Goal: Task Accomplishment & Management: Use online tool/utility

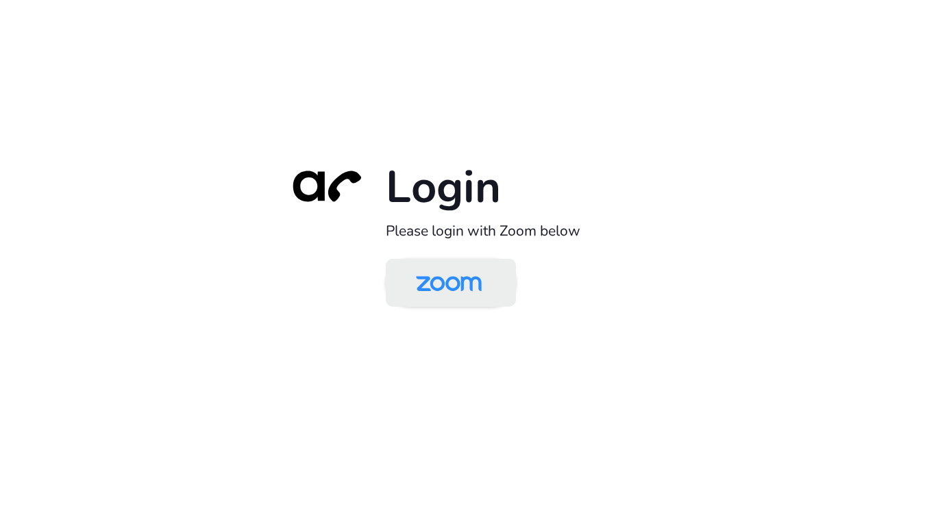
click at [467, 275] on img at bounding box center [448, 284] width 95 height 45
click at [492, 287] on img at bounding box center [448, 284] width 95 height 45
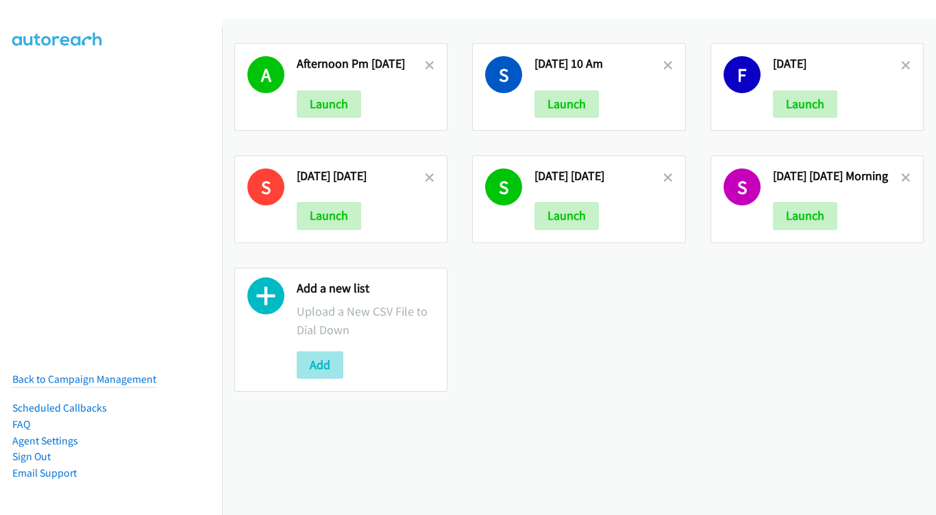
click at [337, 355] on button "Add" at bounding box center [320, 364] width 47 height 27
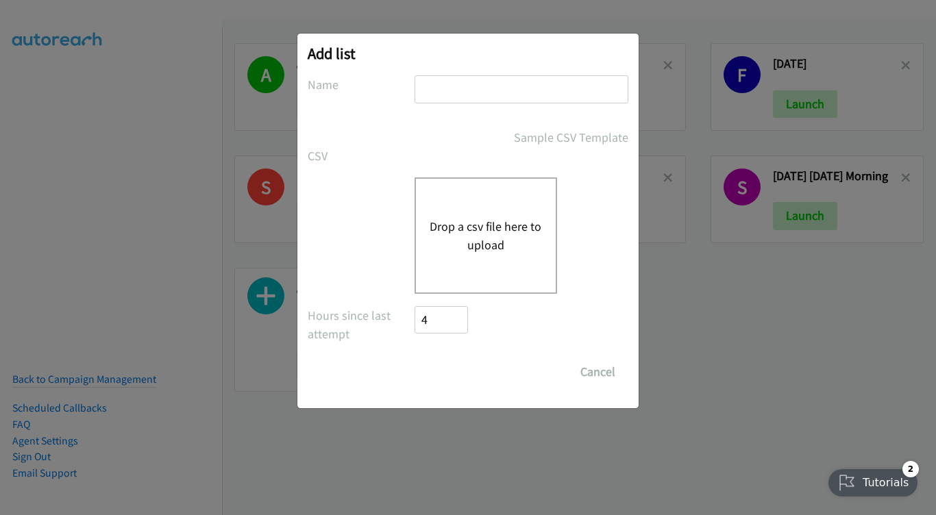
click at [474, 74] on div "Add list No phone fields were returned for that Report or List View Please uplo…" at bounding box center [467, 221] width 341 height 375
click at [478, 88] on input "text" at bounding box center [521, 89] width 214 height 28
type input "sep 15 - monday"
click at [523, 262] on div "Drop a csv file here to upload" at bounding box center [485, 235] width 142 height 116
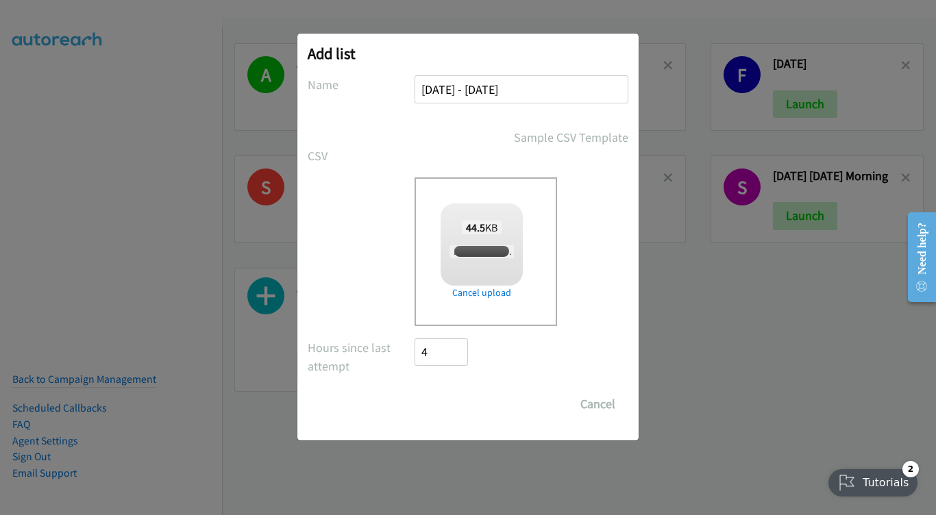
checkbox input "true"
click at [461, 395] on input "Save List" at bounding box center [450, 403] width 72 height 27
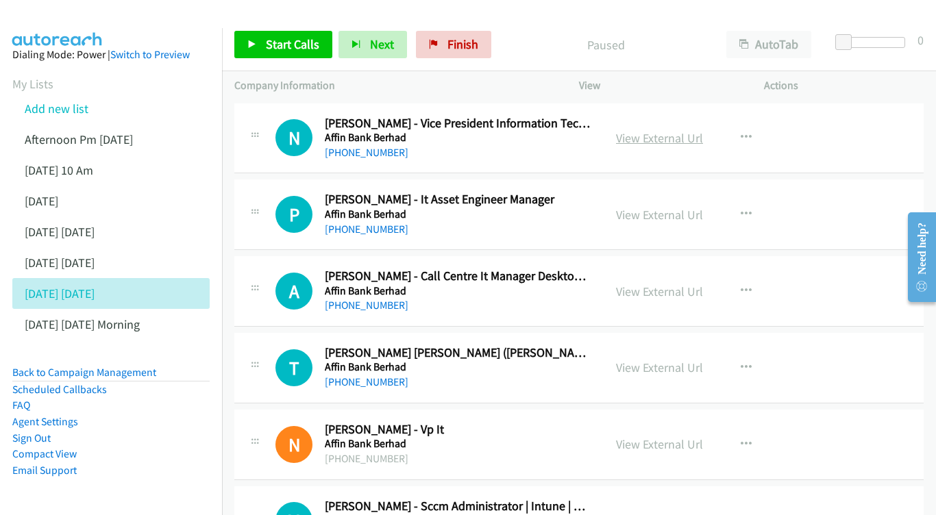
click at [665, 136] on link "View External Url" at bounding box center [659, 138] width 87 height 16
click at [669, 219] on link "View External Url" at bounding box center [659, 215] width 87 height 16
click at [655, 290] on link "View External Url" at bounding box center [659, 292] width 87 height 16
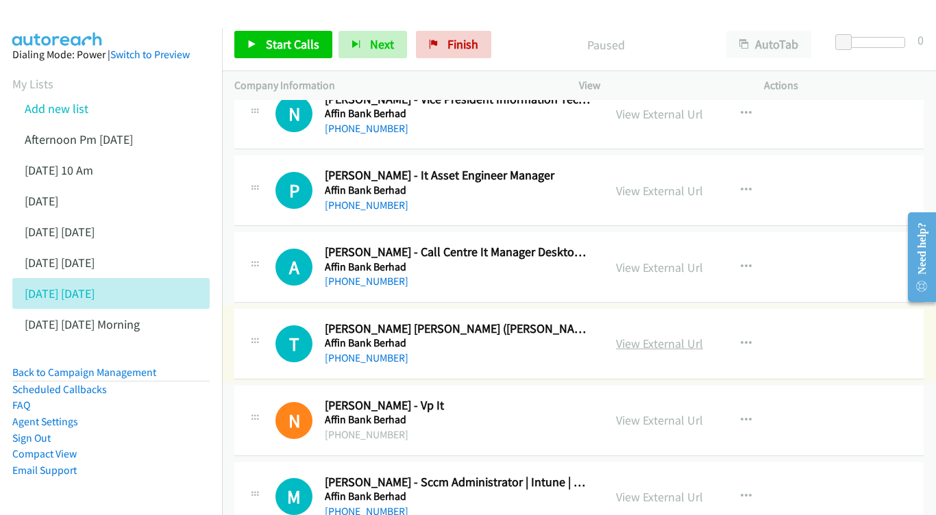
click at [657, 336] on link "View External Url" at bounding box center [659, 344] width 87 height 16
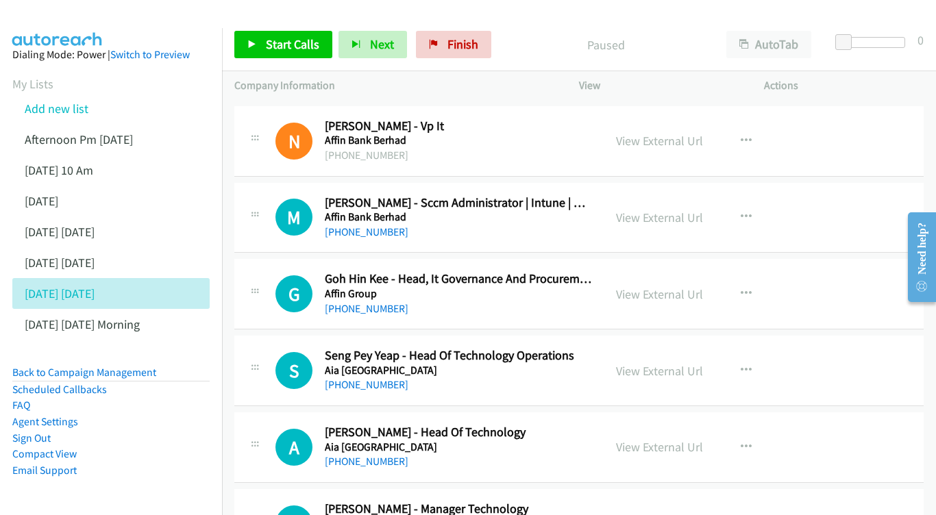
scroll to position [306, 0]
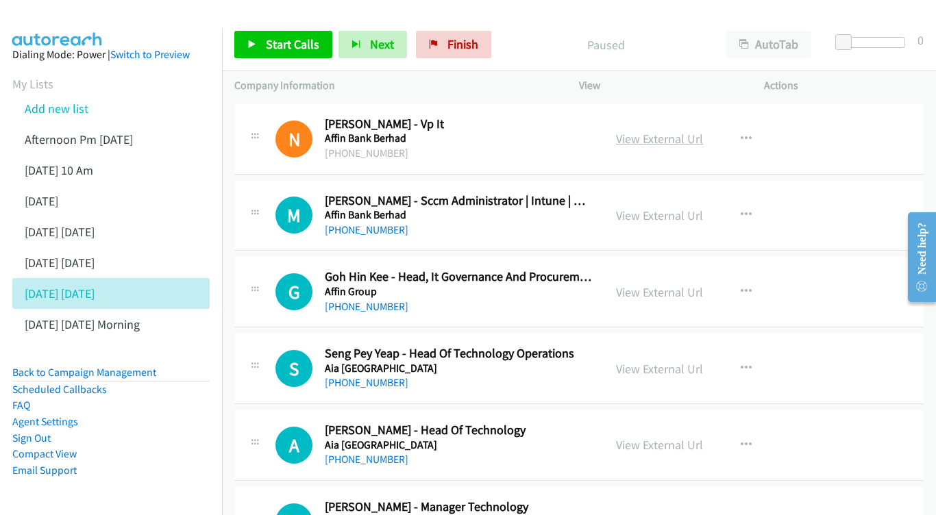
click at [678, 134] on link "View External Url" at bounding box center [659, 139] width 87 height 16
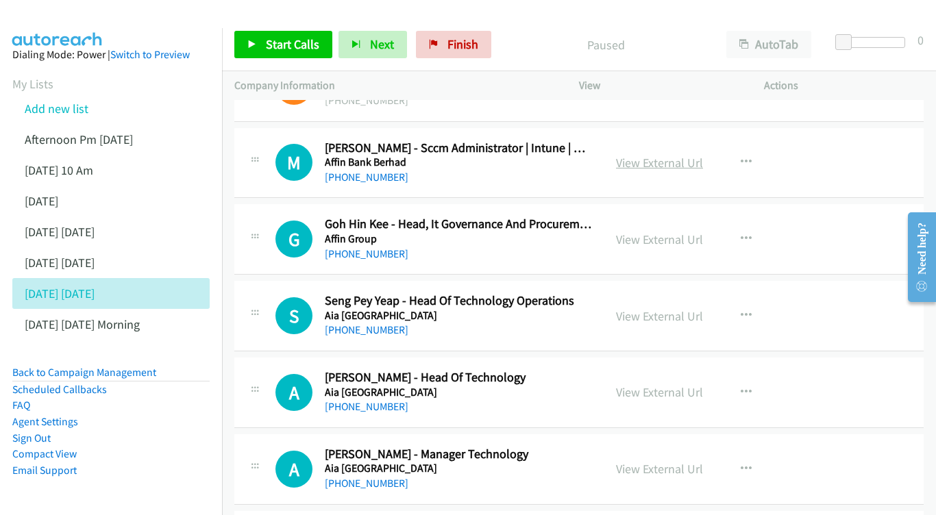
scroll to position [359, 0]
click at [657, 155] on link "View External Url" at bounding box center [659, 162] width 87 height 16
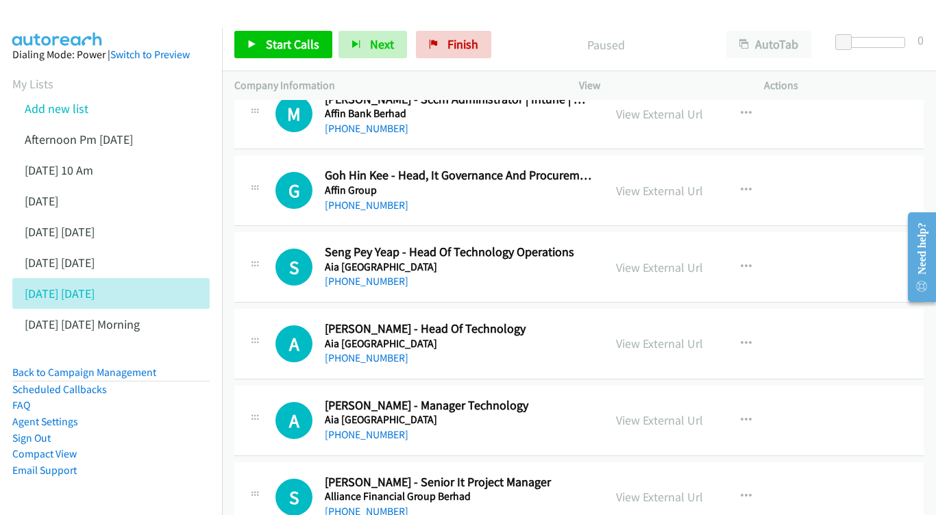
scroll to position [410, 0]
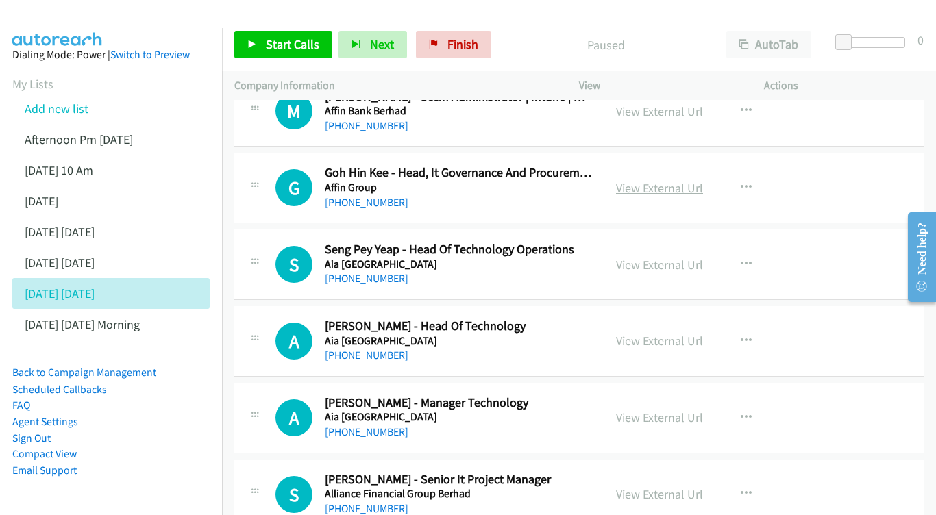
click at [675, 180] on link "View External Url" at bounding box center [659, 188] width 87 height 16
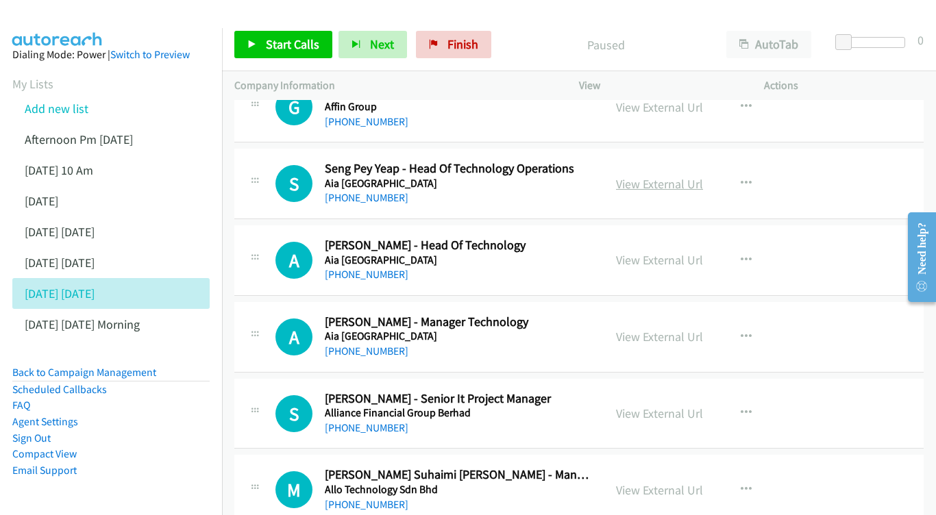
scroll to position [494, 0]
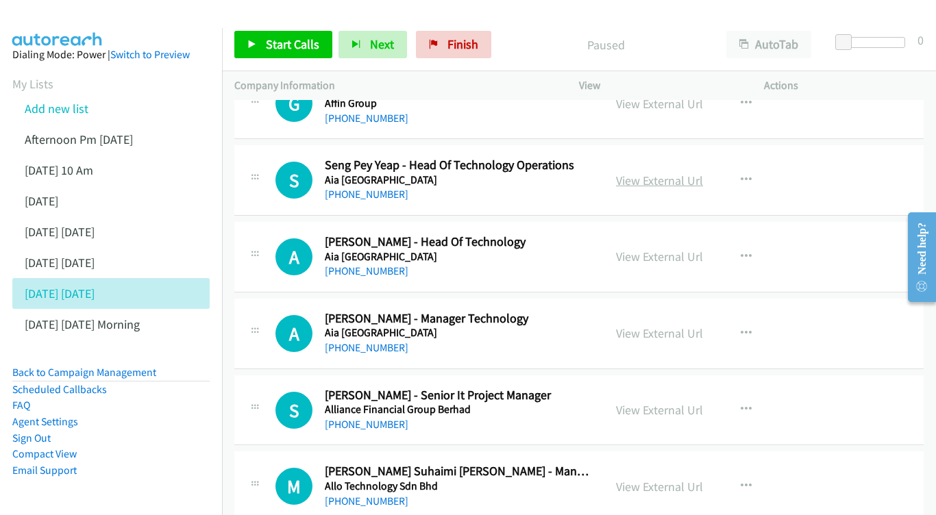
click at [649, 177] on link "View External Url" at bounding box center [659, 181] width 87 height 16
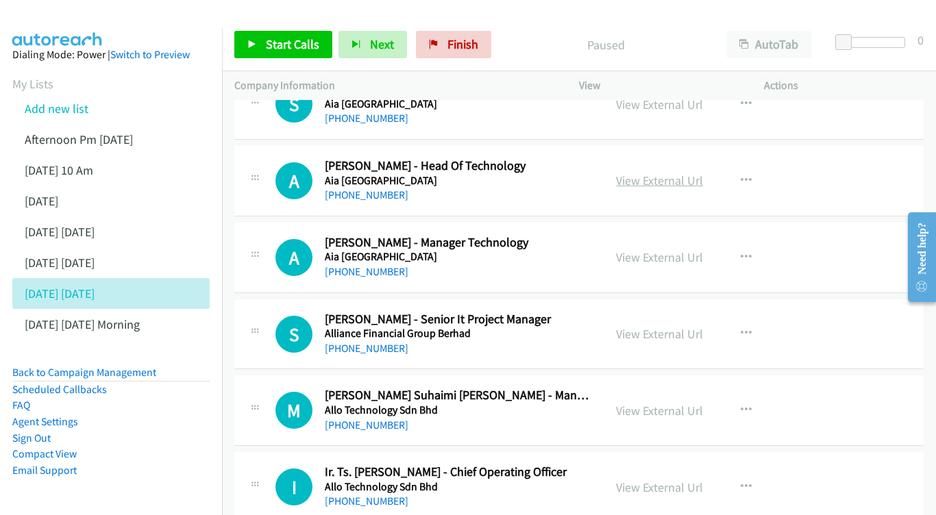
scroll to position [574, 0]
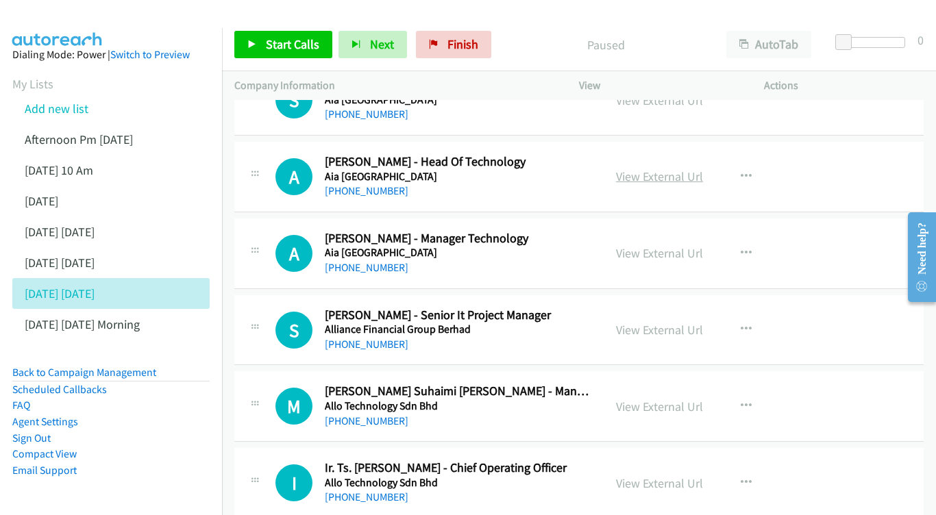
click at [652, 169] on link "View External Url" at bounding box center [659, 177] width 87 height 16
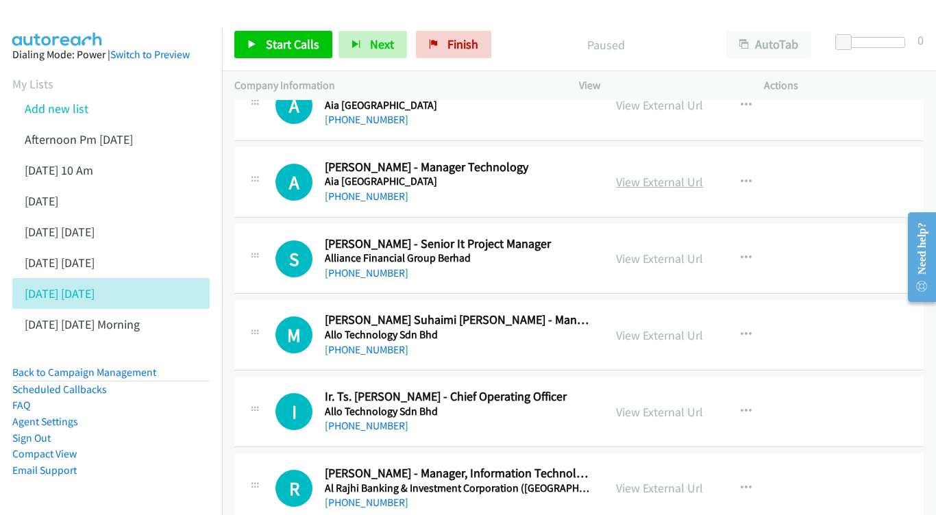
scroll to position [647, 0]
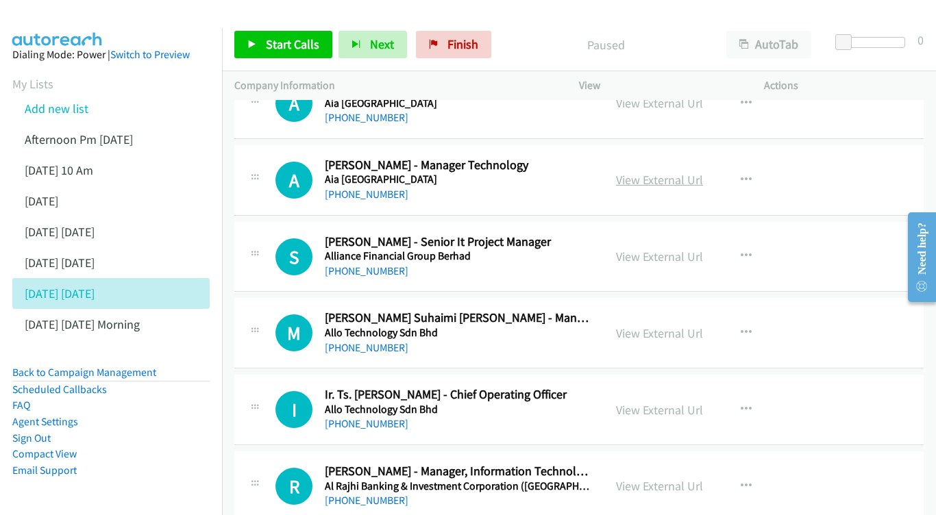
click at [641, 172] on link "View External Url" at bounding box center [659, 180] width 87 height 16
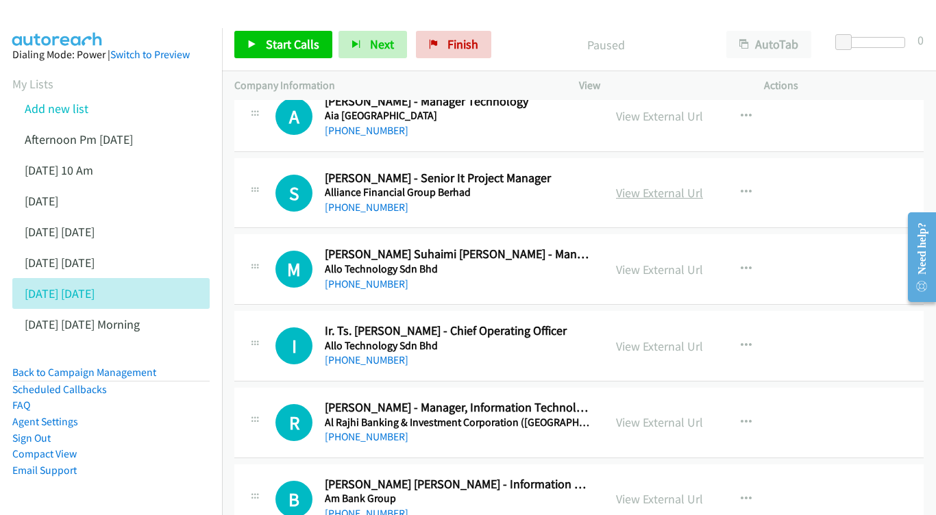
scroll to position [712, 0]
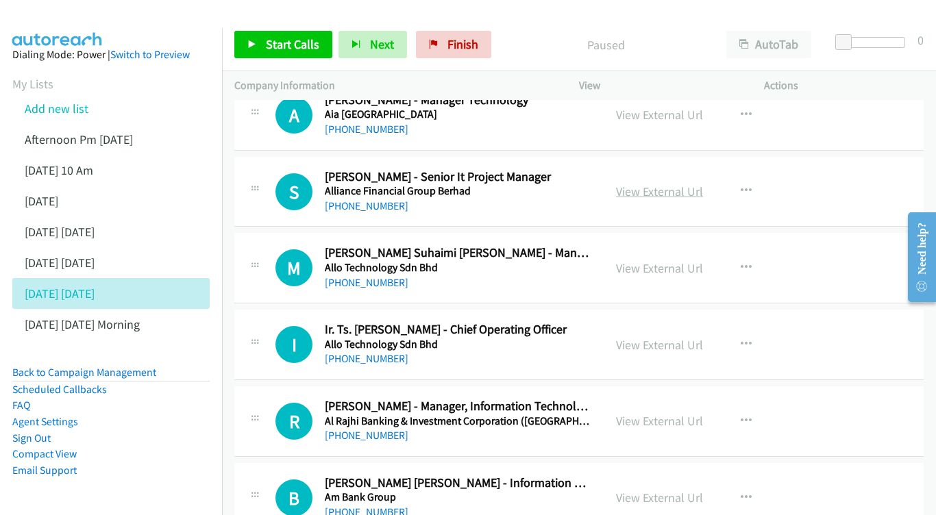
click at [658, 184] on link "View External Url" at bounding box center [659, 192] width 87 height 16
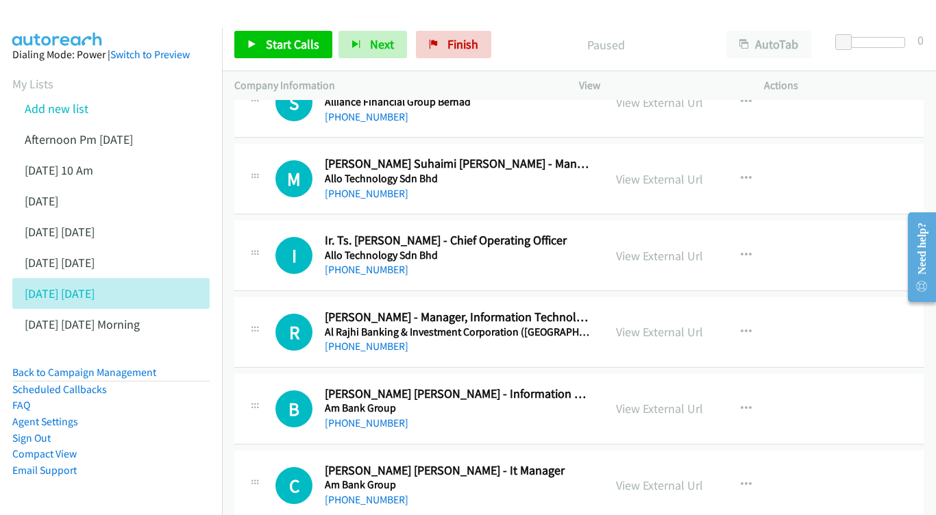
scroll to position [803, 0]
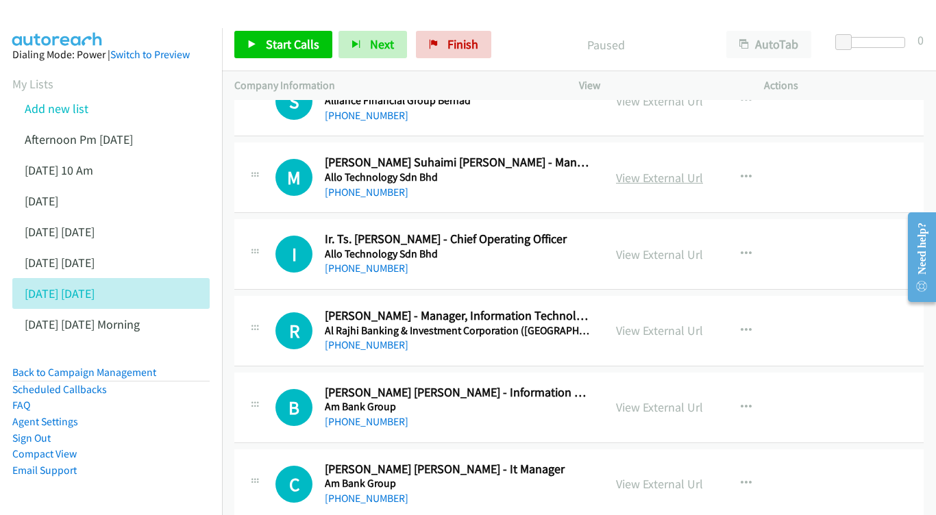
click at [655, 170] on link "View External Url" at bounding box center [659, 178] width 87 height 16
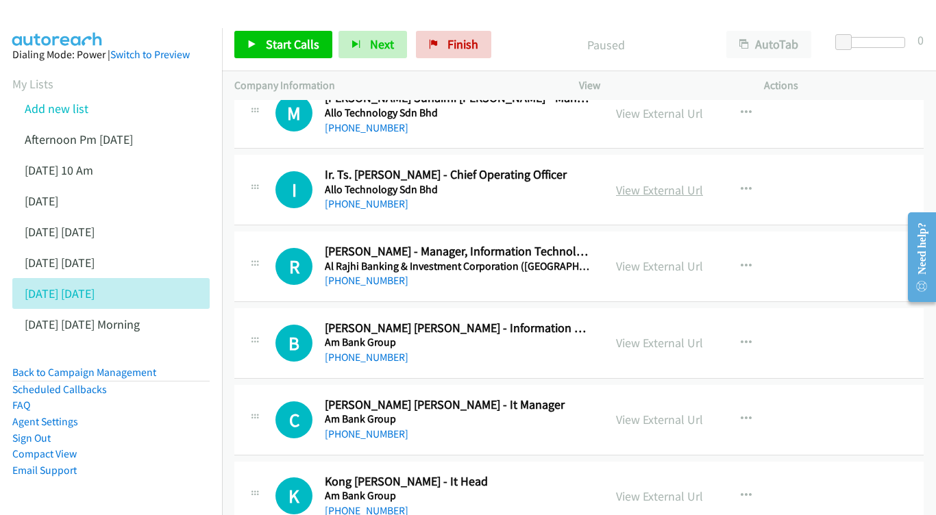
scroll to position [872, 0]
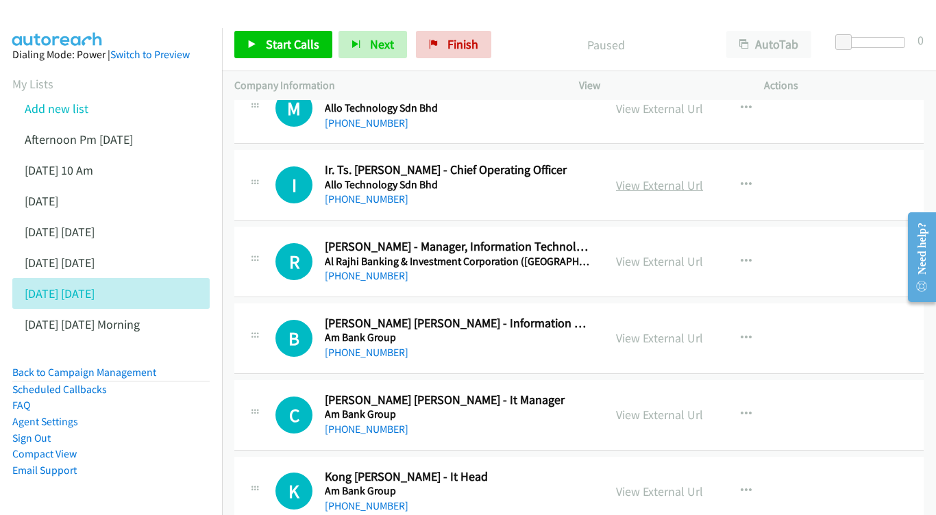
click at [651, 177] on link "View External Url" at bounding box center [659, 185] width 87 height 16
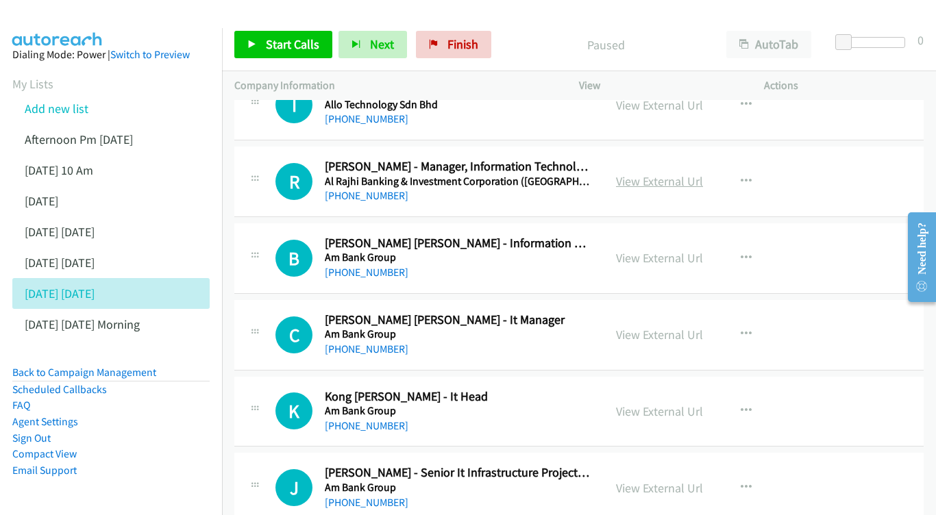
scroll to position [954, 0]
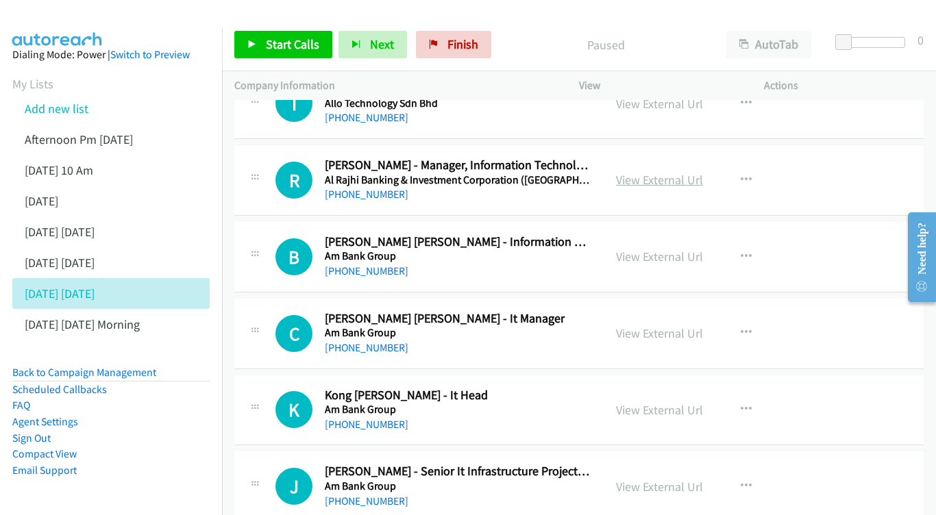
click at [660, 172] on link "View External Url" at bounding box center [659, 180] width 87 height 16
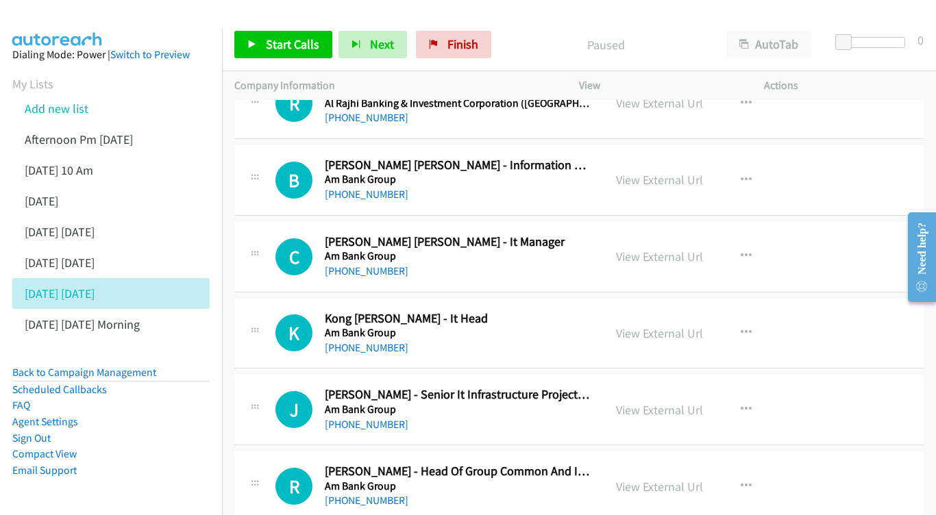
scroll to position [1034, 0]
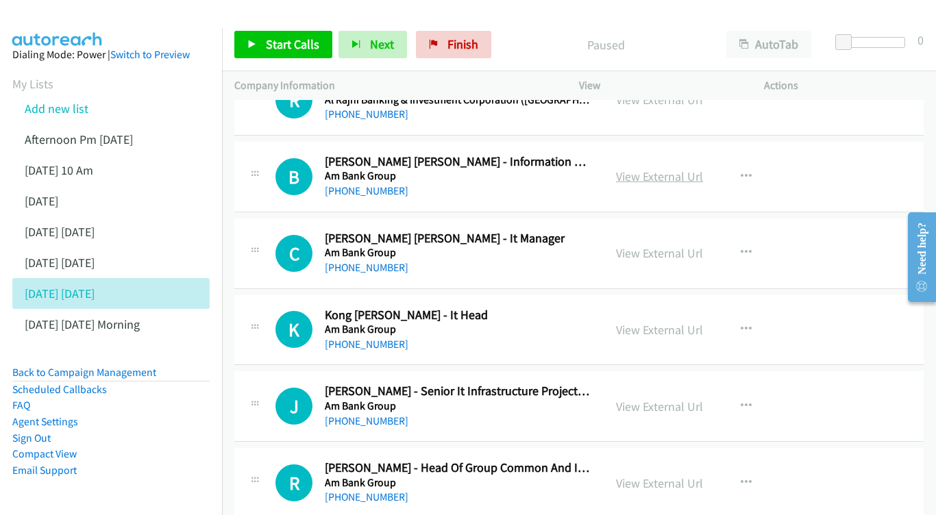
click at [649, 169] on link "View External Url" at bounding box center [659, 177] width 87 height 16
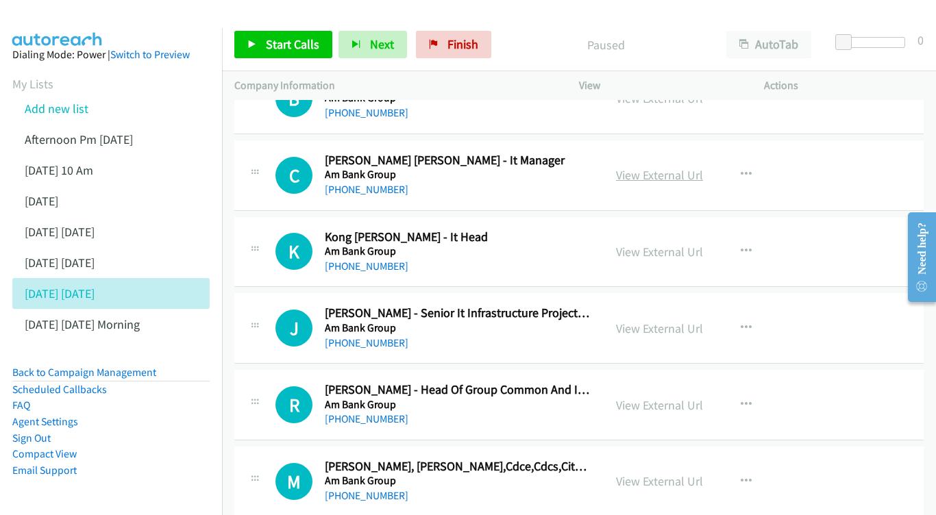
scroll to position [1112, 0]
click at [656, 167] on link "View External Url" at bounding box center [659, 175] width 87 height 16
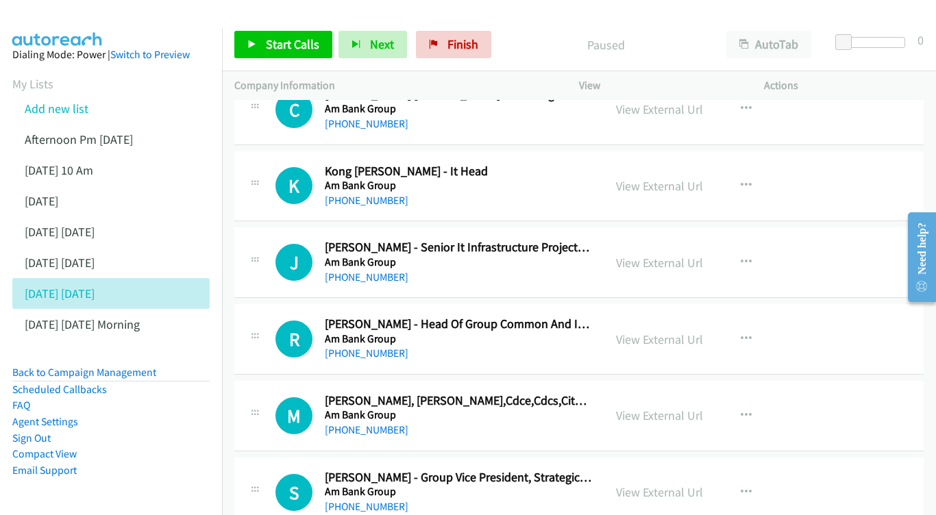
scroll to position [1180, 0]
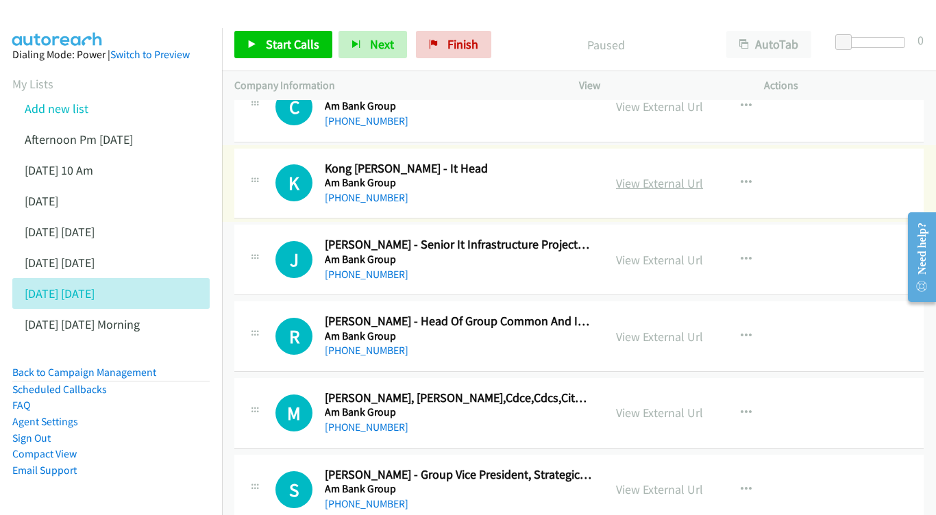
click at [645, 175] on link "View External Url" at bounding box center [659, 183] width 87 height 16
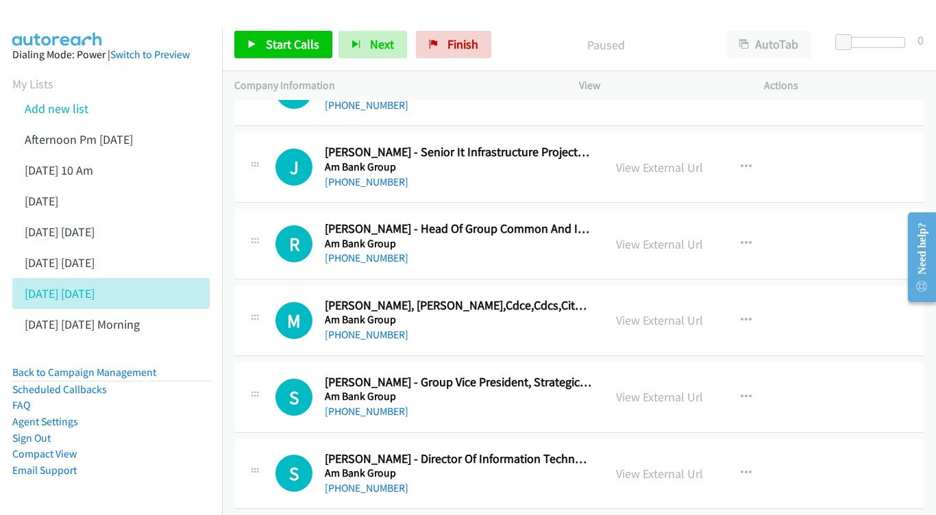
scroll to position [1278, 0]
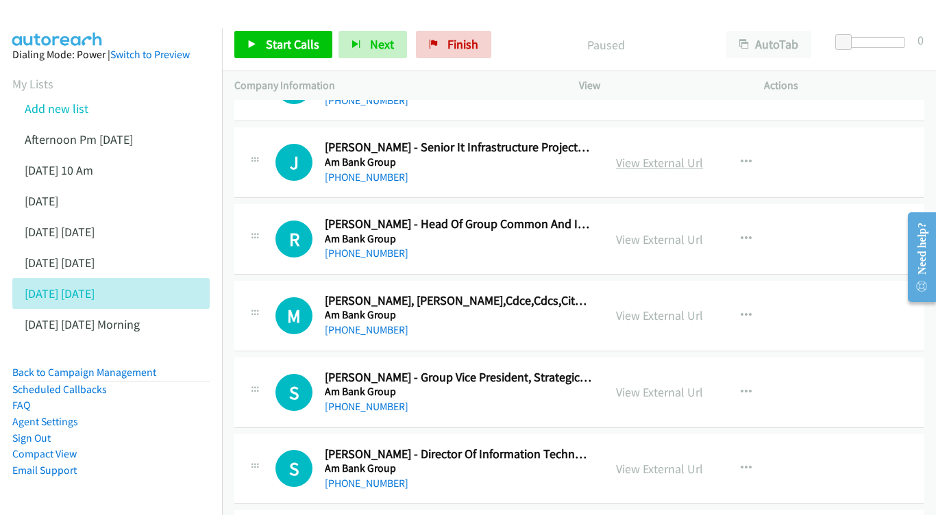
click at [649, 155] on link "View External Url" at bounding box center [659, 163] width 87 height 16
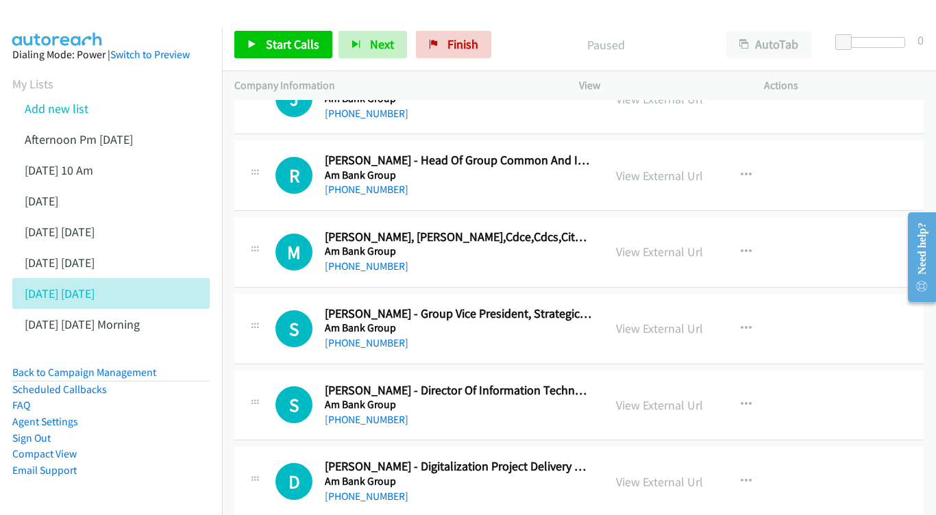
scroll to position [1343, 0]
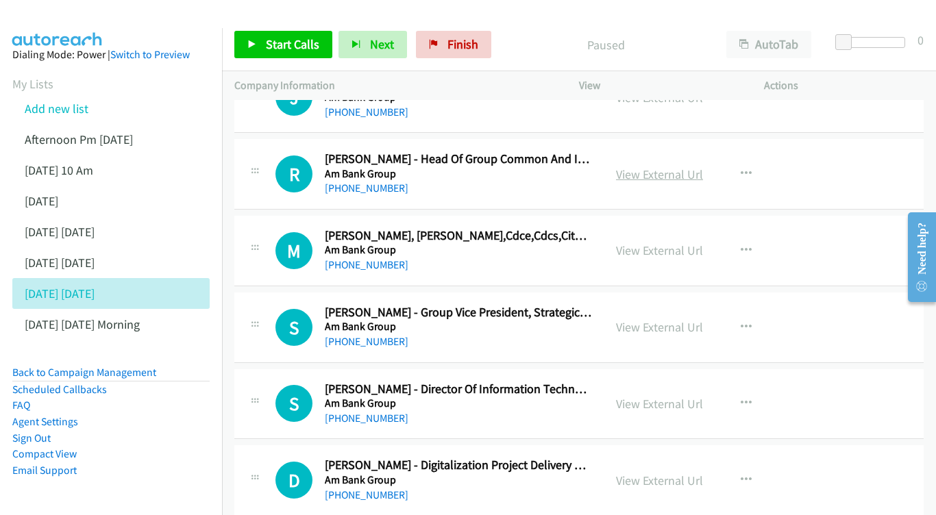
click at [652, 166] on link "View External Url" at bounding box center [659, 174] width 87 height 16
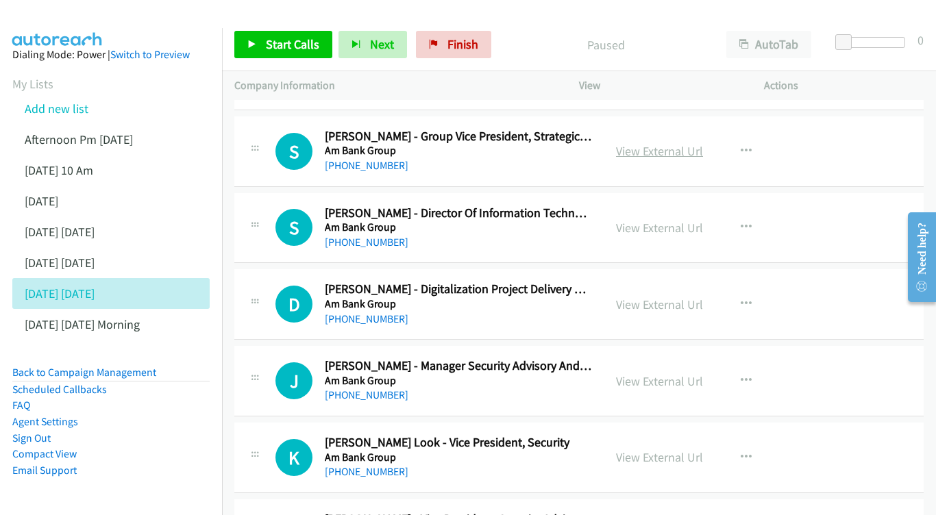
scroll to position [1519, 0]
click at [667, 142] on link "View External Url" at bounding box center [659, 150] width 87 height 16
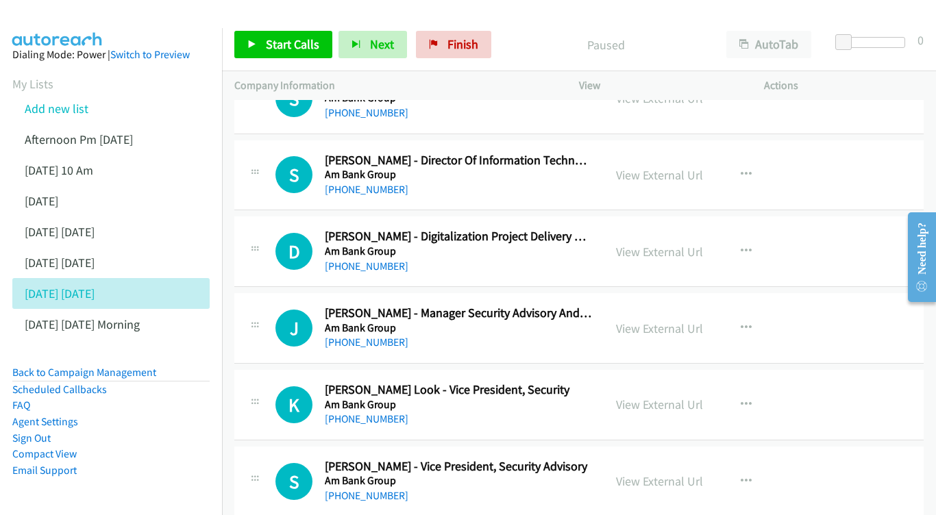
scroll to position [1573, 0]
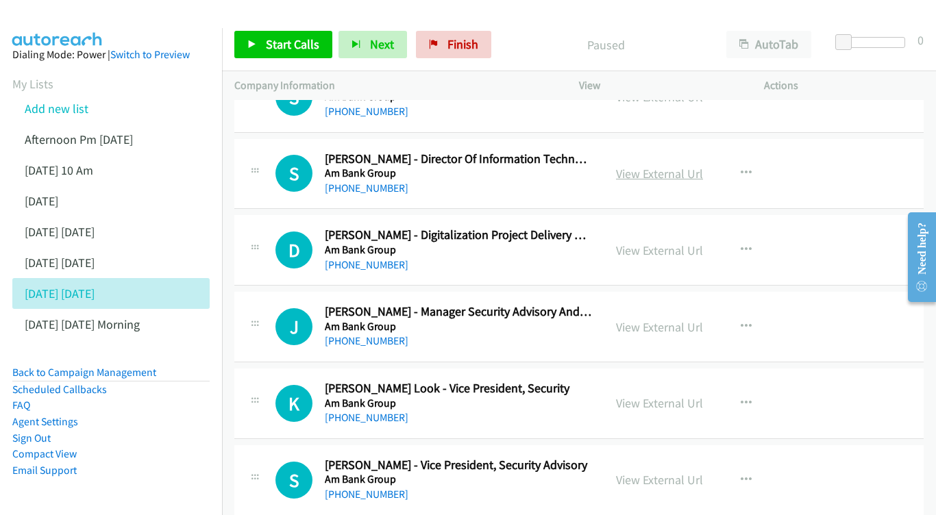
click at [660, 166] on link "View External Url" at bounding box center [659, 174] width 87 height 16
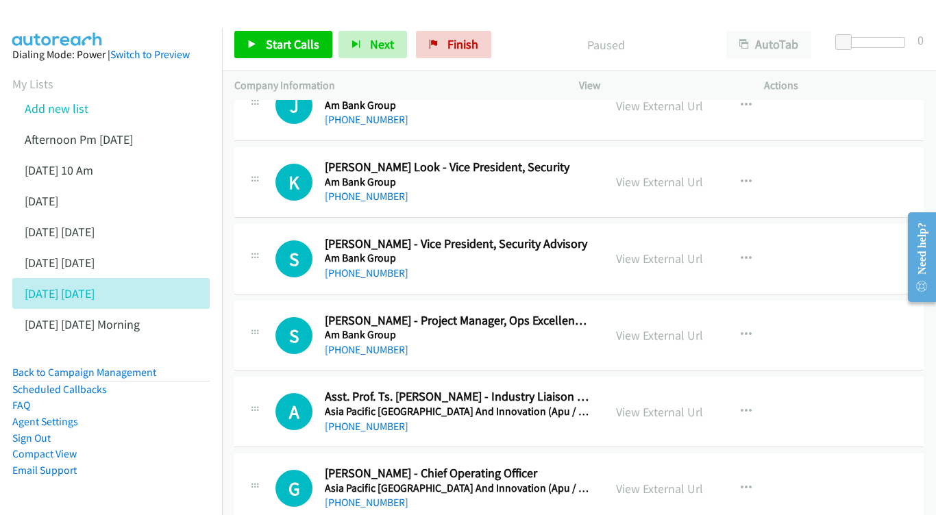
scroll to position [1805, 0]
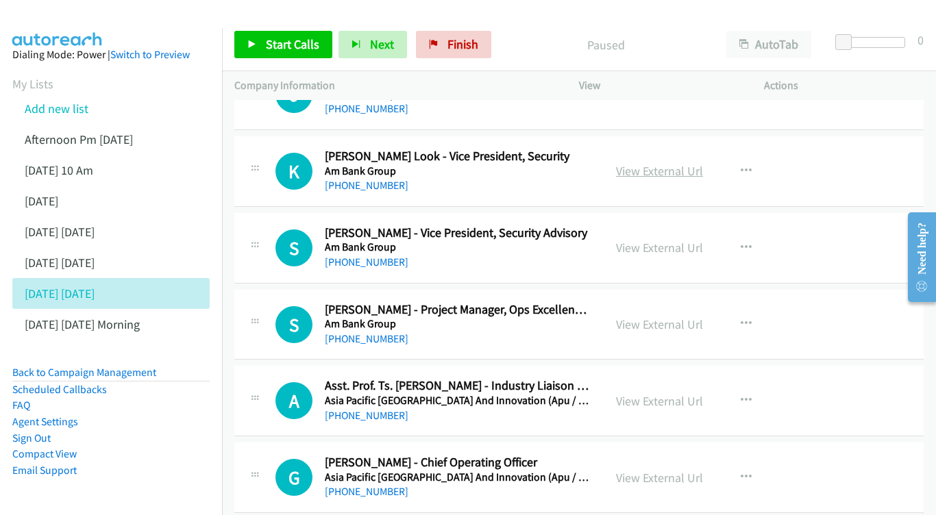
click at [657, 163] on link "View External Url" at bounding box center [659, 171] width 87 height 16
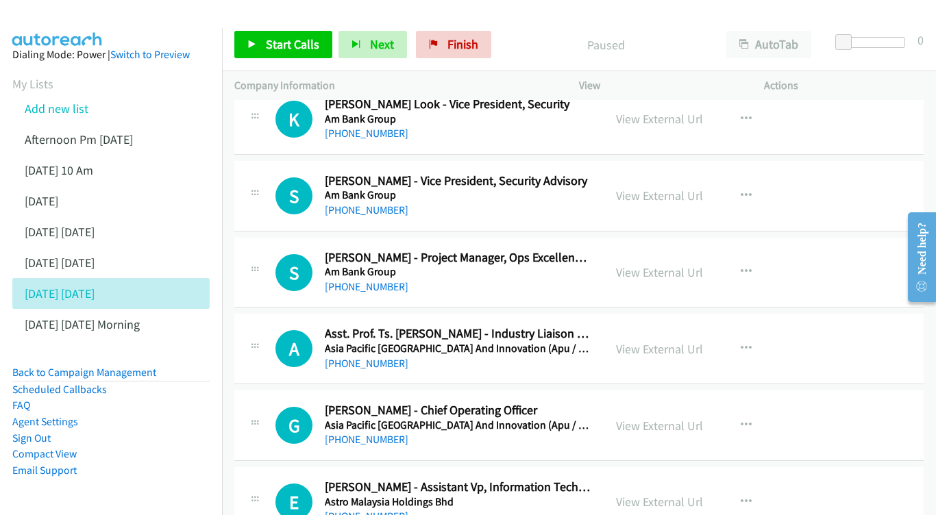
scroll to position [1859, 0]
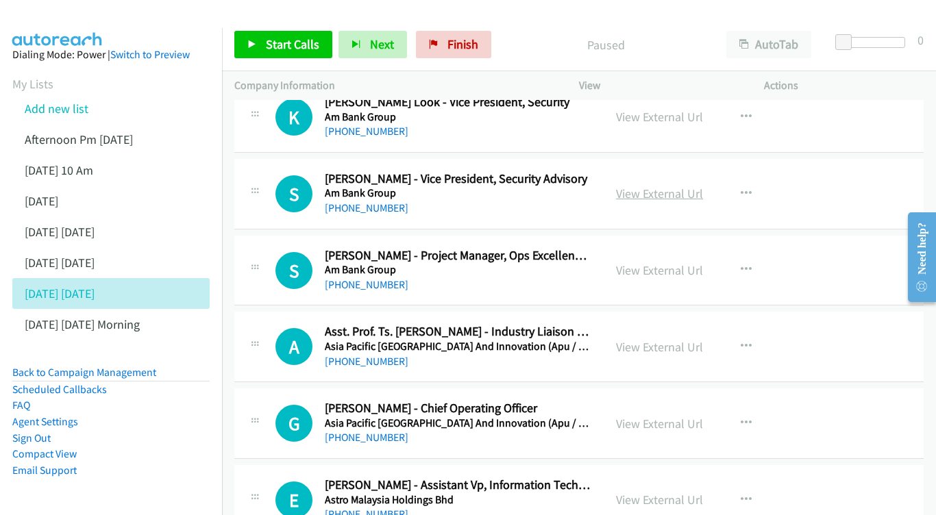
click at [674, 186] on link "View External Url" at bounding box center [659, 194] width 87 height 16
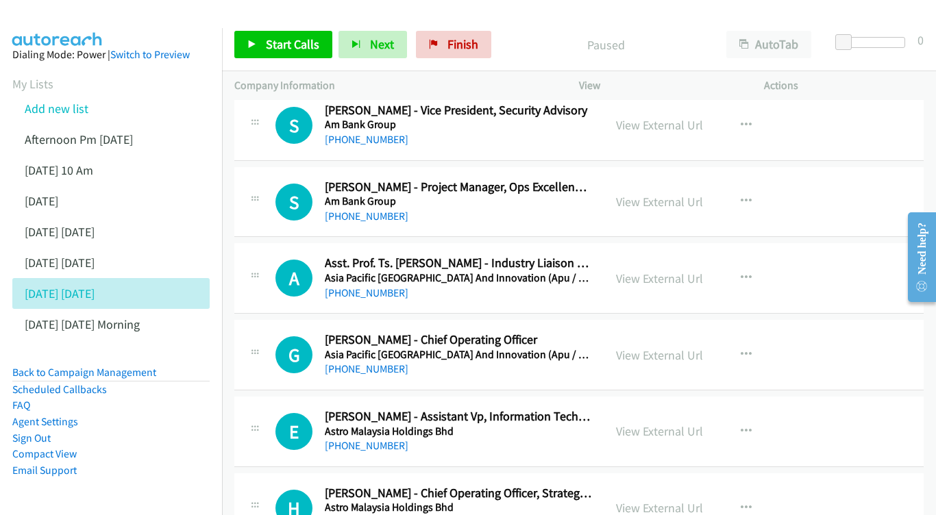
scroll to position [1931, 0]
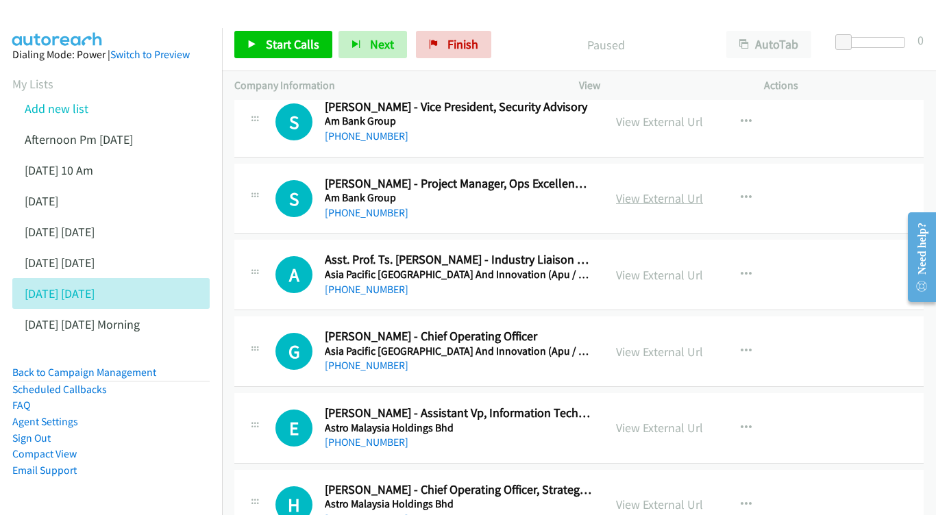
click at [629, 190] on link "View External Url" at bounding box center [659, 198] width 87 height 16
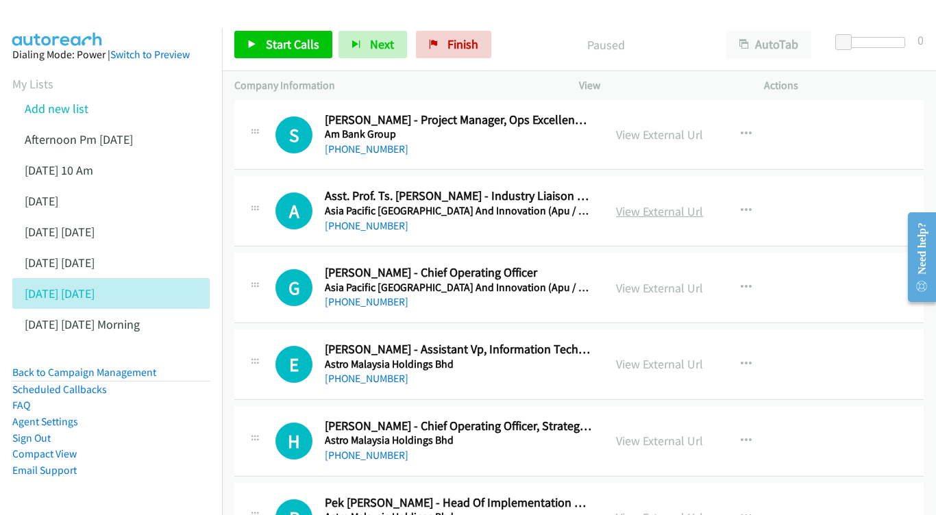
scroll to position [1996, 0]
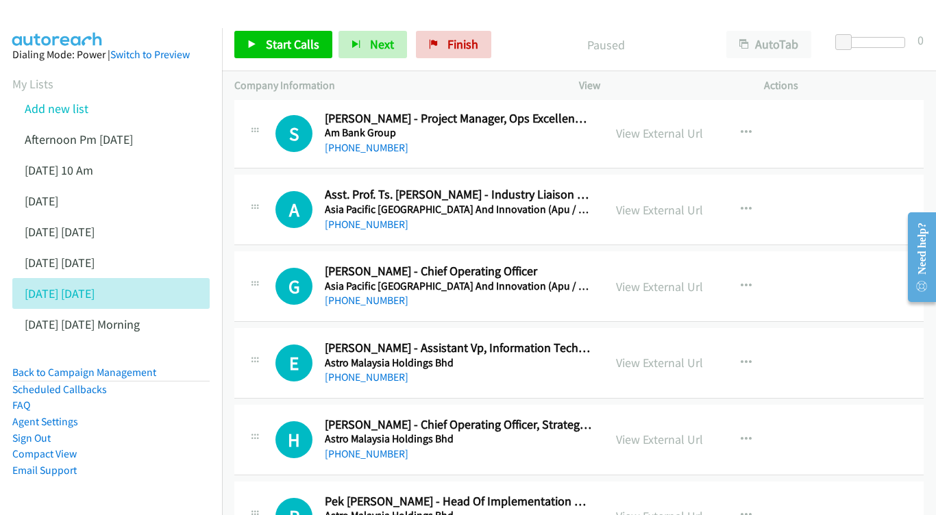
click at [660, 187] on div "View External Url View External Url Schedule/Manage Callback Start Calls Here R…" at bounding box center [702, 209] width 197 height 45
click at [649, 202] on link "View External Url" at bounding box center [659, 210] width 87 height 16
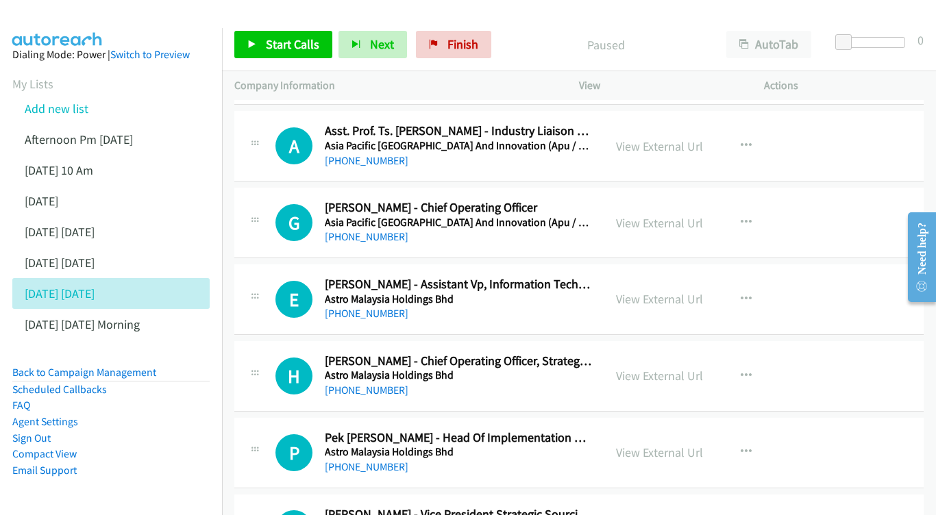
scroll to position [2060, 0]
click at [659, 214] on div "View External Url" at bounding box center [659, 223] width 87 height 18
click at [646, 215] on link "View External Url" at bounding box center [659, 223] width 87 height 16
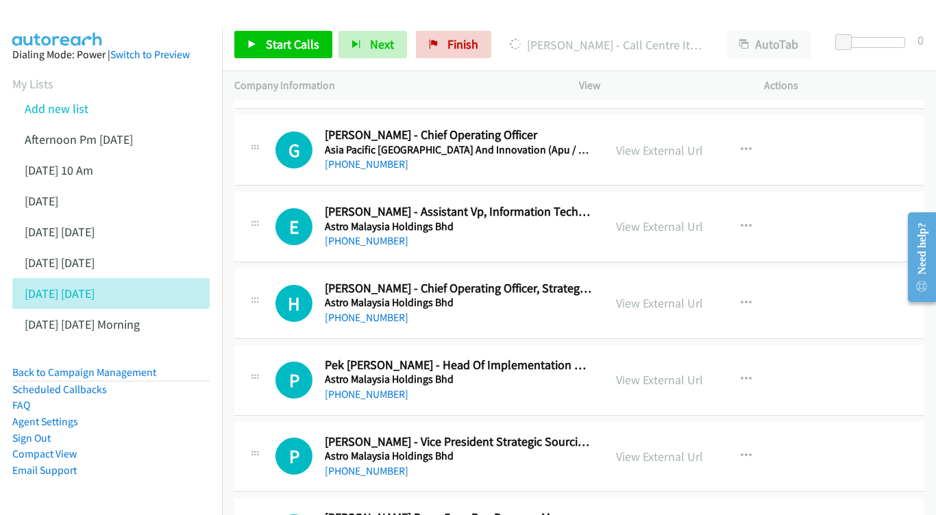
scroll to position [2153, 0]
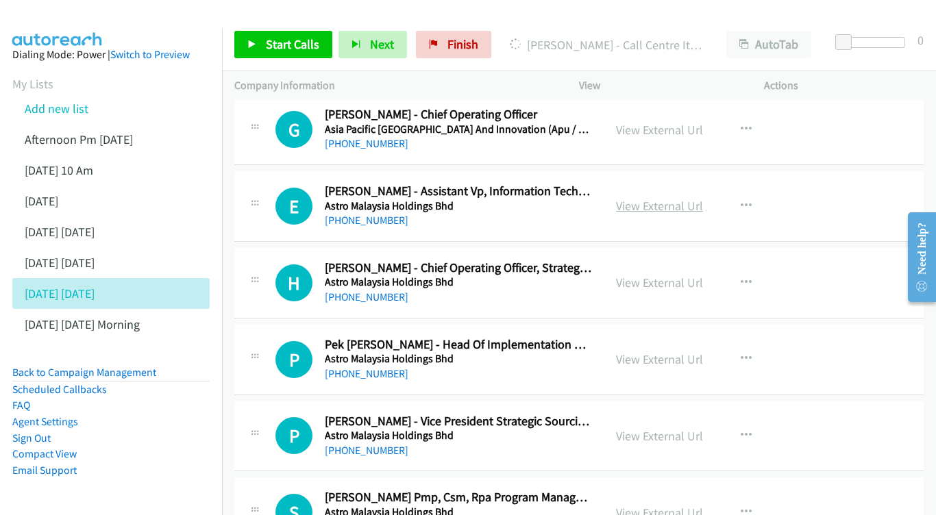
click at [679, 198] on link "View External Url" at bounding box center [659, 206] width 87 height 16
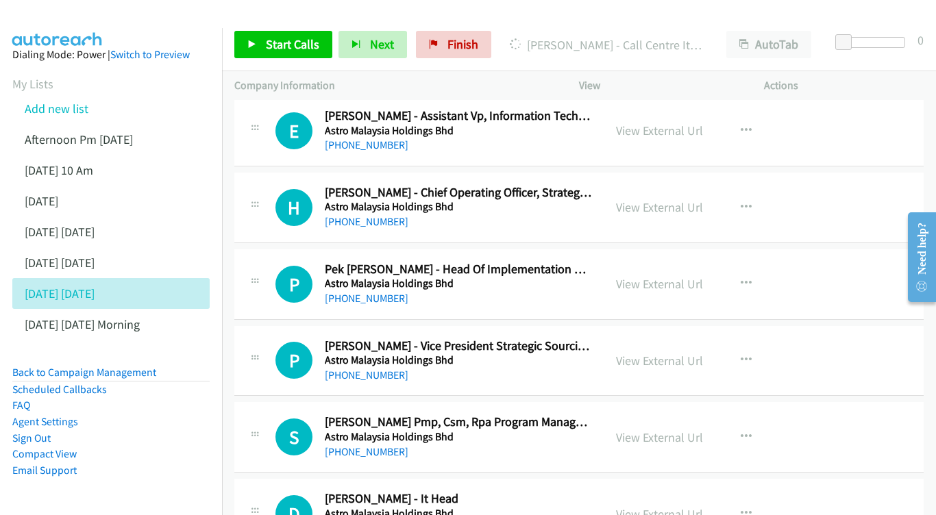
scroll to position [2250, 0]
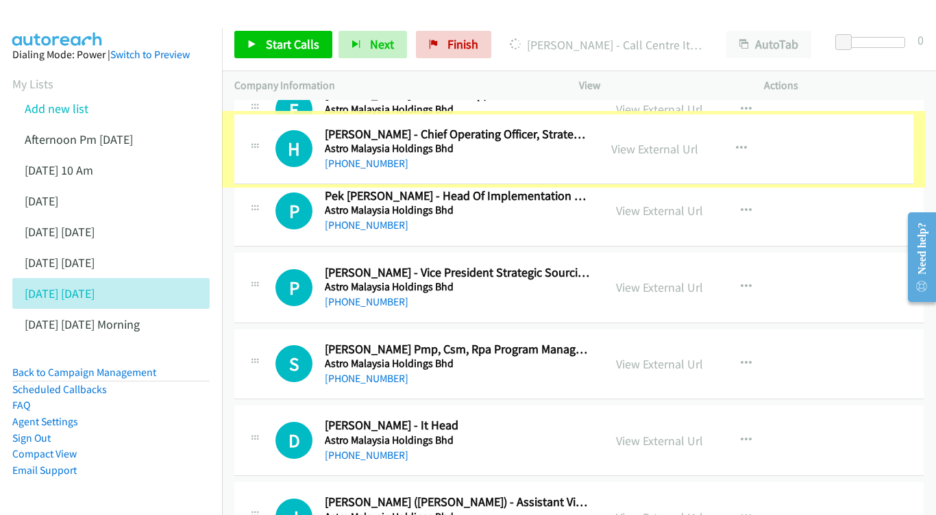
drag, startPoint x: 654, startPoint y: 148, endPoint x: 493, endPoint y: 131, distance: 162.6
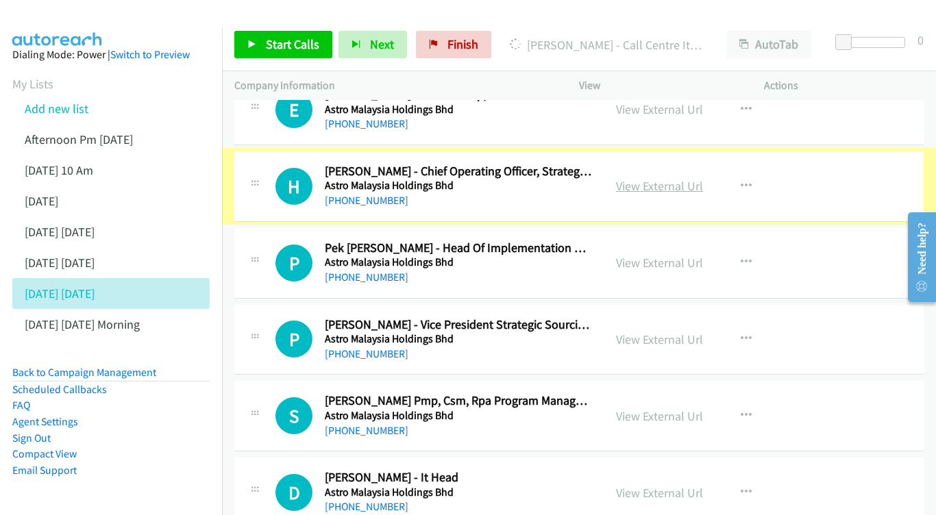
click at [690, 178] on link "View External Url" at bounding box center [659, 186] width 87 height 16
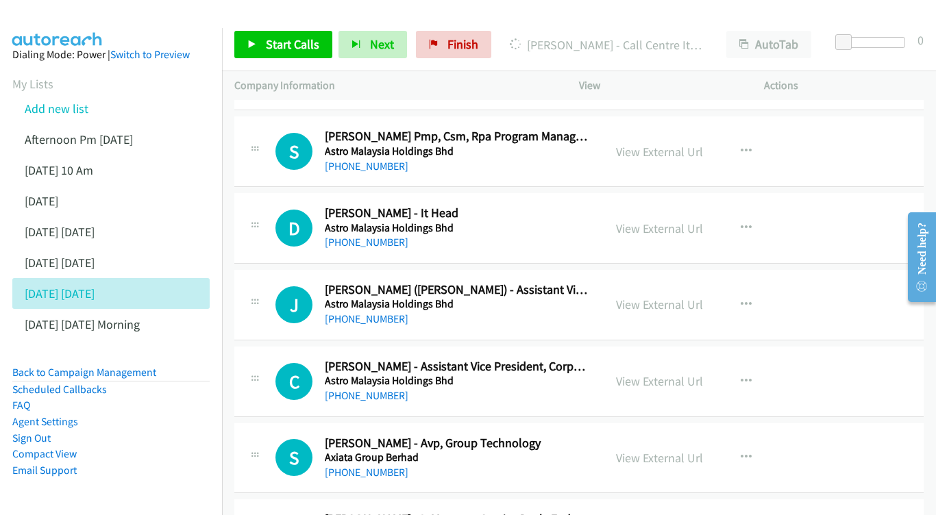
scroll to position [2539, 0]
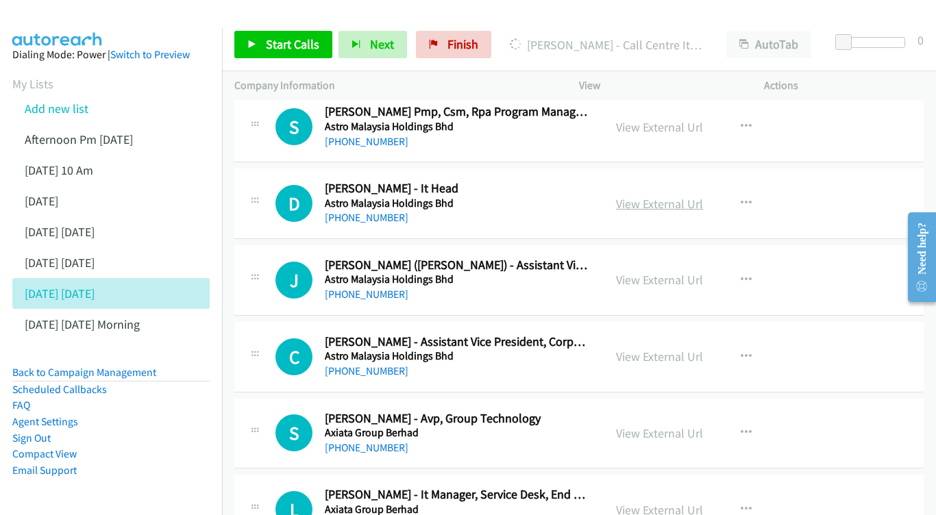
click at [638, 196] on link "View External Url" at bounding box center [659, 204] width 87 height 16
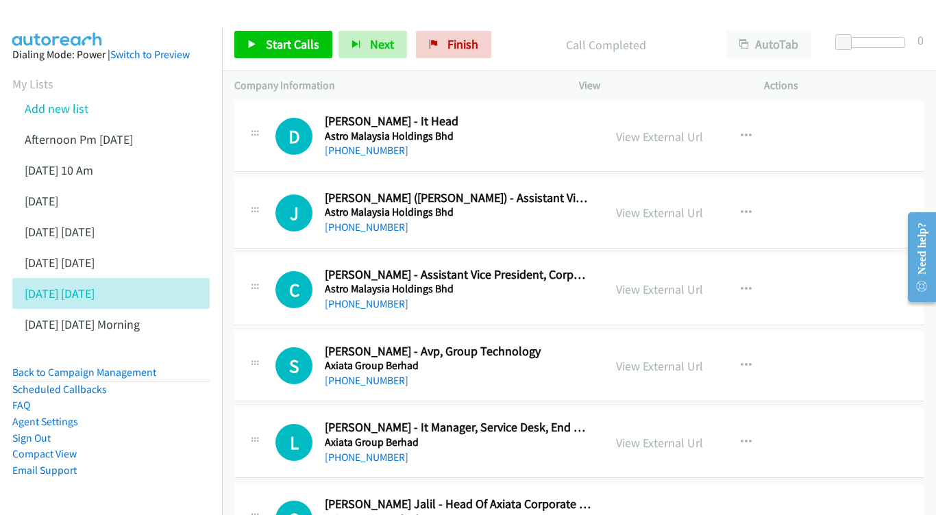
scroll to position [2609, 0]
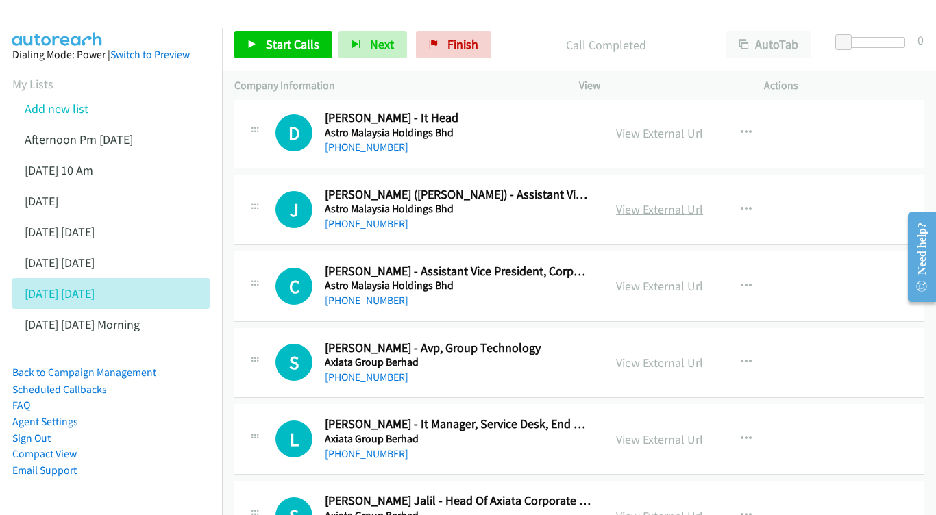
click at [647, 201] on link "View External Url" at bounding box center [659, 209] width 87 height 16
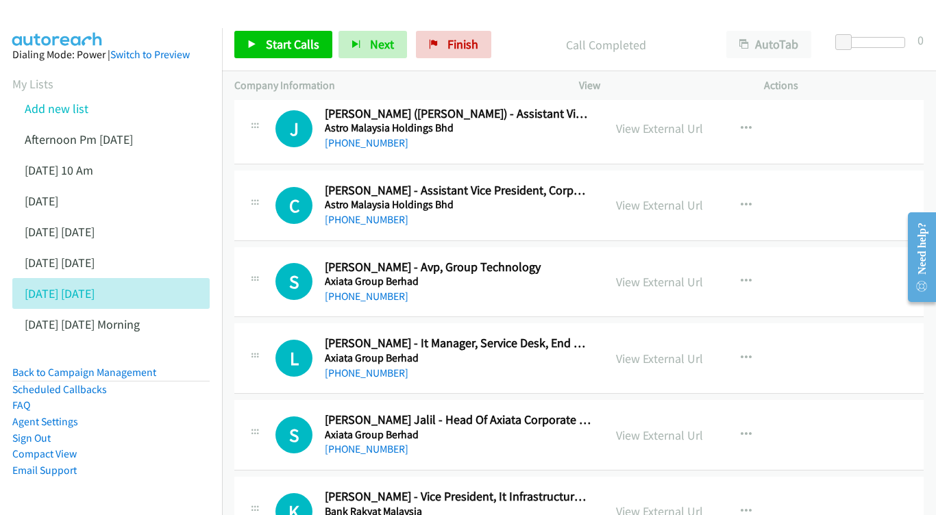
scroll to position [2692, 0]
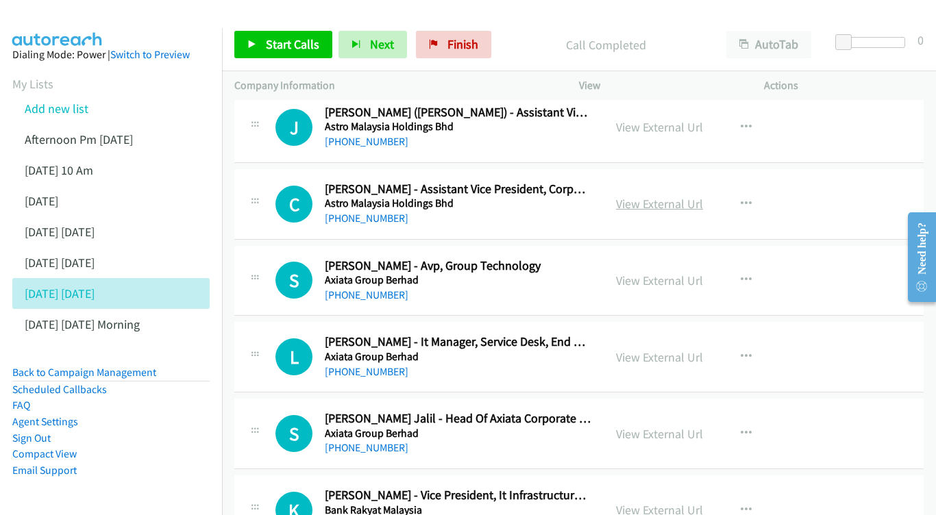
click at [668, 196] on link "View External Url" at bounding box center [659, 204] width 87 height 16
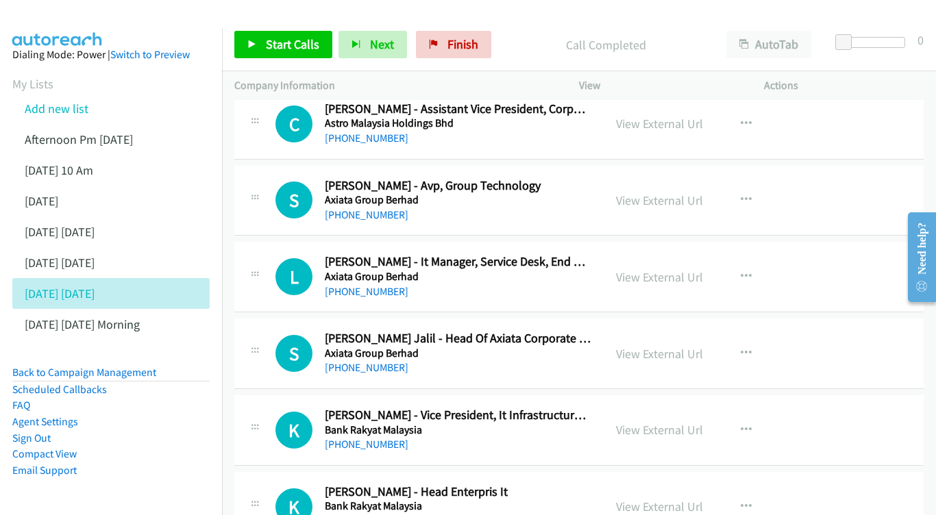
scroll to position [2772, 0]
click at [685, 192] on link "View External Url" at bounding box center [659, 200] width 87 height 16
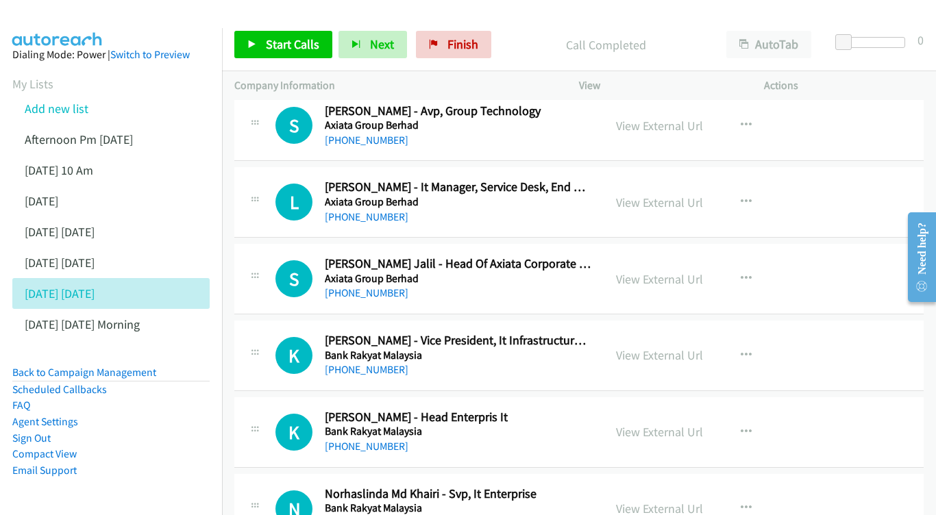
scroll to position [2855, 0]
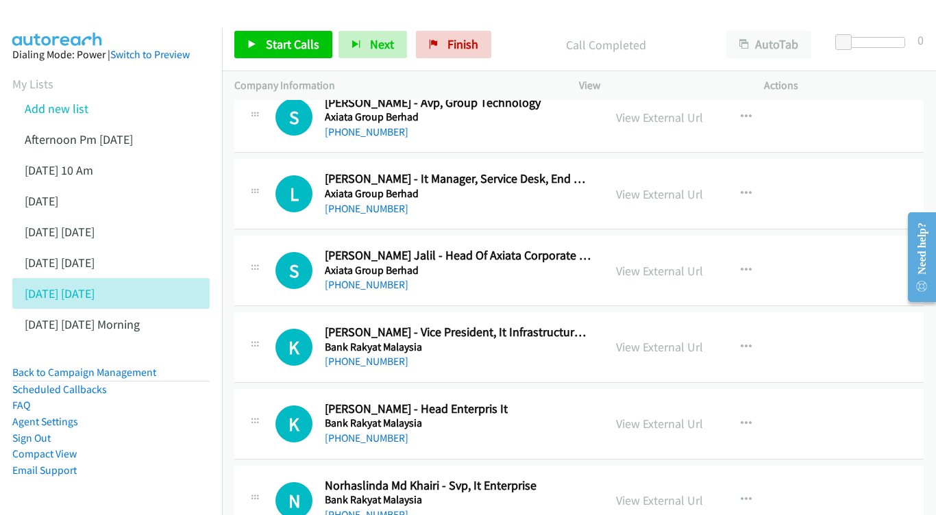
click at [680, 171] on div "View External Url View External Url Schedule/Manage Callback Start Calls Here R…" at bounding box center [702, 193] width 197 height 45
click at [672, 186] on link "View External Url" at bounding box center [659, 194] width 87 height 16
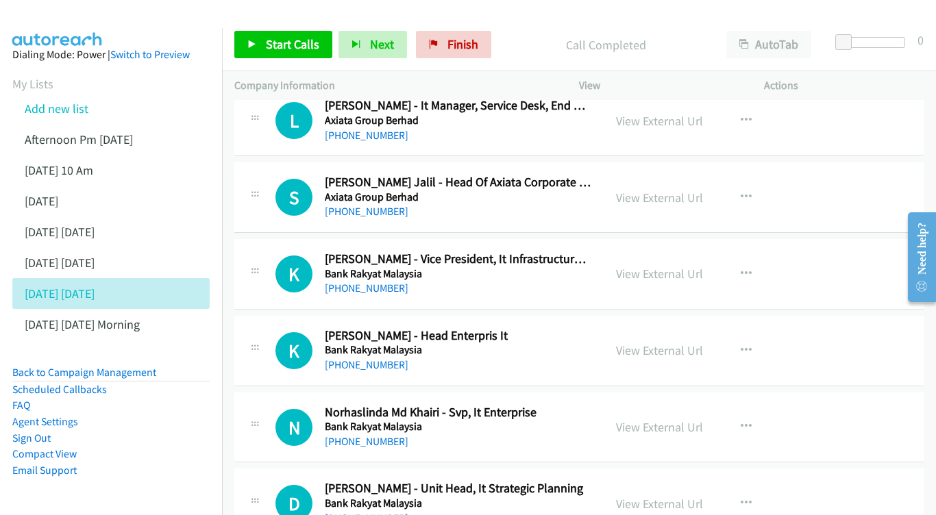
scroll to position [2931, 0]
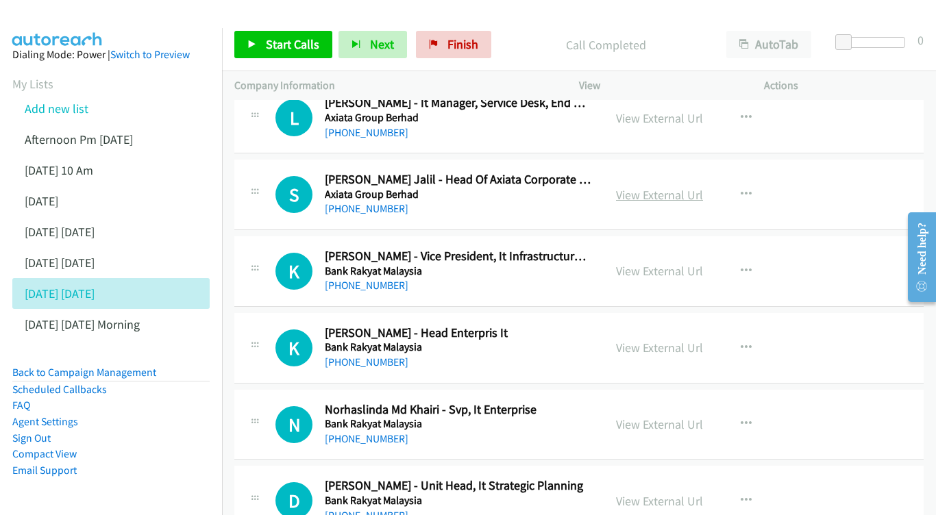
click at [646, 187] on link "View External Url" at bounding box center [659, 195] width 87 height 16
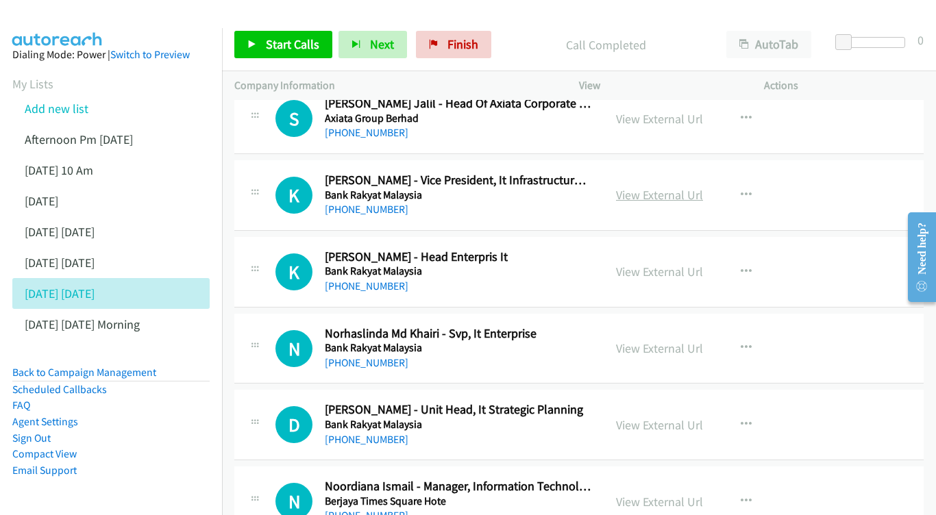
scroll to position [3007, 0]
click at [639, 186] on link "View External Url" at bounding box center [659, 194] width 87 height 16
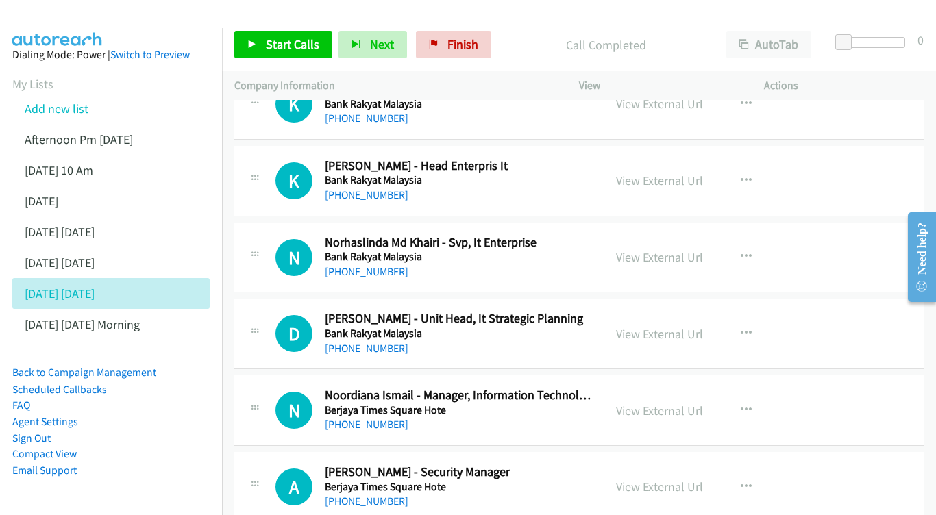
scroll to position [3099, 0]
click at [673, 172] on link "View External Url" at bounding box center [659, 180] width 87 height 16
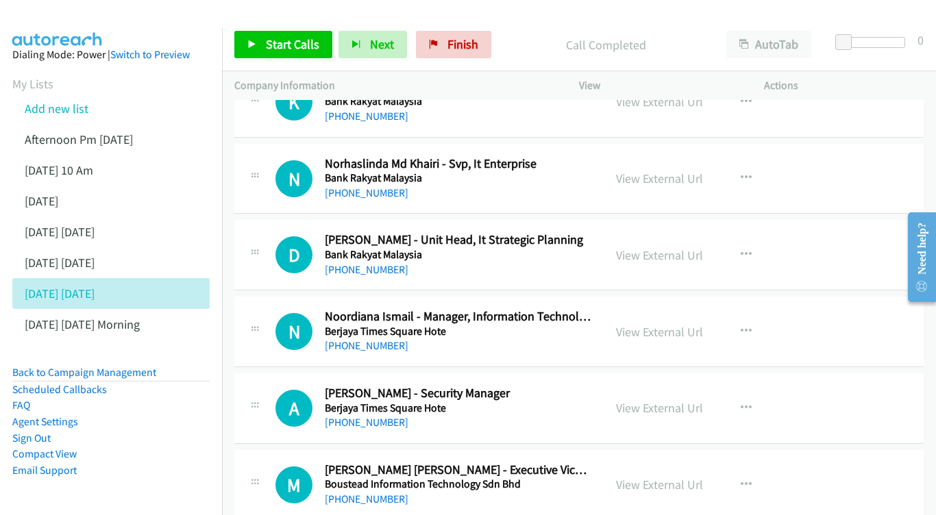
scroll to position [3174, 0]
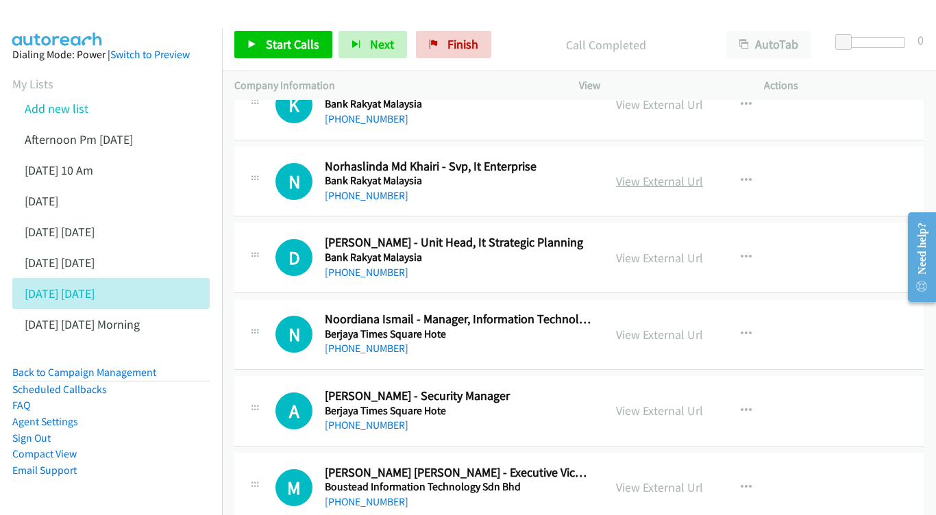
click at [660, 173] on link "View External Url" at bounding box center [659, 181] width 87 height 16
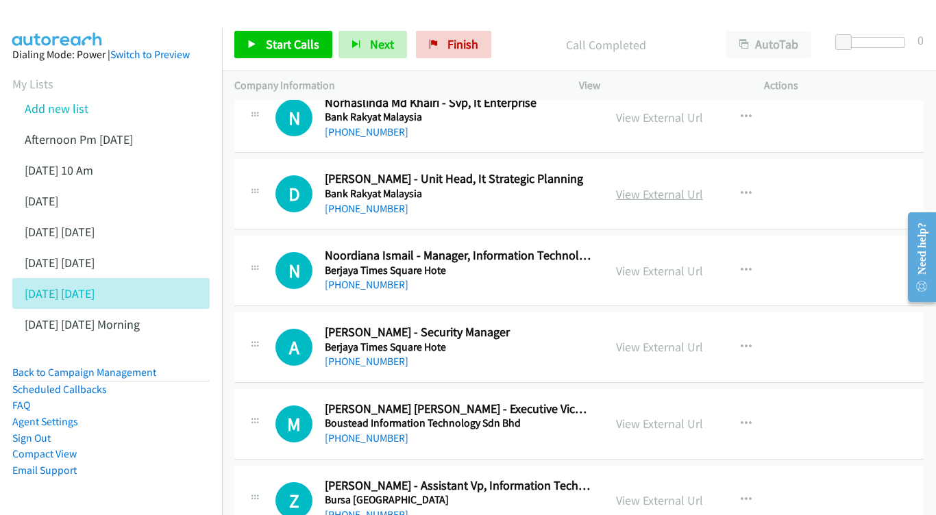
scroll to position [3240, 0]
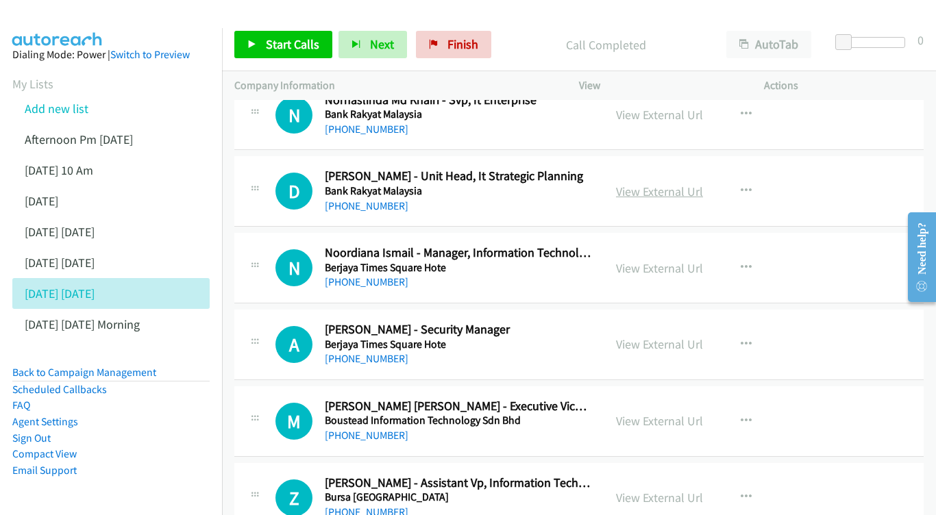
click at [669, 184] on link "View External Url" at bounding box center [659, 192] width 87 height 16
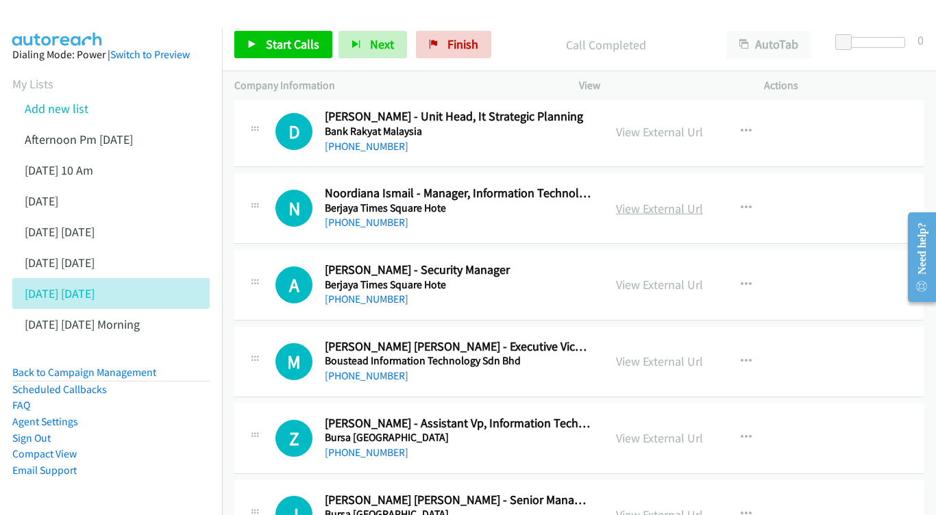
scroll to position [3303, 0]
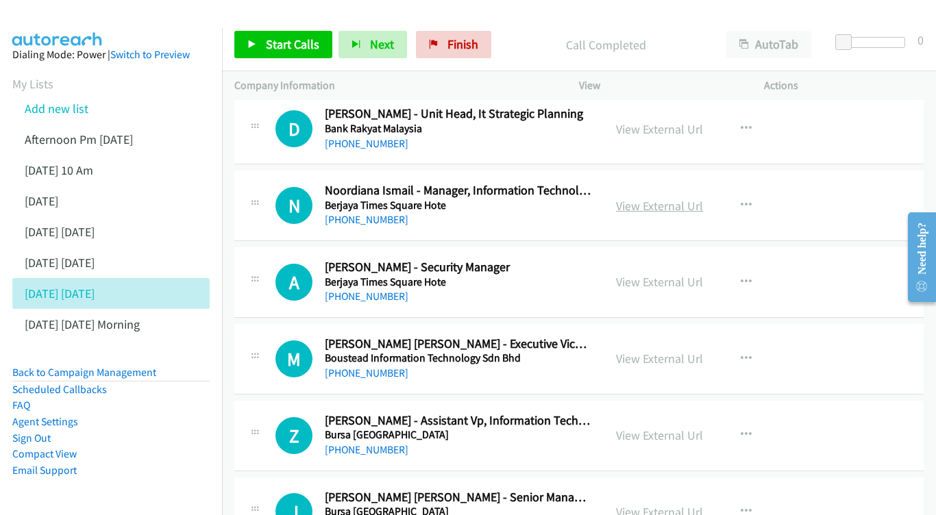
click at [643, 198] on link "View External Url" at bounding box center [659, 206] width 87 height 16
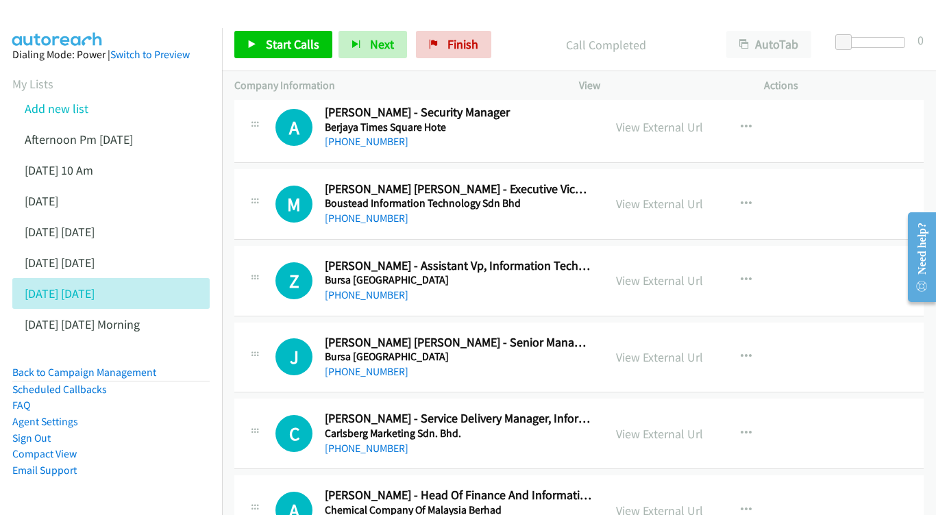
scroll to position [3531, 0]
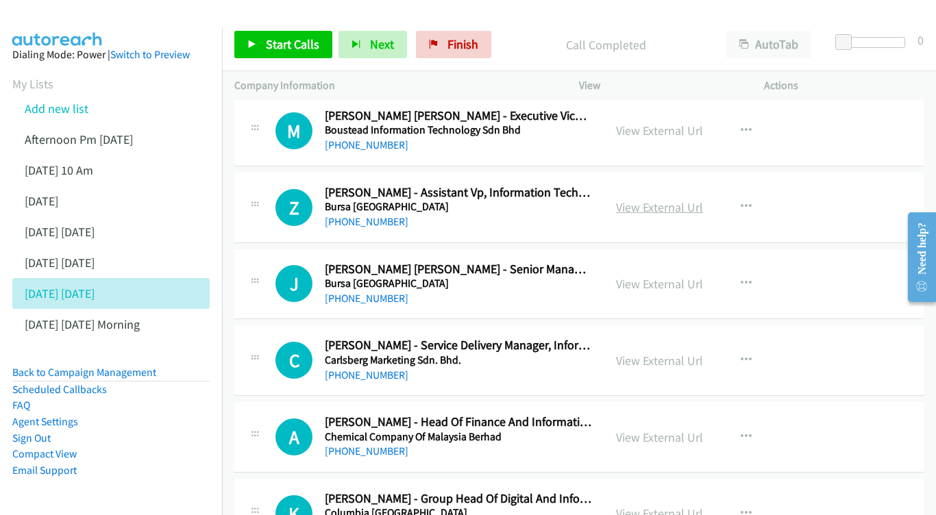
click at [654, 199] on link "View External Url" at bounding box center [659, 207] width 87 height 16
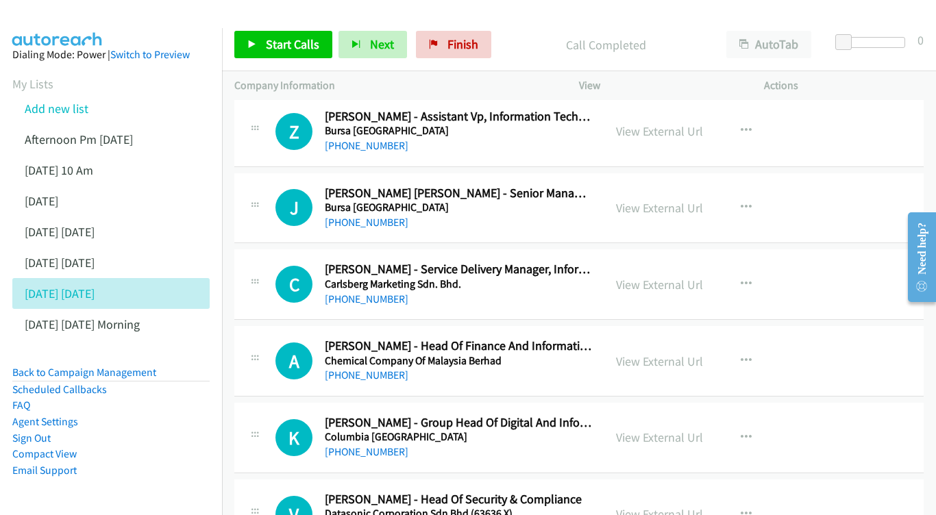
scroll to position [3608, 0]
click at [666, 199] on link "View External Url" at bounding box center [659, 207] width 87 height 16
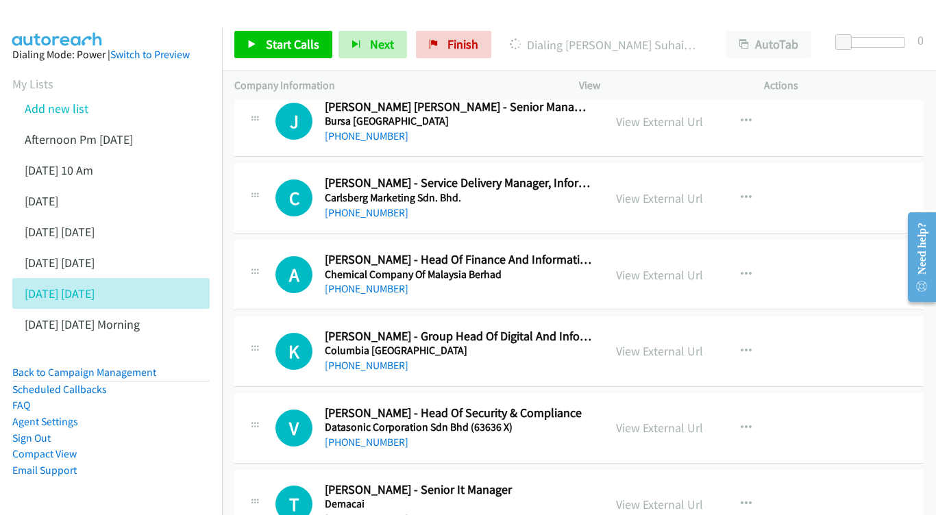
scroll to position [3696, 0]
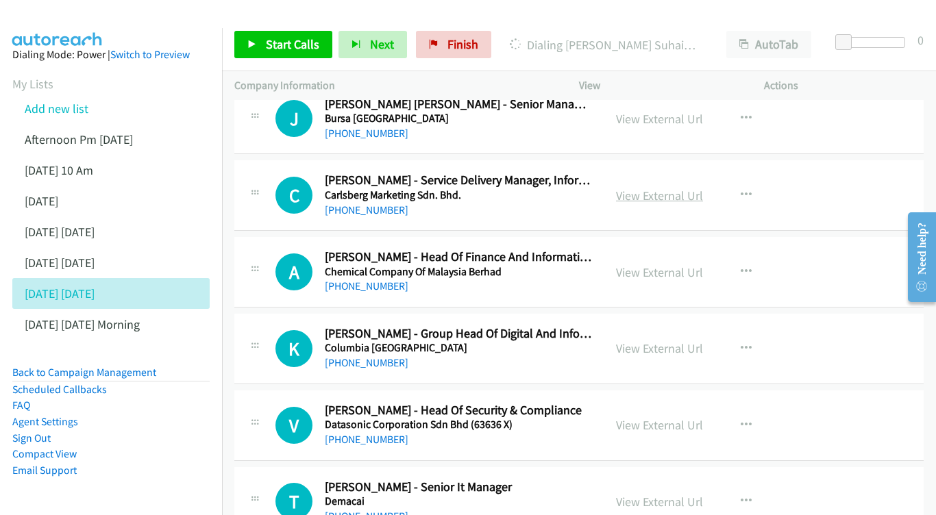
click at [651, 188] on link "View External Url" at bounding box center [659, 196] width 87 height 16
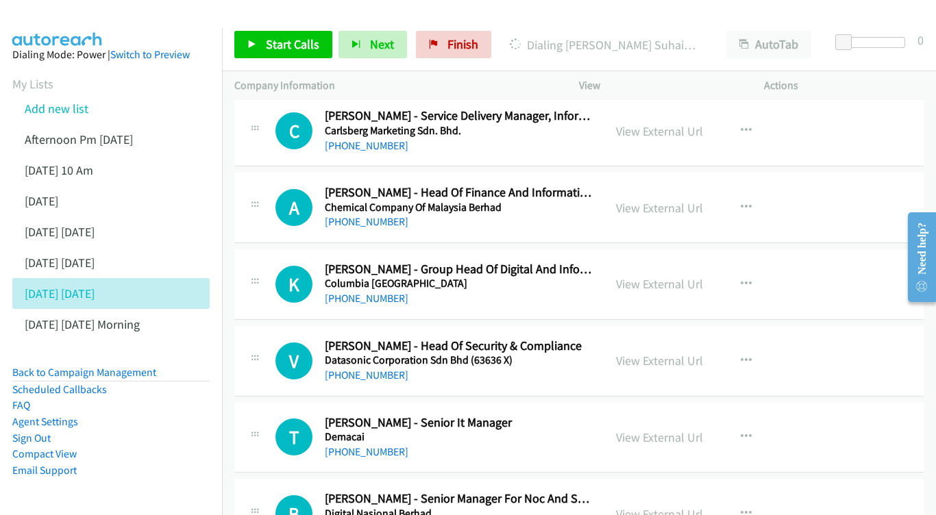
scroll to position [3763, 0]
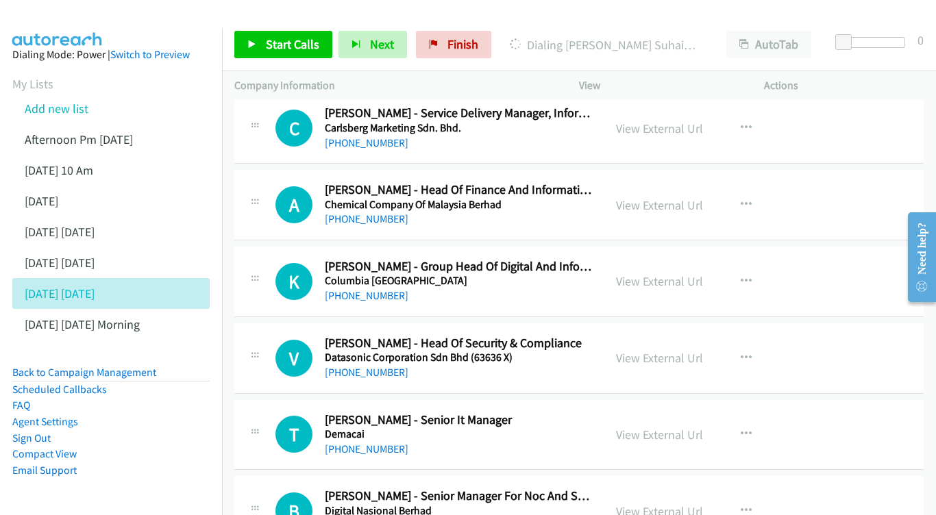
click at [641, 196] on div "View External Url" at bounding box center [659, 205] width 87 height 18
click at [664, 197] on link "View External Url" at bounding box center [659, 205] width 87 height 16
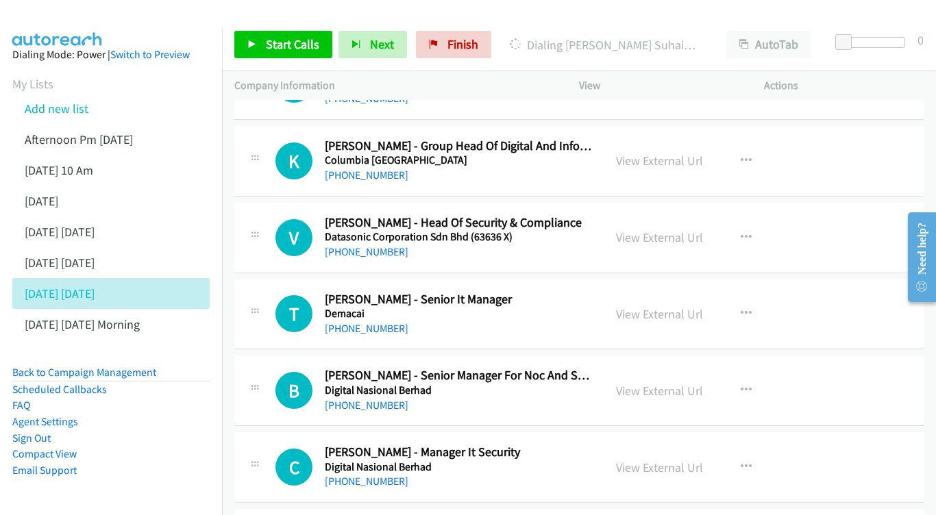
scroll to position [3903, 0]
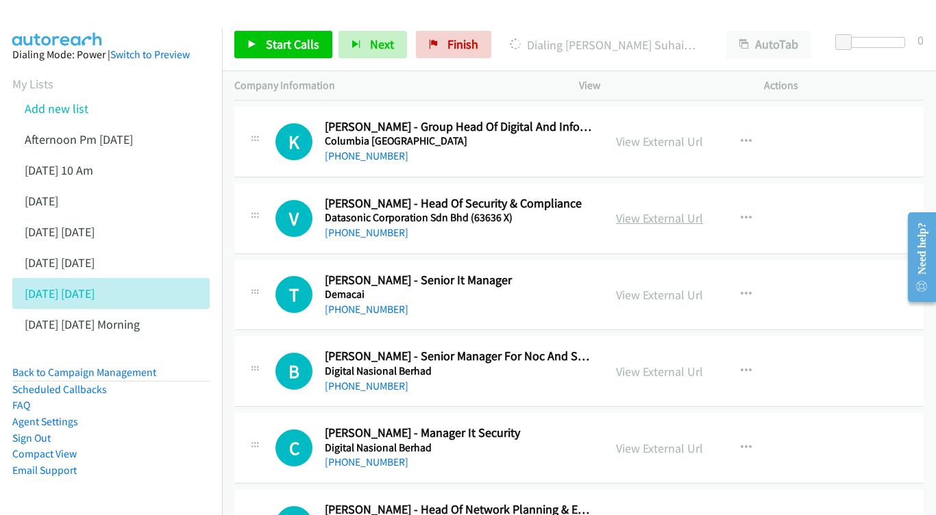
click at [658, 210] on link "View External Url" at bounding box center [659, 218] width 87 height 16
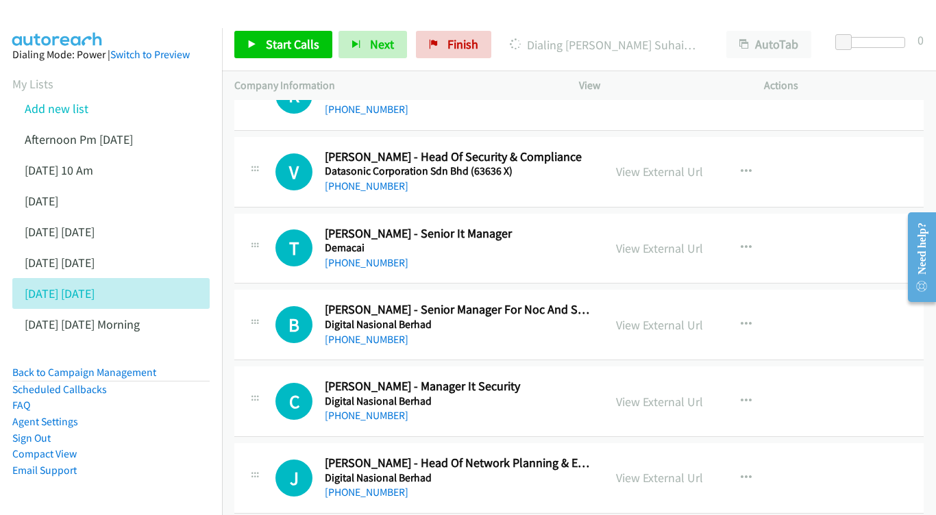
scroll to position [3967, 0]
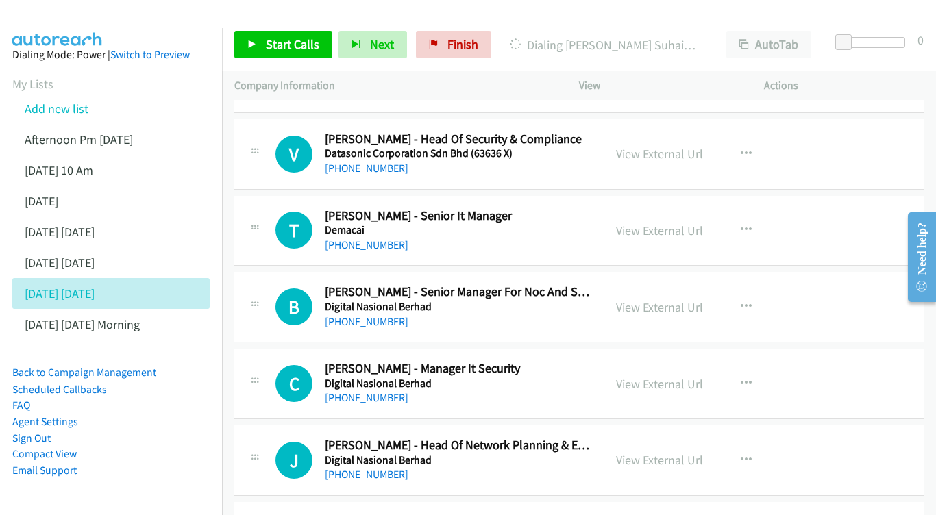
click at [691, 223] on link "View External Url" at bounding box center [659, 231] width 87 height 16
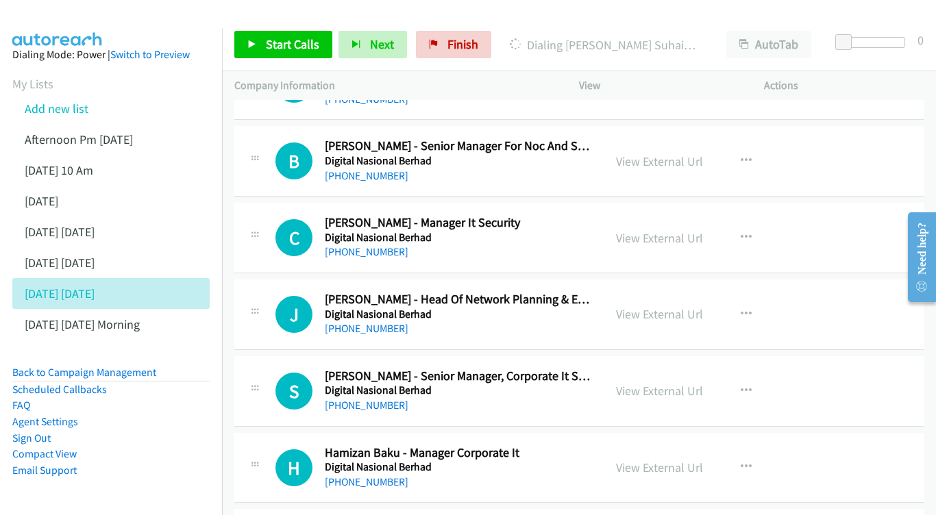
scroll to position [4136, 0]
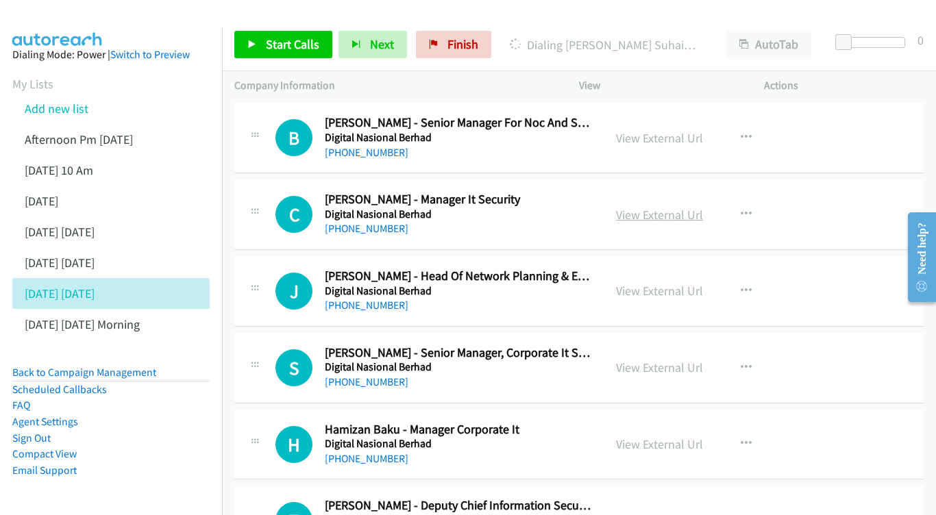
click at [651, 207] on link "View External Url" at bounding box center [659, 215] width 87 height 16
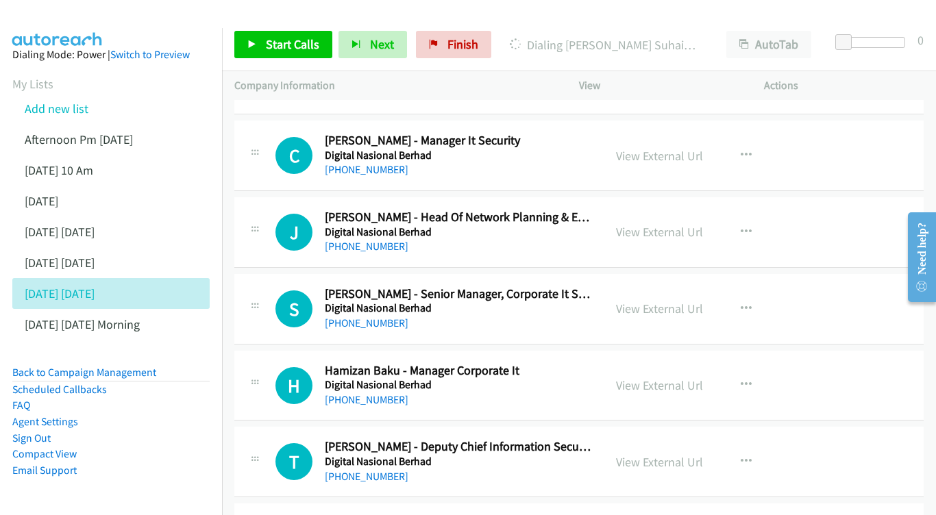
scroll to position [4198, 0]
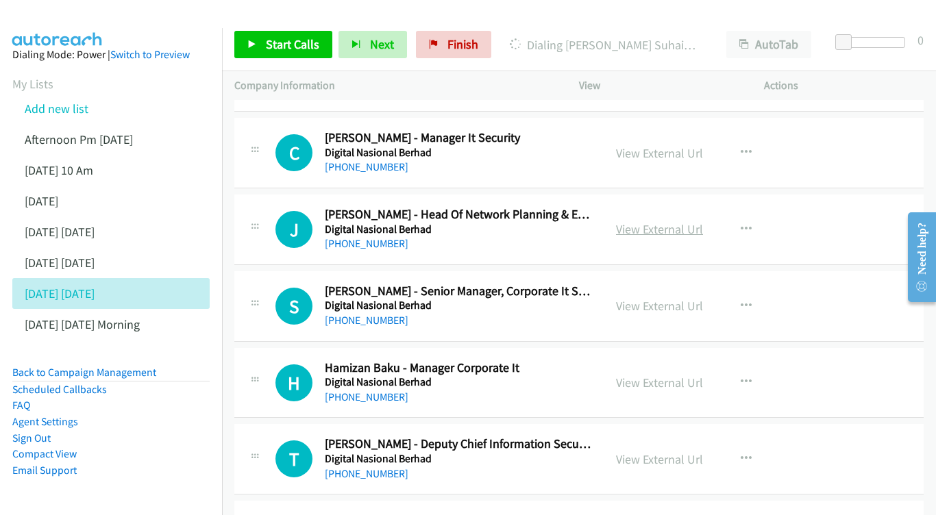
click at [657, 221] on link "View External Url" at bounding box center [659, 229] width 87 height 16
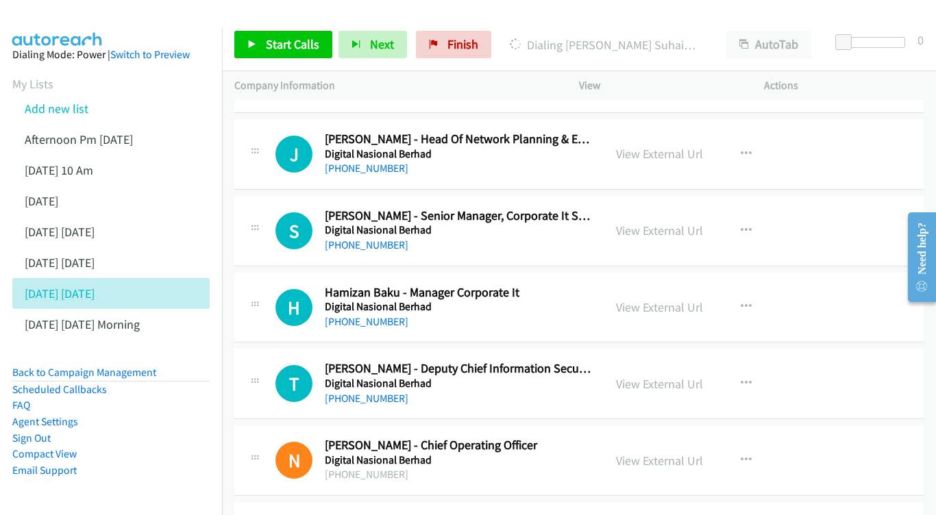
scroll to position [4276, 0]
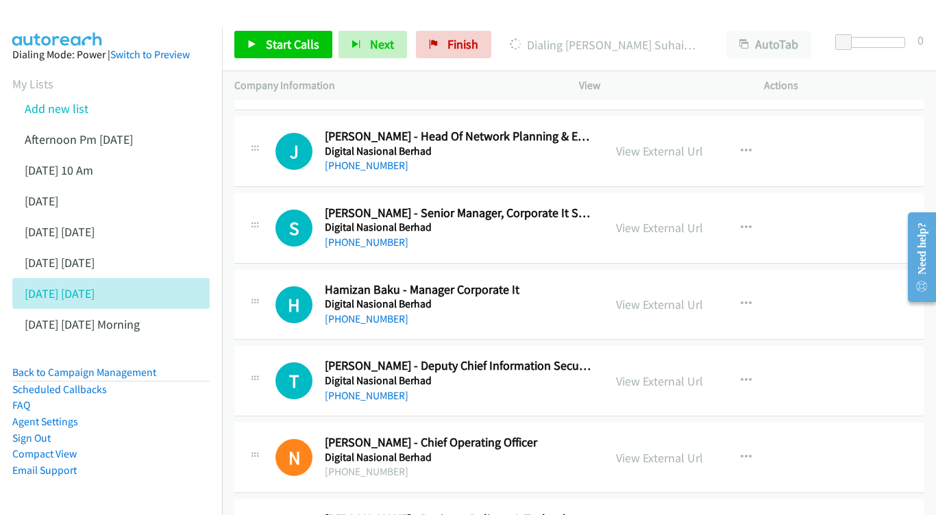
click at [653, 206] on div "View External Url View External Url Schedule/Manage Callback Start Calls Here R…" at bounding box center [702, 228] width 197 height 45
click at [655, 220] on link "View External Url" at bounding box center [659, 228] width 87 height 16
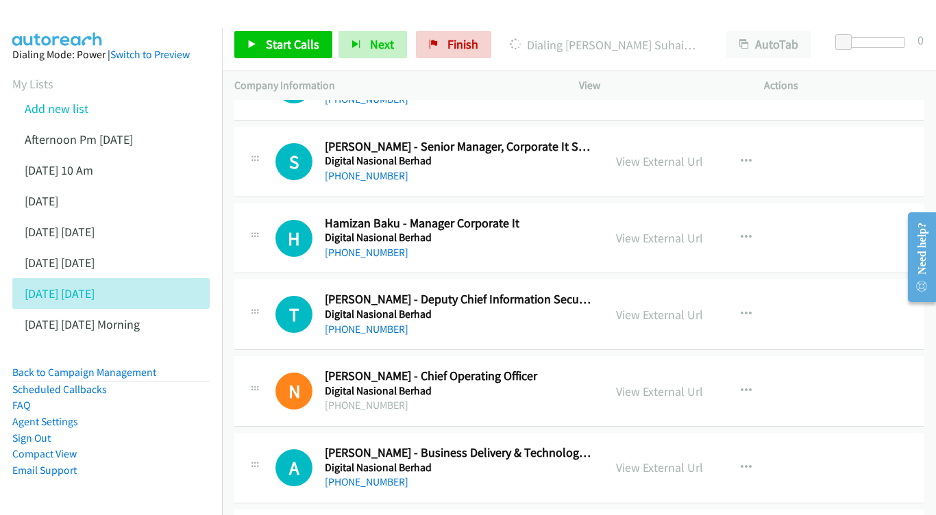
scroll to position [4345, 0]
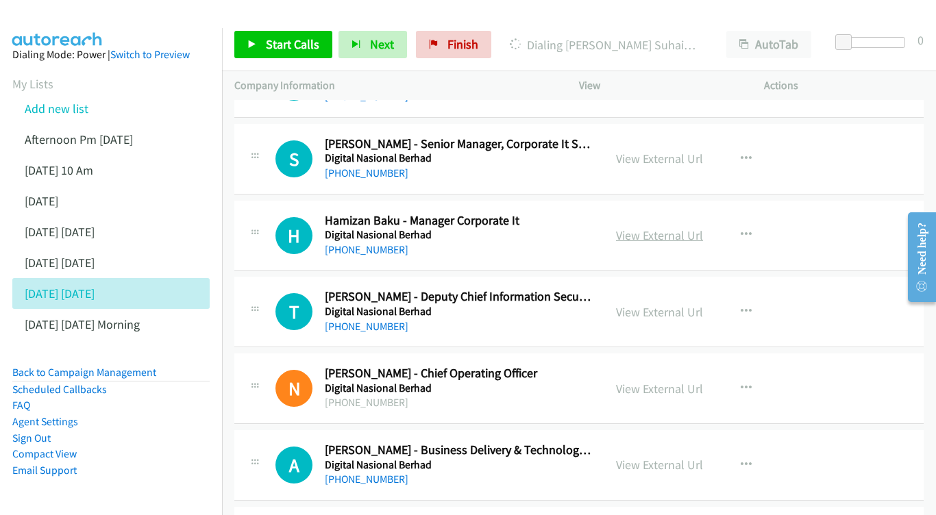
click at [651, 227] on link "View External Url" at bounding box center [659, 235] width 87 height 16
click at [657, 289] on div "View External Url View External Url Schedule/Manage Callback Start Calls Here R…" at bounding box center [702, 311] width 197 height 45
click at [654, 304] on link "View External Url" at bounding box center [659, 312] width 87 height 16
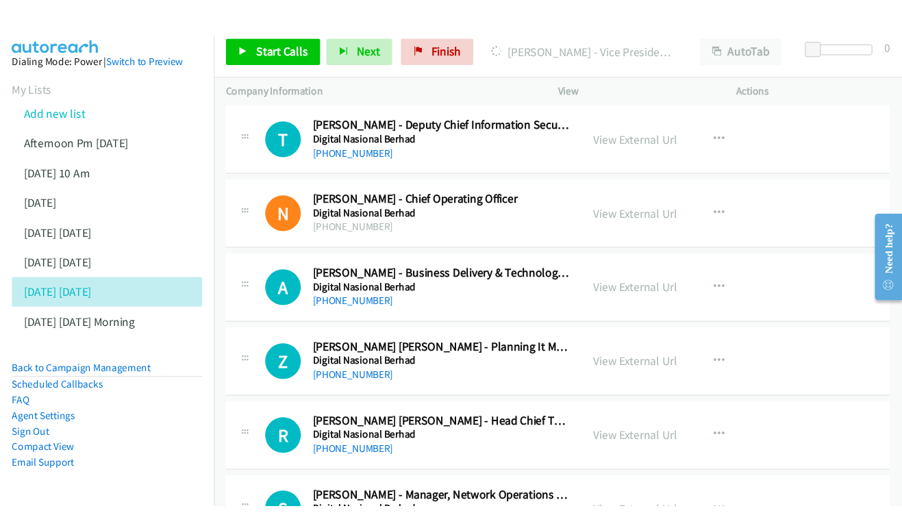
scroll to position [4534, 0]
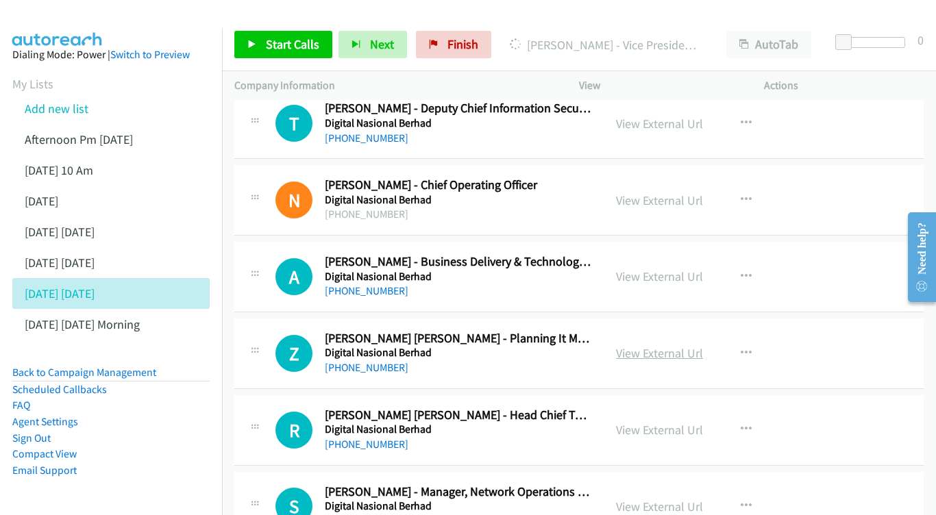
click at [675, 345] on link "View External Url" at bounding box center [659, 353] width 87 height 16
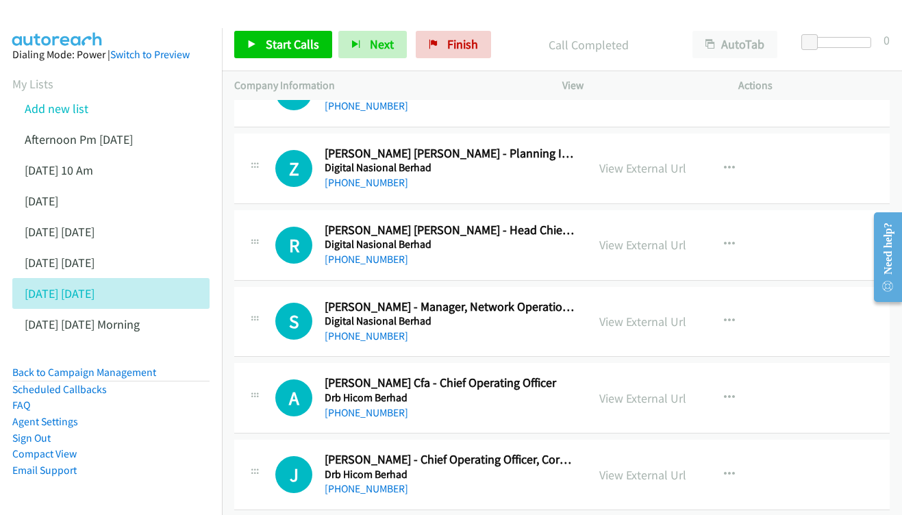
scroll to position [4721, 0]
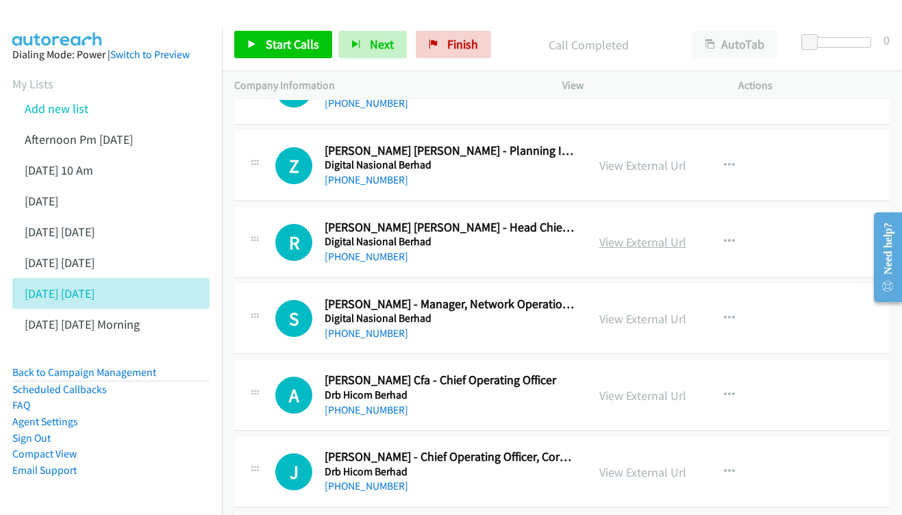
click at [646, 234] on link "View External Url" at bounding box center [642, 242] width 87 height 16
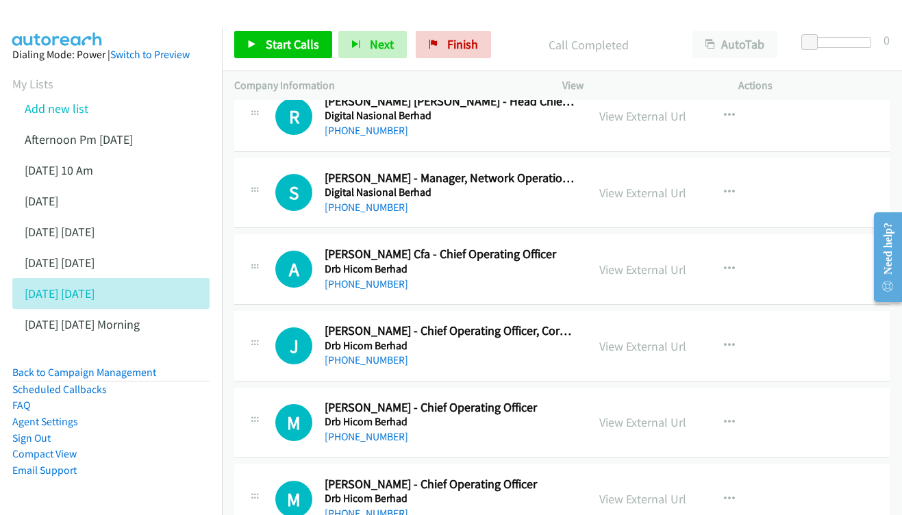
scroll to position [4822, 0]
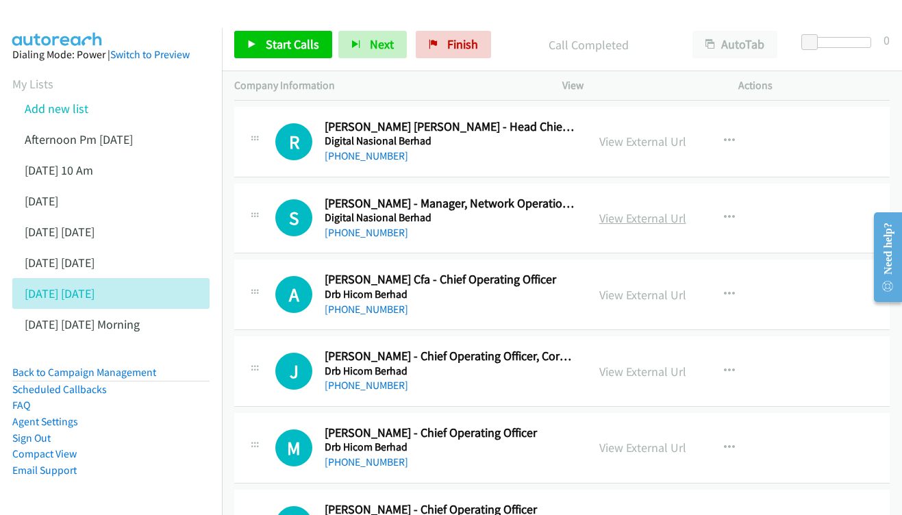
click at [630, 210] on link "View External Url" at bounding box center [642, 218] width 87 height 16
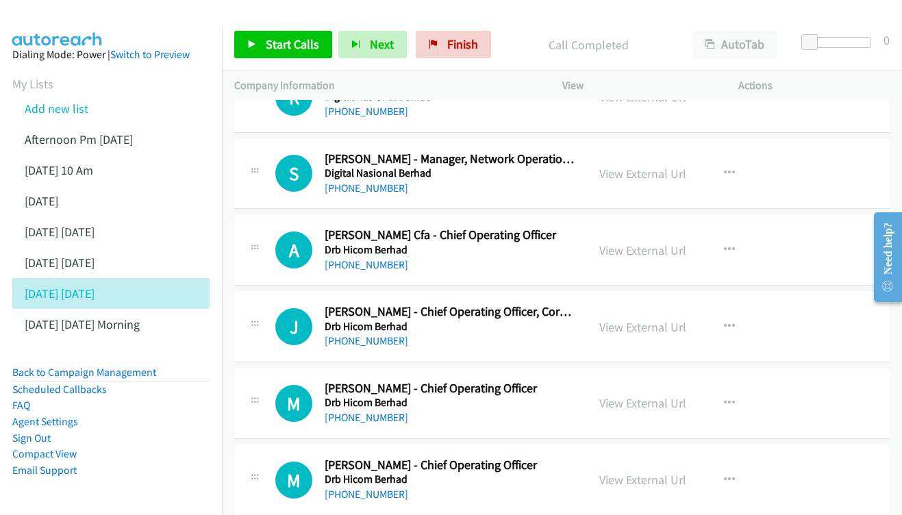
scroll to position [4890, 0]
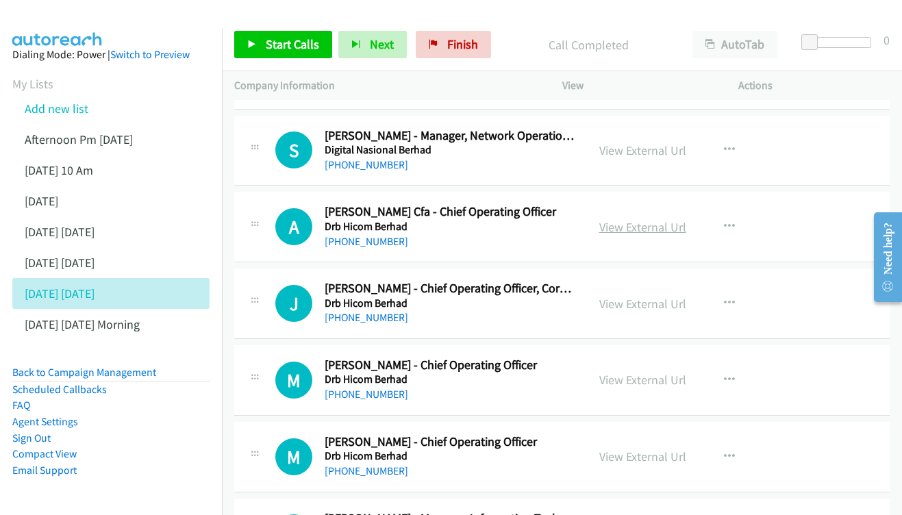
click at [642, 219] on link "View External Url" at bounding box center [642, 227] width 87 height 16
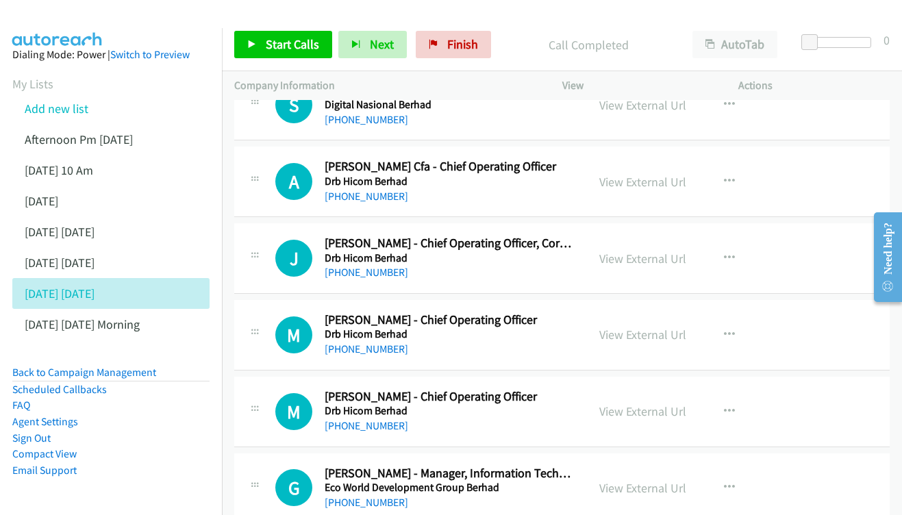
scroll to position [4956, 0]
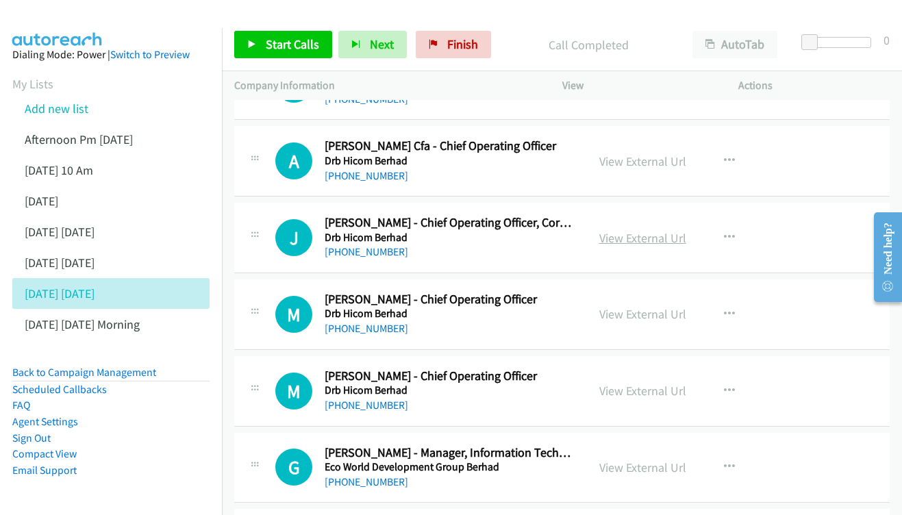
click at [636, 230] on link "View External Url" at bounding box center [642, 238] width 87 height 16
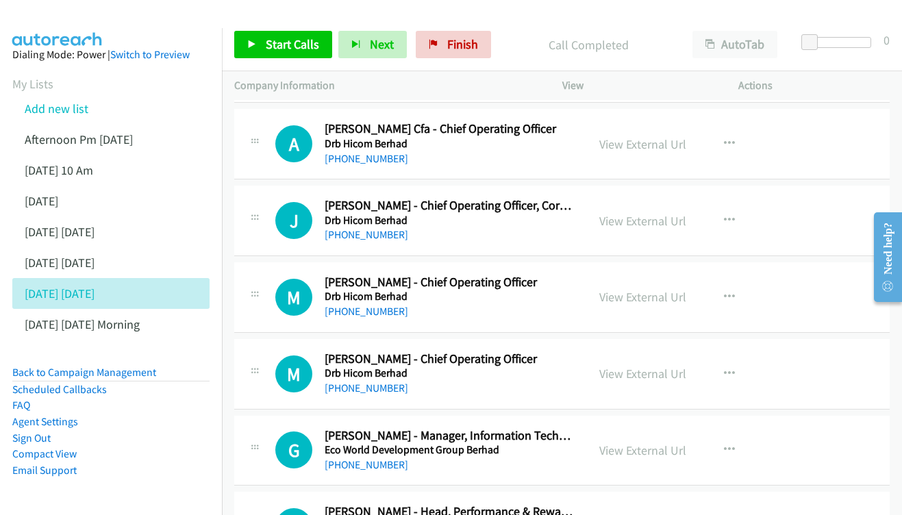
scroll to position [5007, 0]
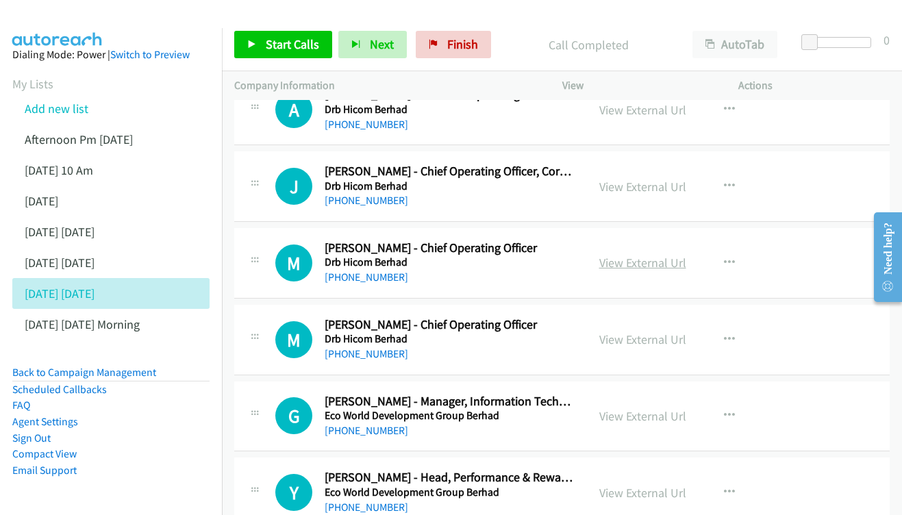
click at [638, 255] on link "View External Url" at bounding box center [642, 263] width 87 height 16
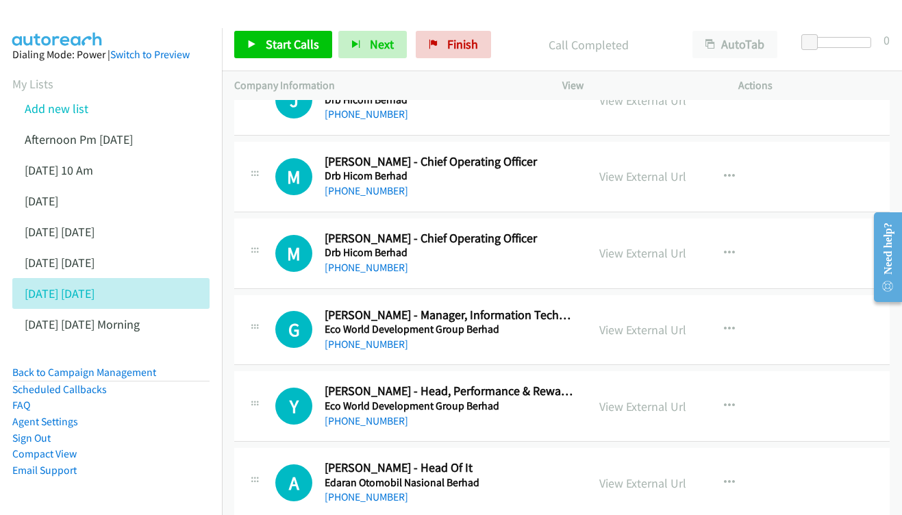
scroll to position [5096, 0]
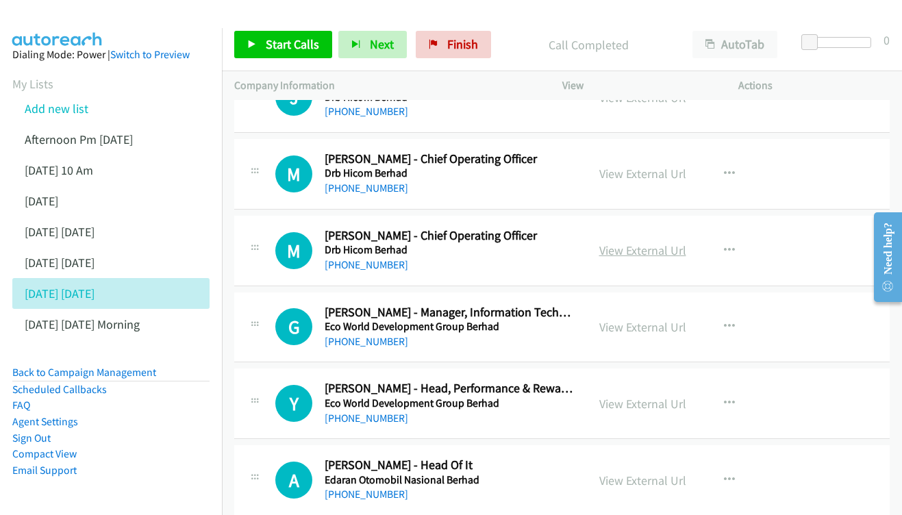
click at [618, 243] on link "View External Url" at bounding box center [642, 251] width 87 height 16
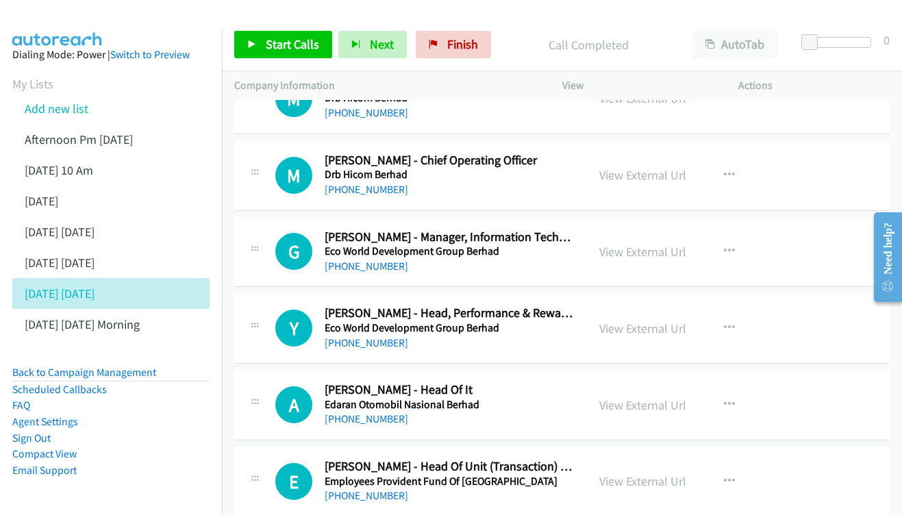
scroll to position [5174, 0]
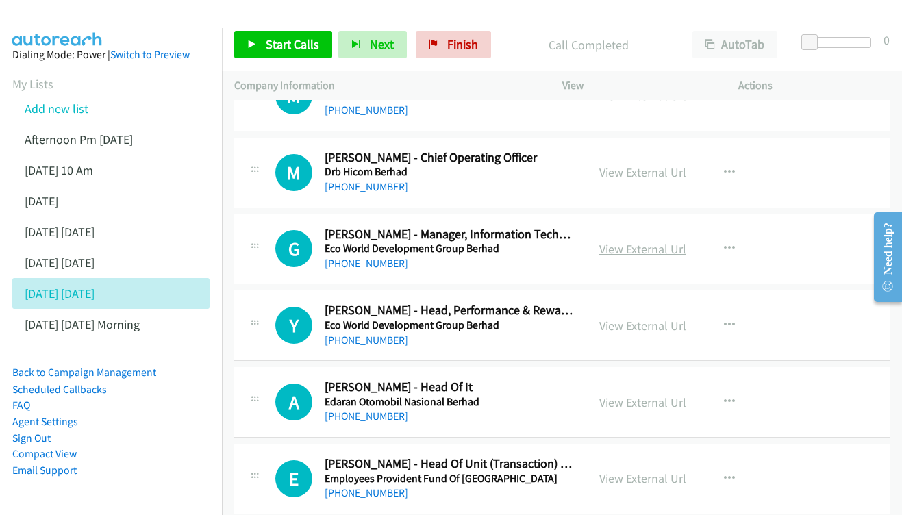
click at [655, 241] on link "View External Url" at bounding box center [642, 249] width 87 height 16
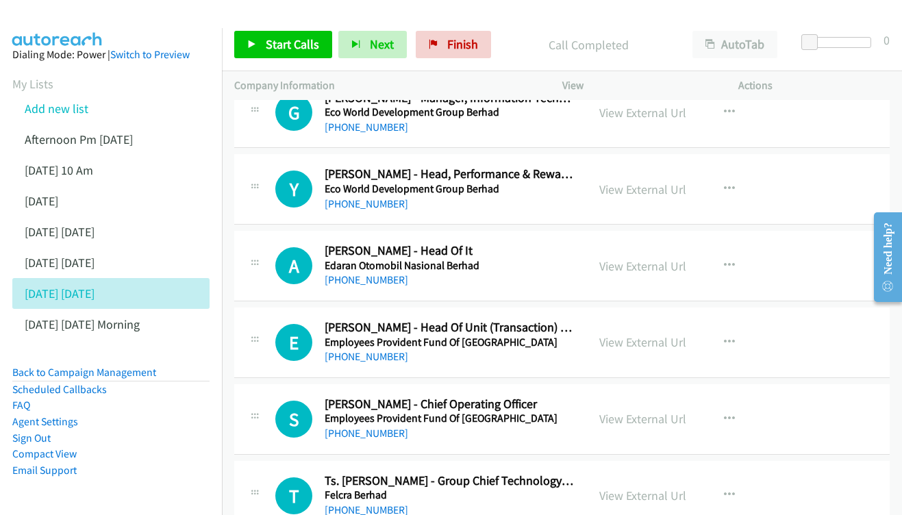
scroll to position [5334, 0]
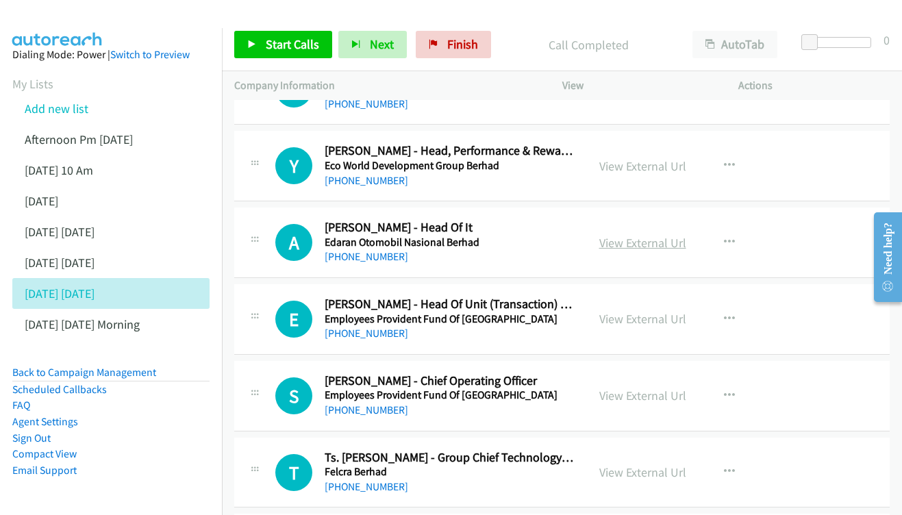
click at [615, 235] on link "View External Url" at bounding box center [642, 243] width 87 height 16
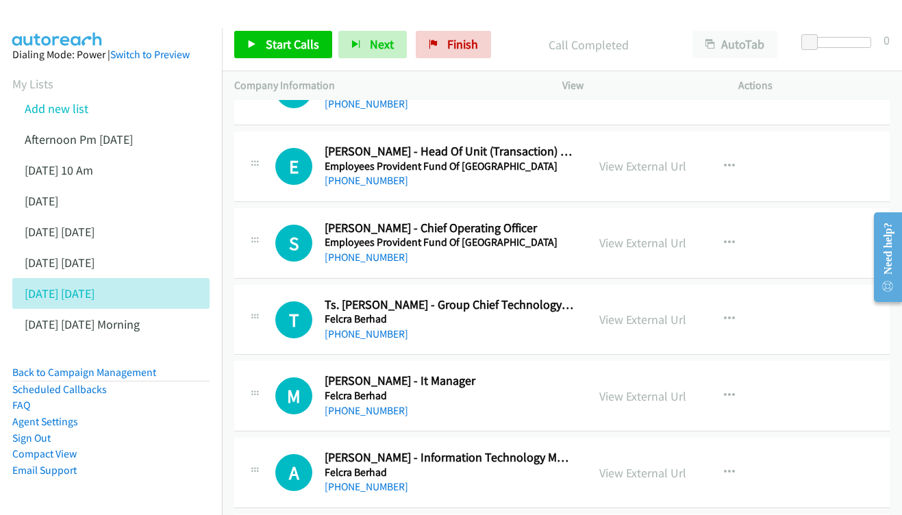
scroll to position [5489, 0]
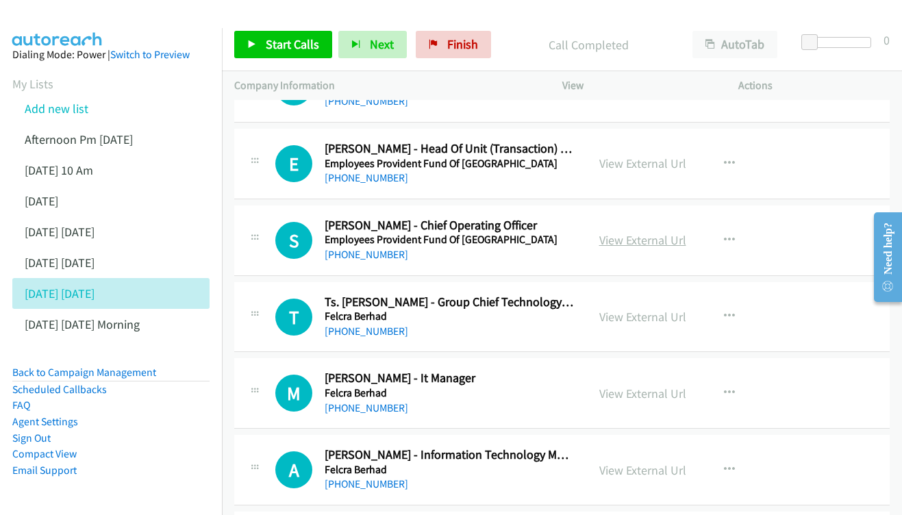
click at [632, 232] on link "View External Url" at bounding box center [642, 240] width 87 height 16
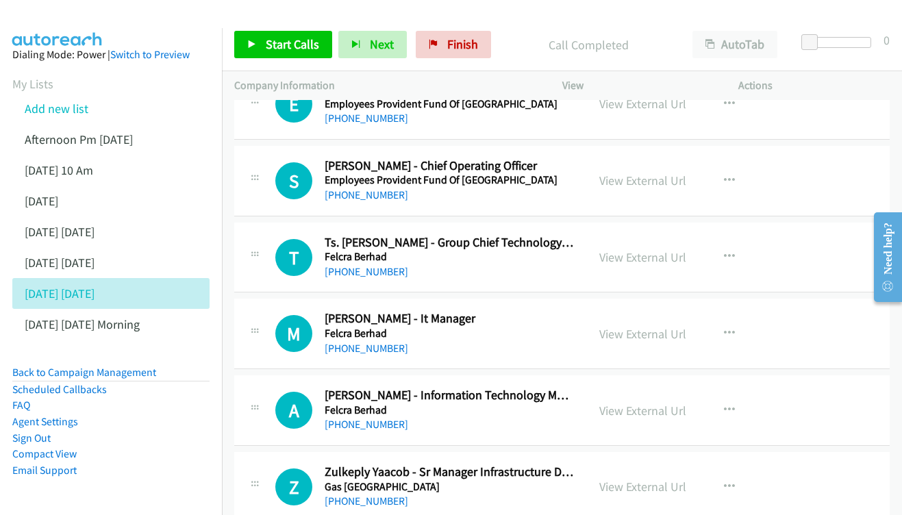
scroll to position [5552, 0]
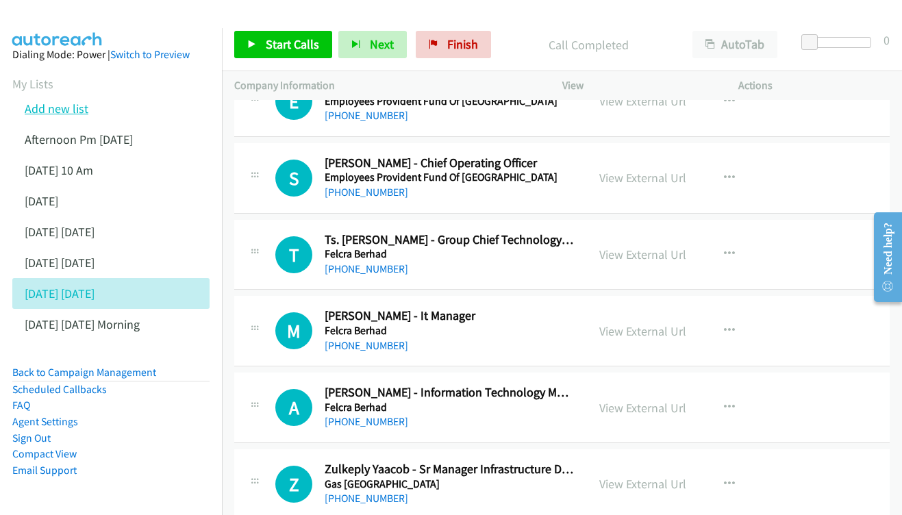
click at [59, 106] on link "Add new list" at bounding box center [57, 109] width 64 height 16
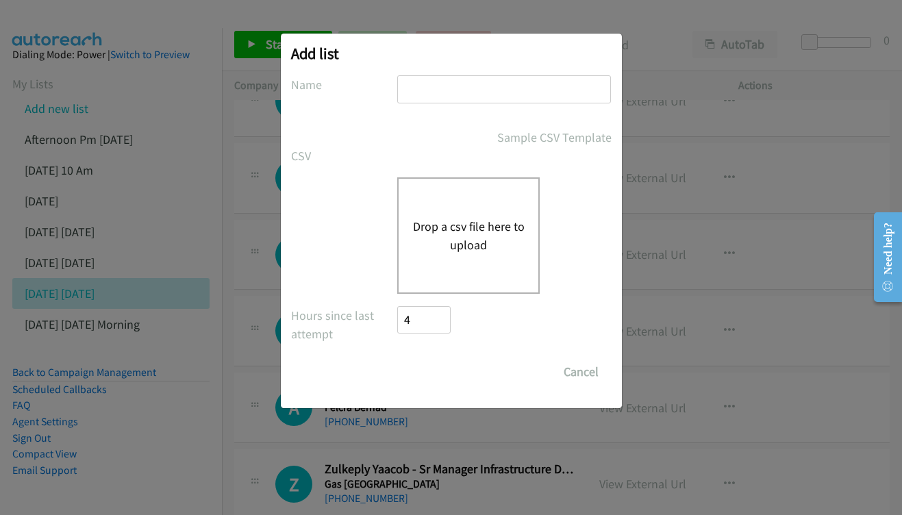
click at [536, 87] on input "text" at bounding box center [504, 89] width 214 height 28
type input "s"
type input "S"
type input "MONDAY - SEP 15 SINGAPORE"
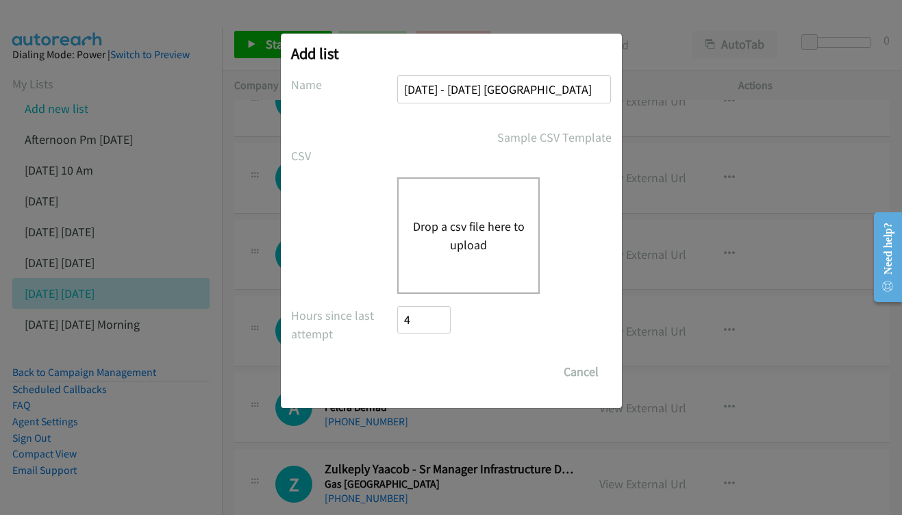
click at [470, 238] on button "Drop a csv file here to upload" at bounding box center [468, 235] width 112 height 37
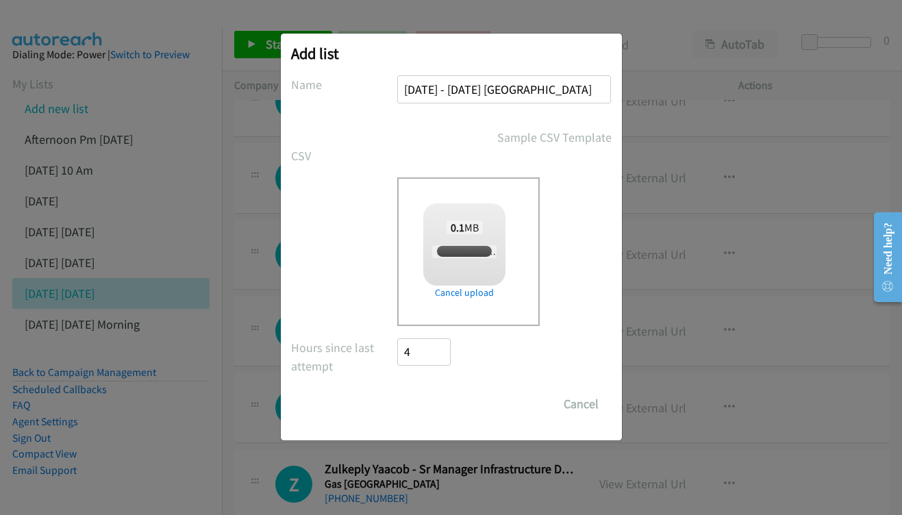
checkbox input "true"
click at [424, 409] on input "Save List" at bounding box center [434, 403] width 72 height 27
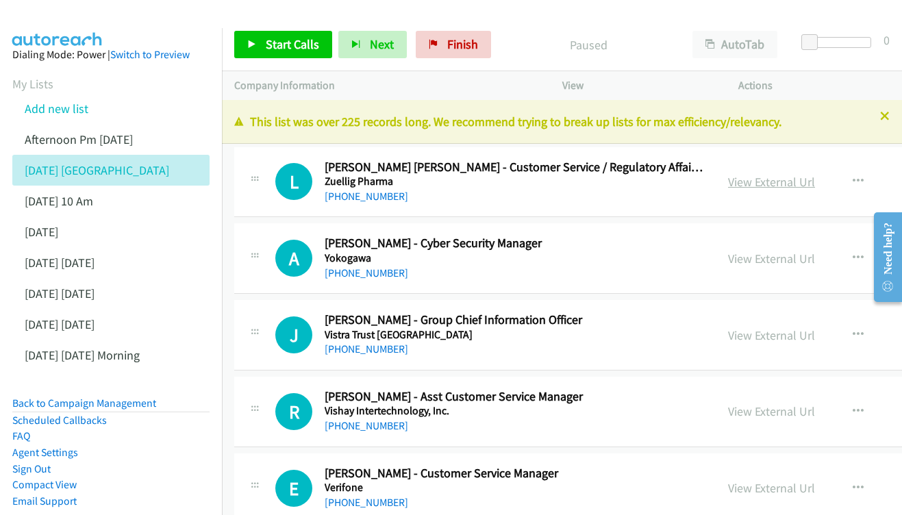
click at [815, 179] on link "View External Url" at bounding box center [771, 182] width 87 height 16
click at [793, 260] on link "View External Url" at bounding box center [771, 259] width 87 height 16
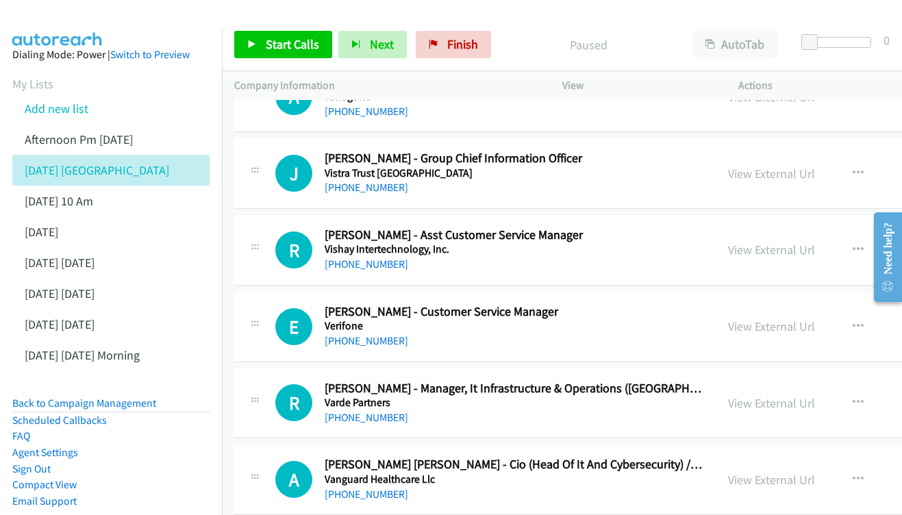
scroll to position [164, 0]
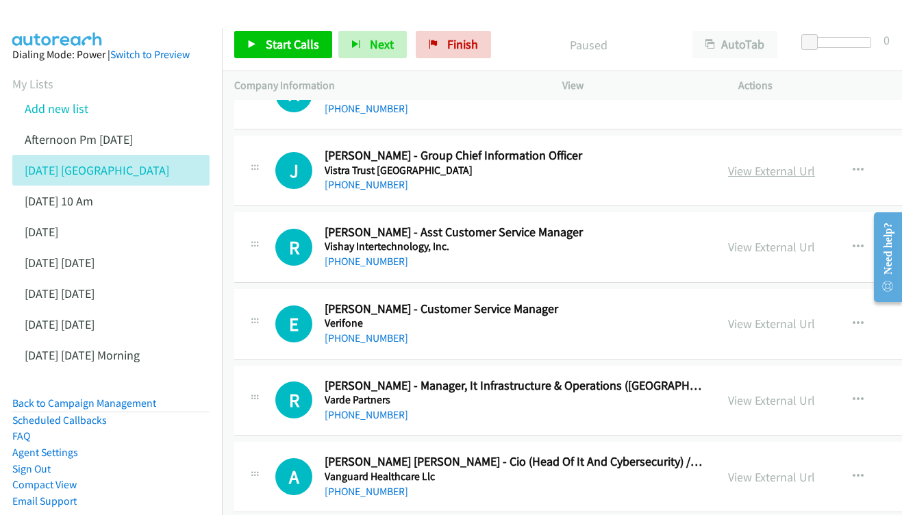
click at [797, 167] on link "View External Url" at bounding box center [771, 171] width 87 height 16
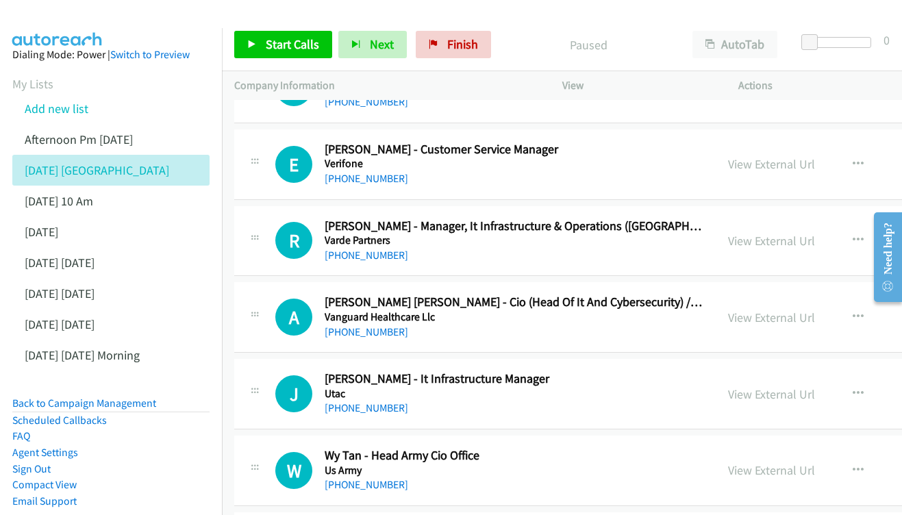
scroll to position [327, 0]
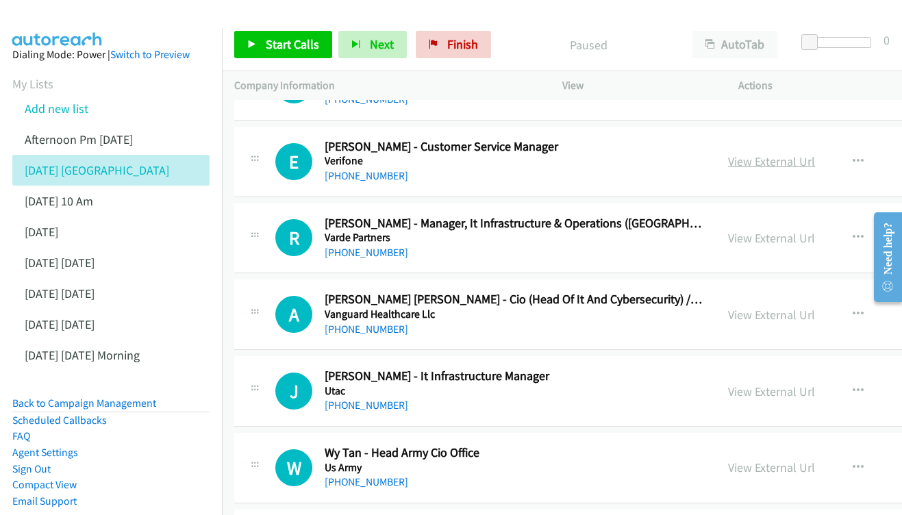
click at [801, 153] on link "View External Url" at bounding box center [771, 161] width 87 height 16
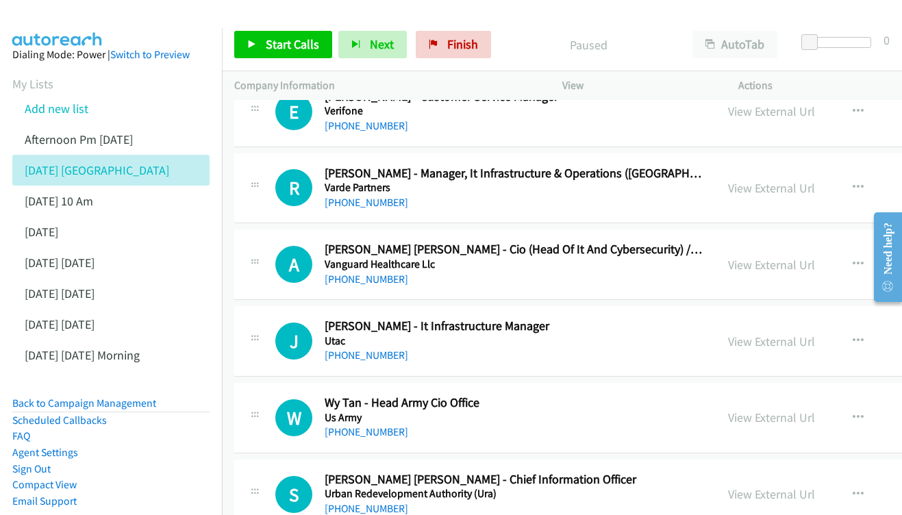
scroll to position [399, 0]
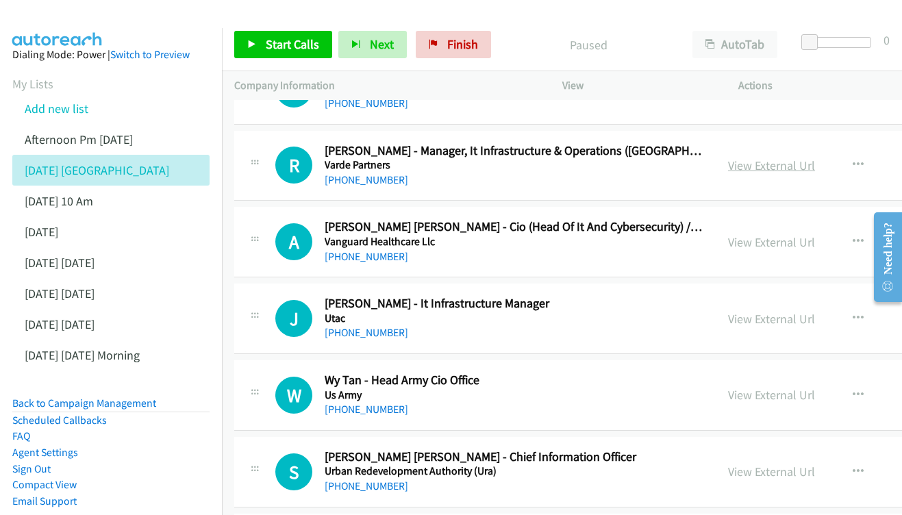
click at [815, 161] on link "View External Url" at bounding box center [771, 166] width 87 height 16
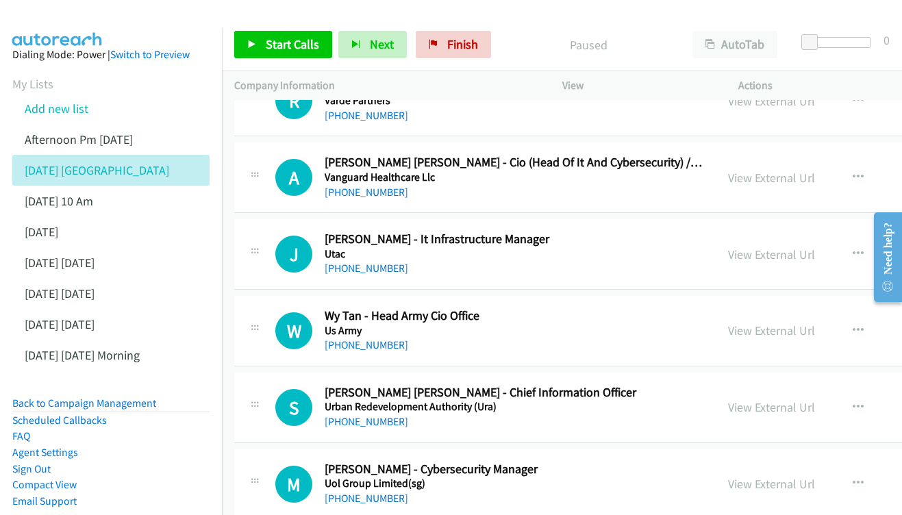
scroll to position [488, 0]
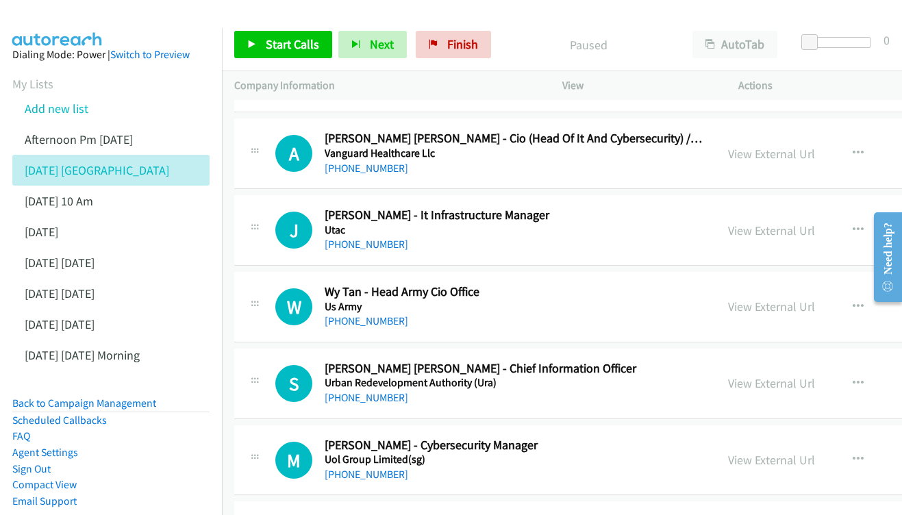
click at [794, 135] on div "View External Url View External Url Schedule/Manage Callback Start Calls Here R…" at bounding box center [842, 153] width 253 height 45
click at [795, 148] on link "View External Url" at bounding box center [771, 154] width 87 height 16
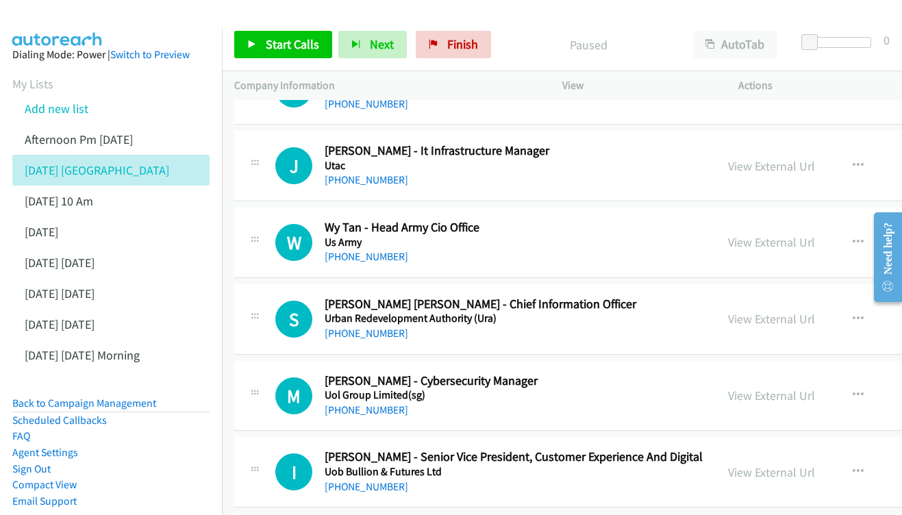
scroll to position [555, 0]
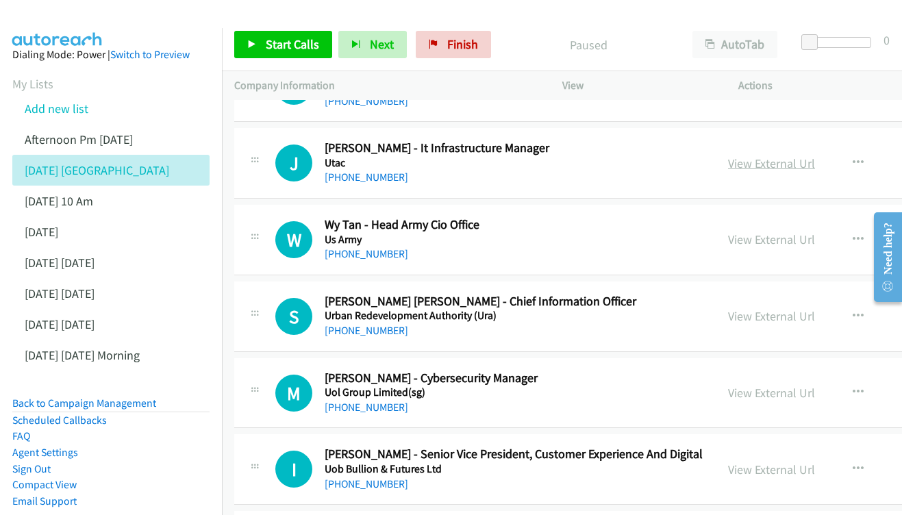
click at [806, 160] on link "View External Url" at bounding box center [771, 164] width 87 height 16
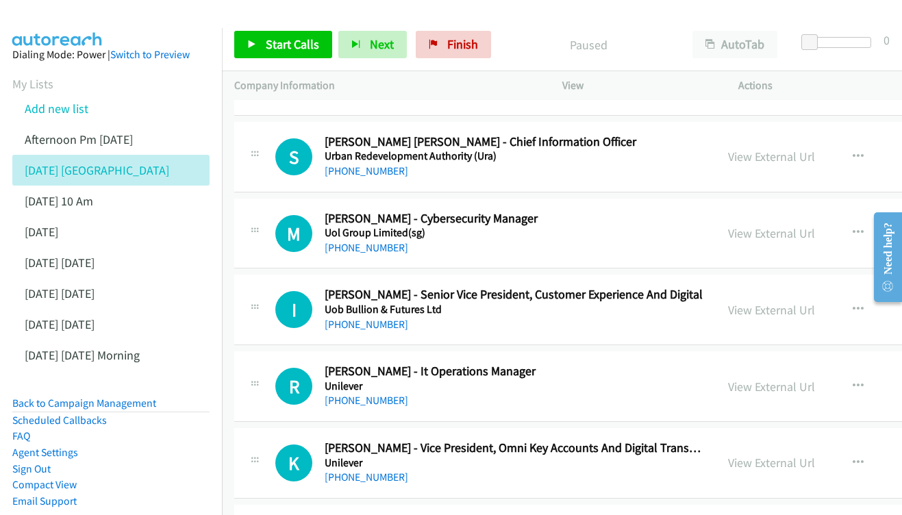
scroll to position [717, 0]
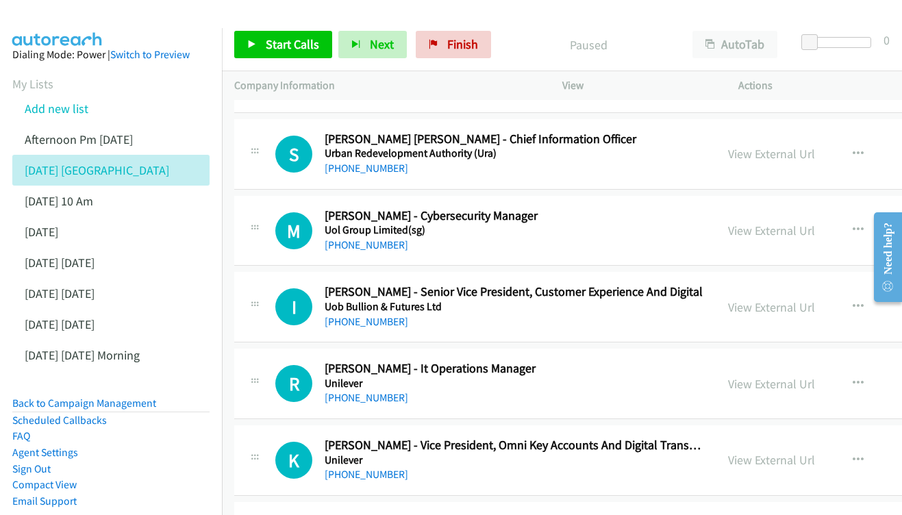
click at [810, 151] on div "View External Url" at bounding box center [771, 154] width 87 height 18
click at [811, 146] on link "View External Url" at bounding box center [771, 154] width 87 height 16
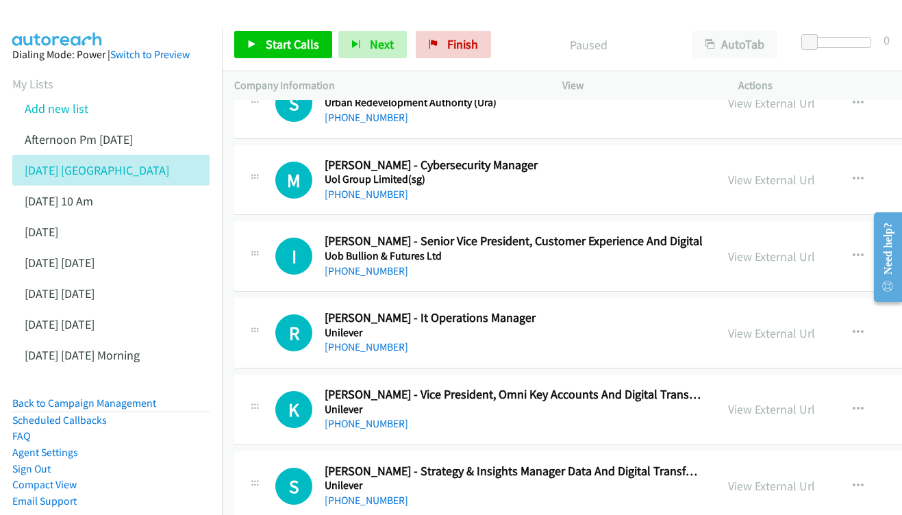
scroll to position [787, 0]
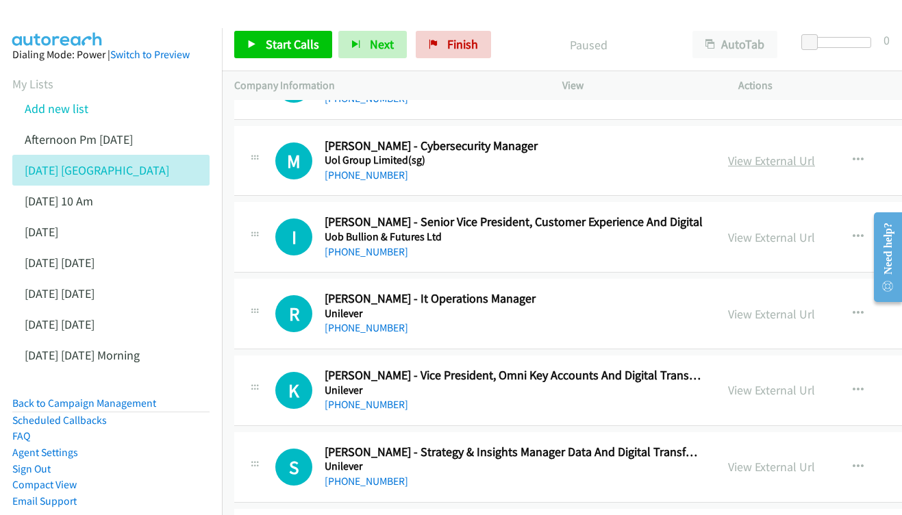
click at [813, 153] on link "View External Url" at bounding box center [771, 161] width 87 height 16
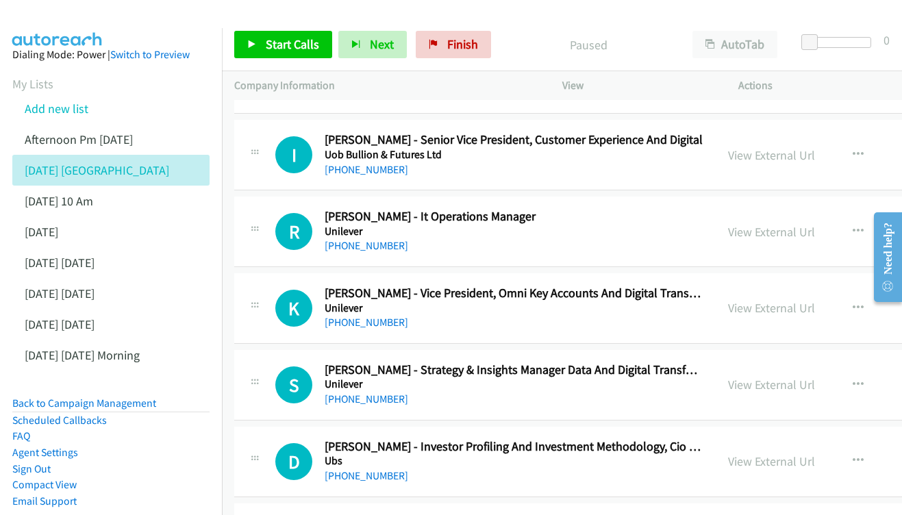
scroll to position [872, 0]
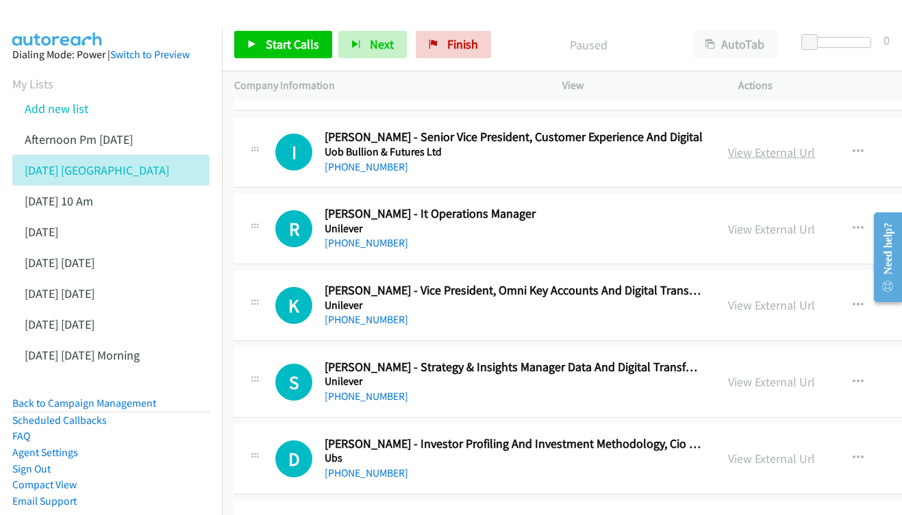
click at [814, 145] on link "View External Url" at bounding box center [771, 153] width 87 height 16
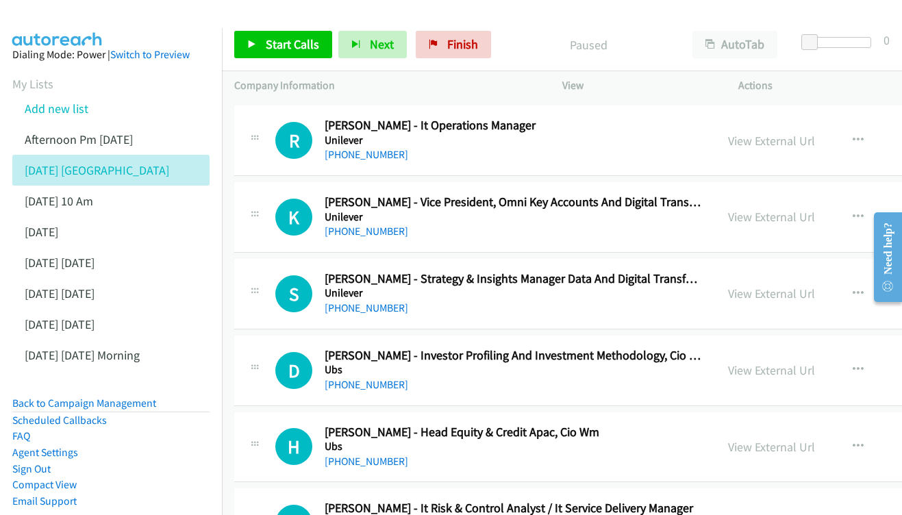
scroll to position [958, 0]
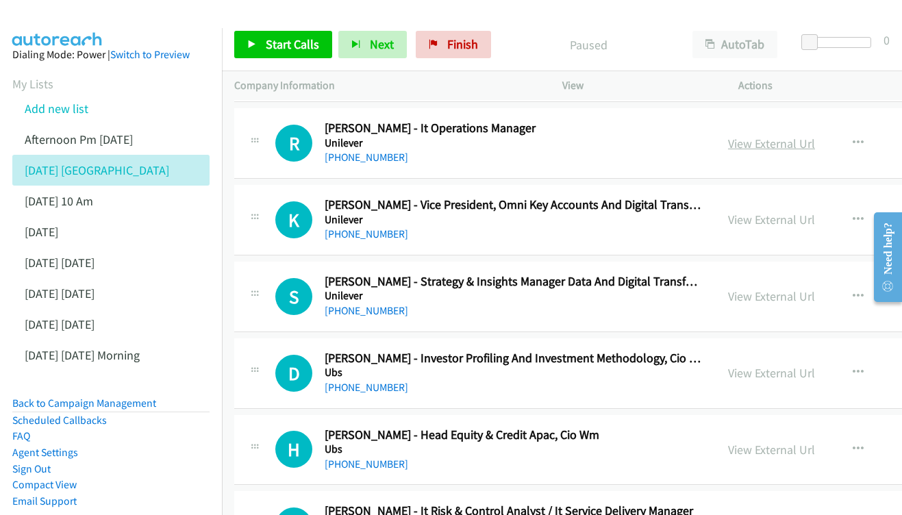
click at [815, 136] on link "View External Url" at bounding box center [771, 144] width 87 height 16
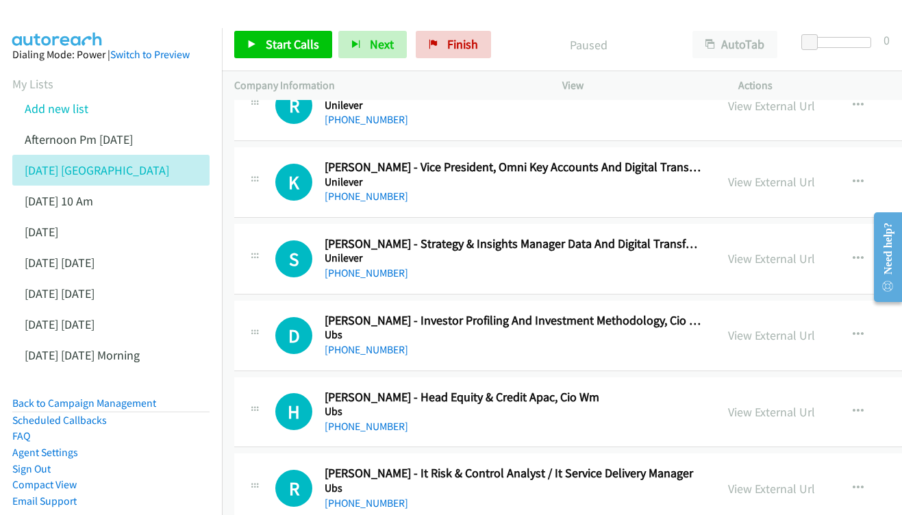
scroll to position [998, 0]
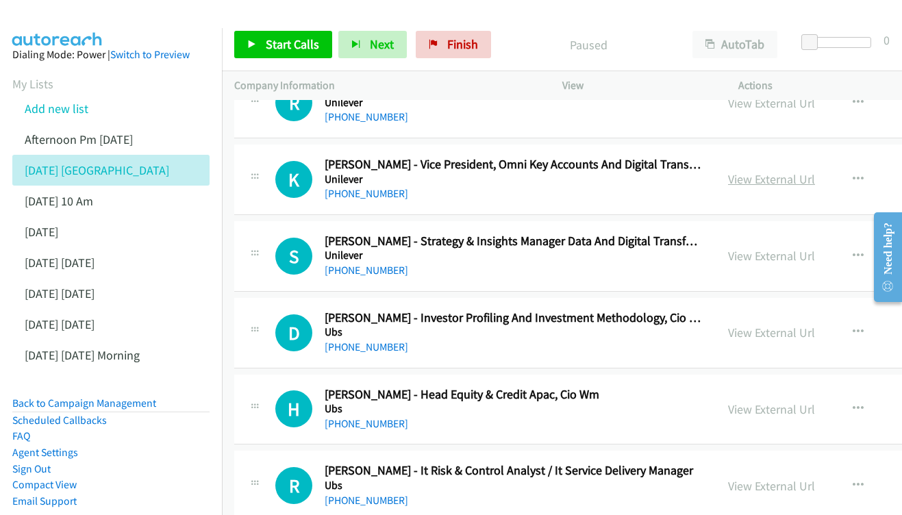
click at [804, 171] on link "View External Url" at bounding box center [771, 179] width 87 height 16
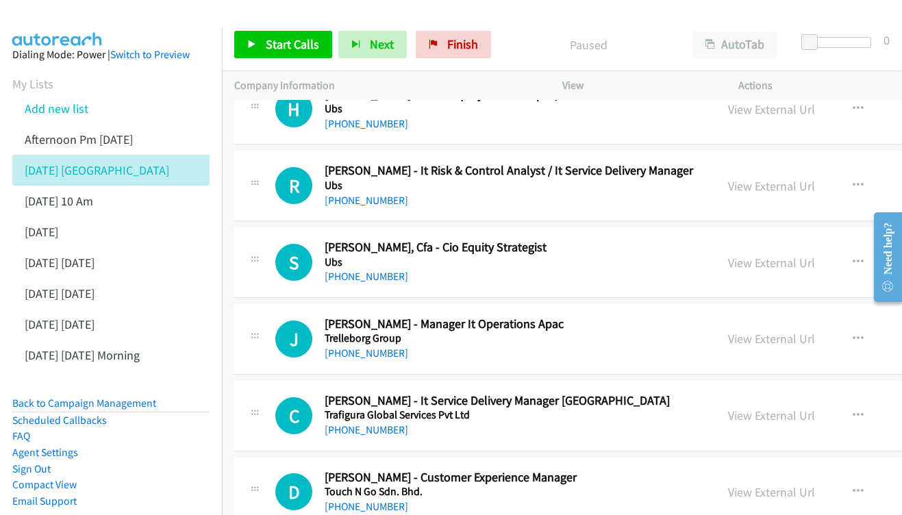
scroll to position [1301, 0]
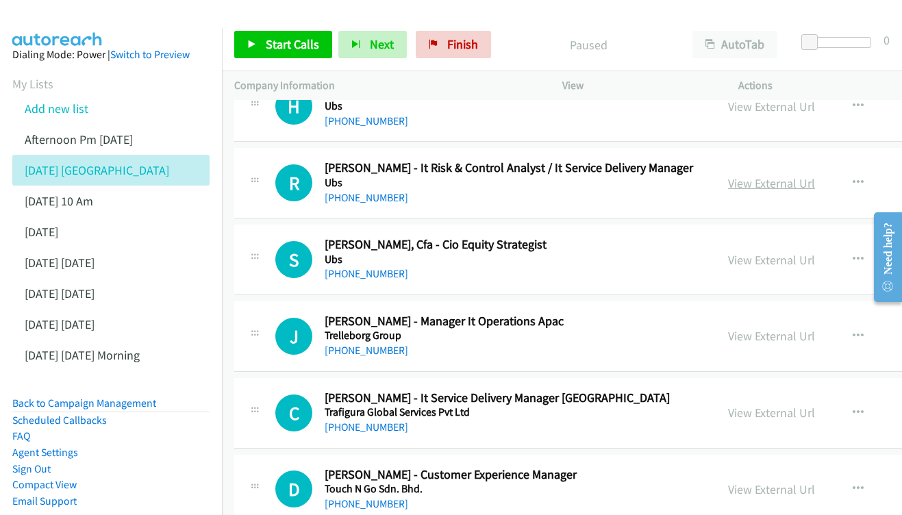
click at [815, 175] on link "View External Url" at bounding box center [771, 183] width 87 height 16
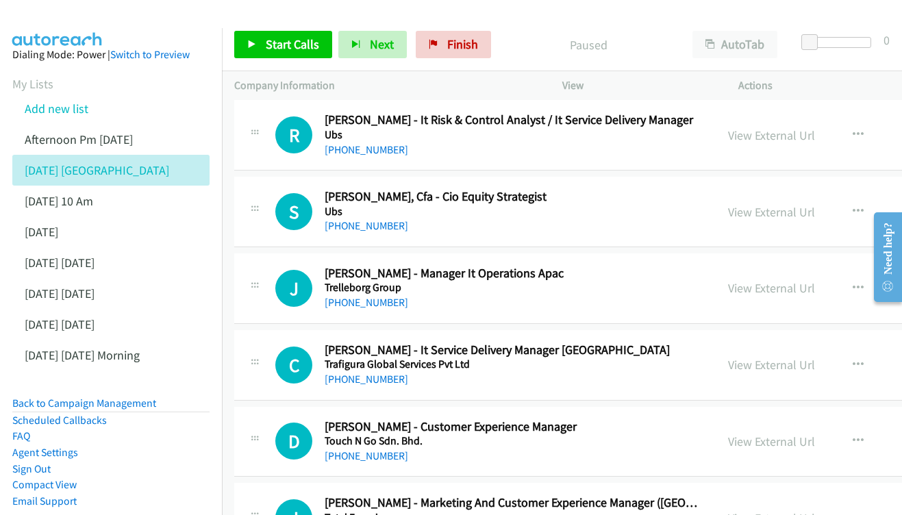
scroll to position [1352, 0]
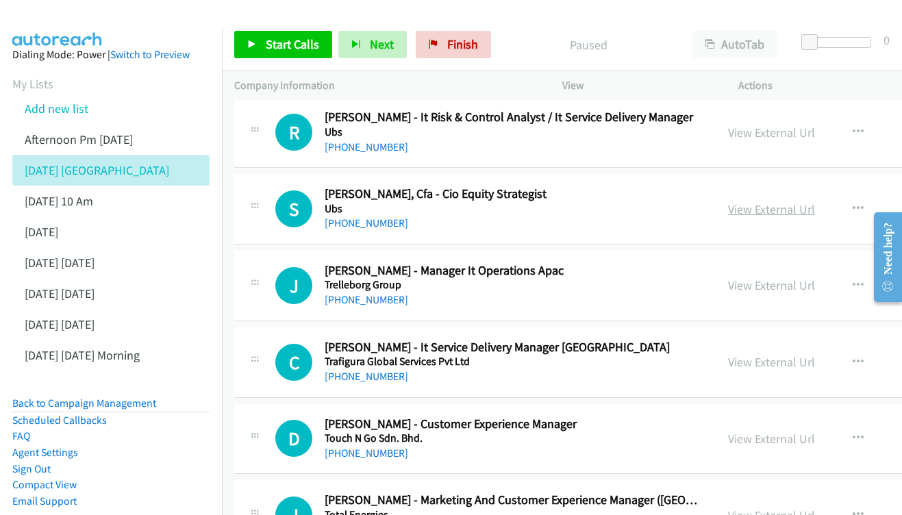
click at [802, 201] on link "View External Url" at bounding box center [771, 209] width 87 height 16
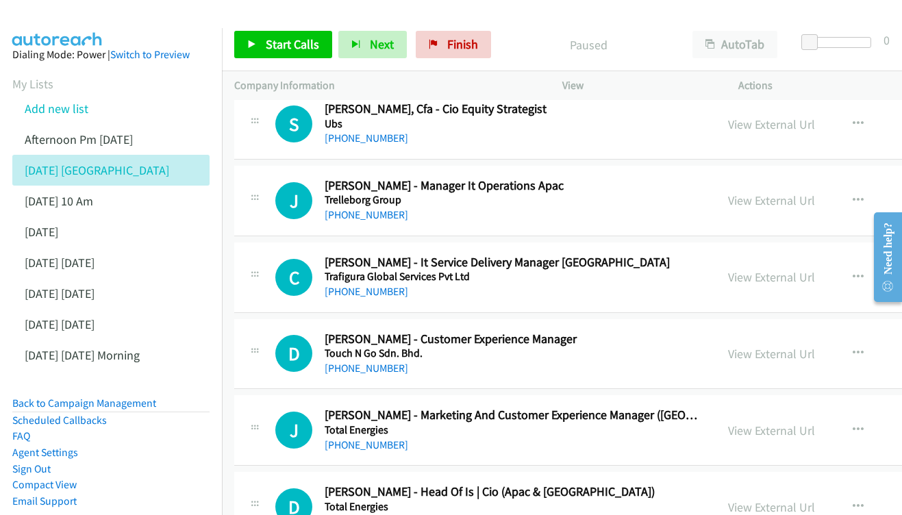
scroll to position [1439, 0]
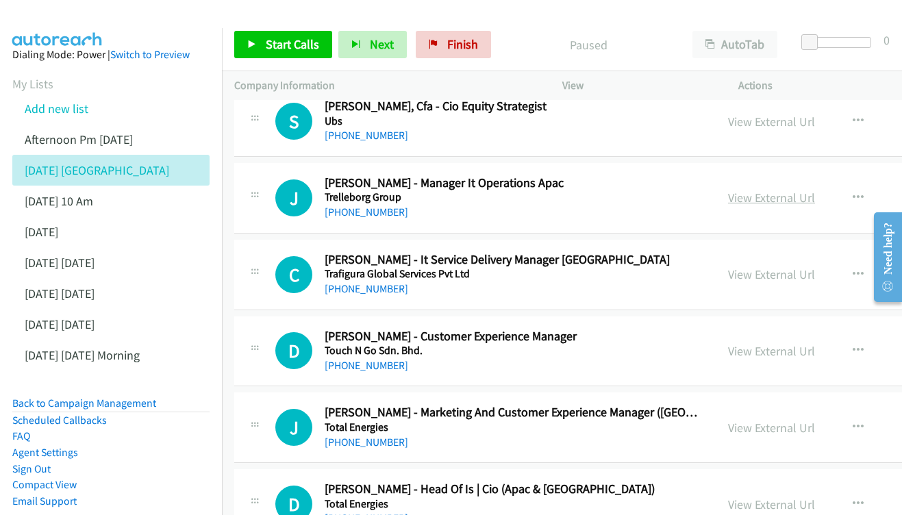
click at [793, 190] on link "View External Url" at bounding box center [771, 198] width 87 height 16
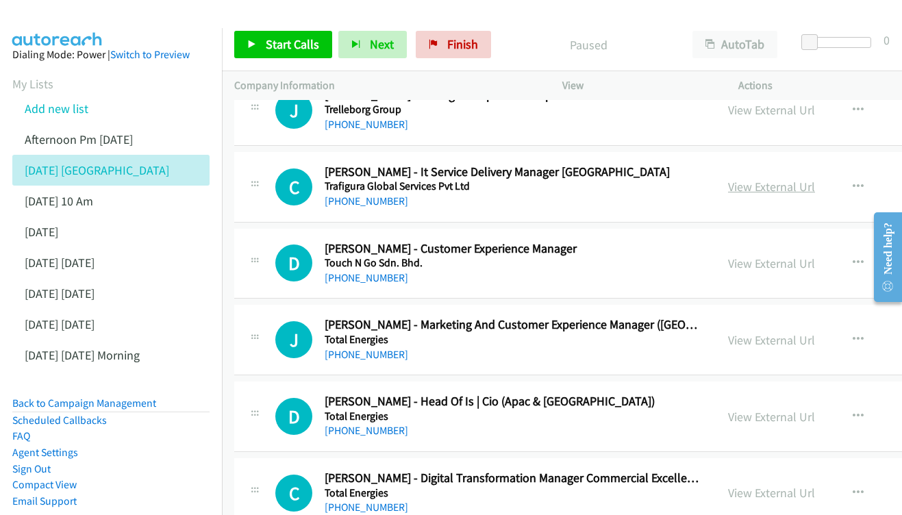
click at [815, 179] on link "View External Url" at bounding box center [771, 187] width 87 height 16
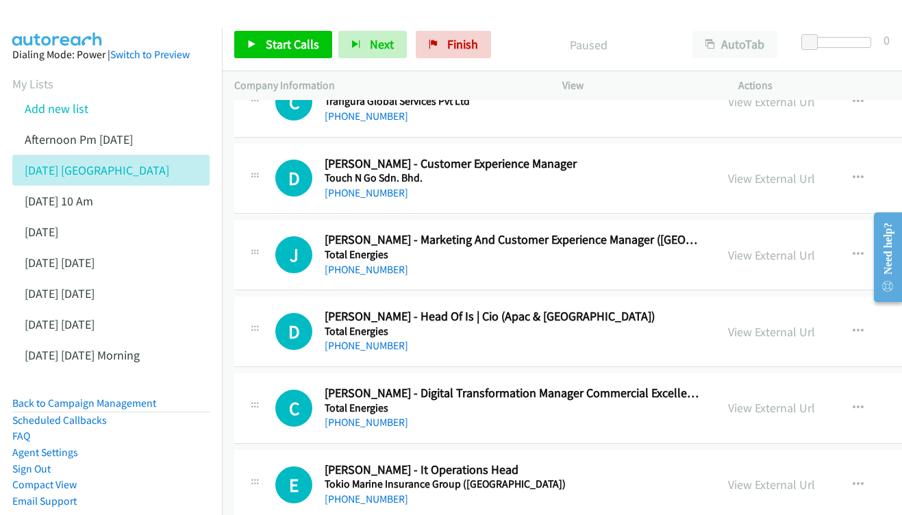
scroll to position [1615, 0]
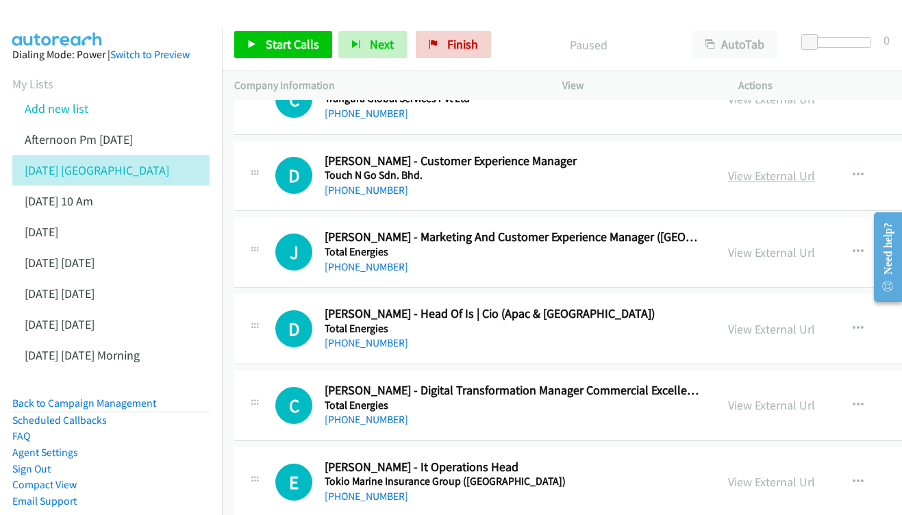
click at [815, 168] on link "View External Url" at bounding box center [771, 176] width 87 height 16
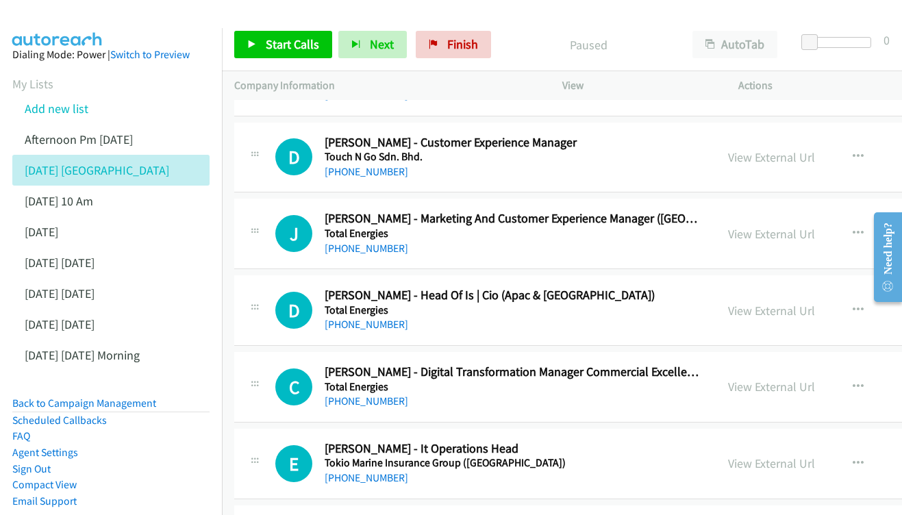
scroll to position [1689, 0]
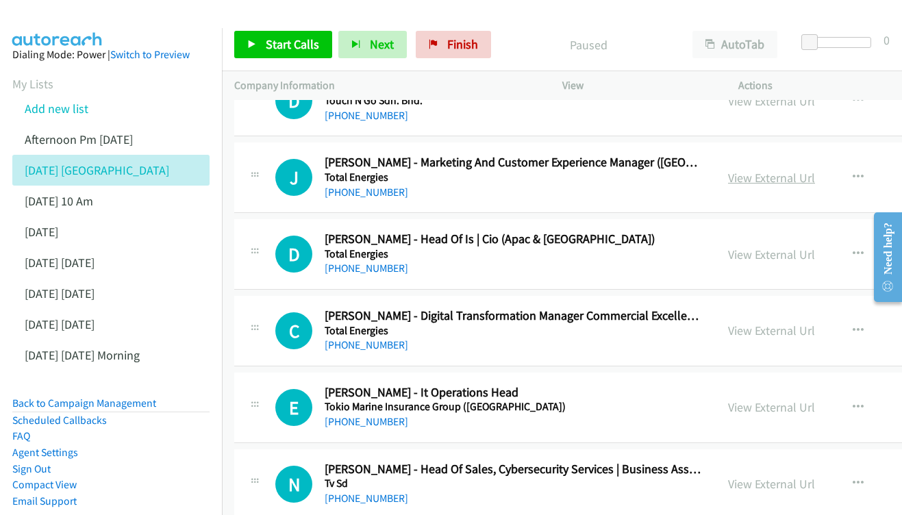
click at [794, 170] on link "View External Url" at bounding box center [771, 178] width 87 height 16
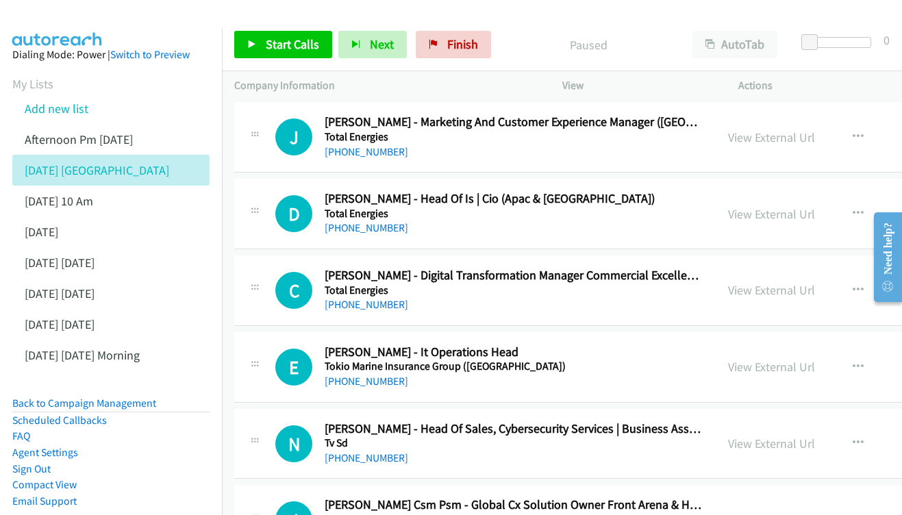
scroll to position [1768, 0]
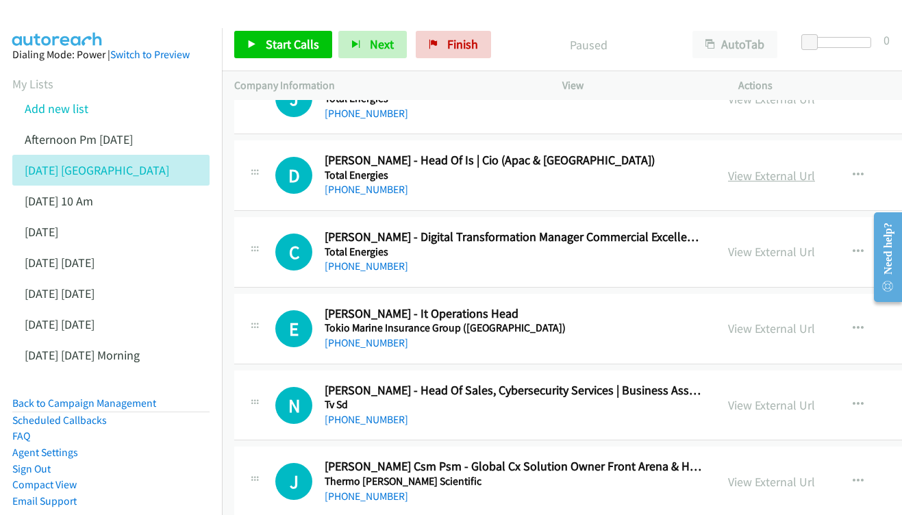
click at [801, 168] on link "View External Url" at bounding box center [771, 176] width 87 height 16
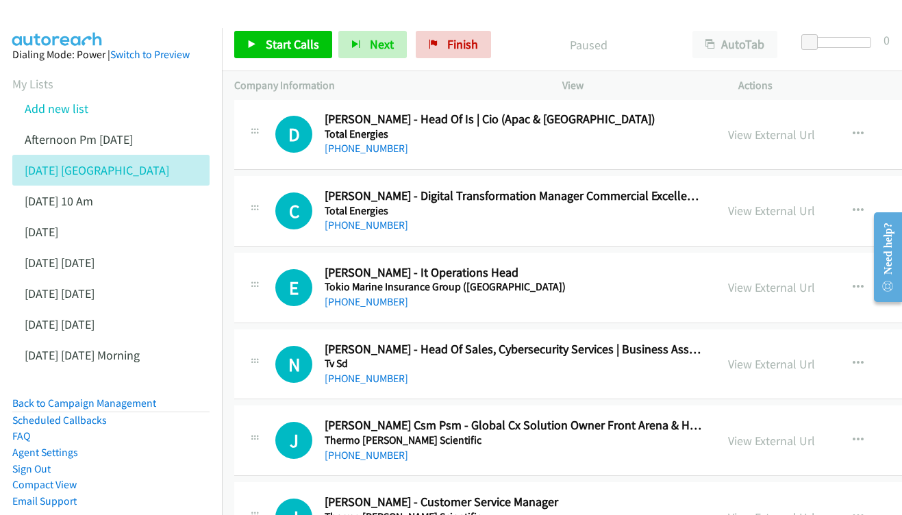
scroll to position [1833, 0]
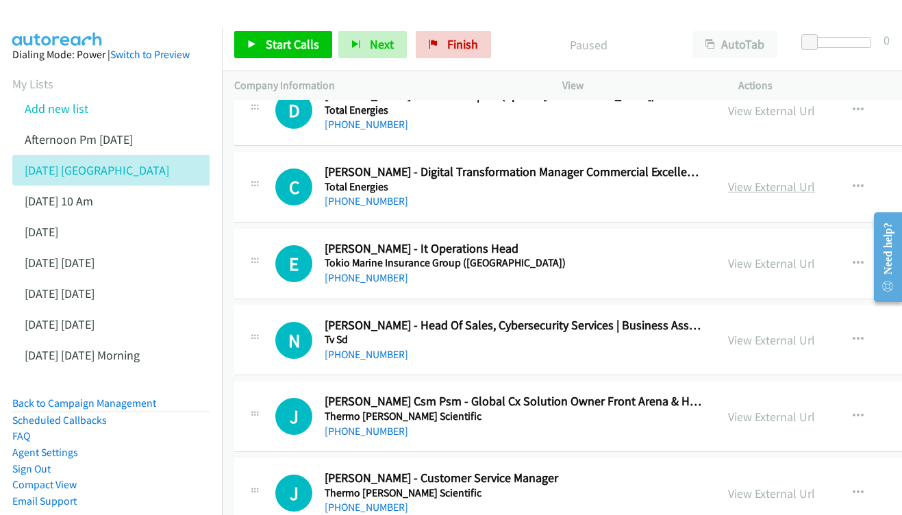
click at [815, 179] on link "View External Url" at bounding box center [771, 187] width 87 height 16
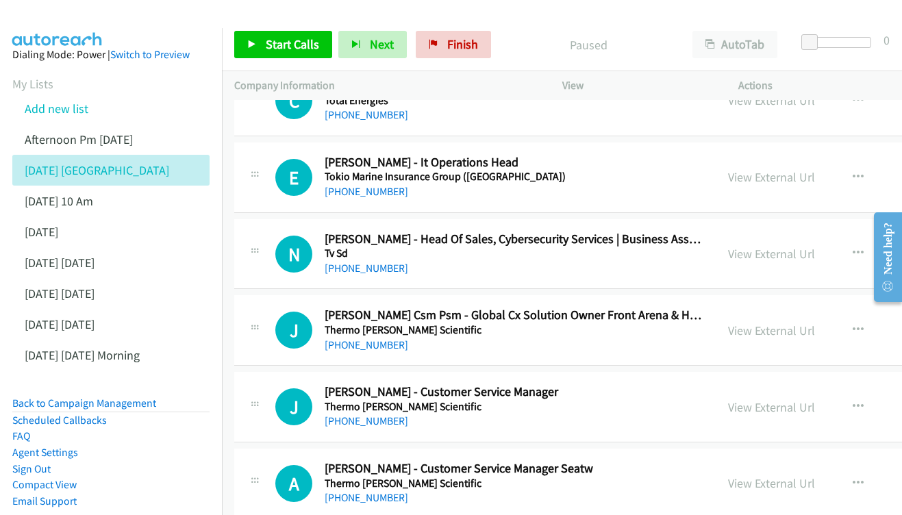
scroll to position [1917, 0]
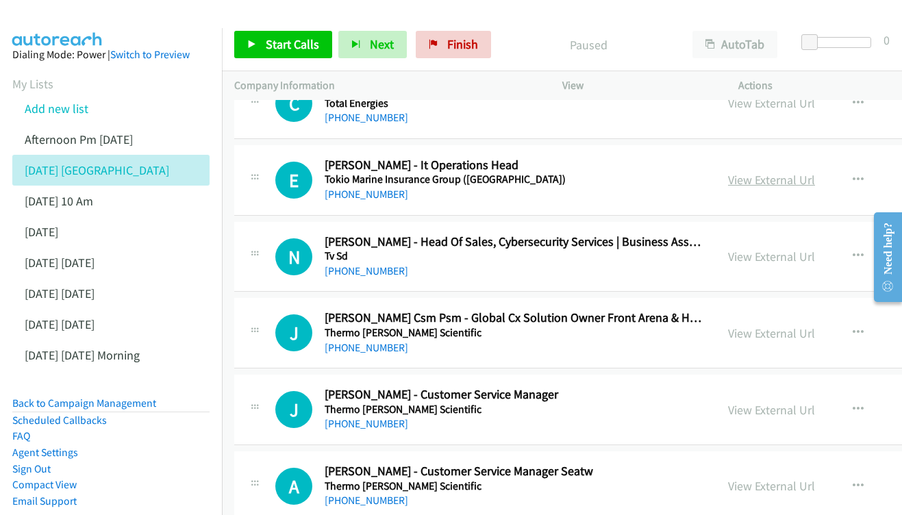
click at [815, 172] on link "View External Url" at bounding box center [771, 180] width 87 height 16
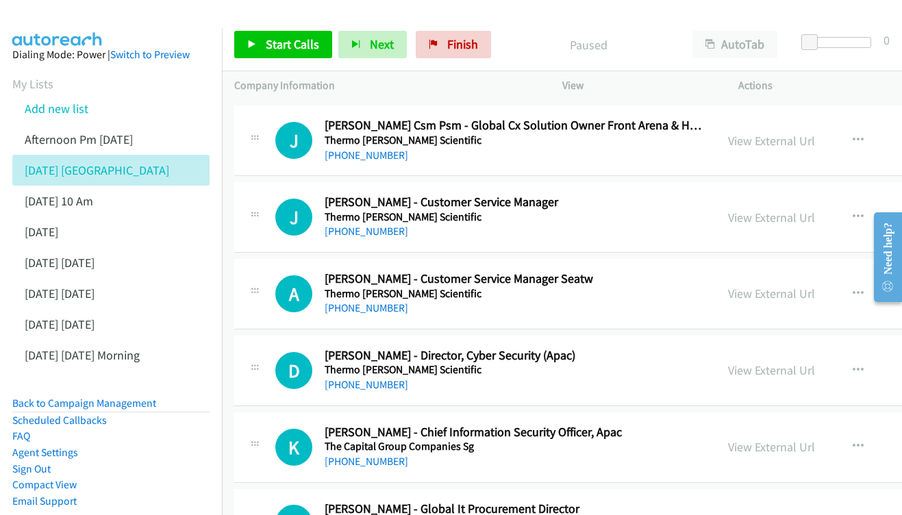
scroll to position [2134, 0]
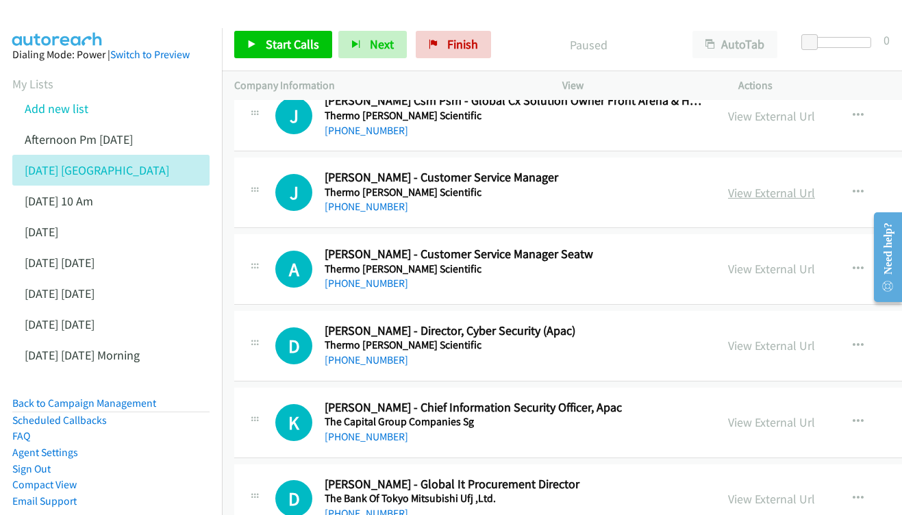
click at [815, 185] on link "View External Url" at bounding box center [771, 193] width 87 height 16
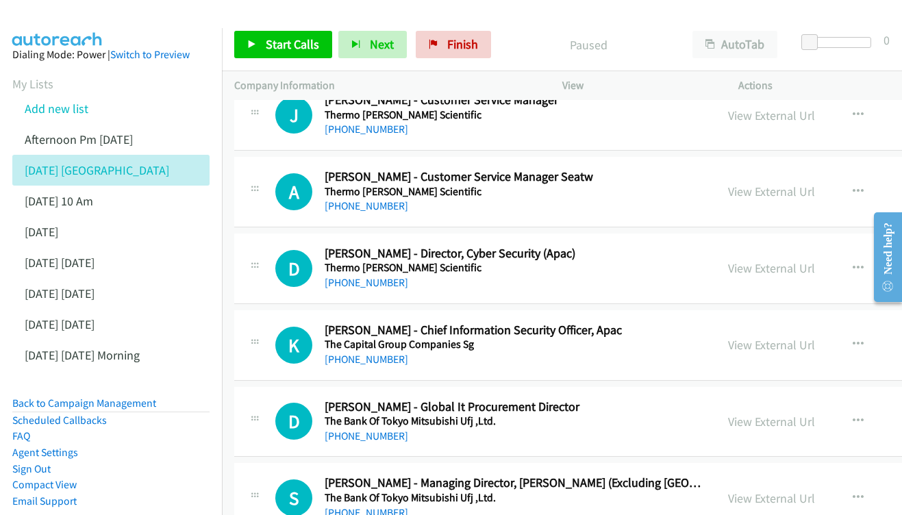
scroll to position [2233, 0]
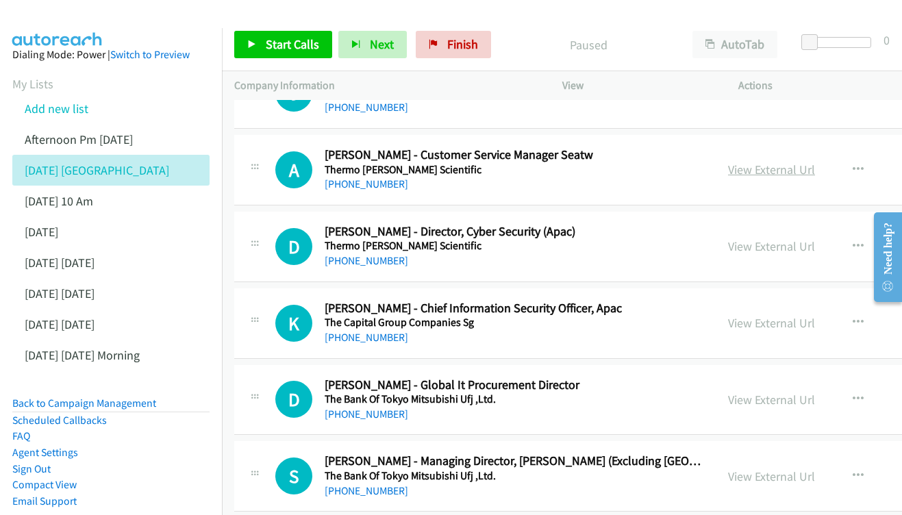
click at [793, 162] on link "View External Url" at bounding box center [771, 170] width 87 height 16
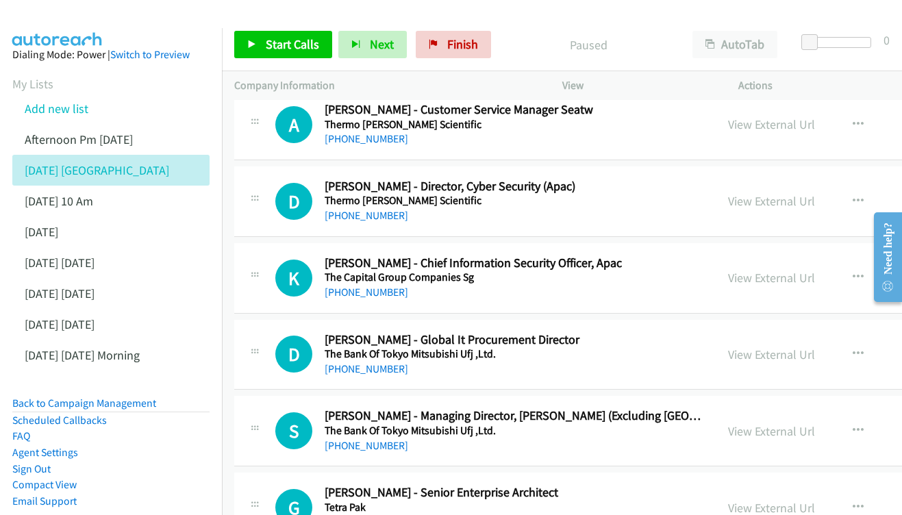
scroll to position [2281, 0]
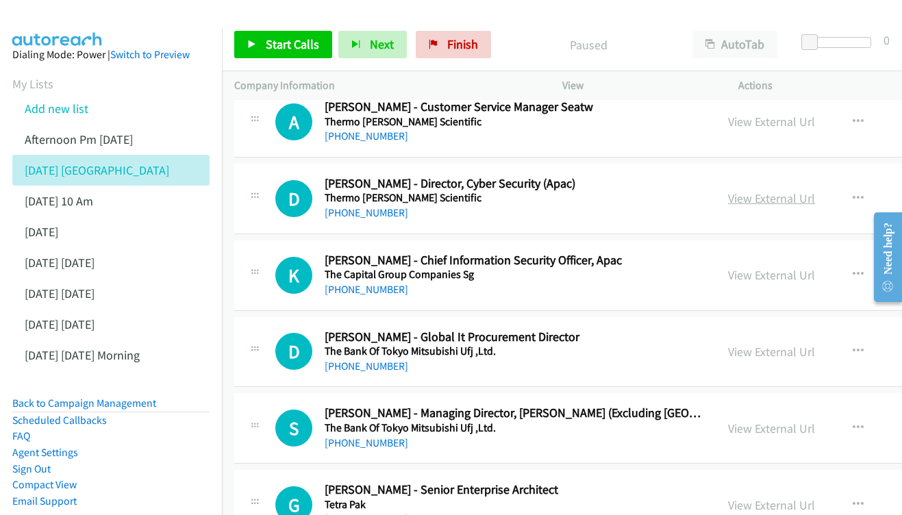
click at [815, 190] on link "View External Url" at bounding box center [771, 198] width 87 height 16
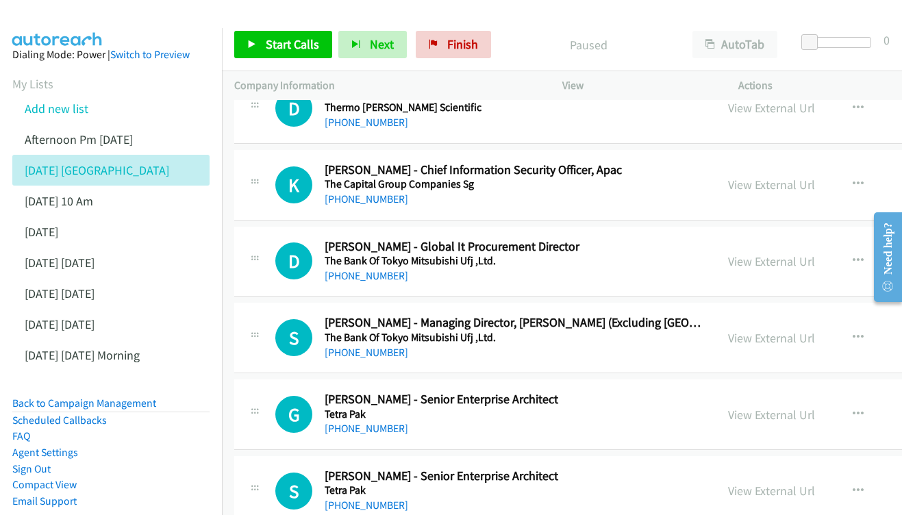
scroll to position [2351, 0]
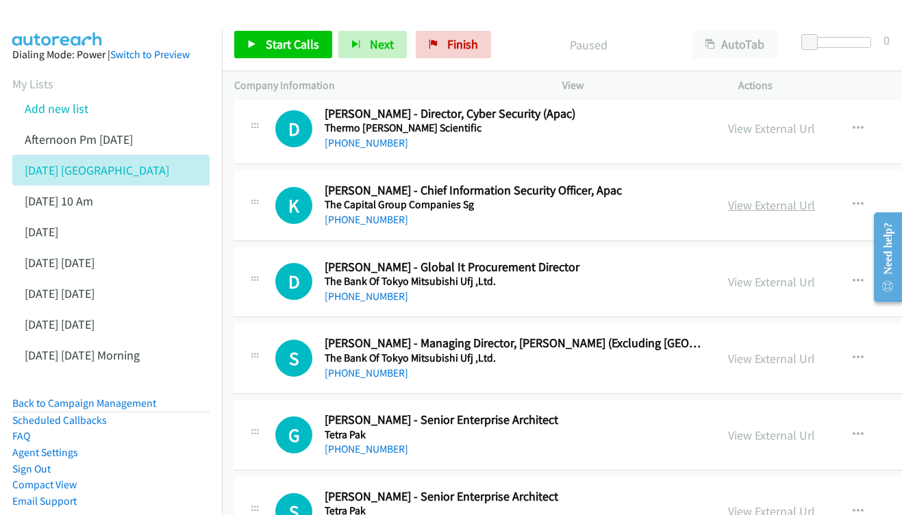
click at [807, 197] on link "View External Url" at bounding box center [771, 205] width 87 height 16
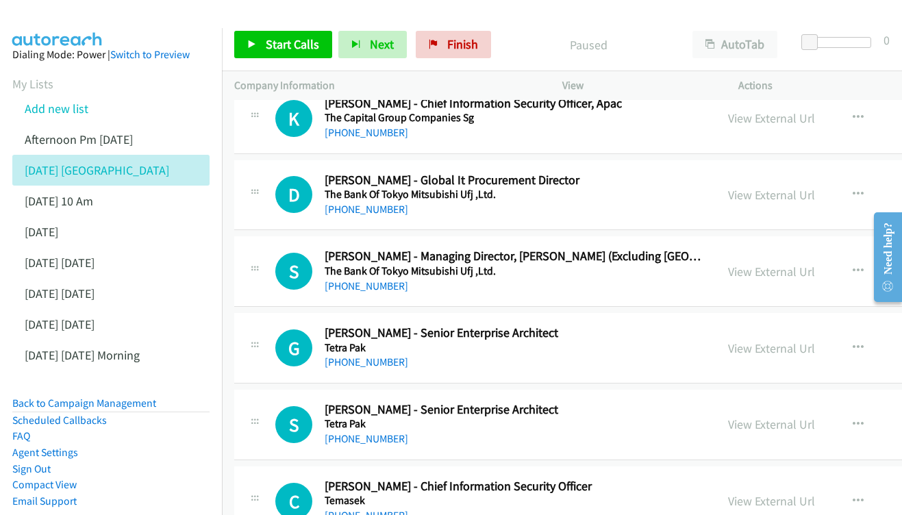
scroll to position [2441, 0]
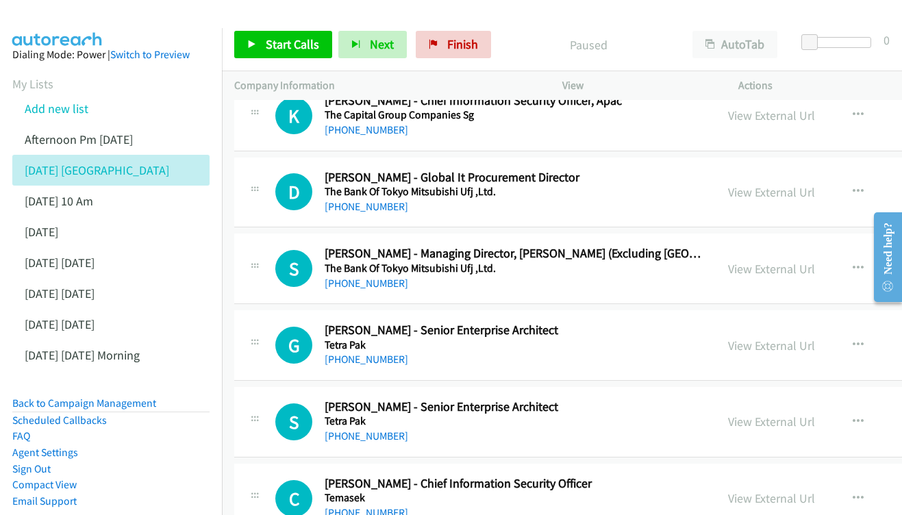
click at [792, 183] on div "View External Url" at bounding box center [771, 192] width 87 height 18
click at [789, 184] on link "View External Url" at bounding box center [771, 192] width 87 height 16
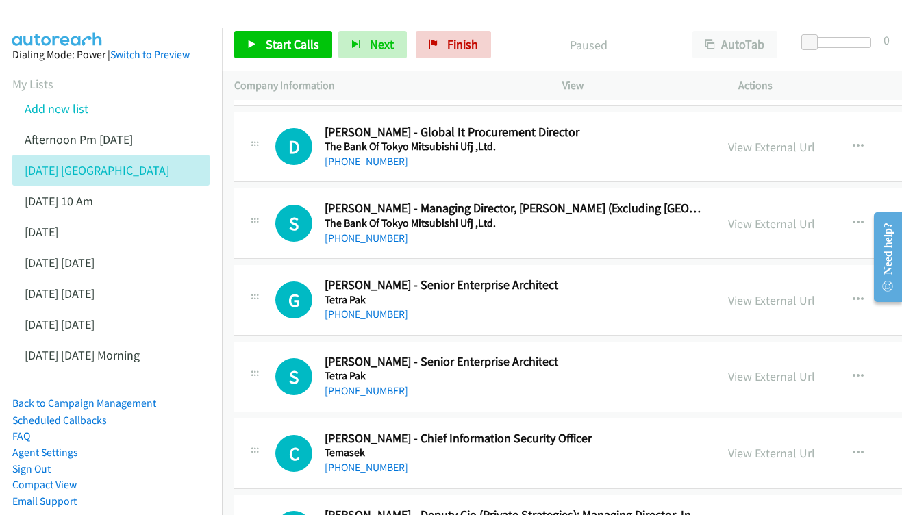
scroll to position [2497, 0]
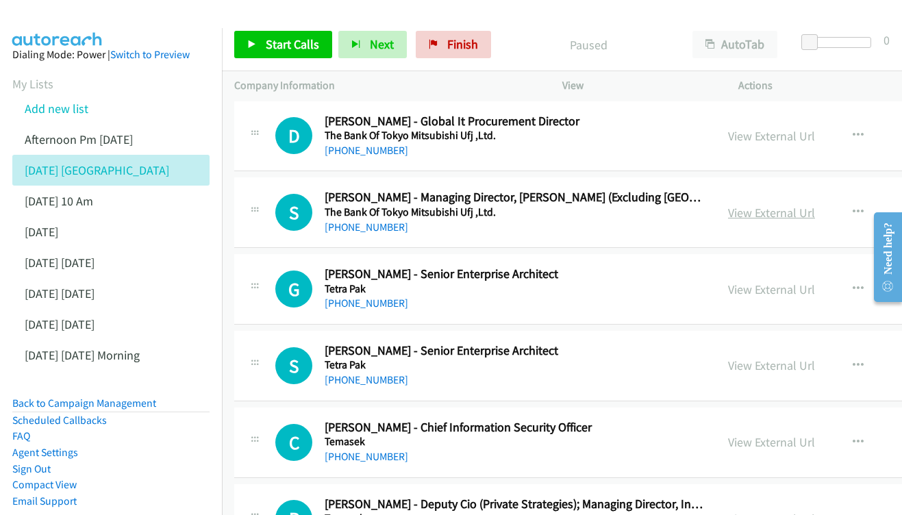
click at [815, 205] on link "View External Url" at bounding box center [771, 213] width 87 height 16
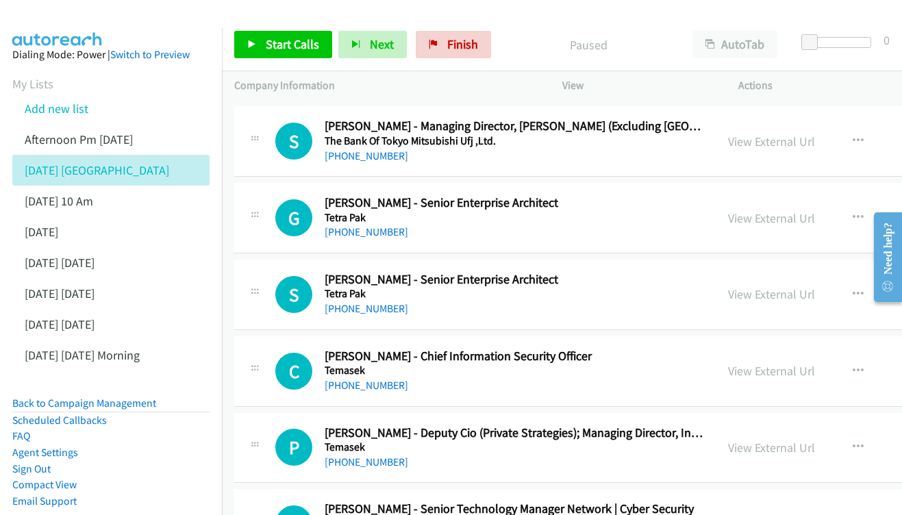
scroll to position [2592, 0]
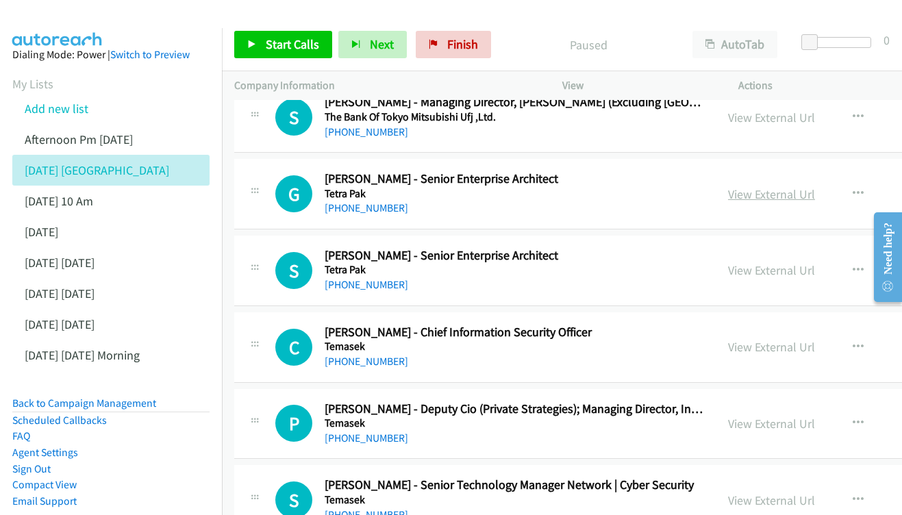
click at [811, 186] on link "View External Url" at bounding box center [771, 194] width 87 height 16
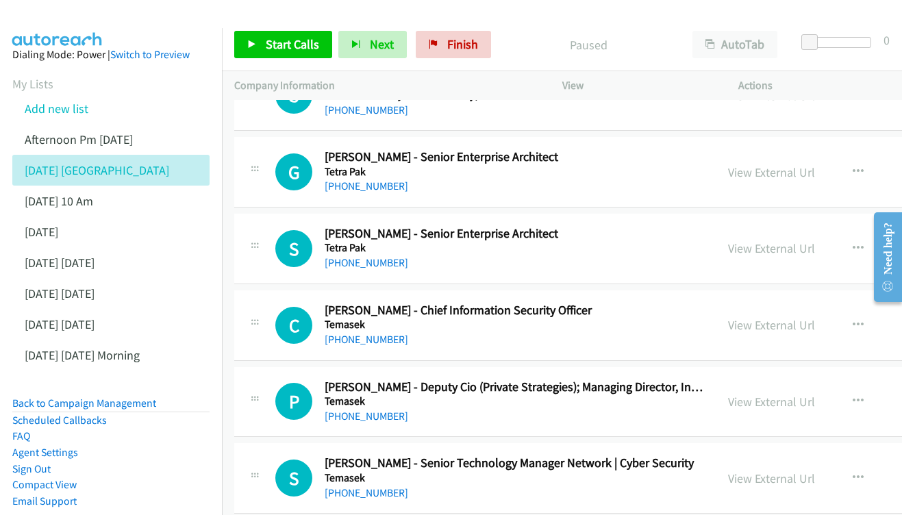
scroll to position [2672, 0]
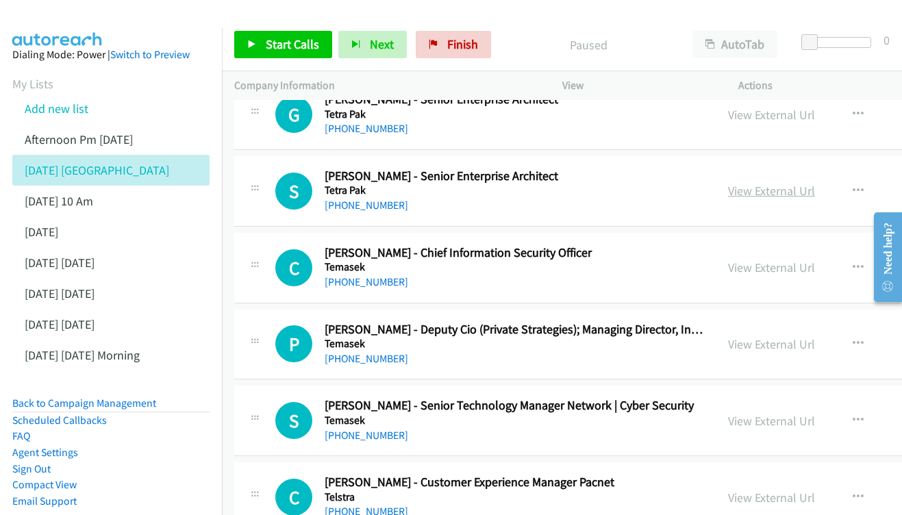
click at [802, 183] on link "View External Url" at bounding box center [771, 191] width 87 height 16
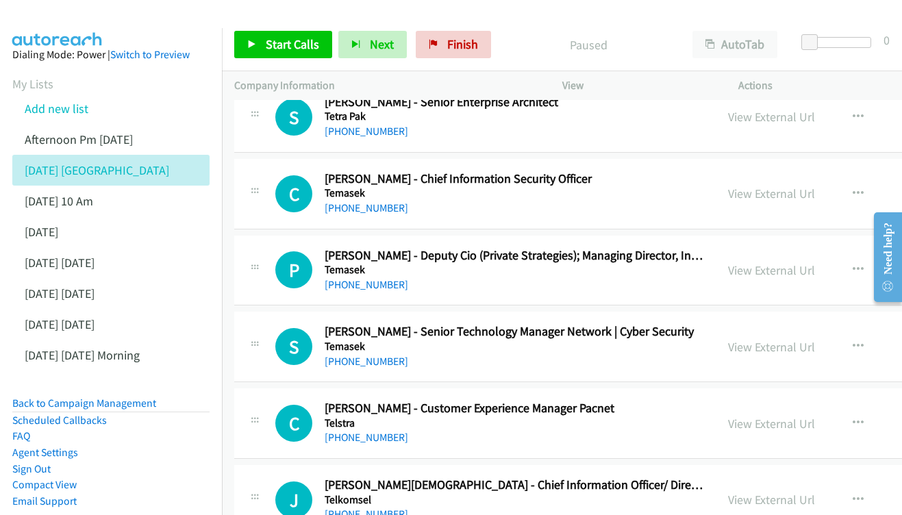
scroll to position [2748, 0]
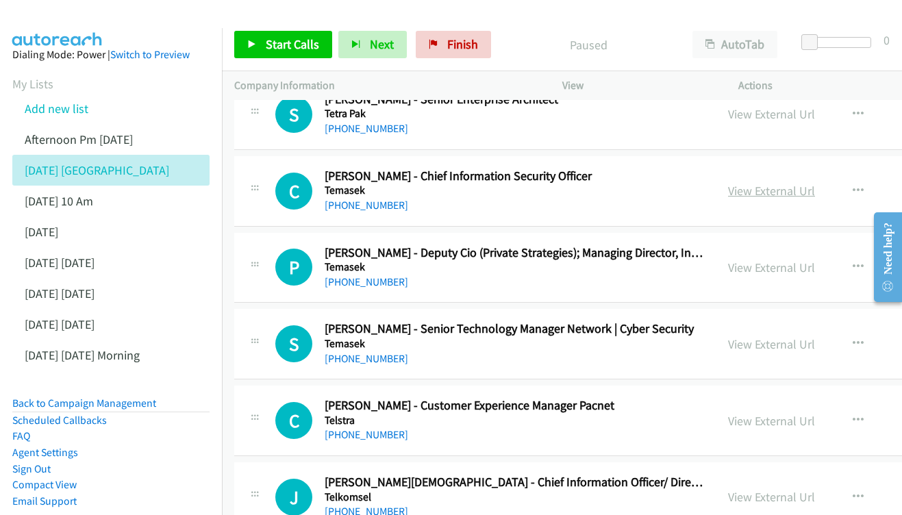
click at [789, 183] on link "View External Url" at bounding box center [771, 191] width 87 height 16
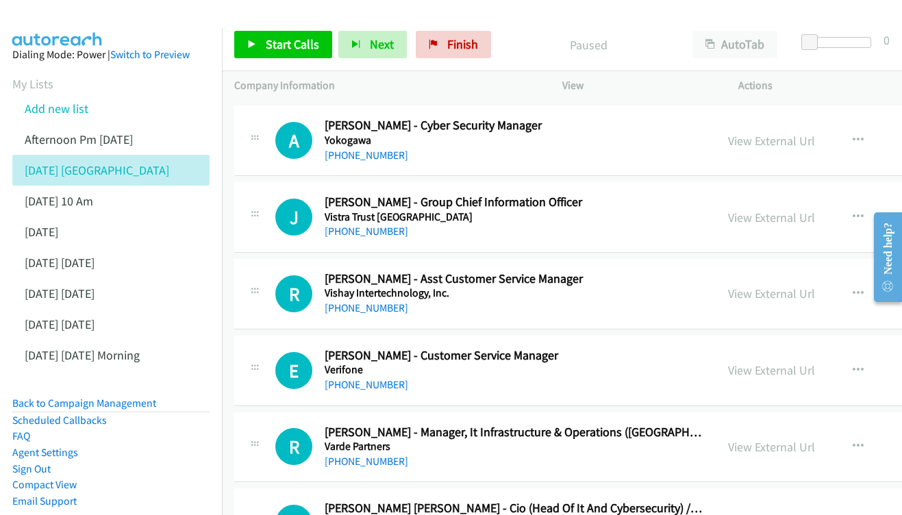
scroll to position [0, 0]
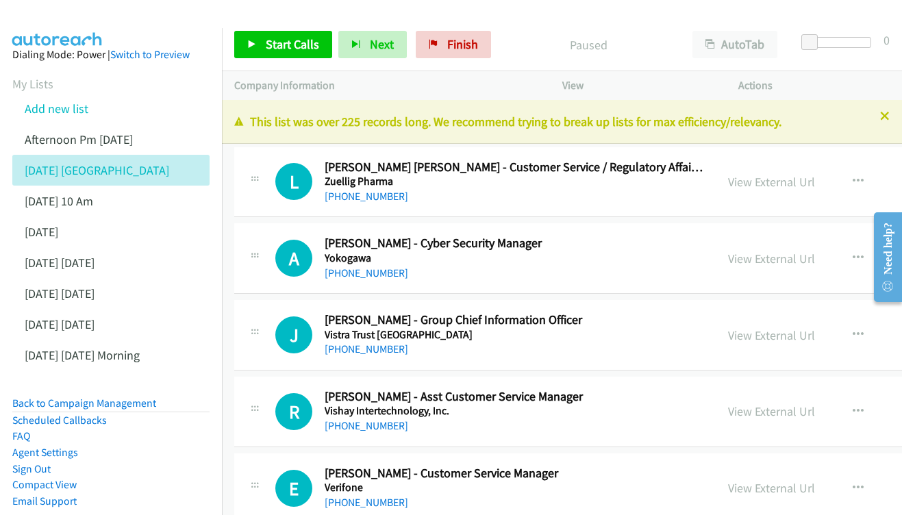
click at [269, 51] on span "Start Calls" at bounding box center [292, 44] width 53 height 16
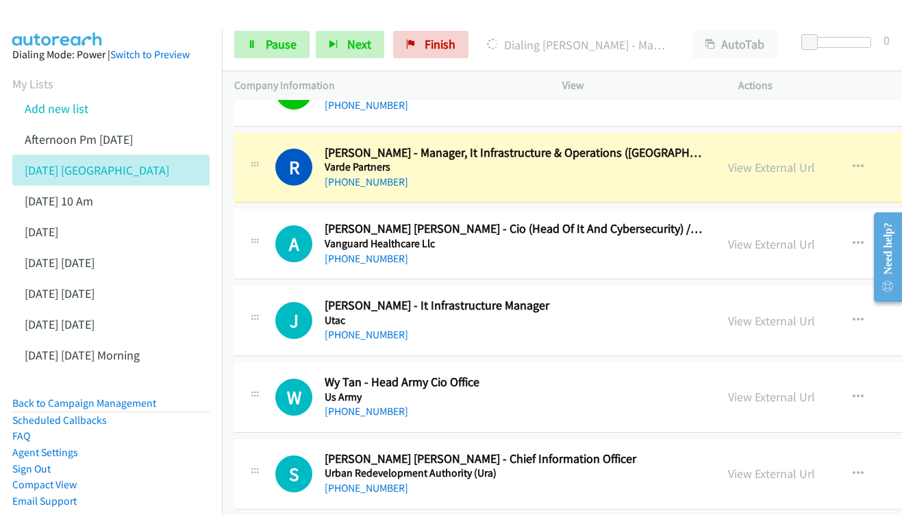
scroll to position [400, 0]
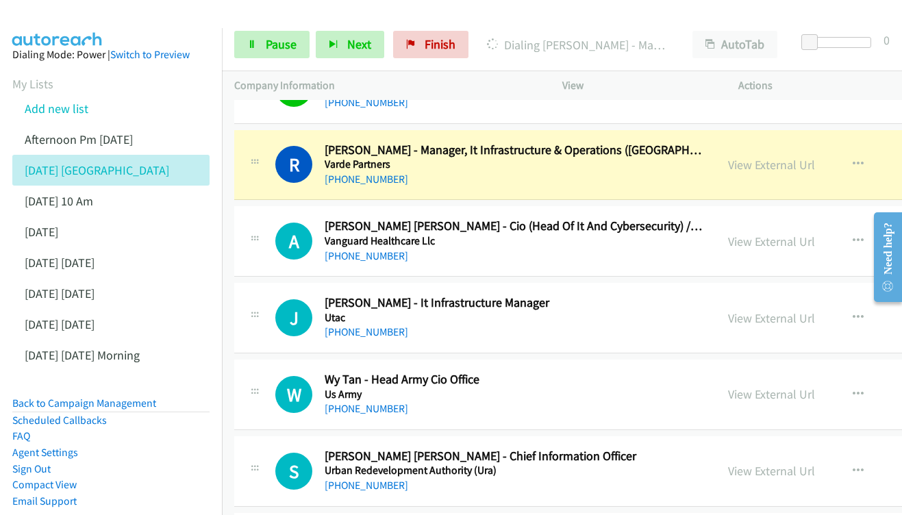
click at [894, 282] on div "Need help?" at bounding box center [888, 257] width 18 height 69
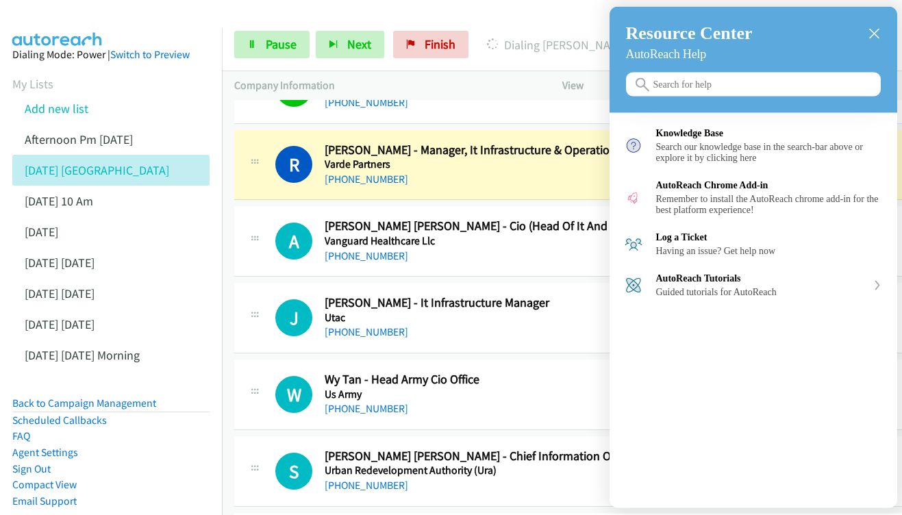
click at [870, 27] on div "close resource center" at bounding box center [874, 33] width 13 height 13
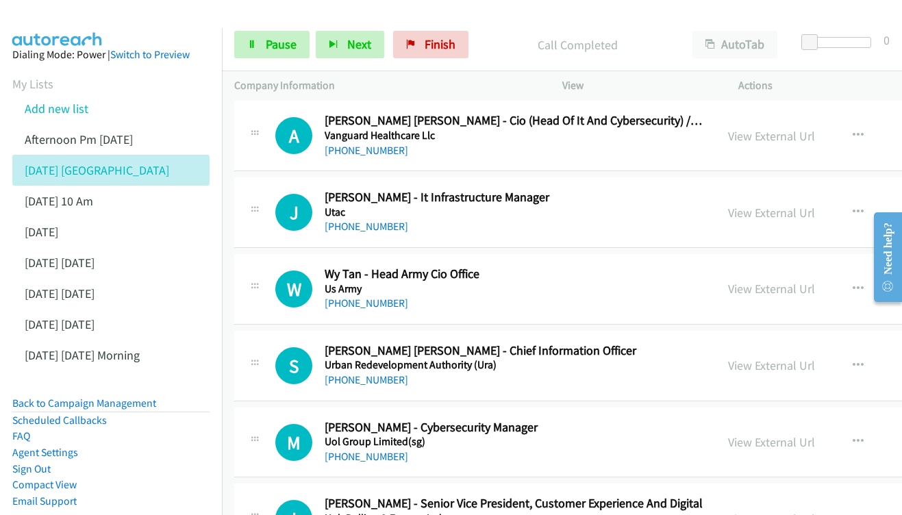
scroll to position [487, 0]
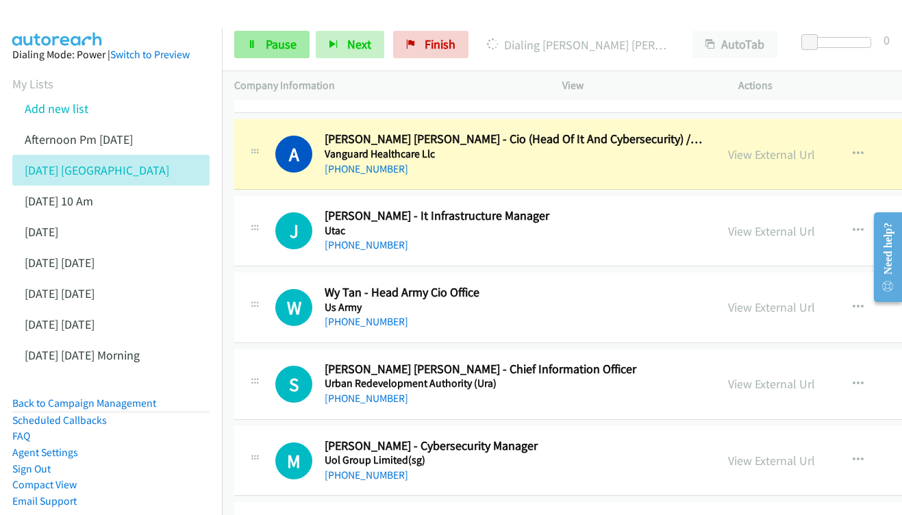
click at [280, 47] on span "Pause" at bounding box center [281, 44] width 31 height 16
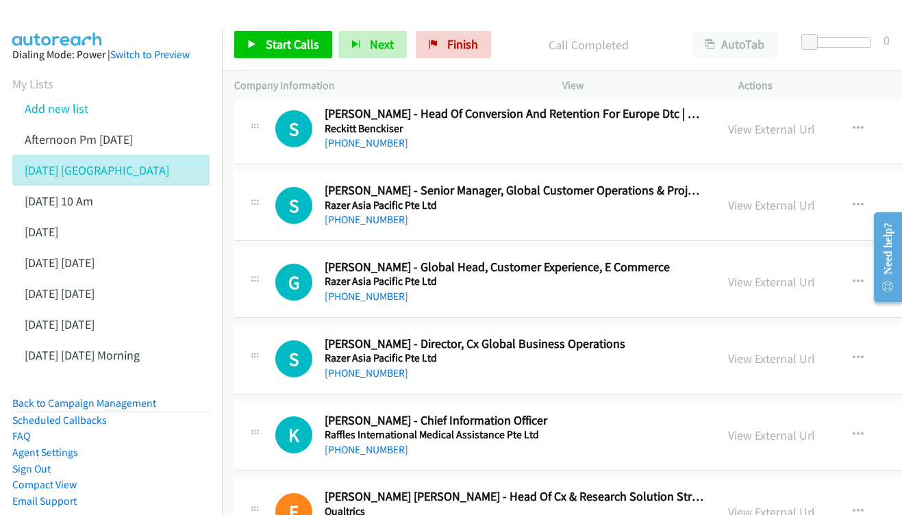
scroll to position [15028, 0]
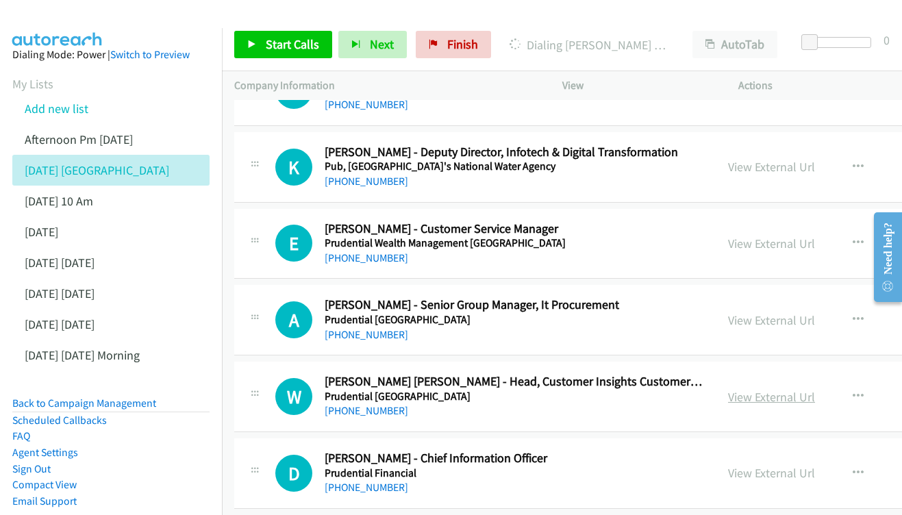
click at [773, 389] on link "View External Url" at bounding box center [771, 397] width 87 height 16
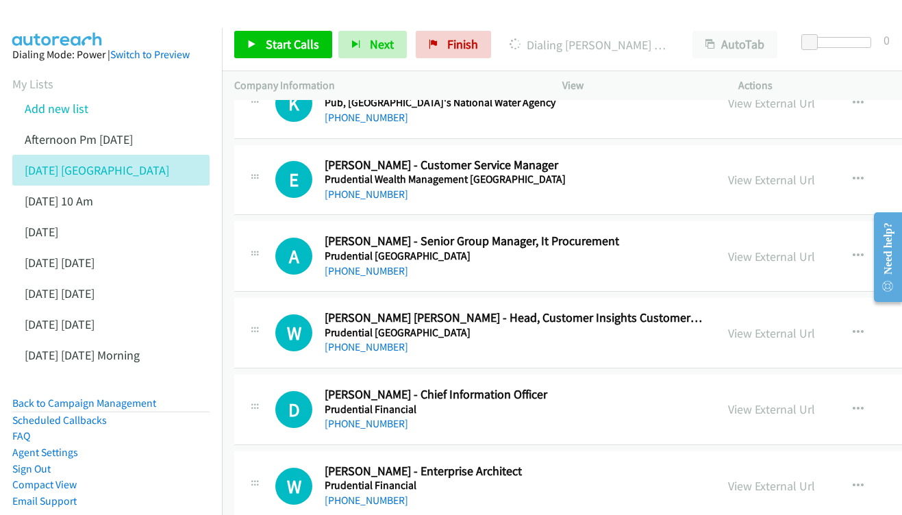
scroll to position [15095, 0]
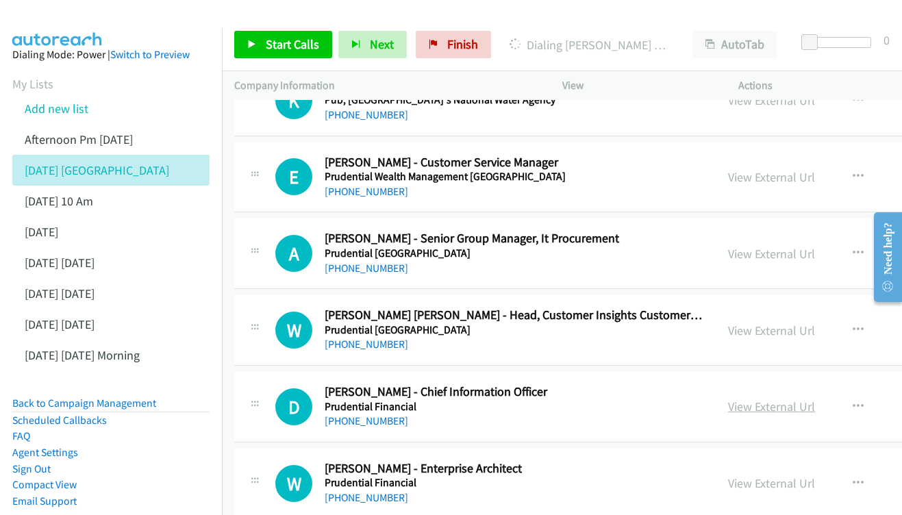
click at [815, 399] on link "View External Url" at bounding box center [771, 407] width 87 height 16
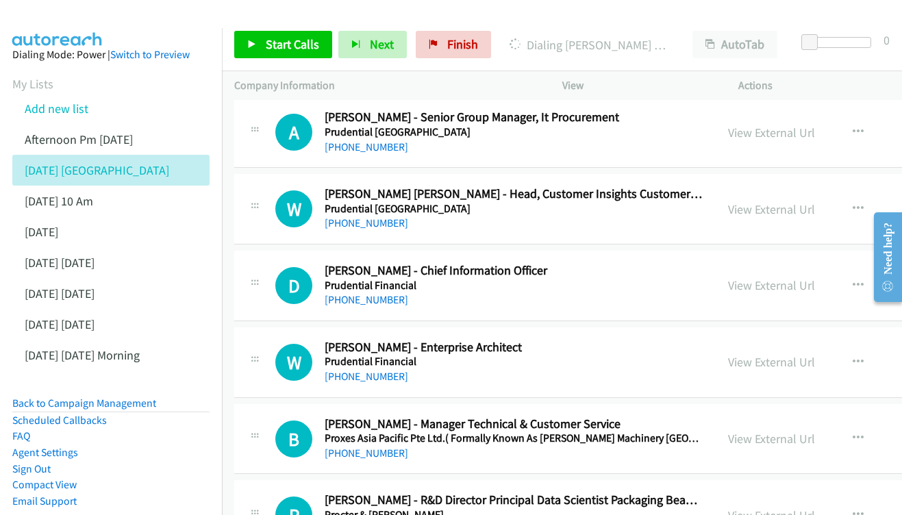
scroll to position [15191, 0]
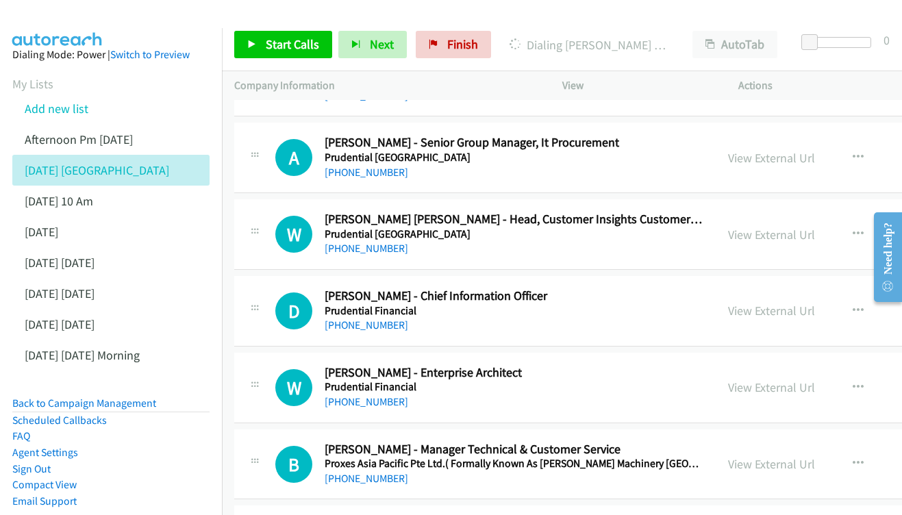
click at [833, 365] on div "View External Url View External Url Schedule/Manage Callback Start Calls Here R…" at bounding box center [842, 387] width 253 height 45
click at [809, 380] on link "View External Url" at bounding box center [771, 388] width 87 height 16
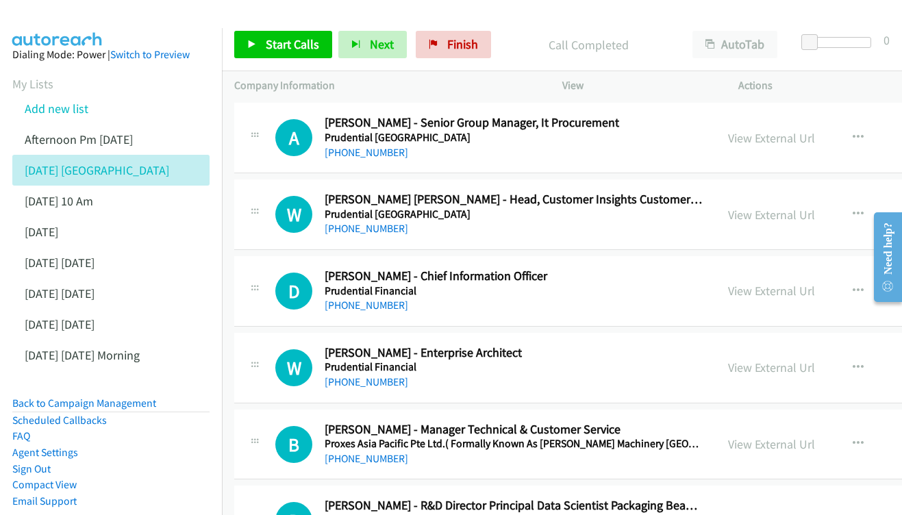
scroll to position [15263, 0]
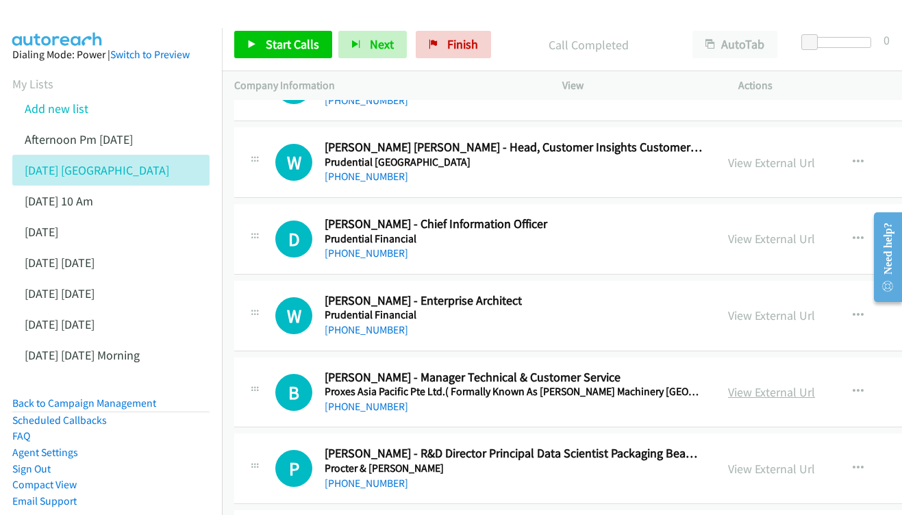
click at [815, 384] on link "View External Url" at bounding box center [771, 392] width 87 height 16
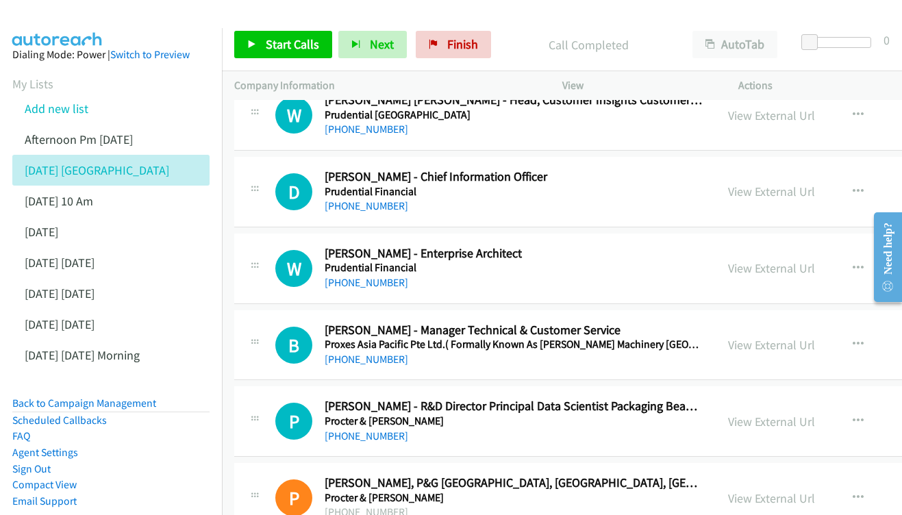
scroll to position [15313, 0]
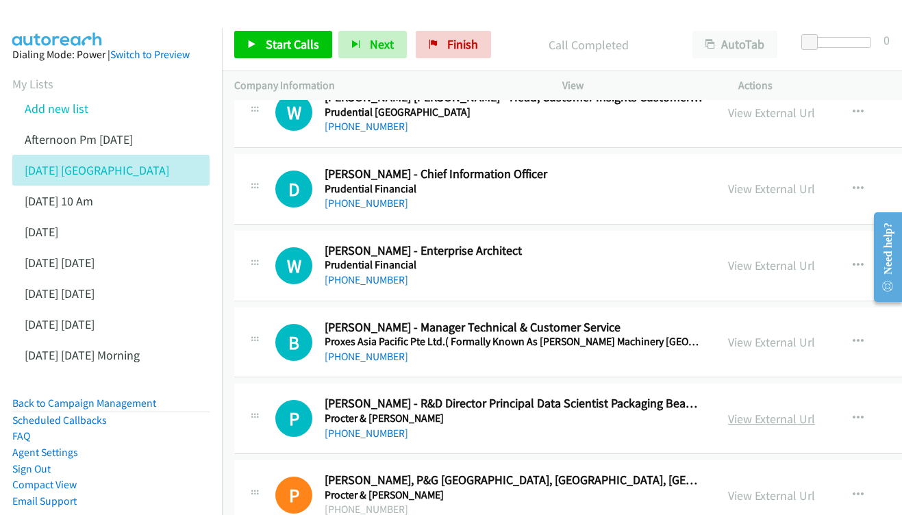
click at [793, 411] on link "View External Url" at bounding box center [771, 419] width 87 height 16
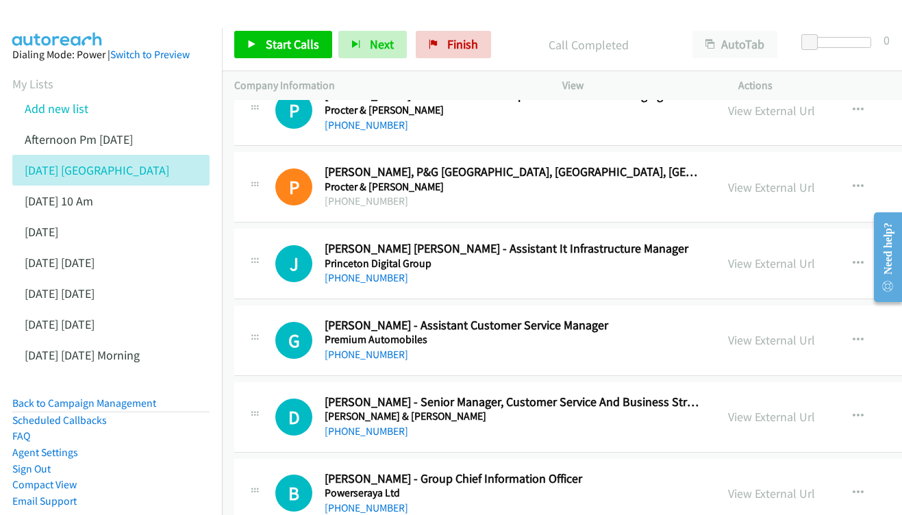
scroll to position [15624, 0]
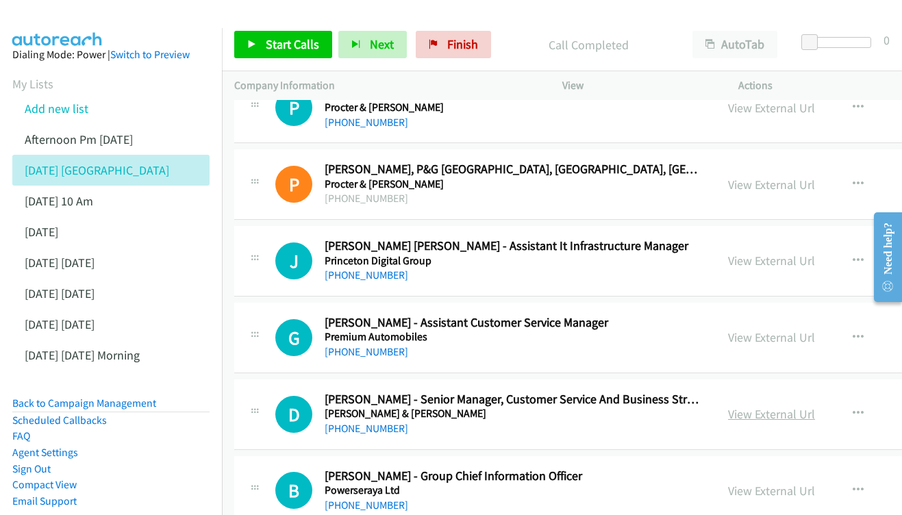
click at [778, 406] on link "View External Url" at bounding box center [771, 414] width 87 height 16
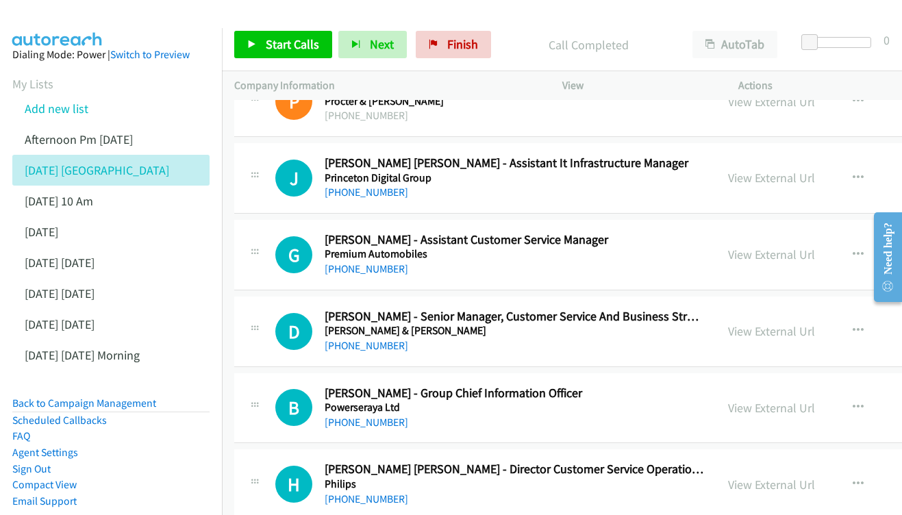
scroll to position [15707, 0]
click at [788, 400] on link "View External Url" at bounding box center [771, 408] width 87 height 16
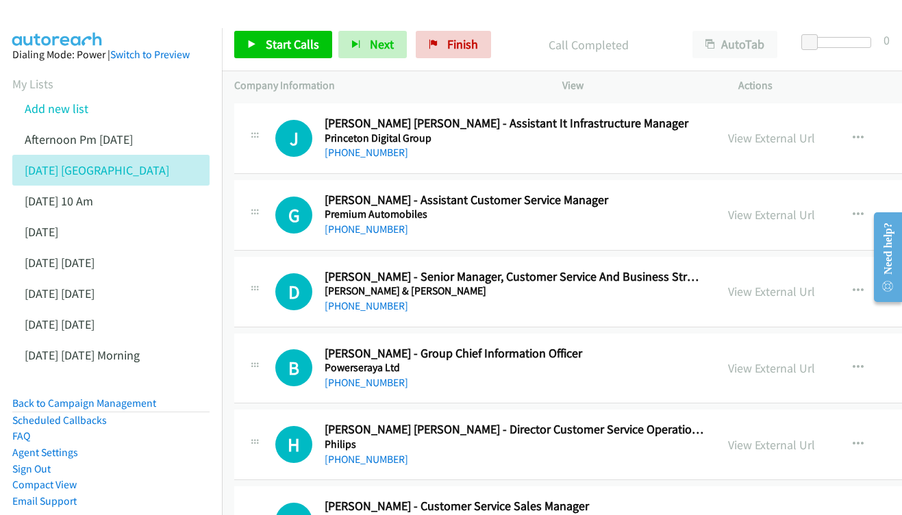
scroll to position [15762, 0]
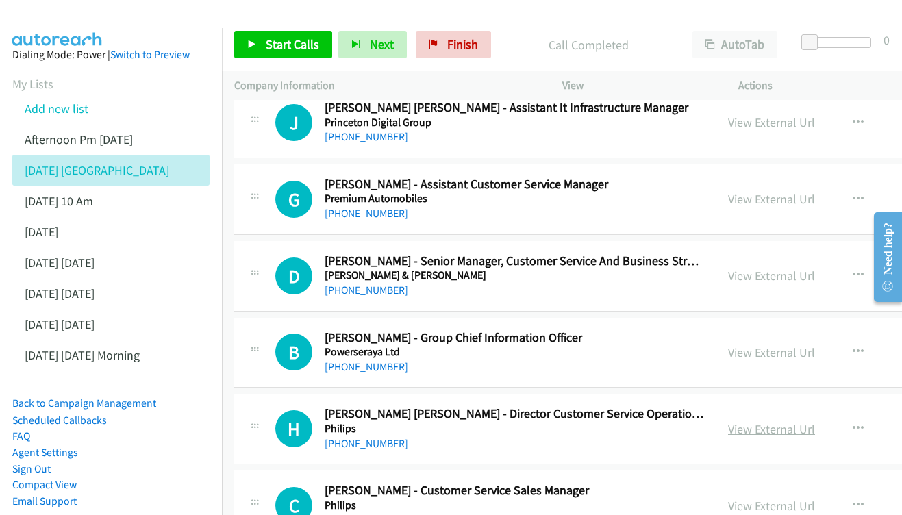
click at [794, 421] on link "View External Url" at bounding box center [771, 429] width 87 height 16
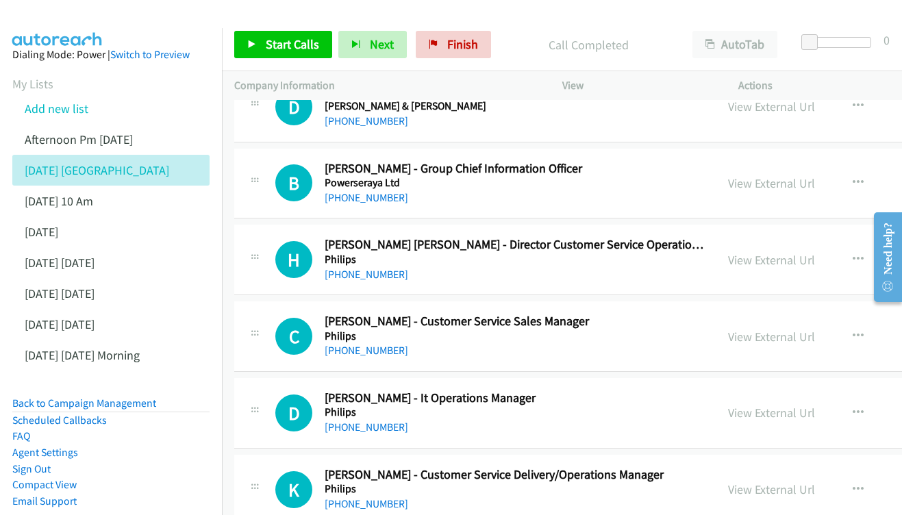
scroll to position [15934, 0]
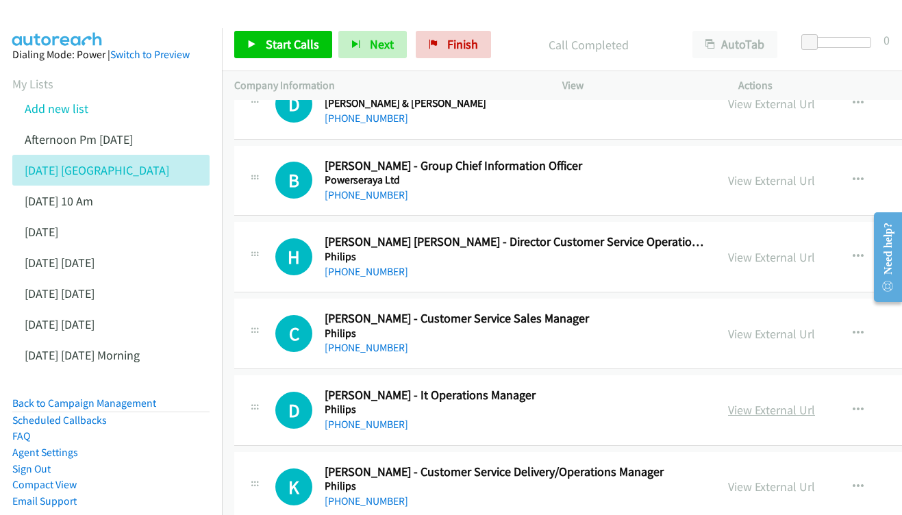
click at [815, 402] on link "View External Url" at bounding box center [771, 410] width 87 height 16
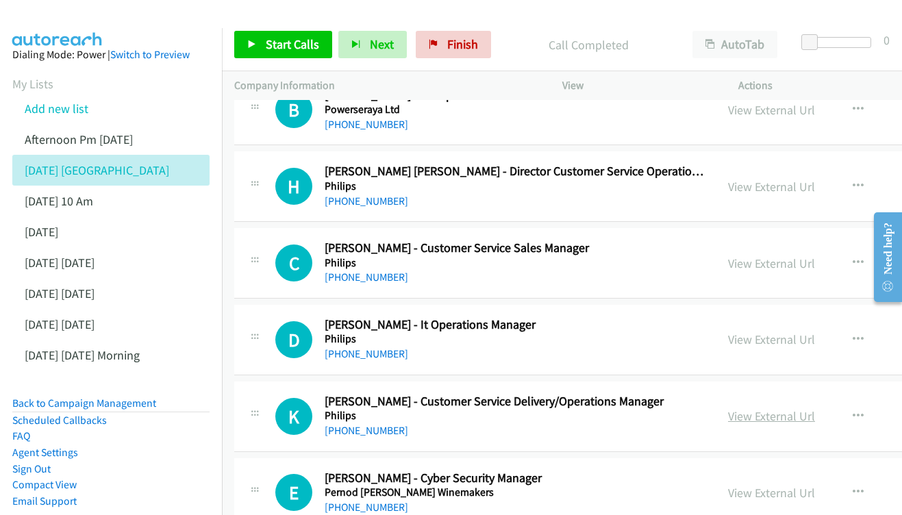
scroll to position [16007, 0]
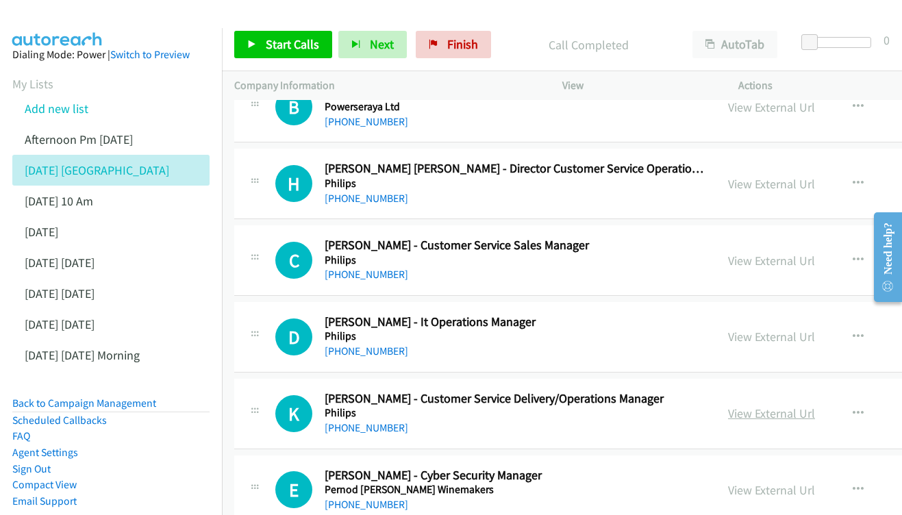
click at [815, 406] on link "View External Url" at bounding box center [771, 414] width 87 height 16
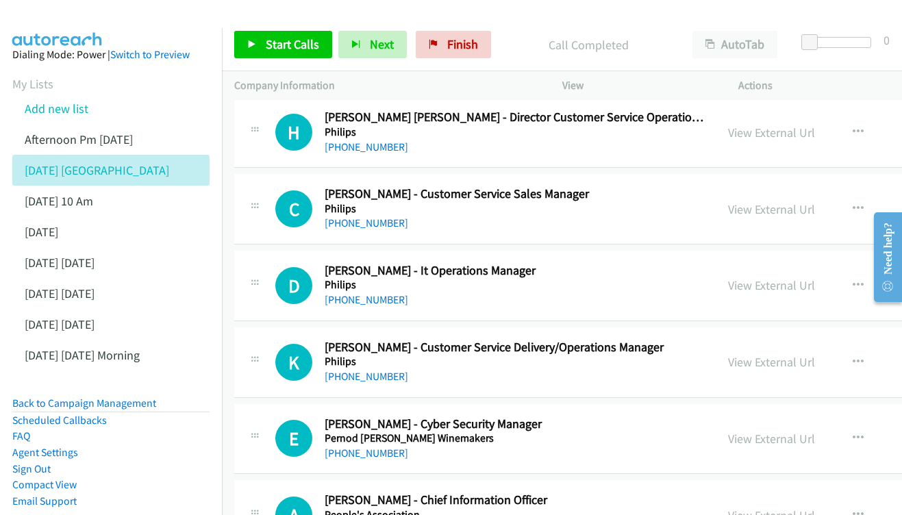
scroll to position [16076, 0]
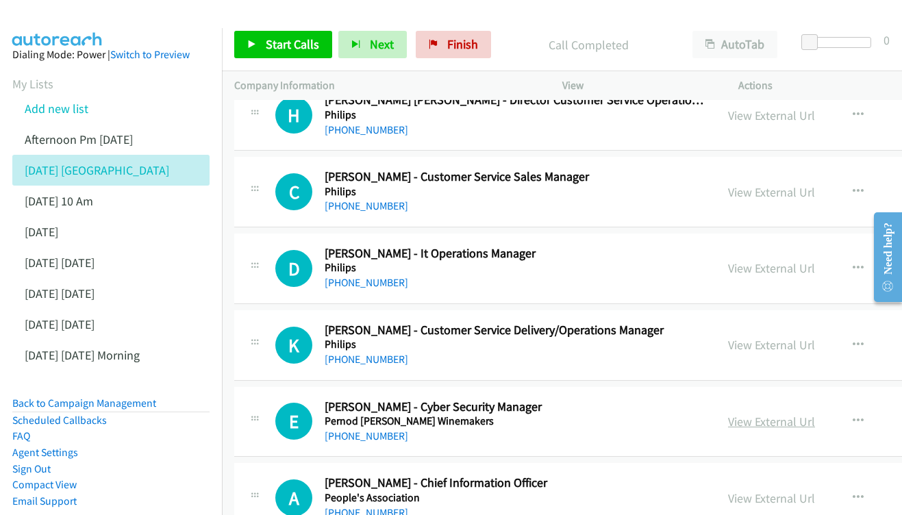
click at [805, 414] on link "View External Url" at bounding box center [771, 422] width 87 height 16
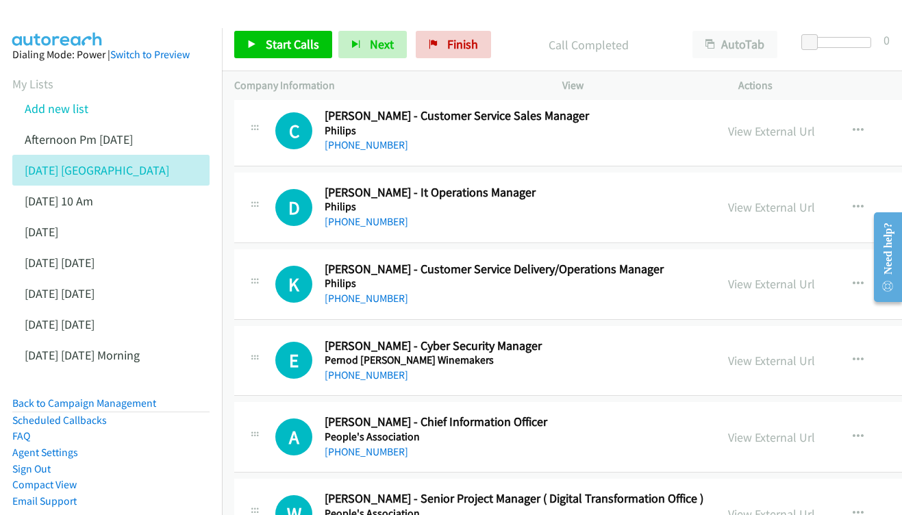
scroll to position [16139, 0]
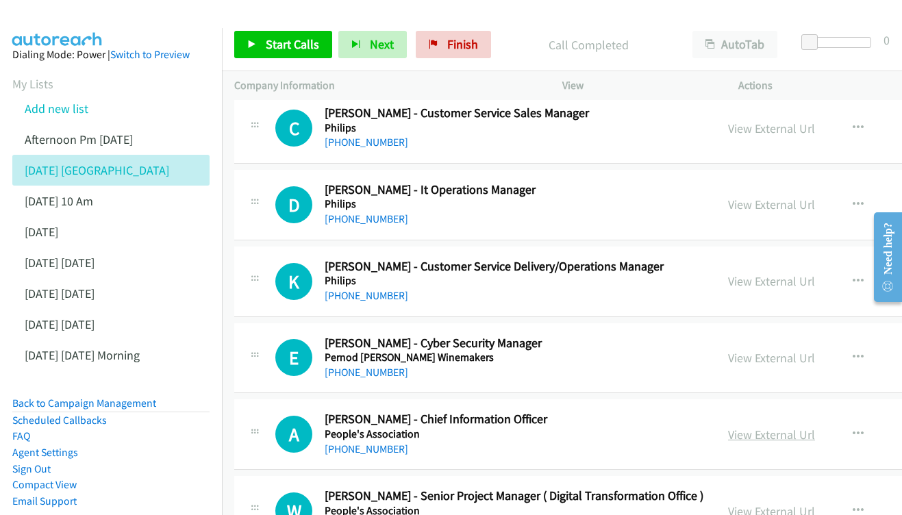
click at [806, 427] on link "View External Url" at bounding box center [771, 435] width 87 height 16
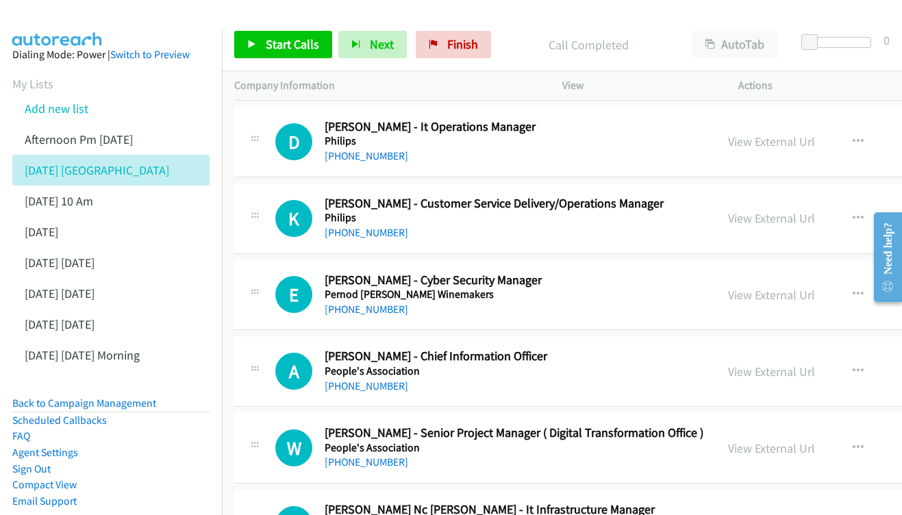
scroll to position [16217, 0]
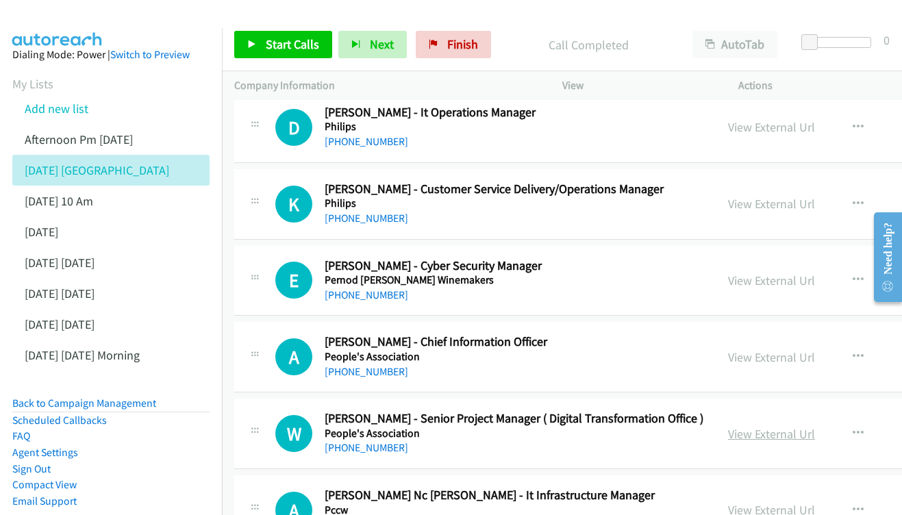
click at [815, 426] on link "View External Url" at bounding box center [771, 434] width 87 height 16
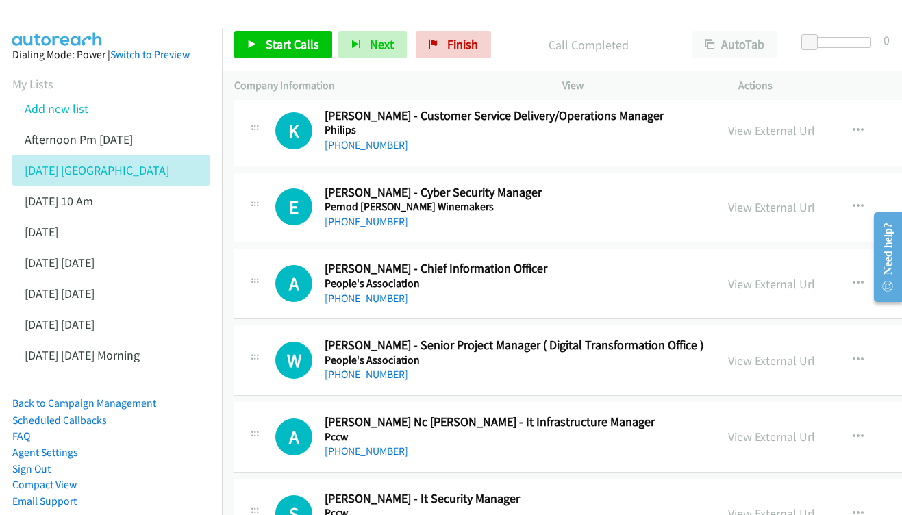
scroll to position [16293, 0]
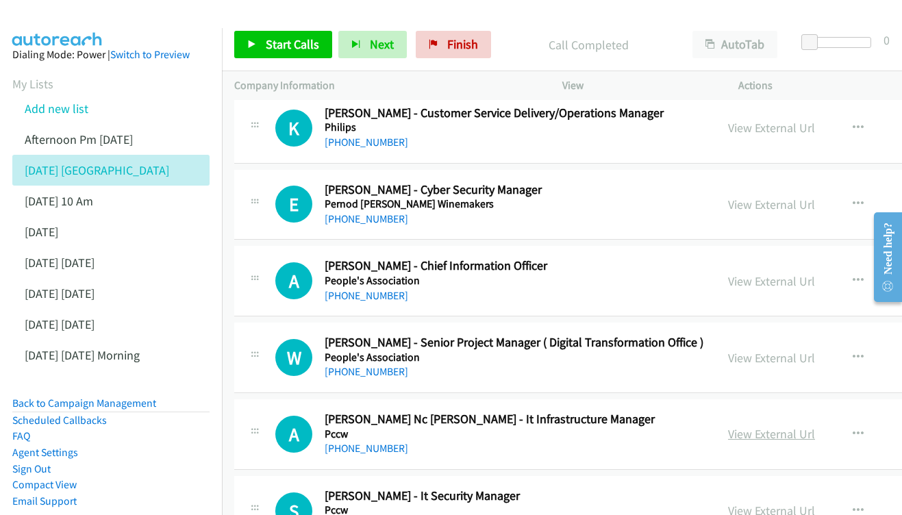
click at [815, 426] on link "View External Url" at bounding box center [771, 434] width 87 height 16
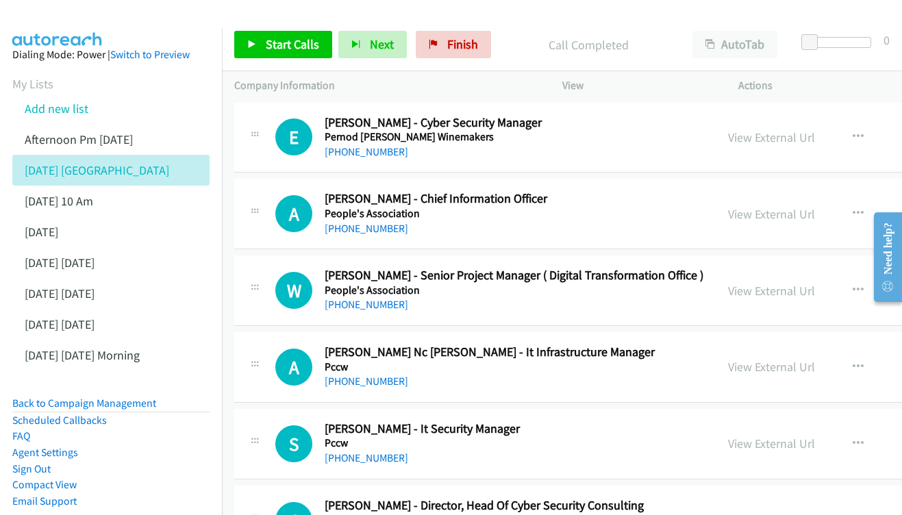
scroll to position [16363, 0]
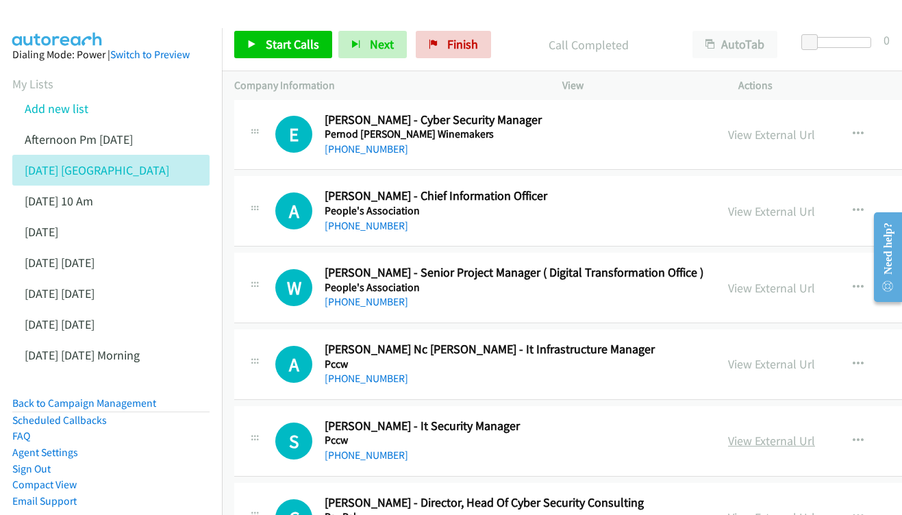
click at [808, 433] on link "View External Url" at bounding box center [771, 441] width 87 height 16
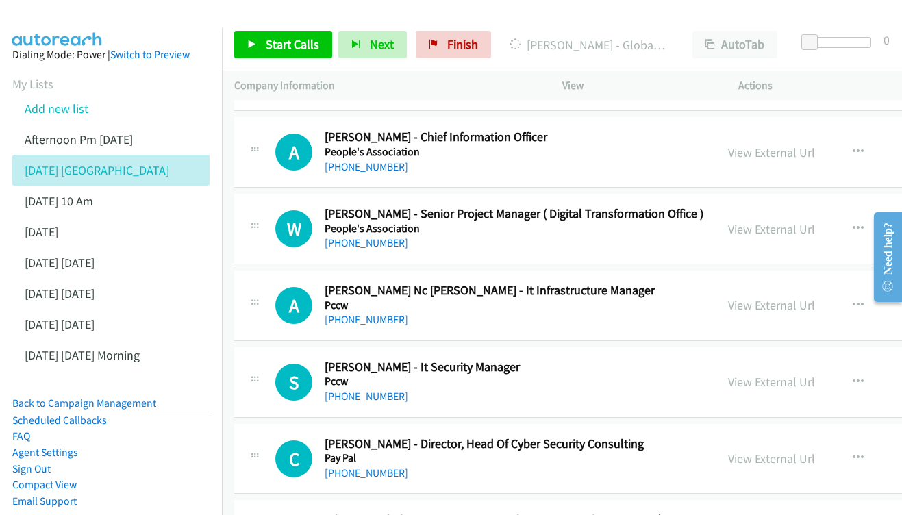
scroll to position [16442, 0]
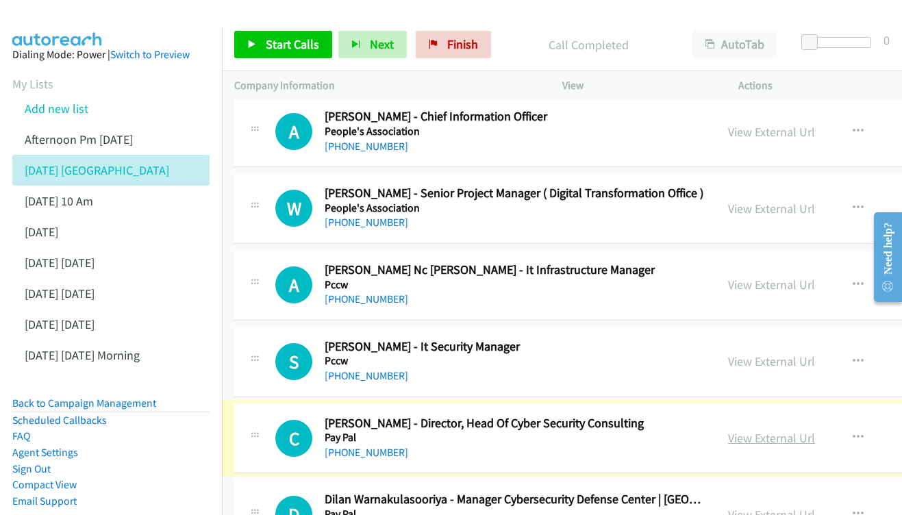
click at [799, 430] on link "View External Url" at bounding box center [771, 438] width 87 height 16
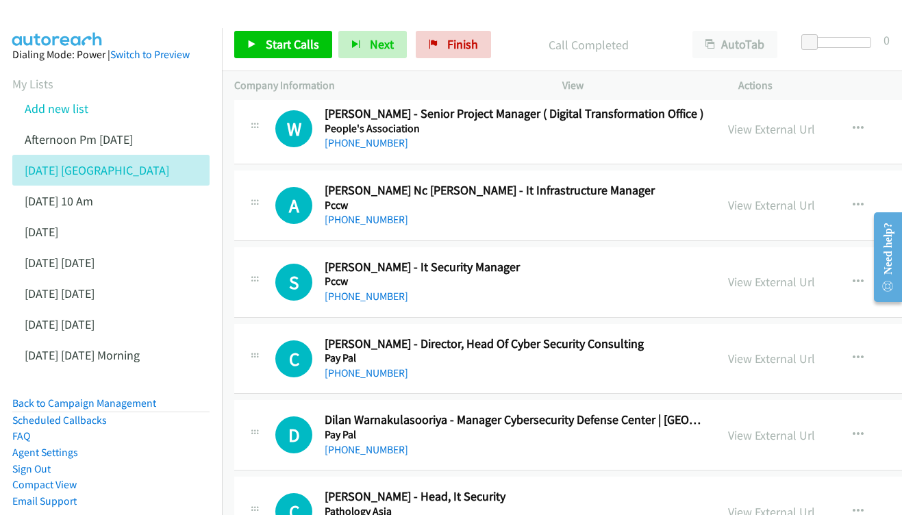
scroll to position [16544, 0]
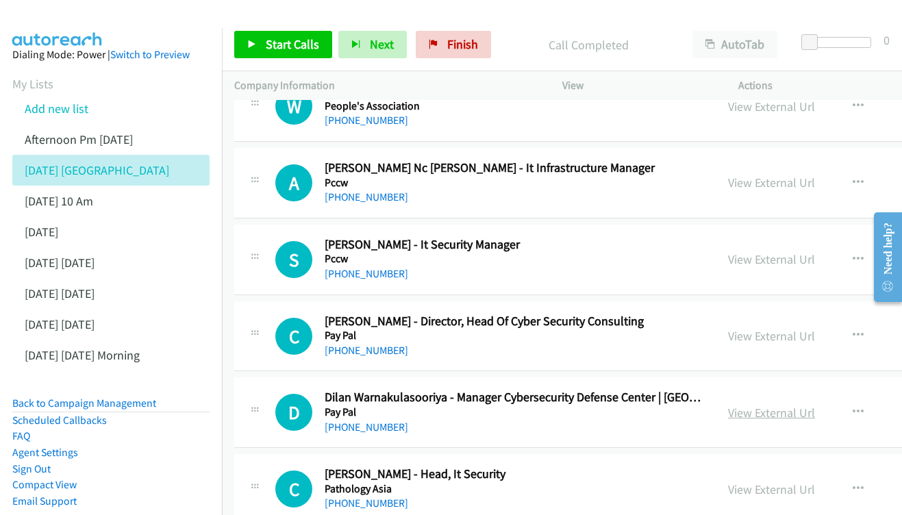
click at [797, 405] on link "View External Url" at bounding box center [771, 413] width 87 height 16
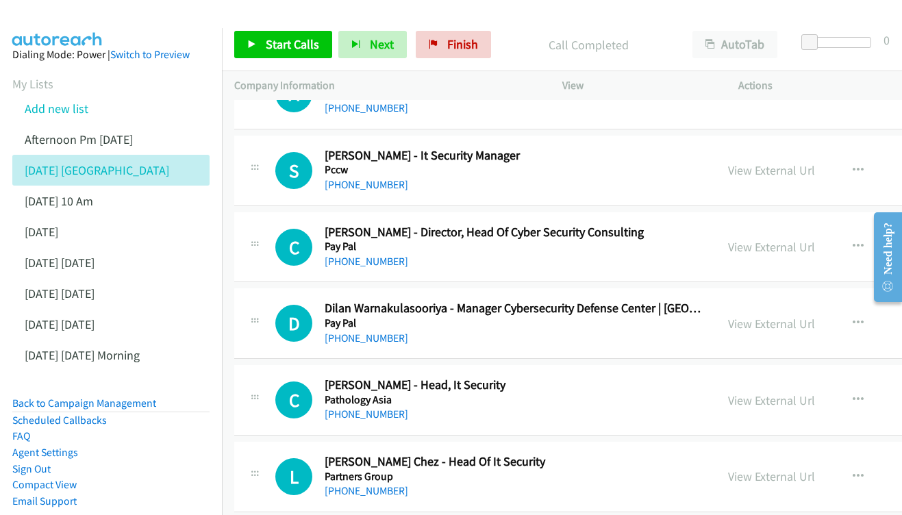
scroll to position [16612, 0]
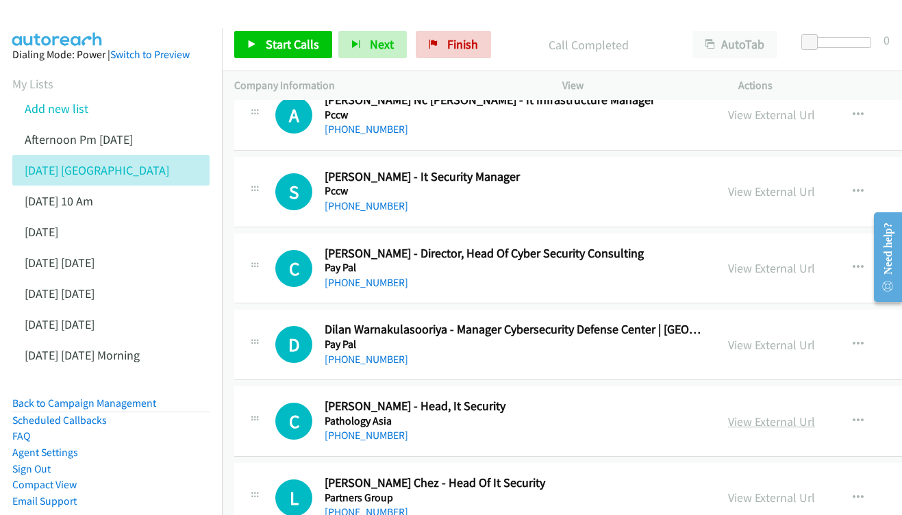
click at [815, 414] on link "View External Url" at bounding box center [771, 422] width 87 height 16
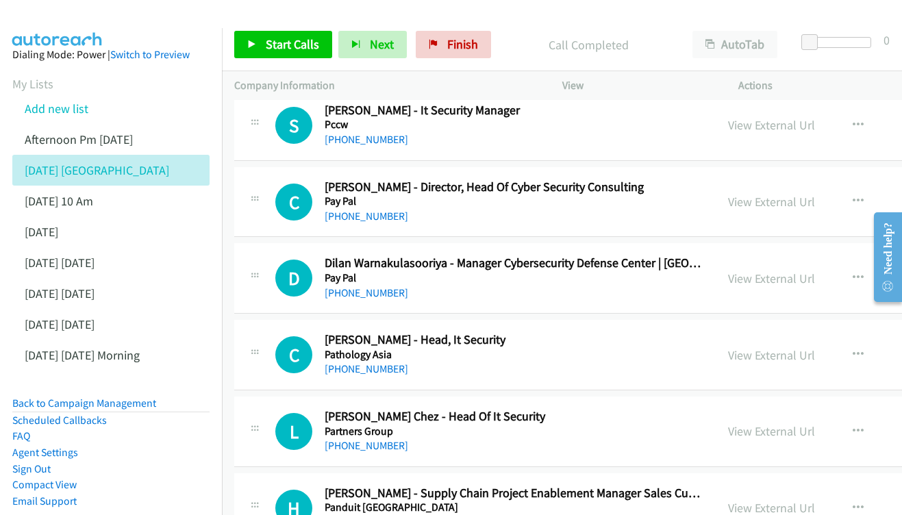
scroll to position [16681, 0]
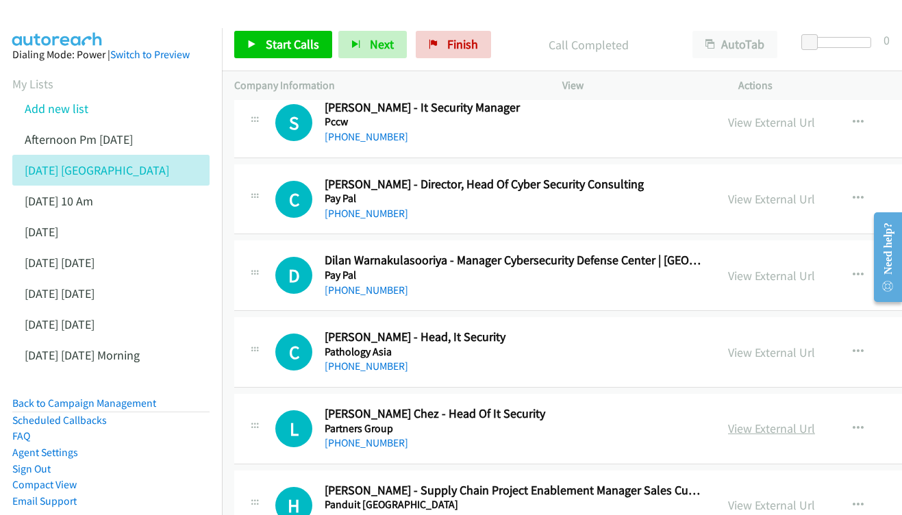
click at [815, 421] on link "View External Url" at bounding box center [771, 429] width 87 height 16
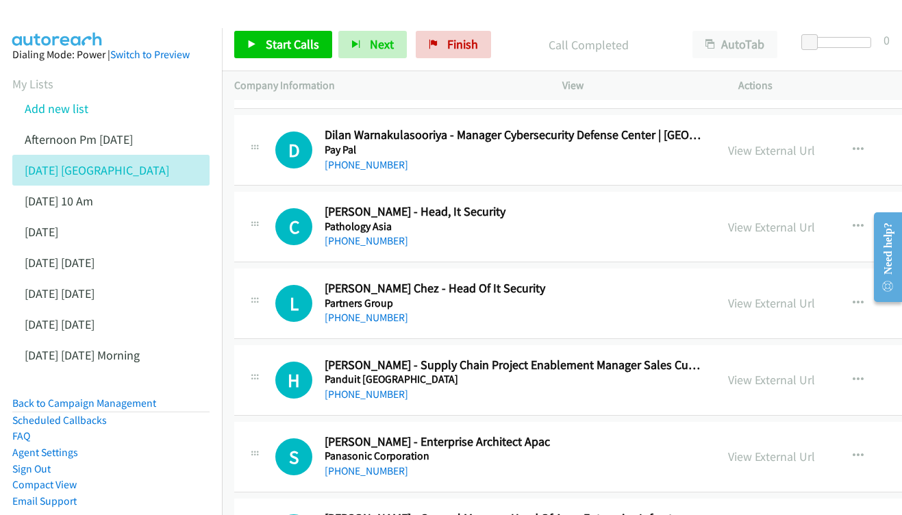
scroll to position [16826, 0]
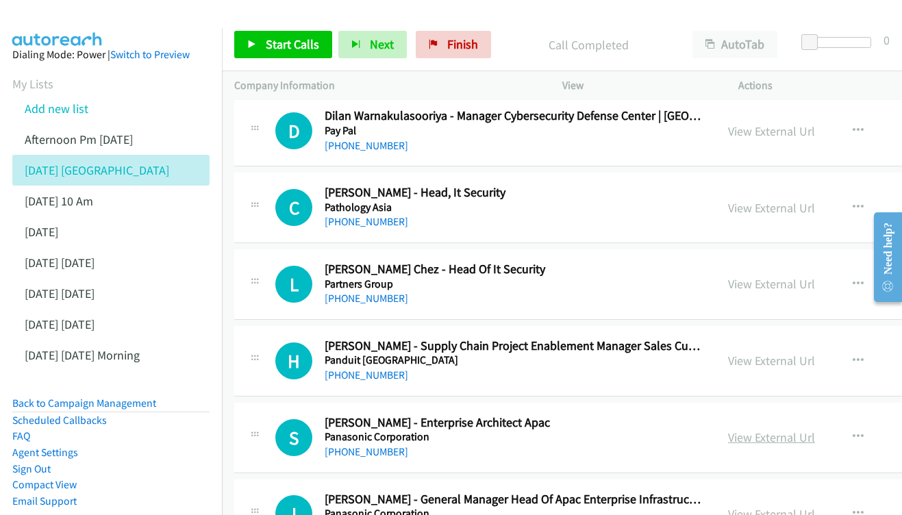
click at [815, 430] on link "View External Url" at bounding box center [771, 438] width 87 height 16
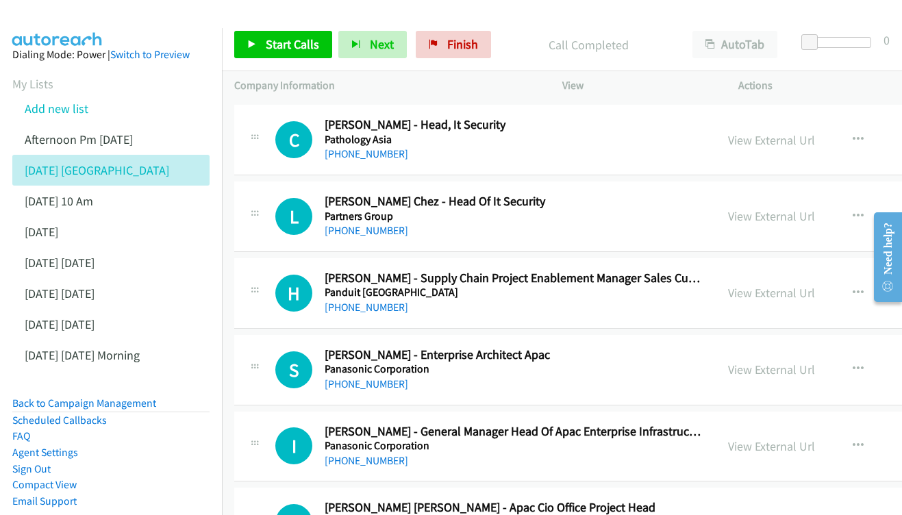
scroll to position [16912, 0]
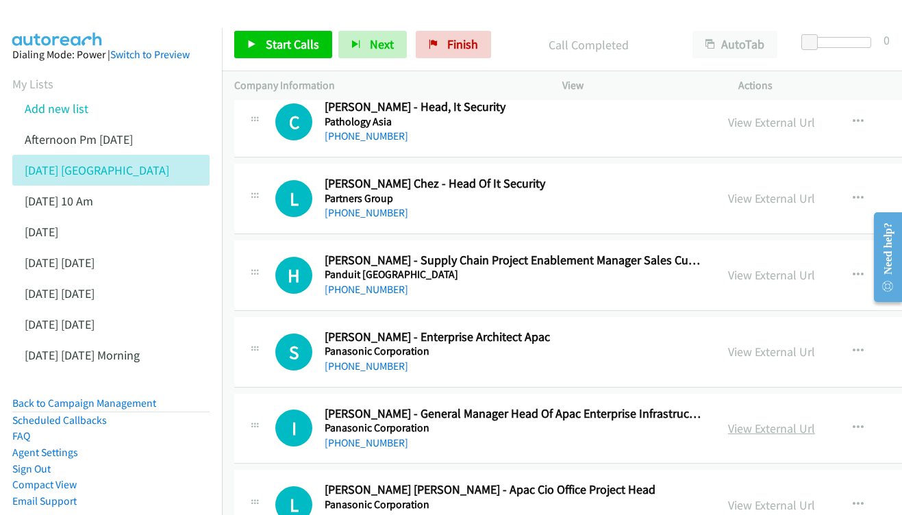
click at [815, 421] on link "View External Url" at bounding box center [771, 429] width 87 height 16
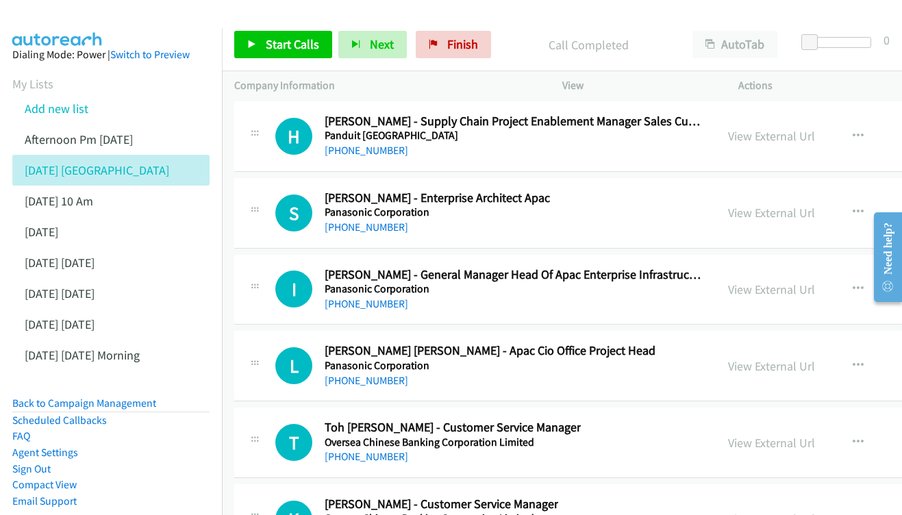
scroll to position [17053, 0]
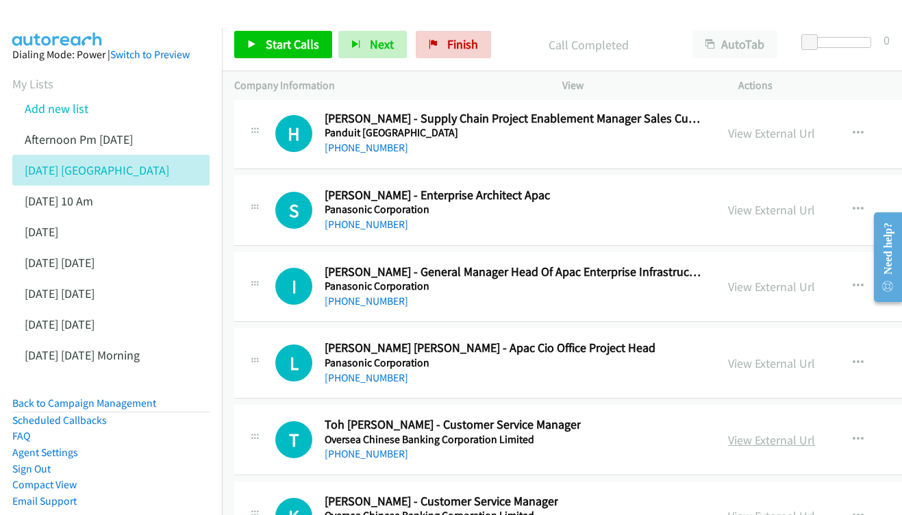
click at [815, 432] on link "View External Url" at bounding box center [771, 440] width 87 height 16
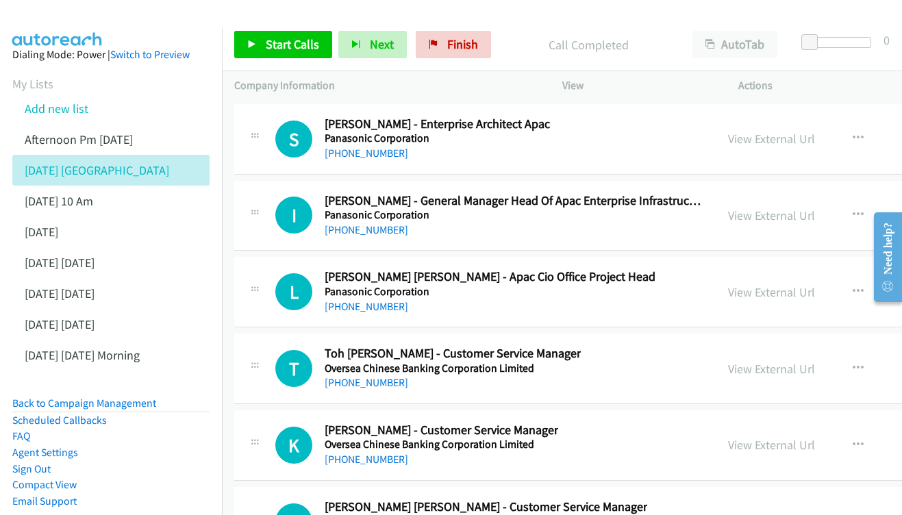
scroll to position [17127, 0]
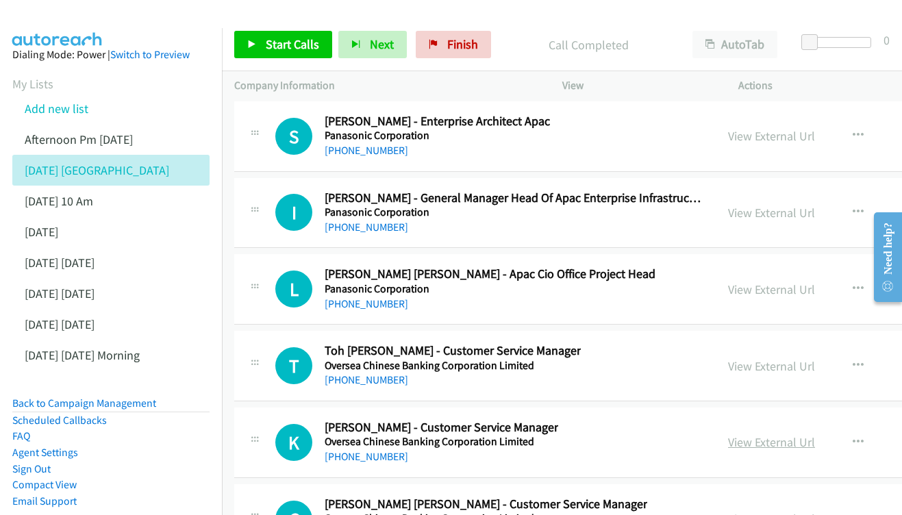
click at [795, 434] on link "View External Url" at bounding box center [771, 442] width 87 height 16
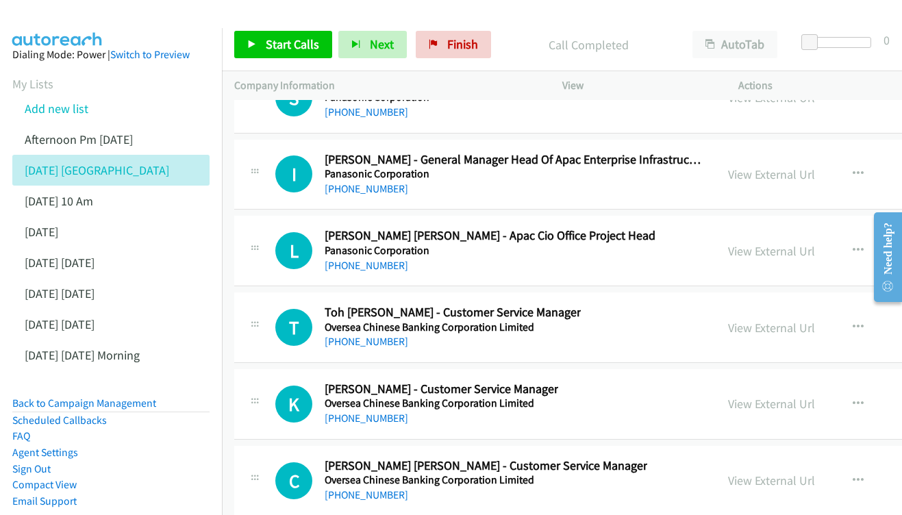
scroll to position [17189, 0]
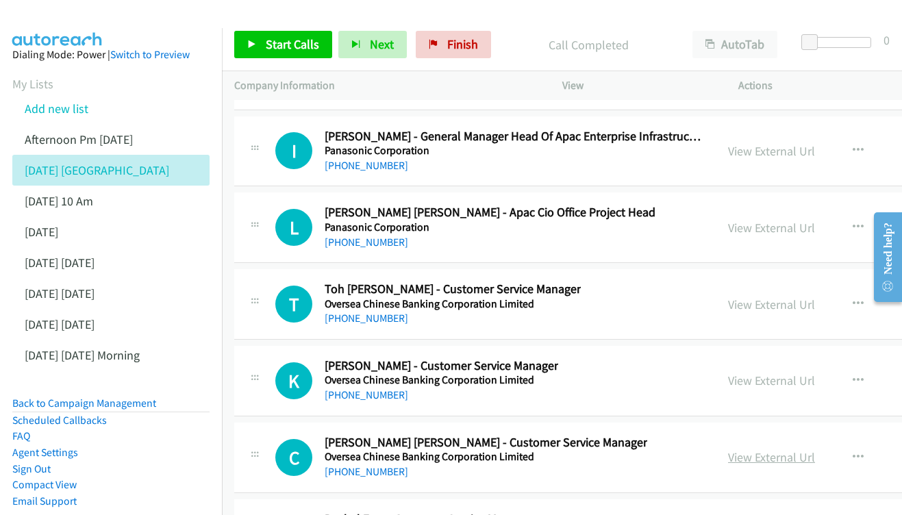
click at [805, 449] on link "View External Url" at bounding box center [771, 457] width 87 height 16
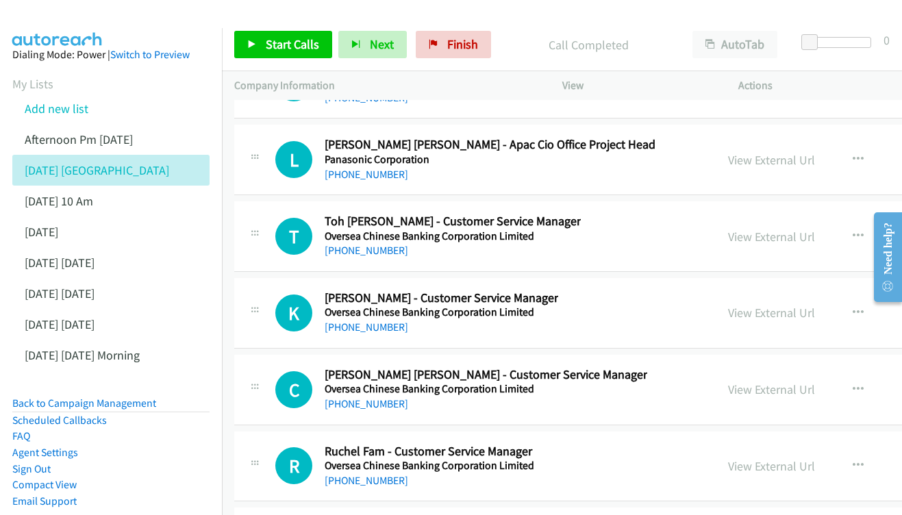
scroll to position [17273, 0]
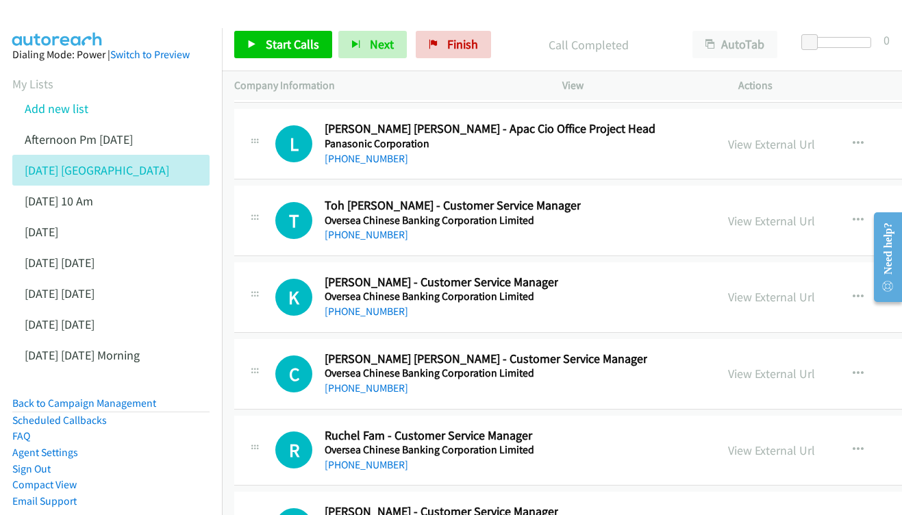
drag, startPoint x: 831, startPoint y: 163, endPoint x: 53, endPoint y: 5, distance: 794.0
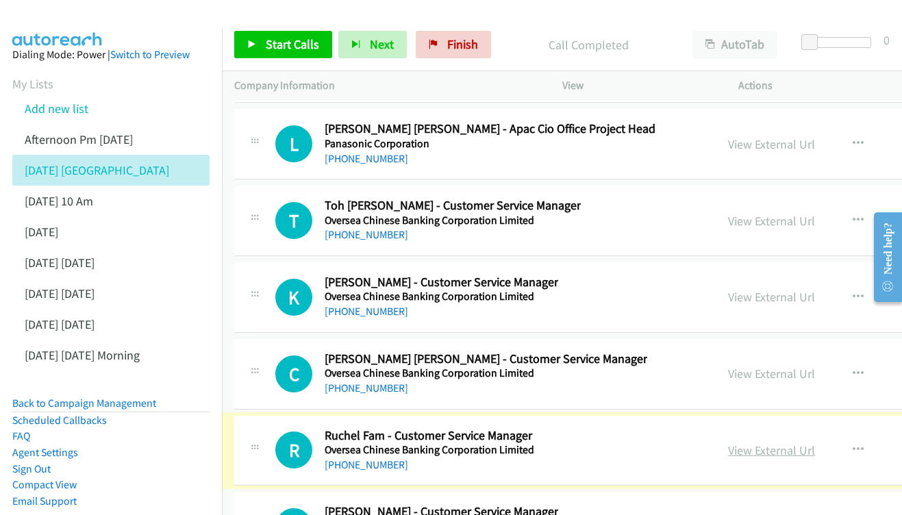
click at [791, 428] on div "View External Url View External Url Schedule/Manage Callback Start Calls Here R…" at bounding box center [842, 450] width 253 height 45
click at [800, 443] on link "View External Url" at bounding box center [771, 451] width 87 height 16
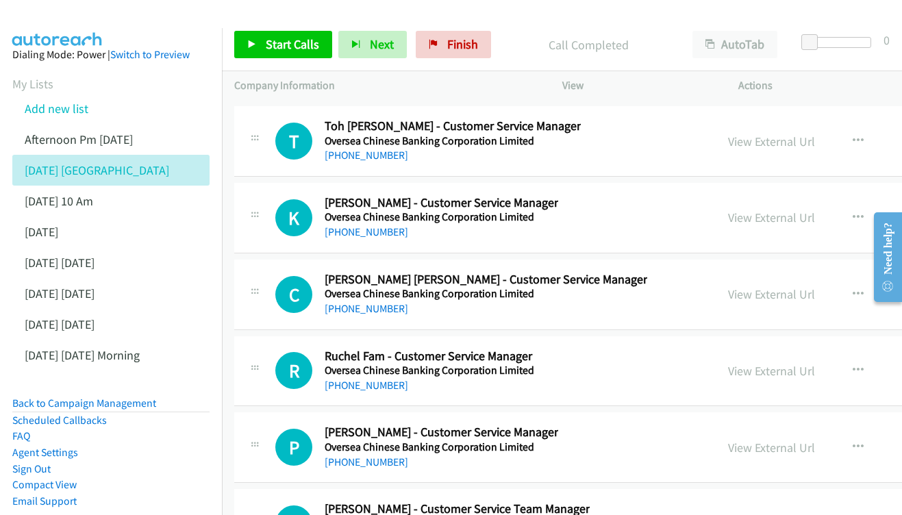
scroll to position [17355, 0]
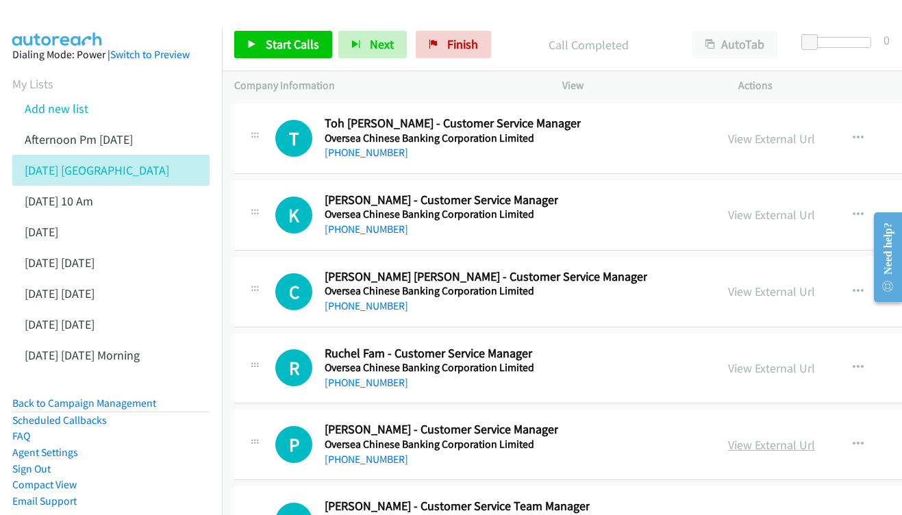
click at [815, 437] on link "View External Url" at bounding box center [771, 445] width 87 height 16
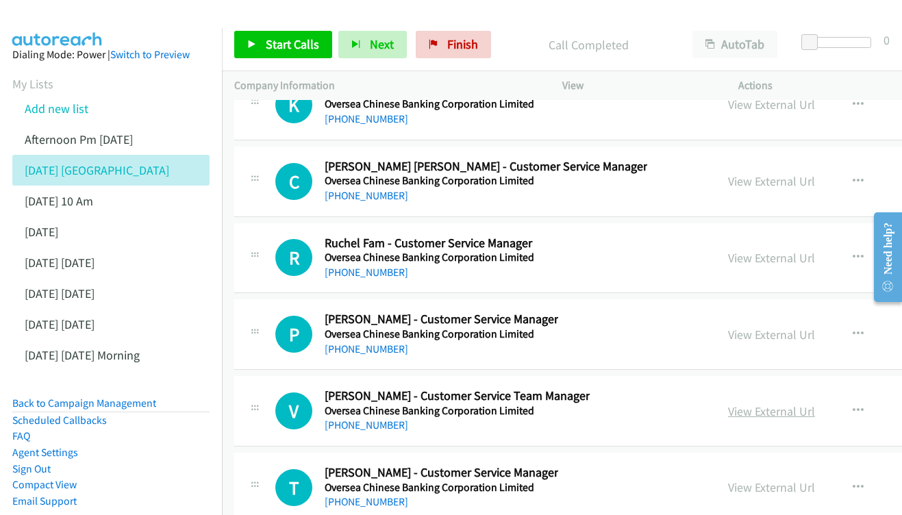
scroll to position [17462, 0]
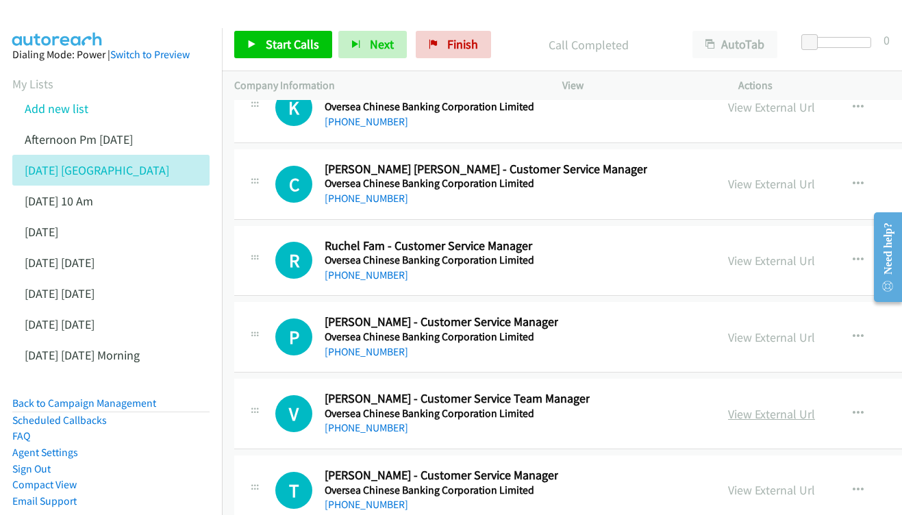
click at [815, 406] on link "View External Url" at bounding box center [771, 414] width 87 height 16
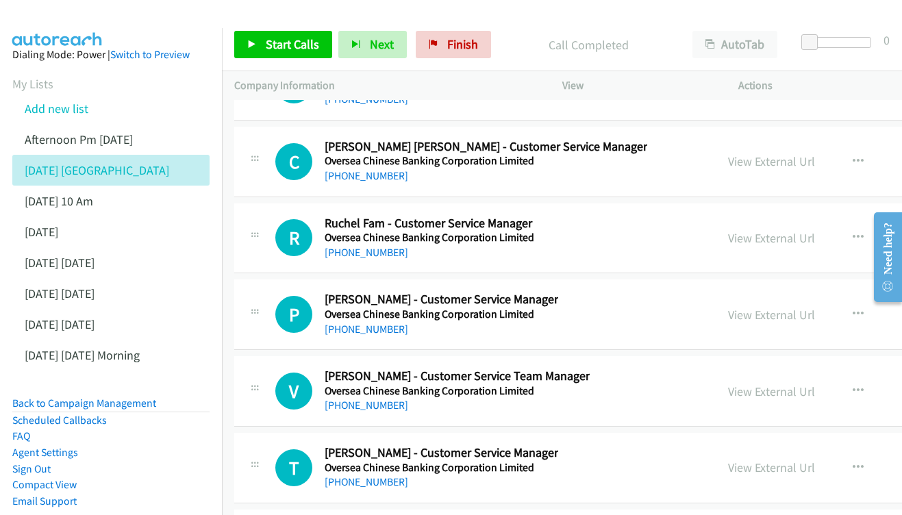
scroll to position [17511, 0]
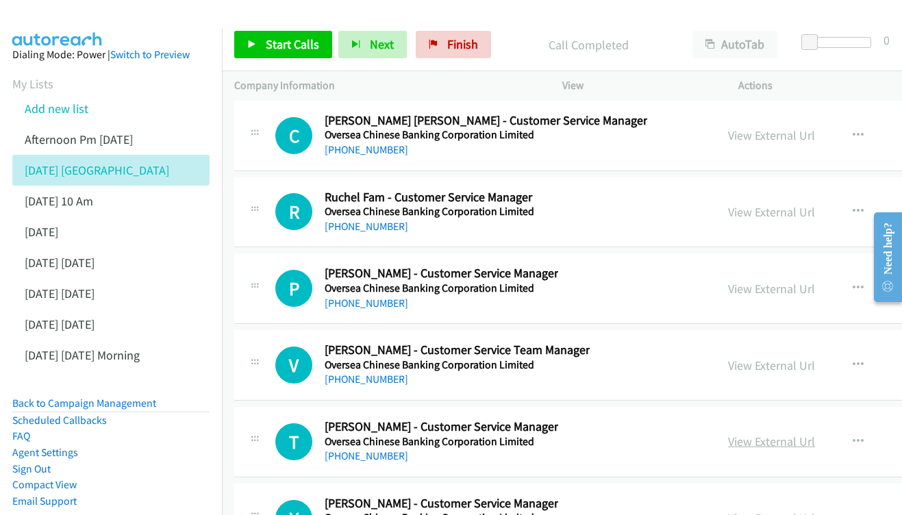
click at [802, 434] on link "View External Url" at bounding box center [771, 442] width 87 height 16
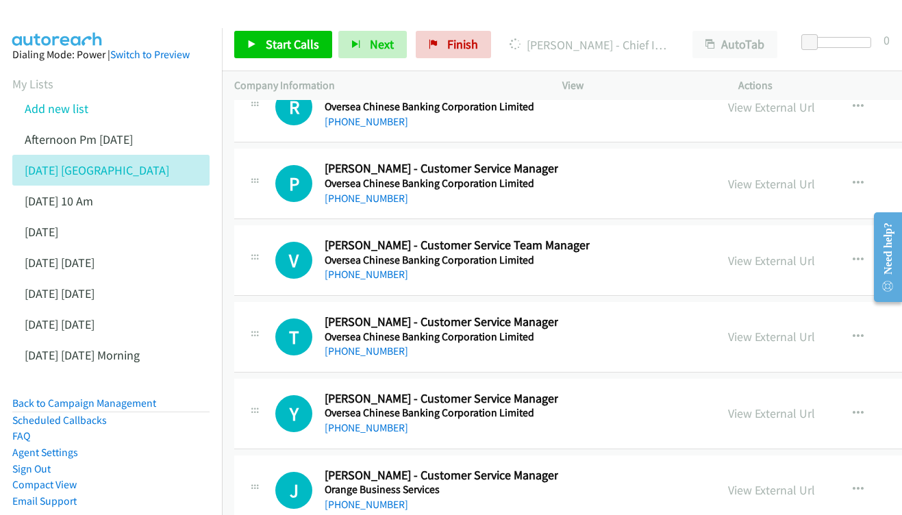
scroll to position [17613, 0]
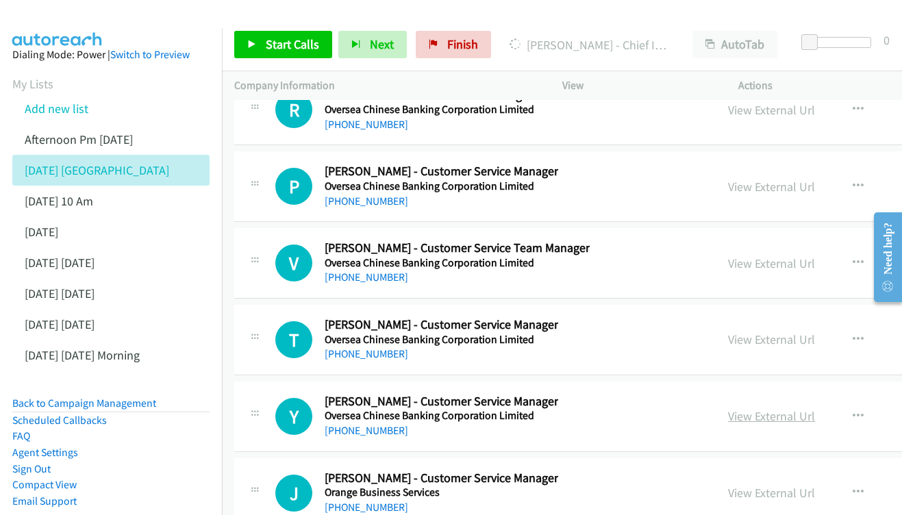
click at [789, 408] on link "View External Url" at bounding box center [771, 416] width 87 height 16
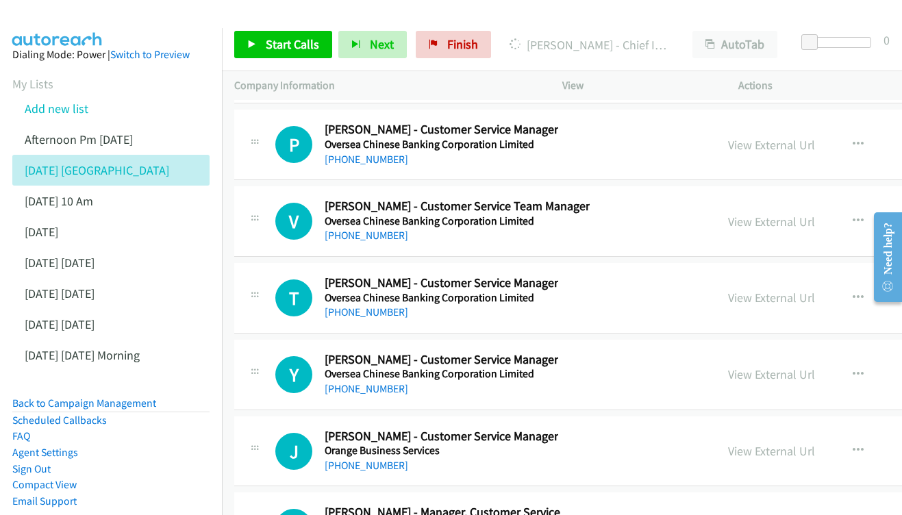
scroll to position [17675, 0]
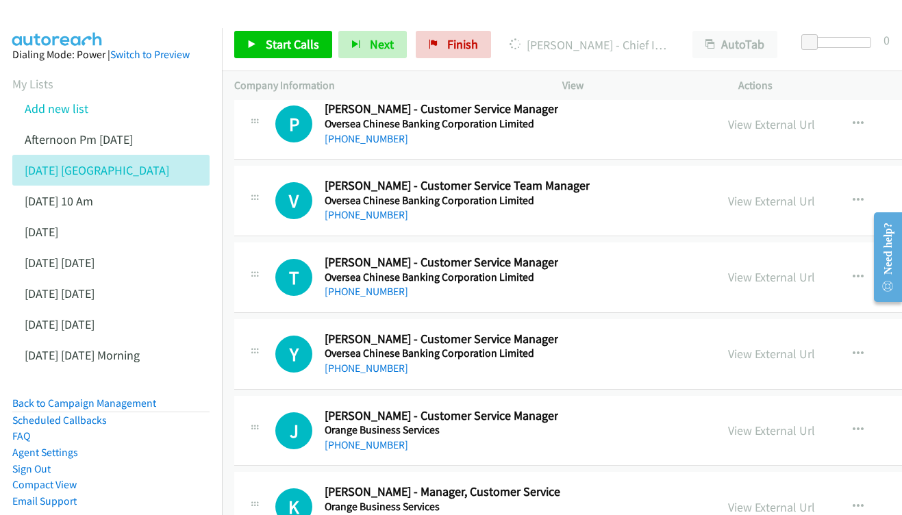
click at [815, 421] on div "View External Url" at bounding box center [771, 430] width 87 height 18
click at [813, 423] on link "View External Url" at bounding box center [771, 431] width 87 height 16
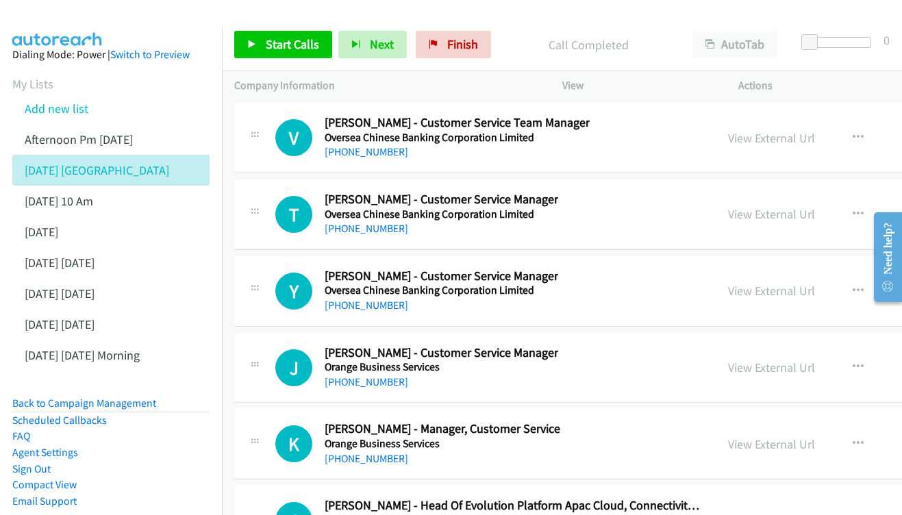
scroll to position [17741, 0]
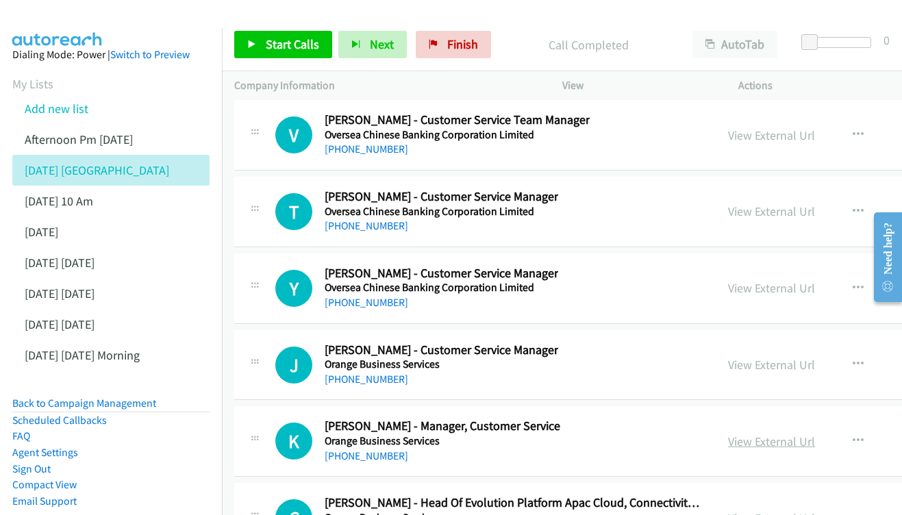
click at [795, 434] on link "View External Url" at bounding box center [771, 442] width 87 height 16
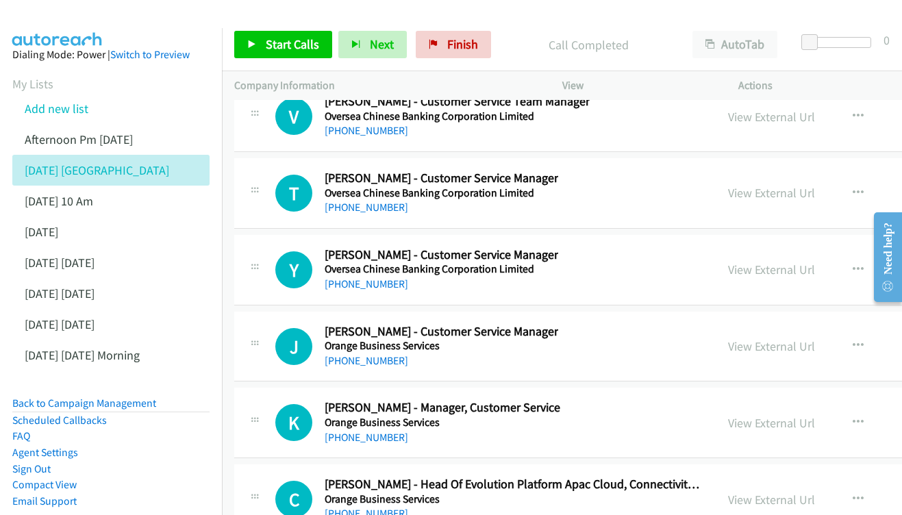
scroll to position [17804, 0]
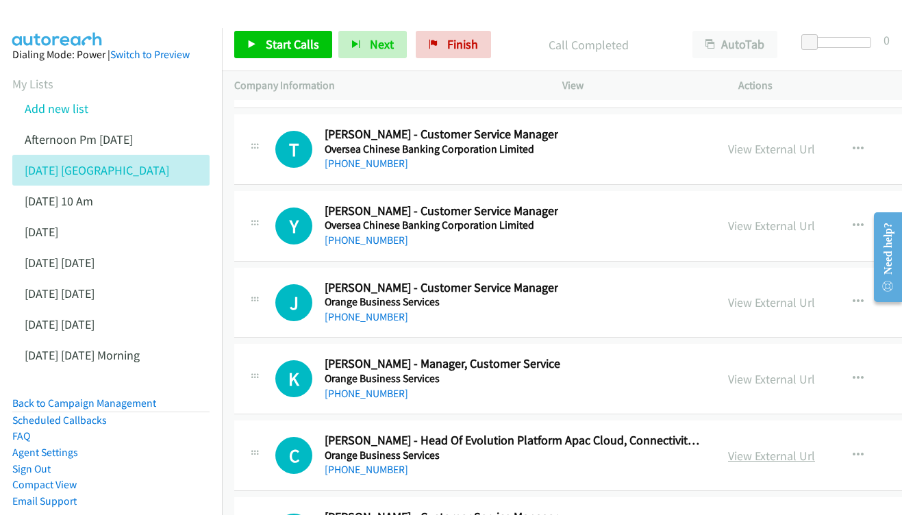
click at [815, 448] on link "View External Url" at bounding box center [771, 456] width 87 height 16
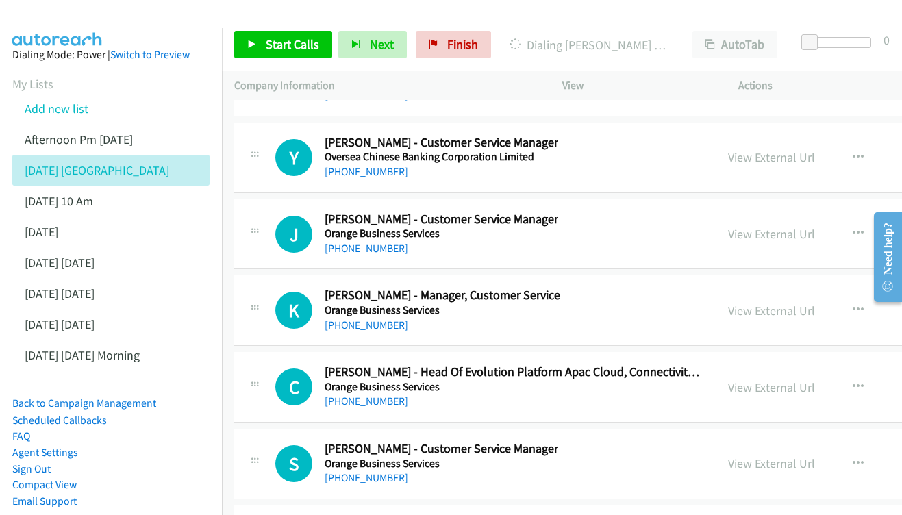
scroll to position [17875, 0]
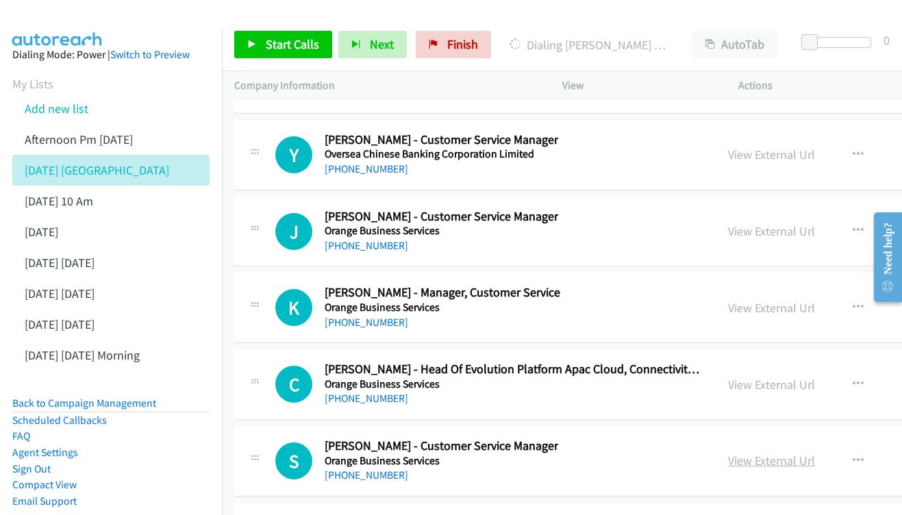
click at [814, 453] on link "View External Url" at bounding box center [771, 461] width 87 height 16
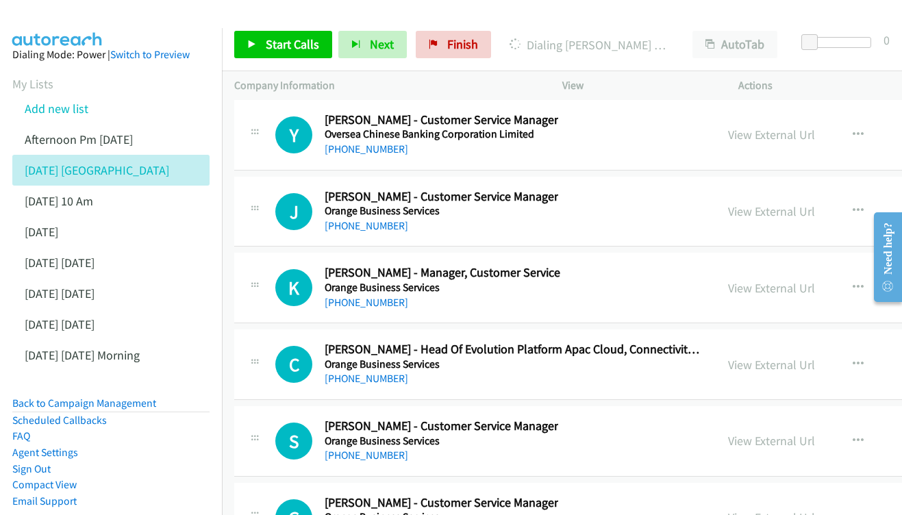
scroll to position [17979, 0]
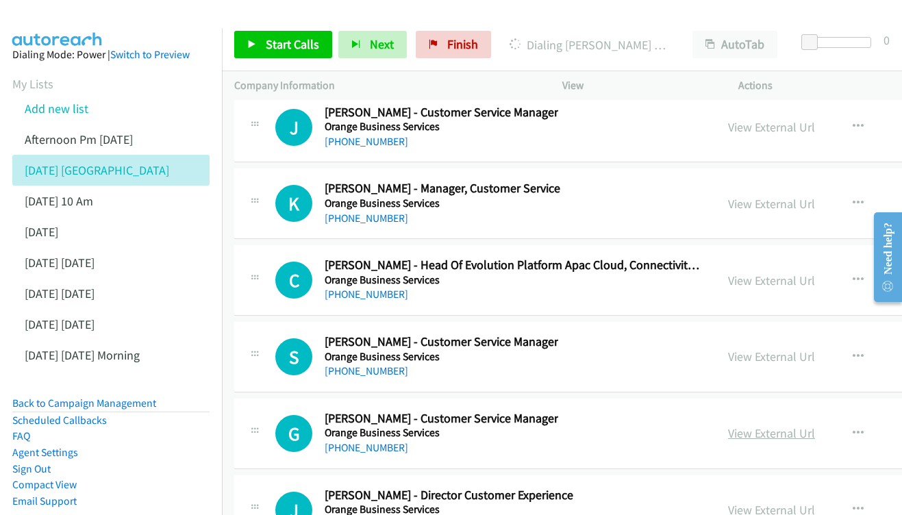
click at [815, 425] on link "View External Url" at bounding box center [771, 433] width 87 height 16
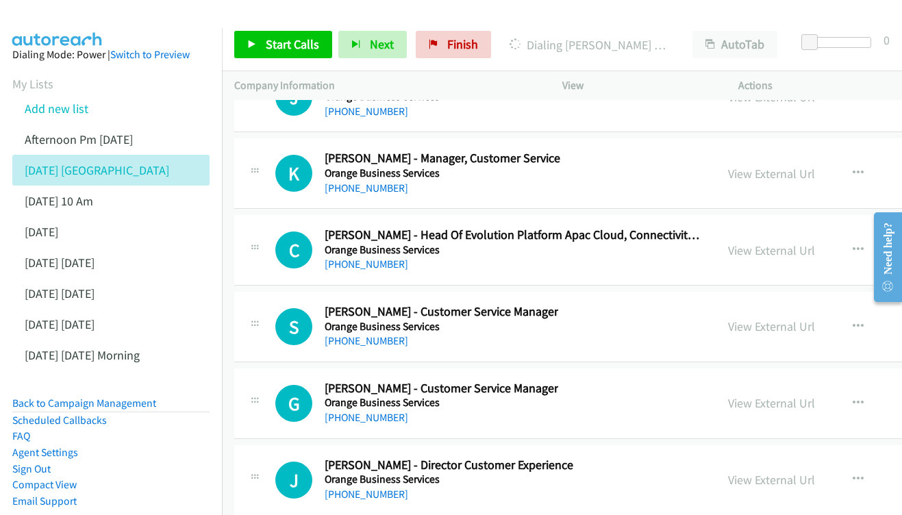
scroll to position [18033, 0]
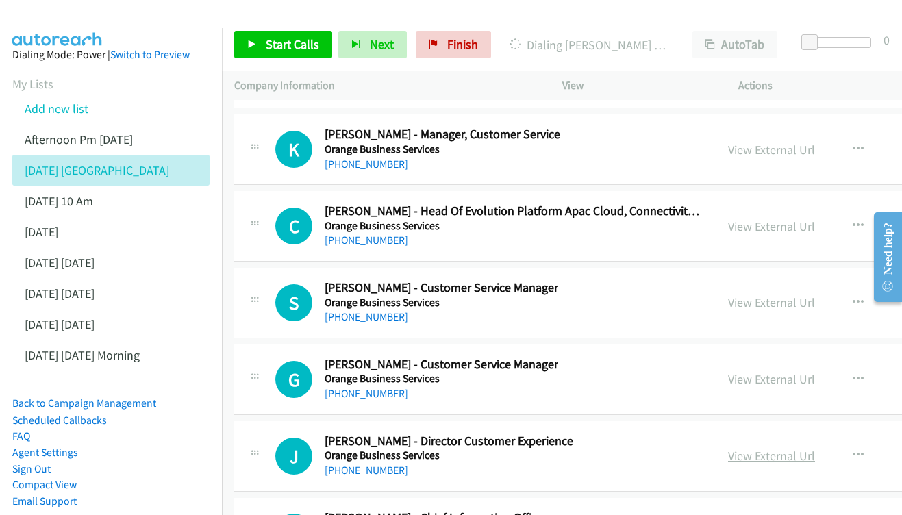
click at [807, 448] on link "View External Url" at bounding box center [771, 456] width 87 height 16
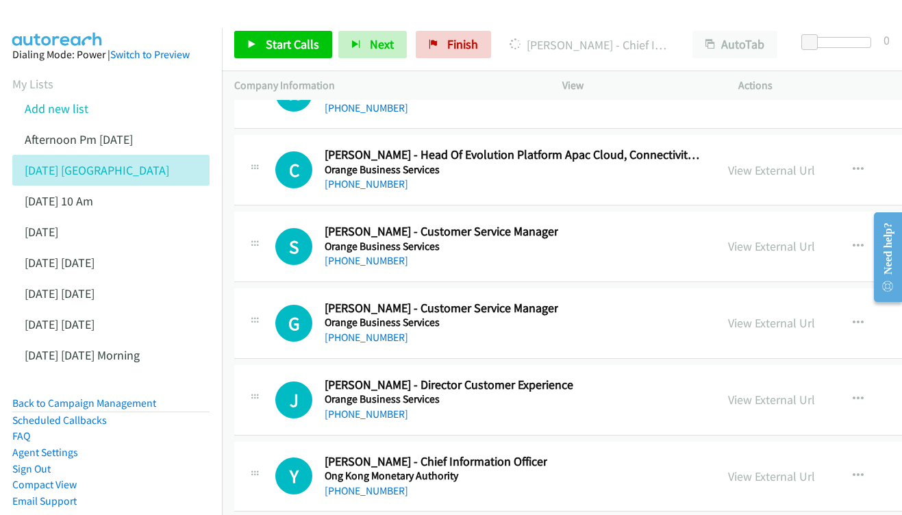
scroll to position [18092, 0]
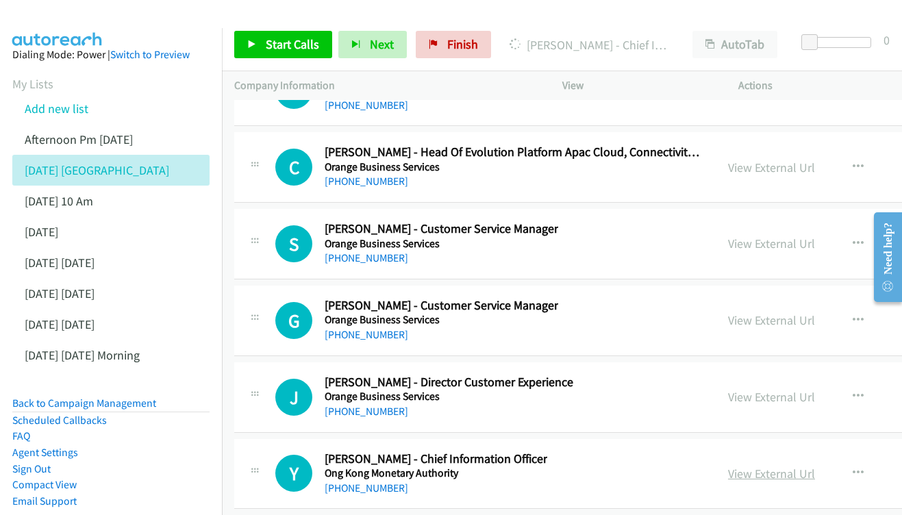
click at [795, 466] on link "View External Url" at bounding box center [771, 474] width 87 height 16
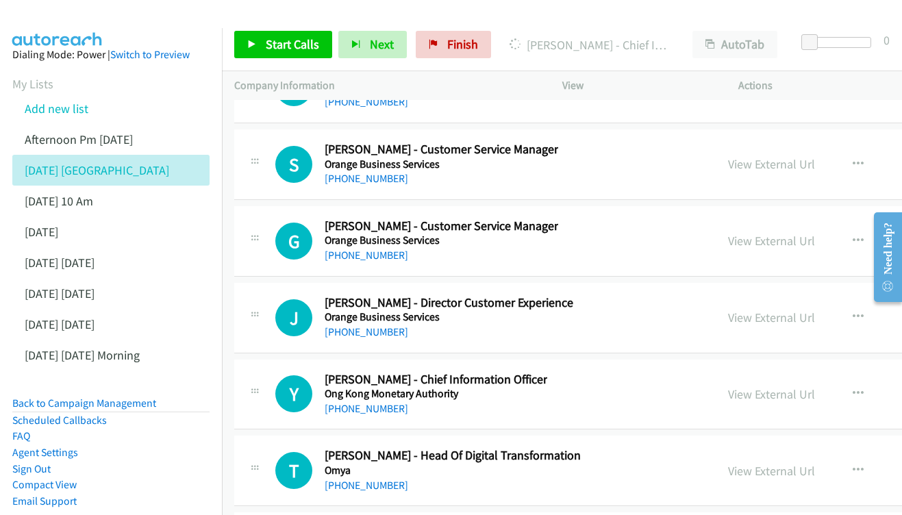
scroll to position [18174, 0]
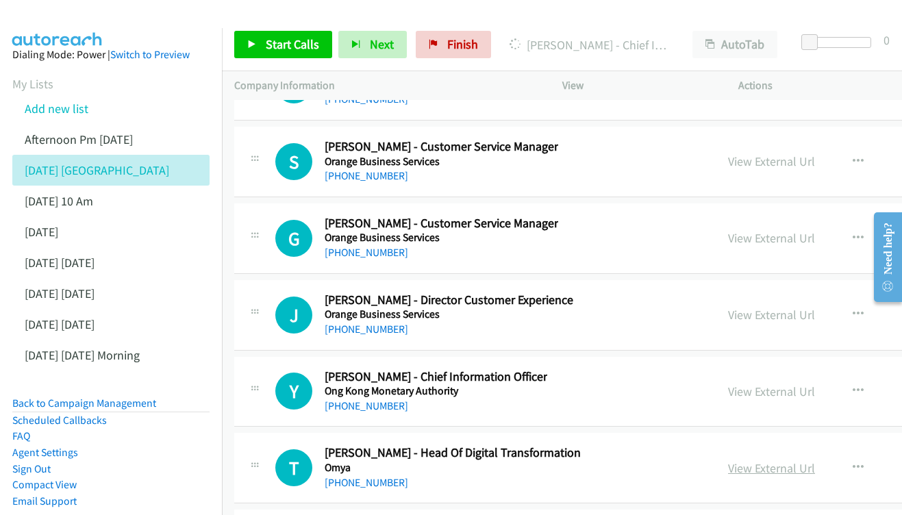
click at [815, 460] on link "View External Url" at bounding box center [771, 468] width 87 height 16
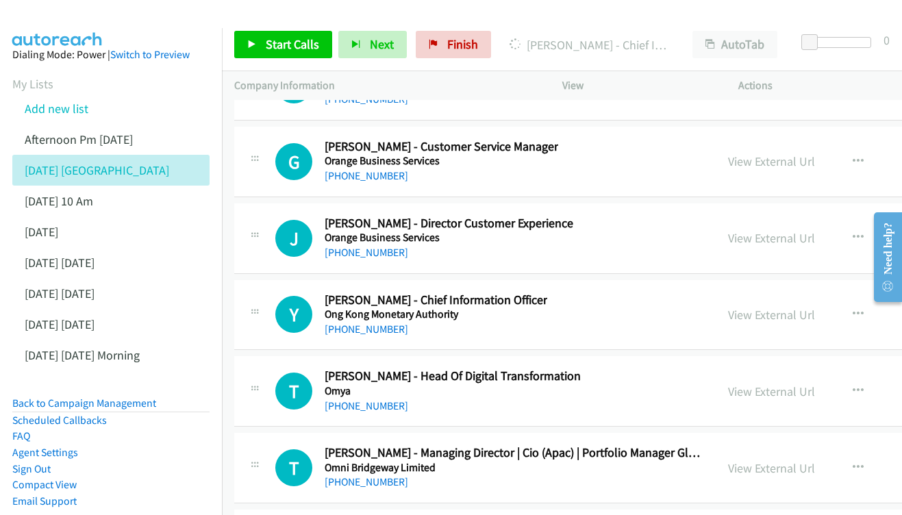
scroll to position [18254, 0]
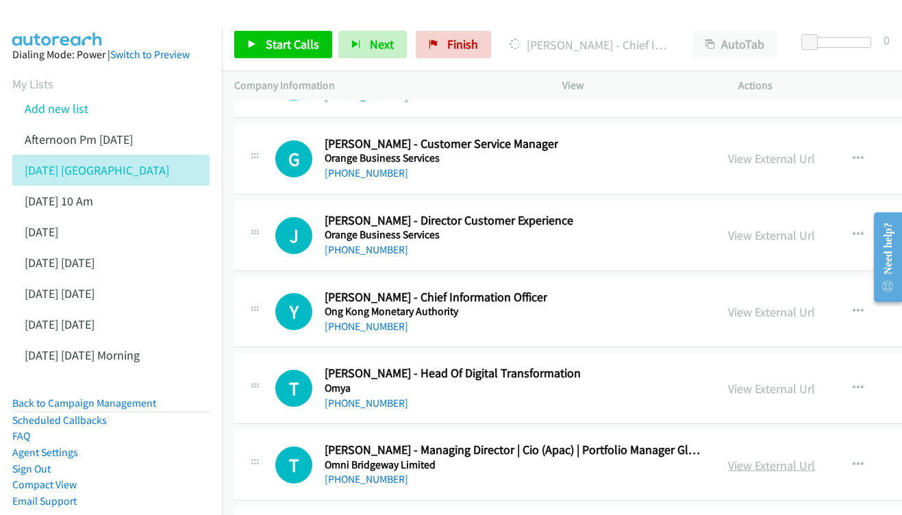
click at [815, 458] on link "View External Url" at bounding box center [771, 466] width 87 height 16
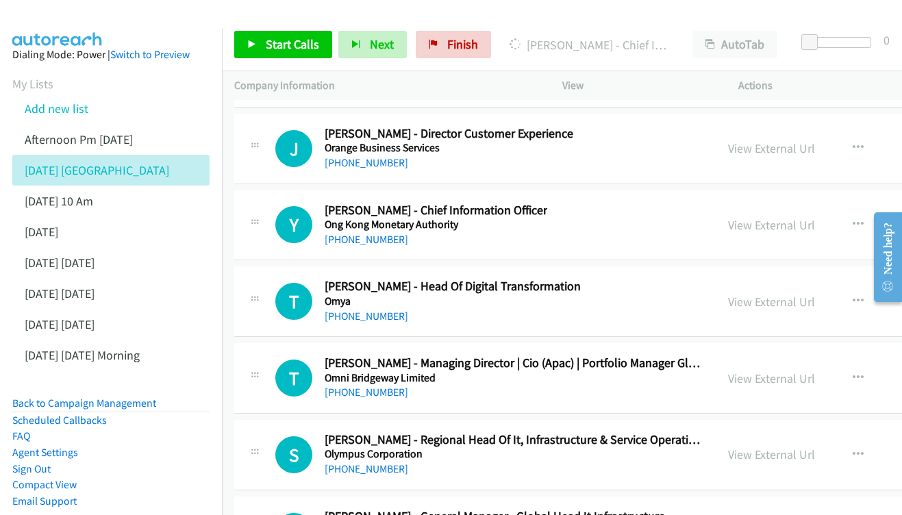
scroll to position [18343, 0]
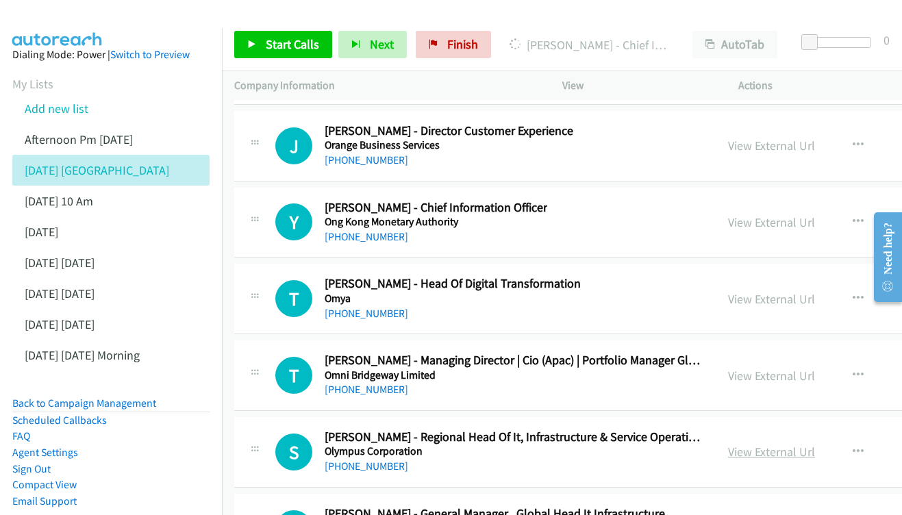
click at [793, 444] on link "View External Url" at bounding box center [771, 452] width 87 height 16
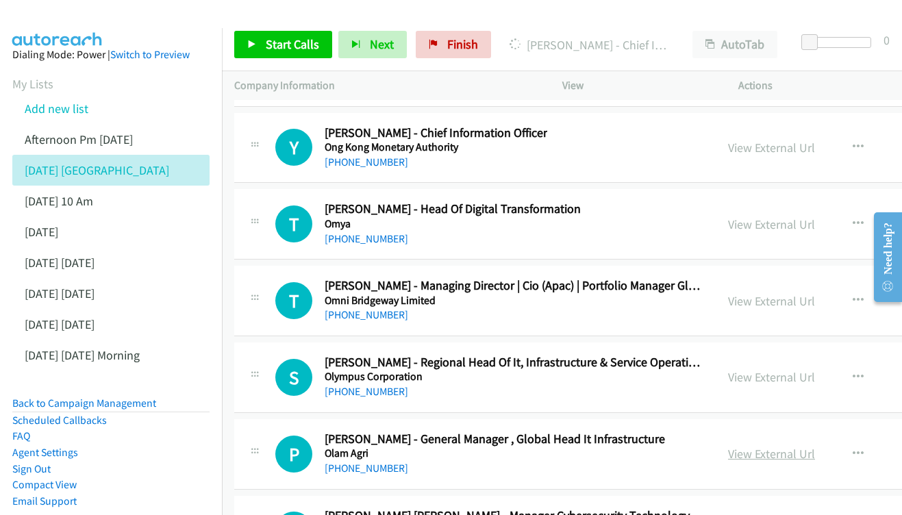
scroll to position [18421, 0]
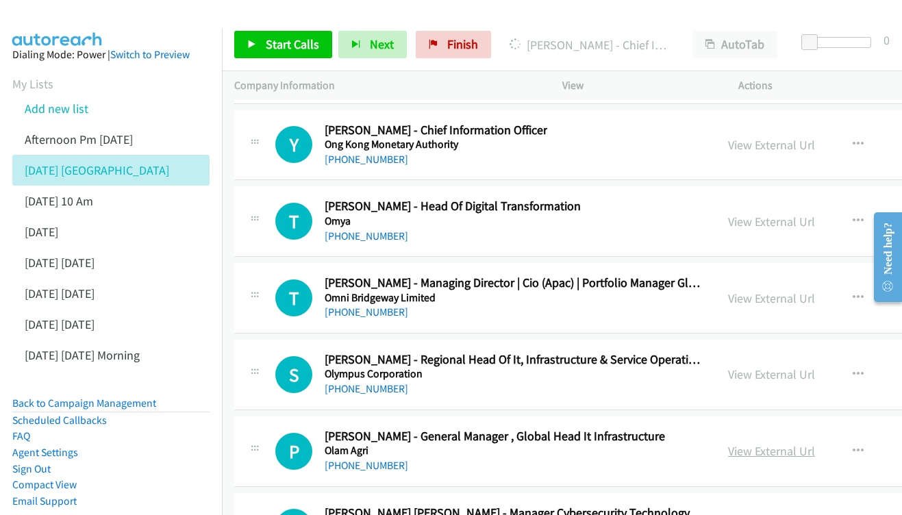
click at [801, 443] on link "View External Url" at bounding box center [771, 451] width 87 height 16
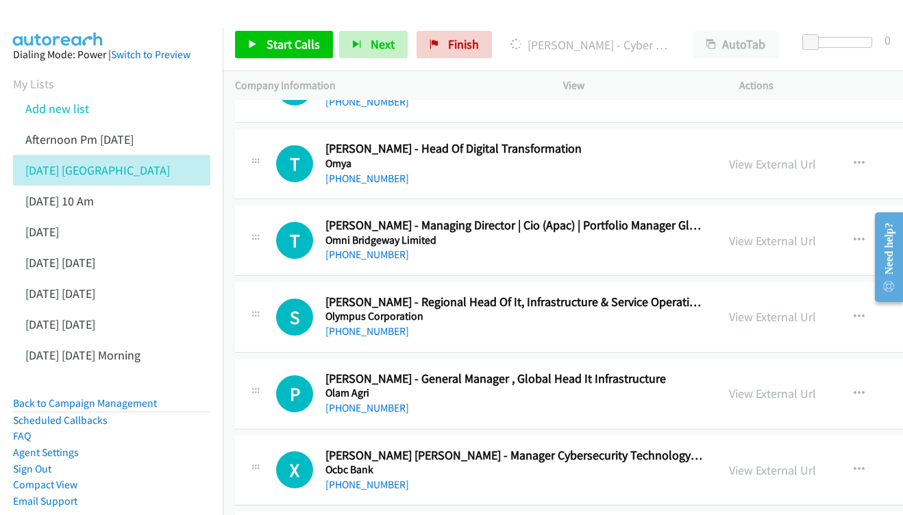
scroll to position [18481, 0]
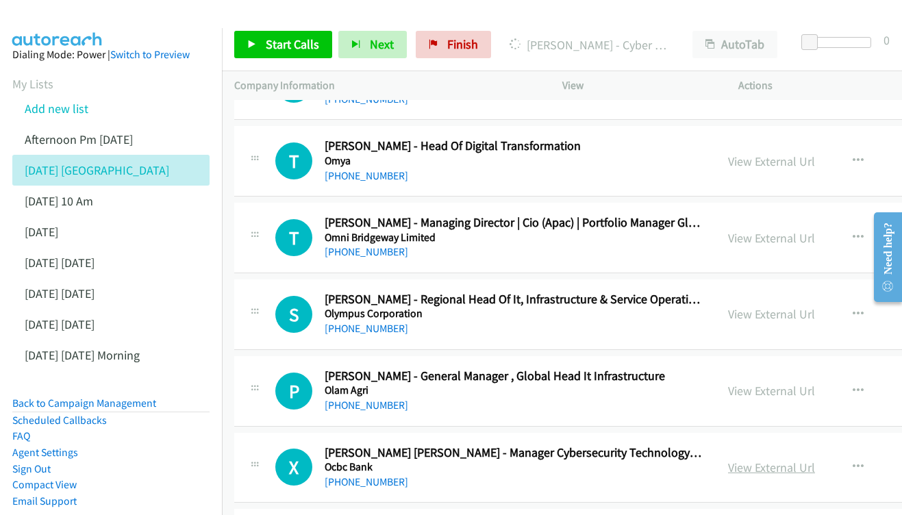
click at [810, 460] on link "View External Url" at bounding box center [771, 468] width 87 height 16
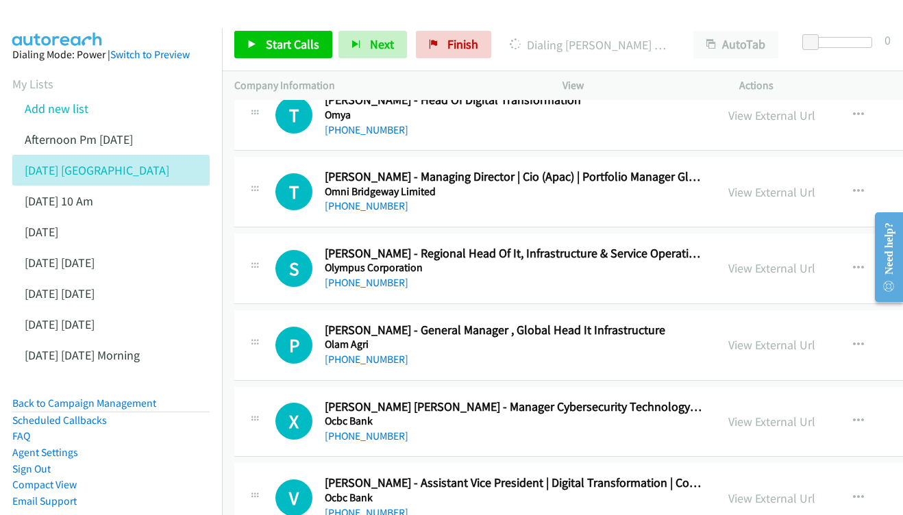
scroll to position [18547, 0]
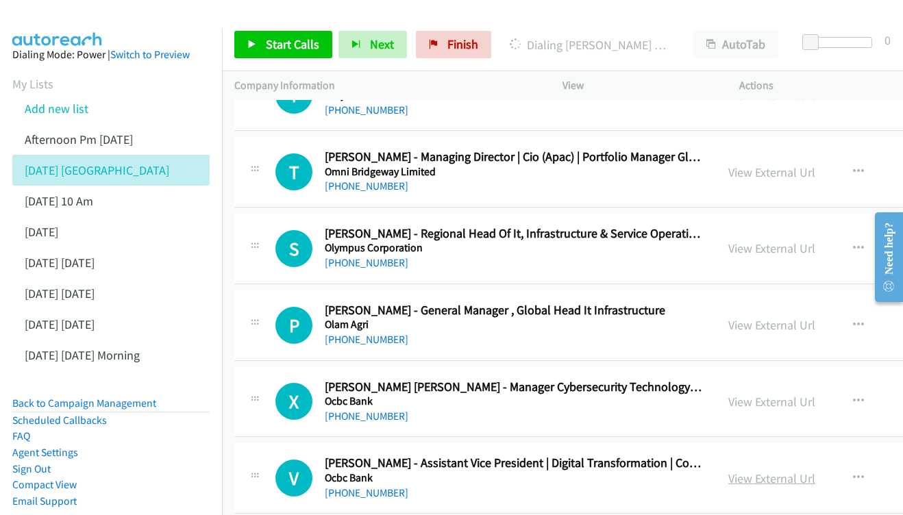
click at [815, 471] on link "View External Url" at bounding box center [771, 479] width 87 height 16
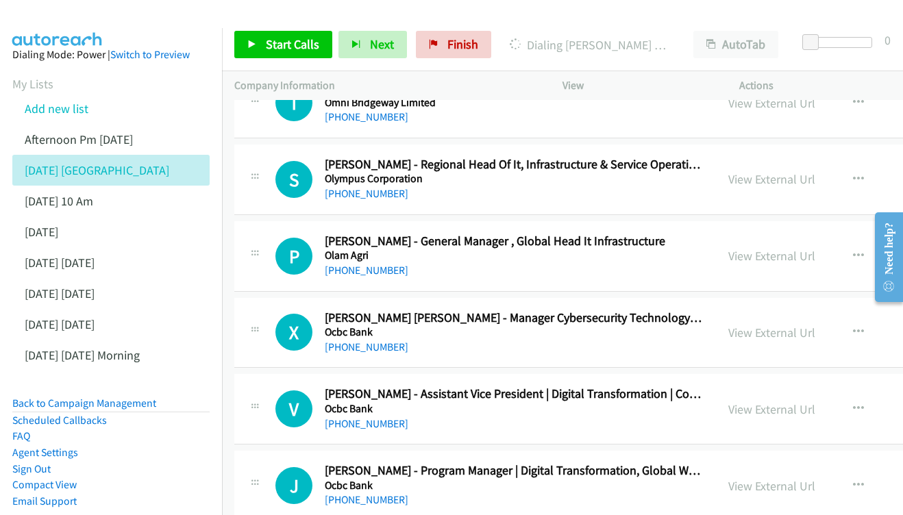
scroll to position [18641, 0]
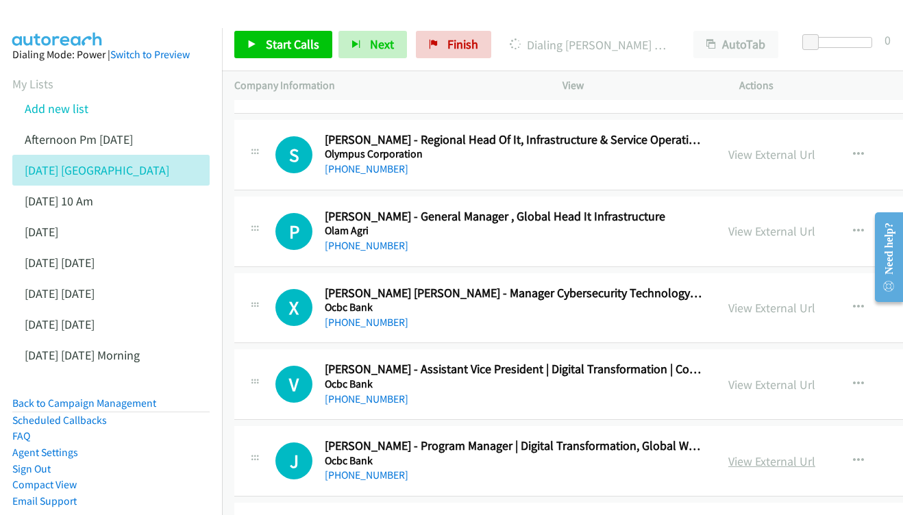
click at [815, 454] on link "View External Url" at bounding box center [771, 462] width 87 height 16
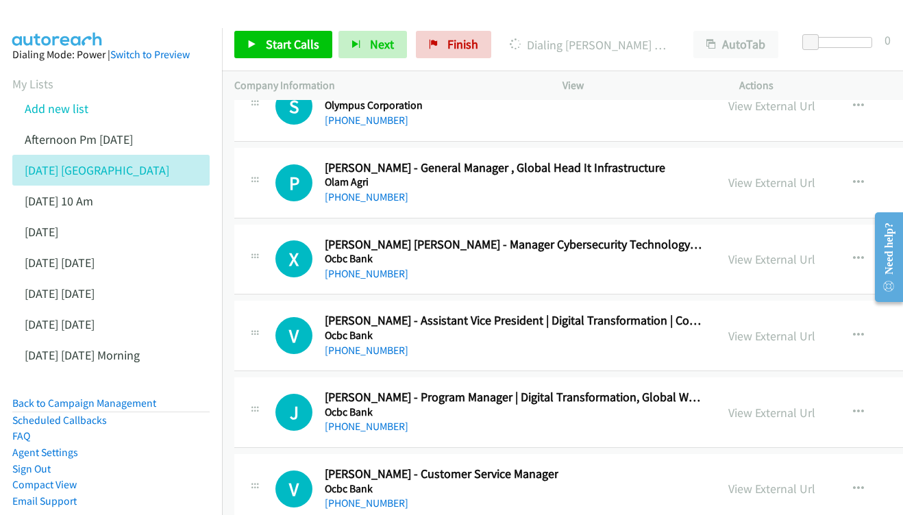
scroll to position [18713, 0]
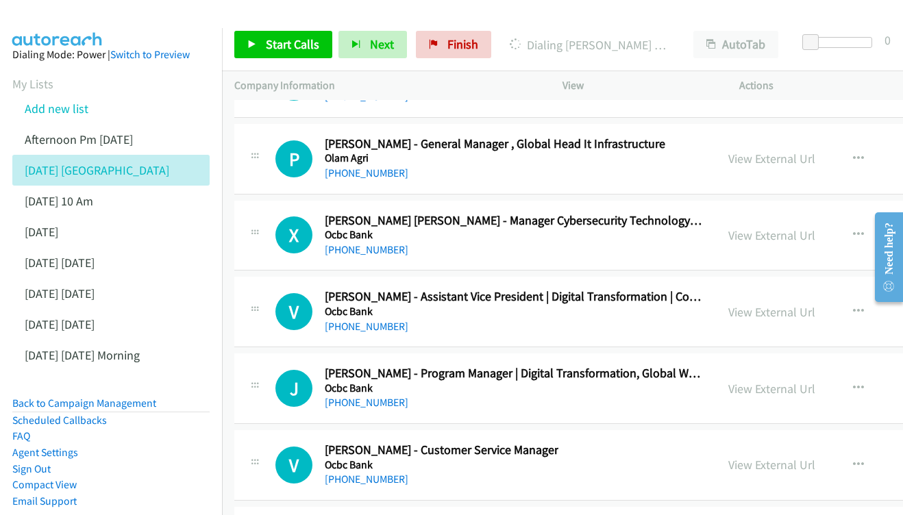
click at [815, 456] on div "View External Url" at bounding box center [771, 465] width 87 height 18
click at [815, 457] on link "View External Url" at bounding box center [771, 465] width 87 height 16
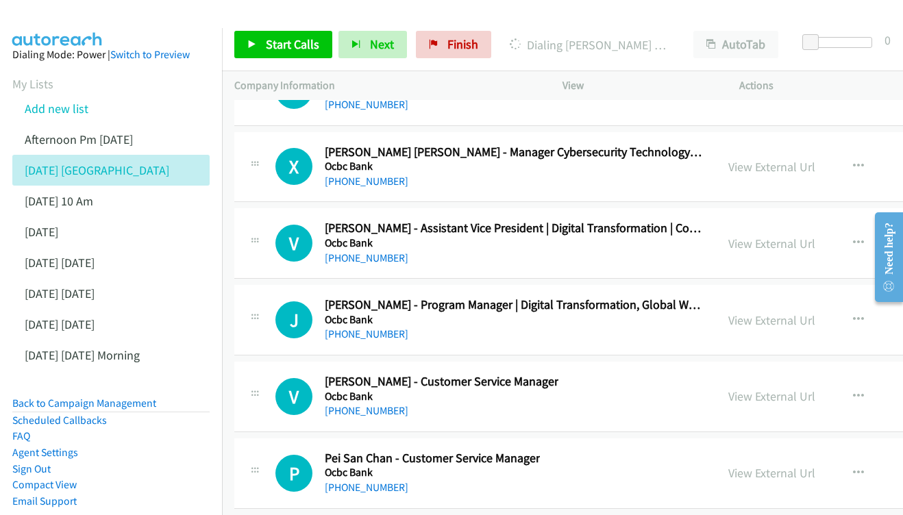
scroll to position [18785, 0]
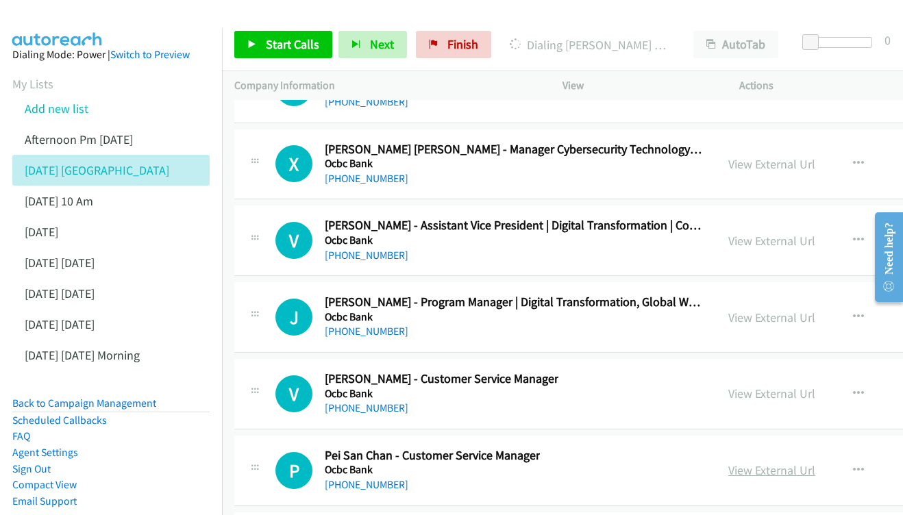
click at [806, 462] on link "View External Url" at bounding box center [771, 470] width 87 height 16
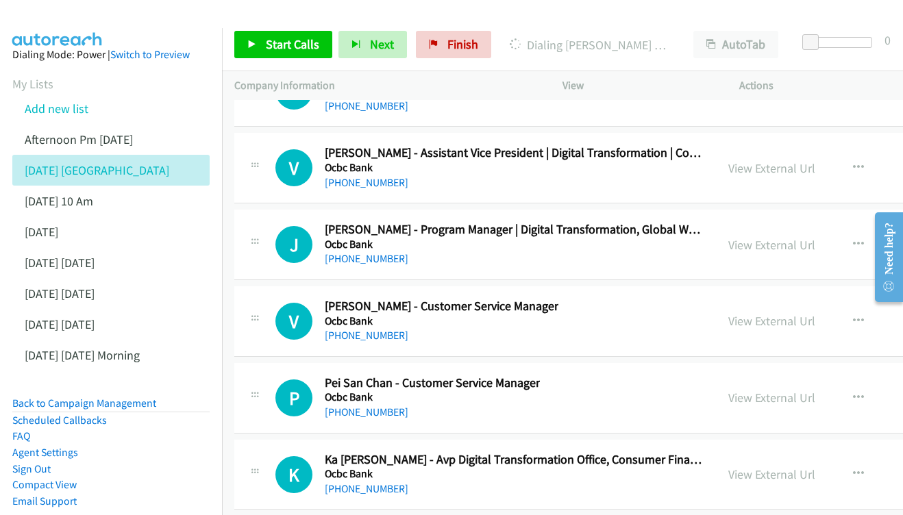
scroll to position [18860, 0]
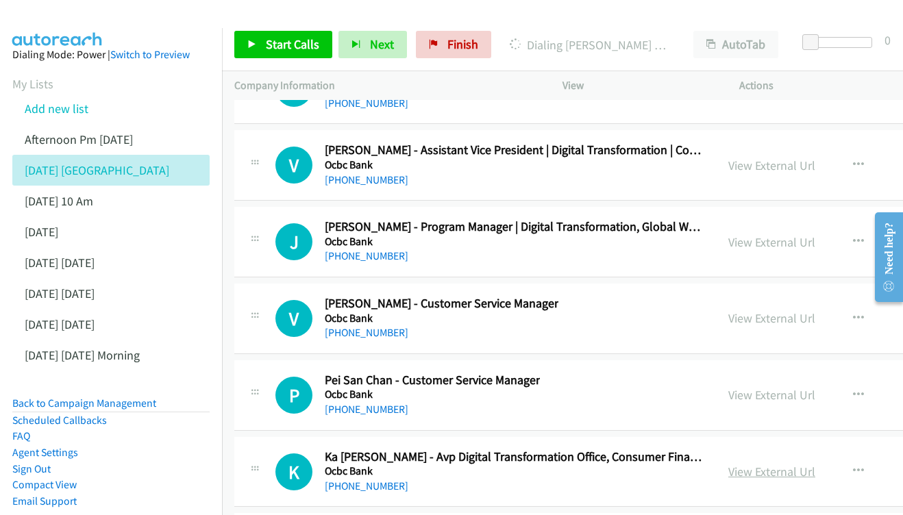
click at [801, 464] on link "View External Url" at bounding box center [771, 472] width 87 height 16
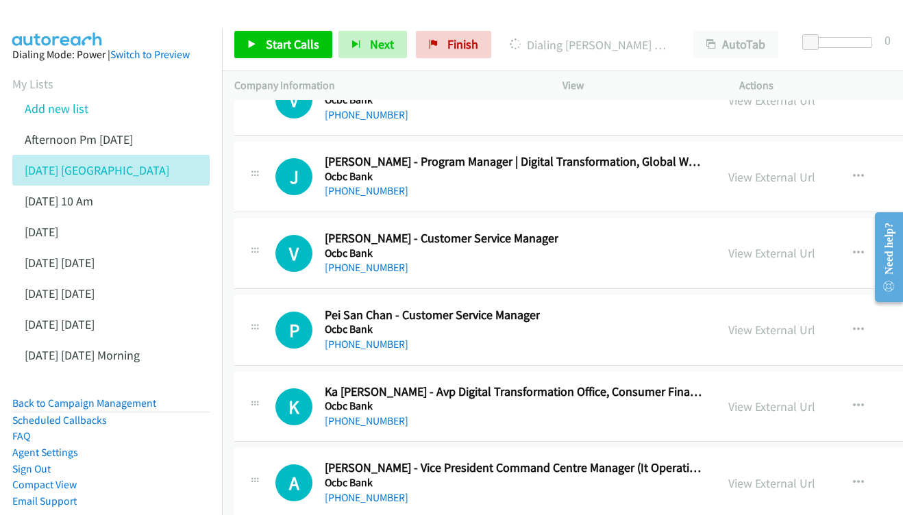
scroll to position [18928, 0]
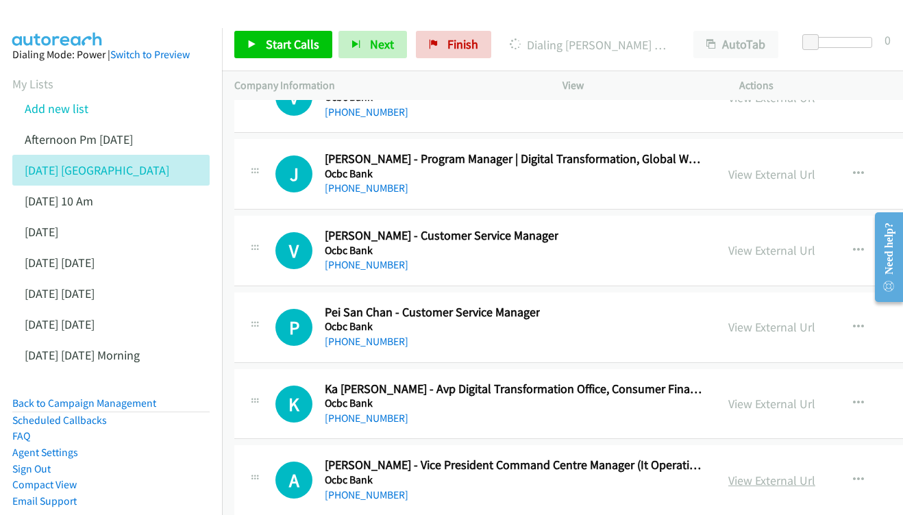
click at [815, 473] on link "View External Url" at bounding box center [771, 481] width 87 height 16
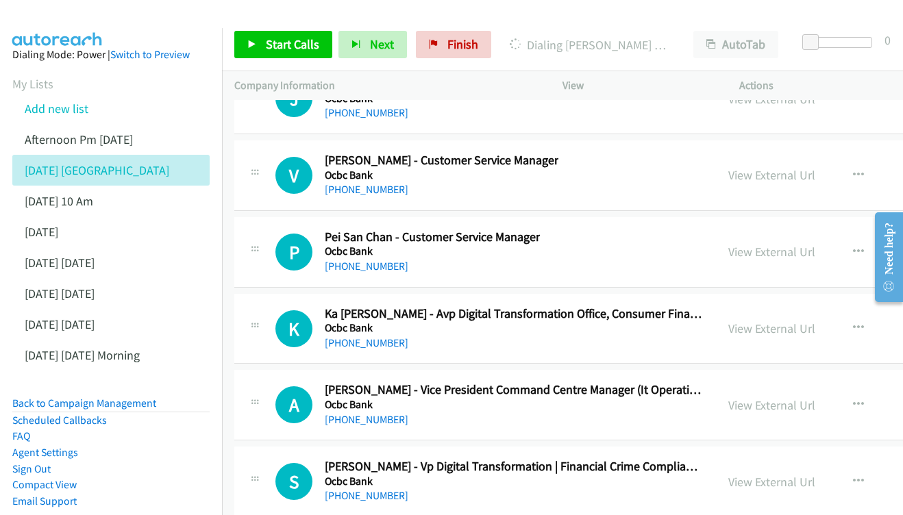
scroll to position [19006, 0]
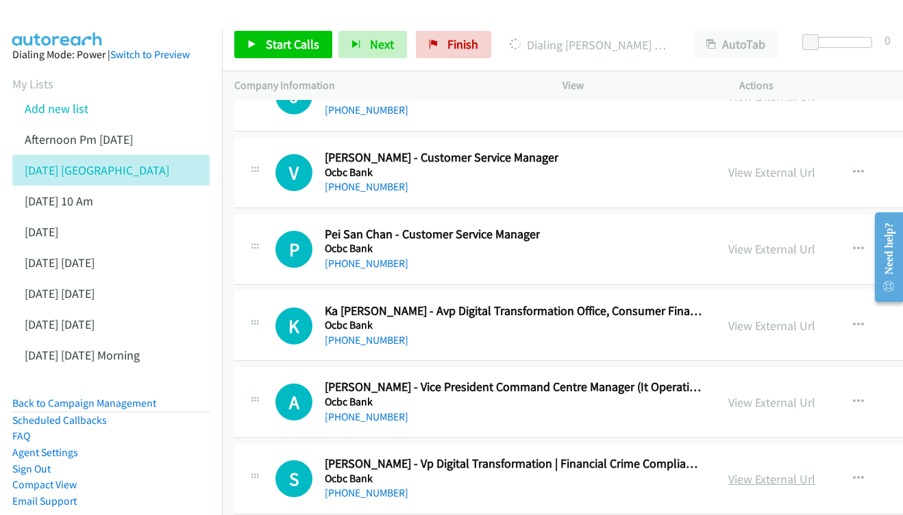
click at [815, 471] on link "View External Url" at bounding box center [771, 479] width 87 height 16
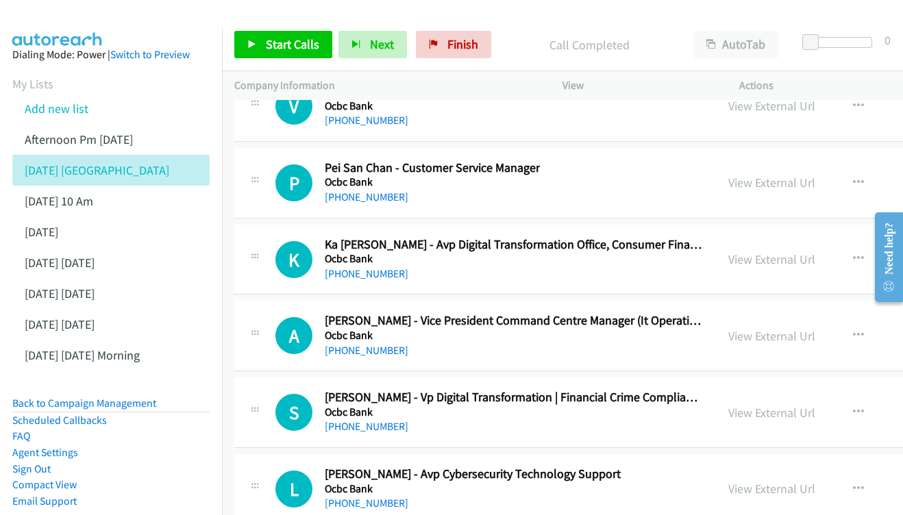
scroll to position [19096, 0]
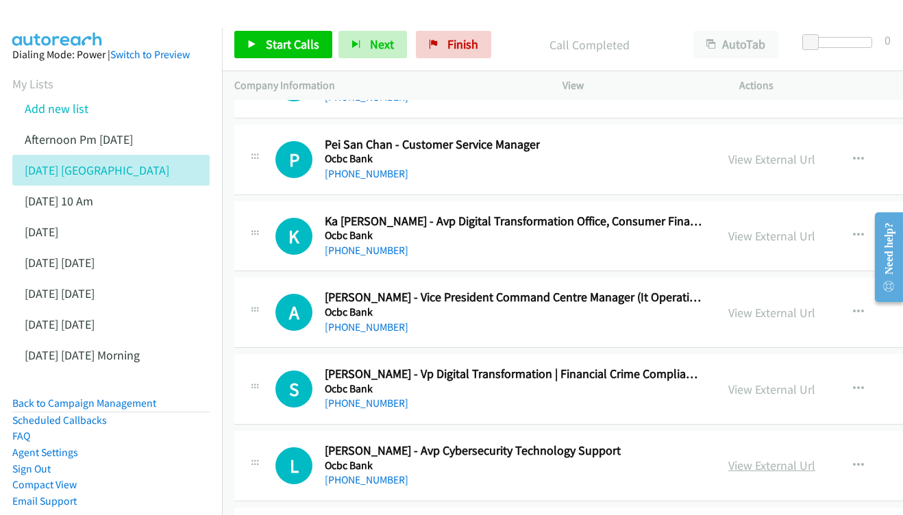
click at [805, 458] on link "View External Url" at bounding box center [771, 466] width 87 height 16
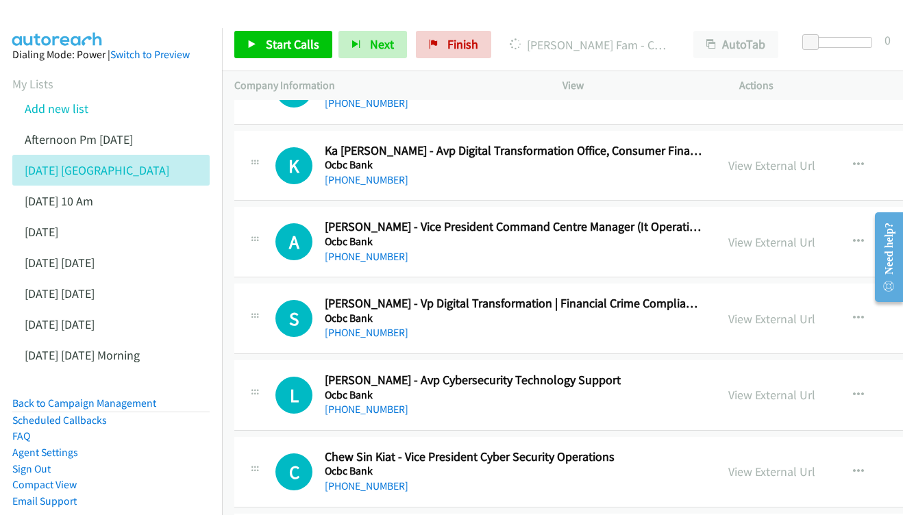
scroll to position [19169, 0]
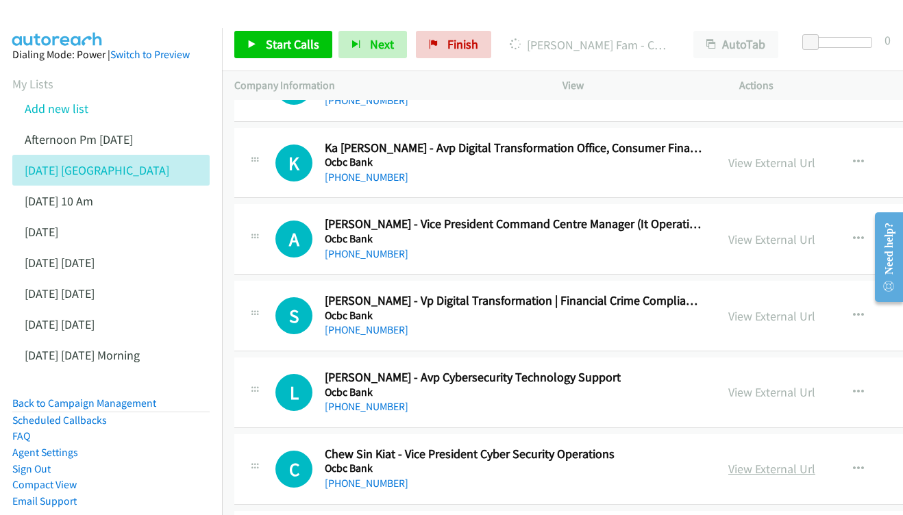
click at [806, 461] on link "View External Url" at bounding box center [771, 469] width 87 height 16
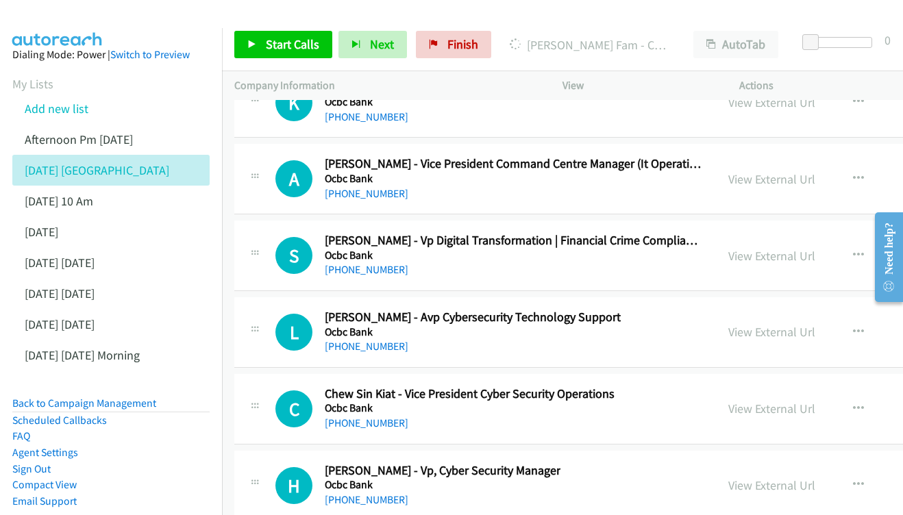
scroll to position [19232, 0]
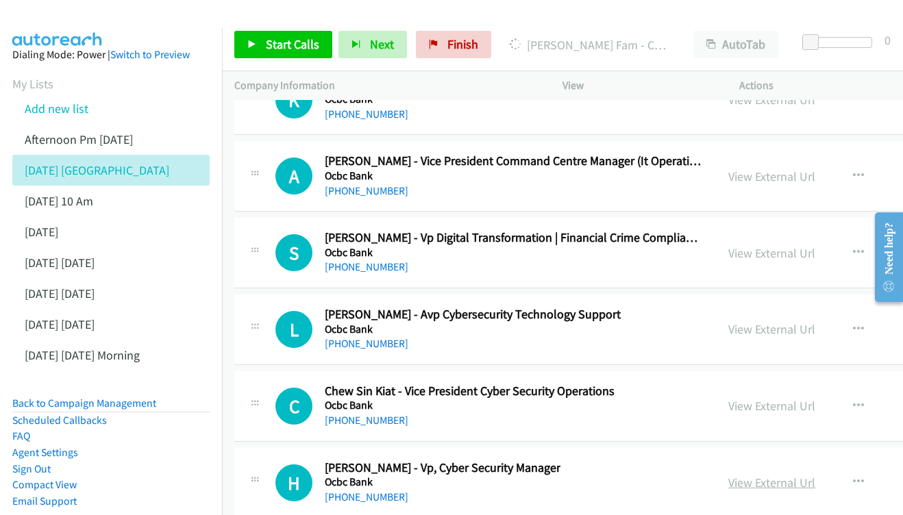
click at [804, 475] on link "View External Url" at bounding box center [771, 483] width 87 height 16
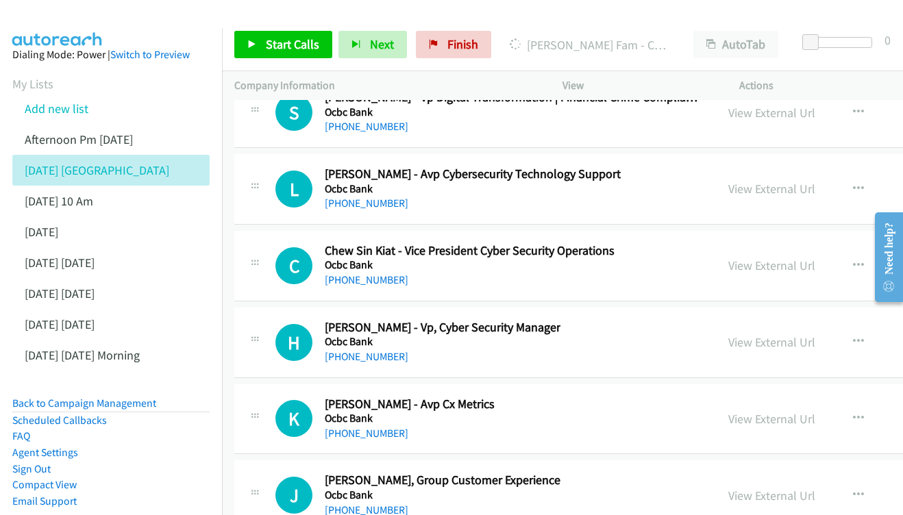
scroll to position [19398, 0]
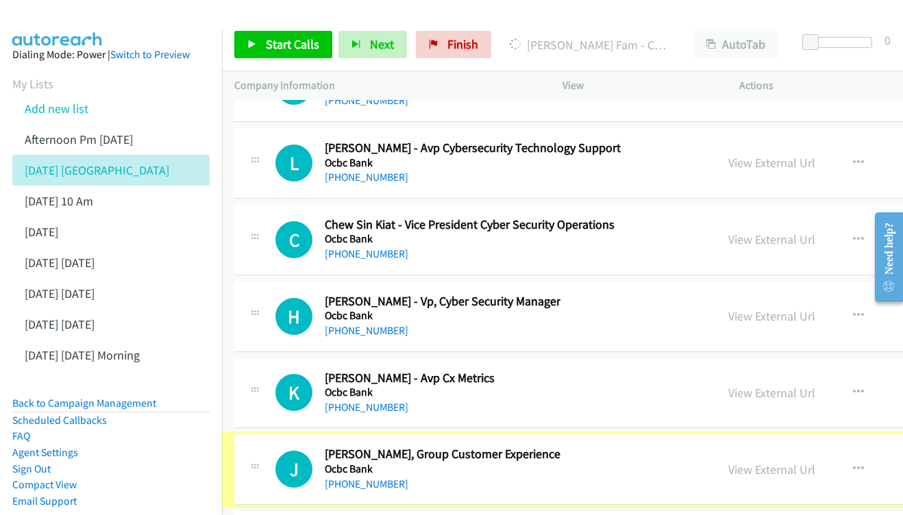
drag, startPoint x: 826, startPoint y: 152, endPoint x: 0, endPoint y: 36, distance: 833.7
click at [815, 462] on link "View External Url" at bounding box center [771, 470] width 87 height 16
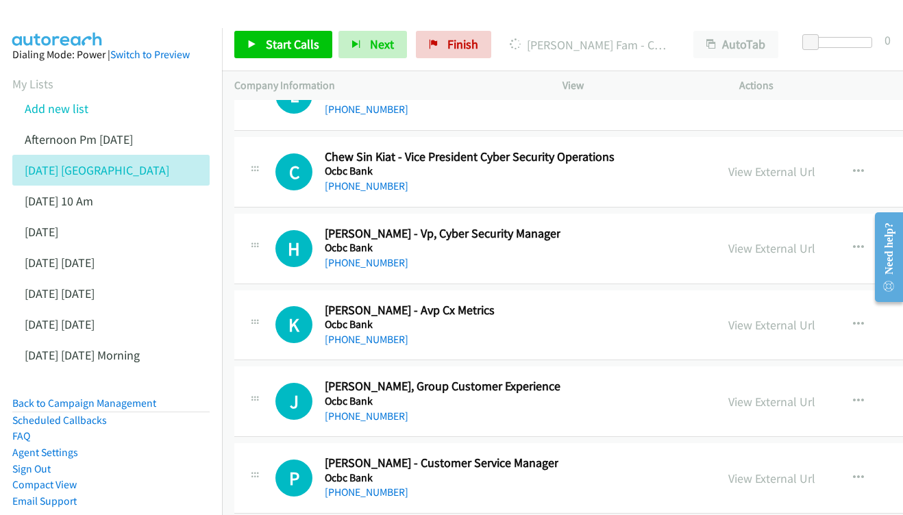
scroll to position [19469, 0]
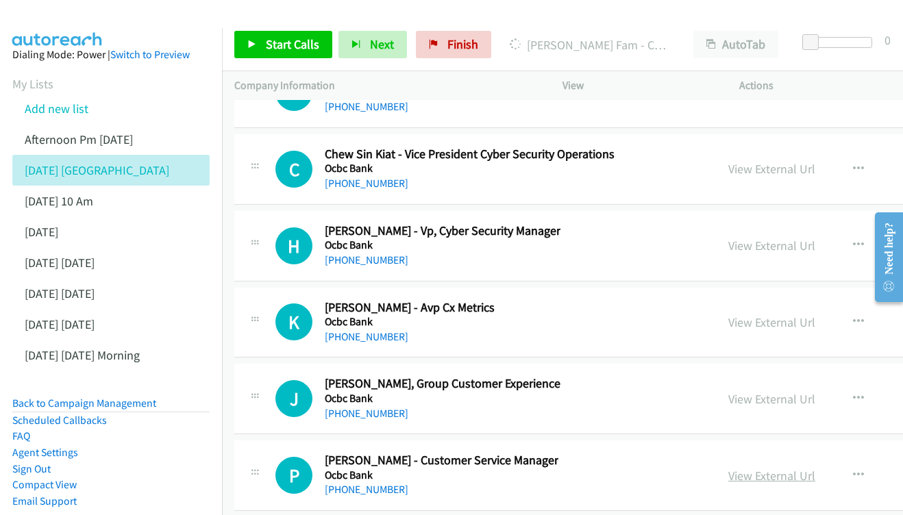
click at [806, 468] on link "View External Url" at bounding box center [771, 476] width 87 height 16
